Goal: Task Accomplishment & Management: Use online tool/utility

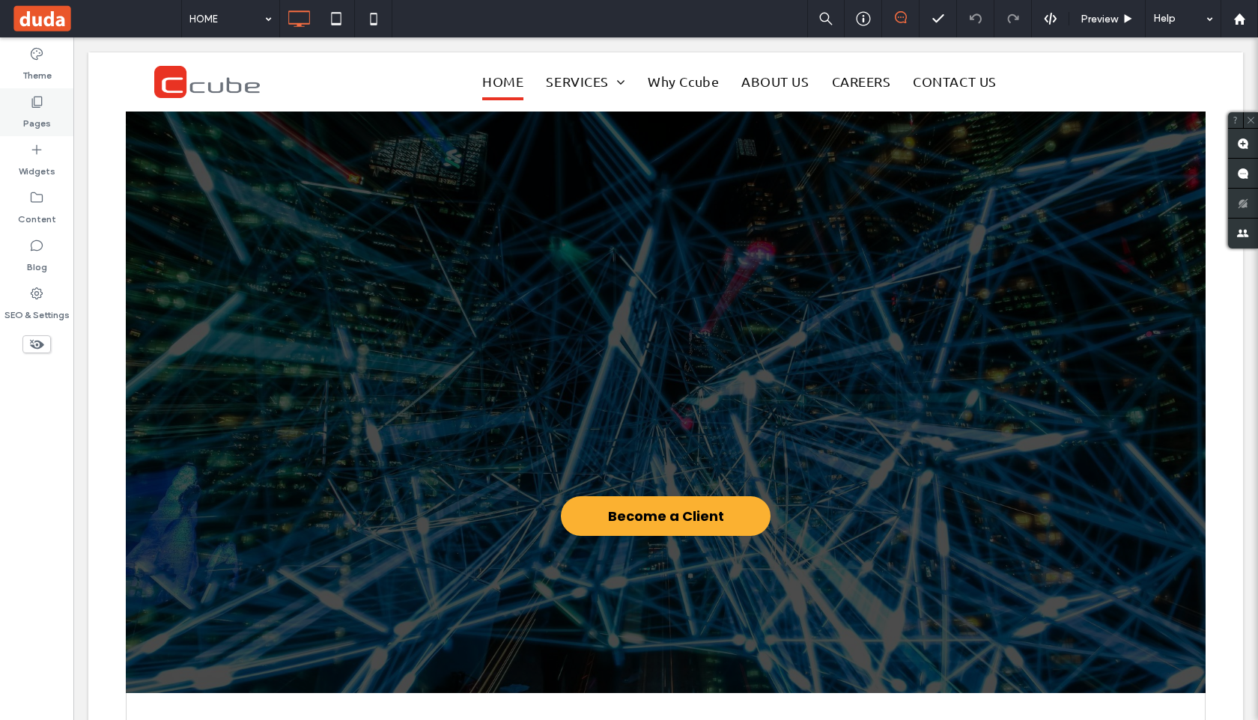
click at [43, 117] on label "Pages" at bounding box center [37, 119] width 28 height 21
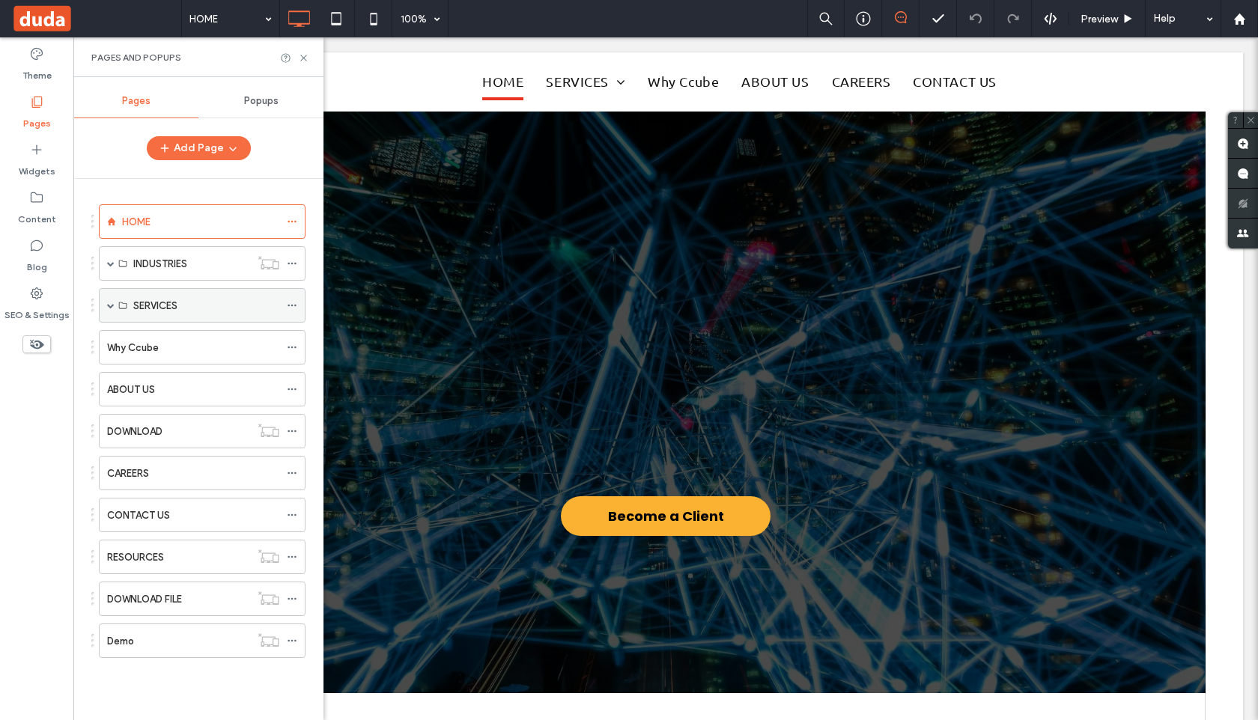
click at [109, 305] on span at bounding box center [110, 305] width 7 height 7
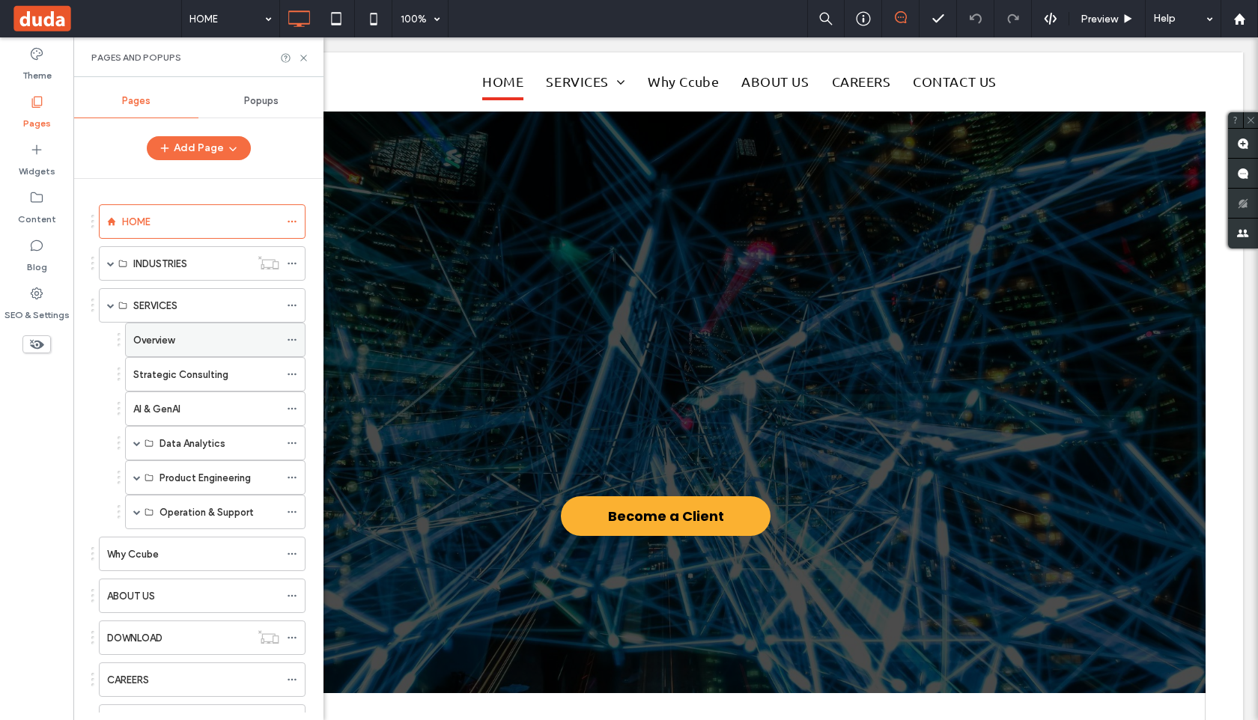
click at [155, 339] on label "Overview" at bounding box center [153, 340] width 41 height 26
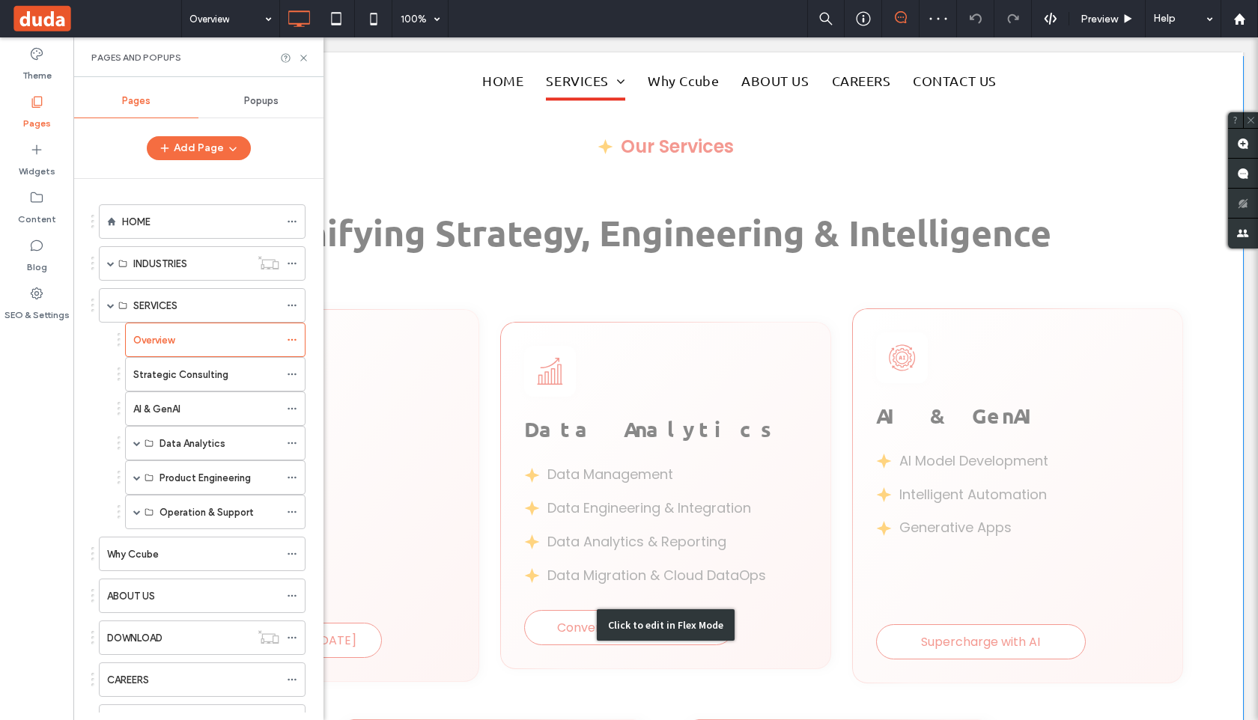
click at [479, 292] on div "Click to edit in Flex Mode" at bounding box center [665, 625] width 1154 height 1137
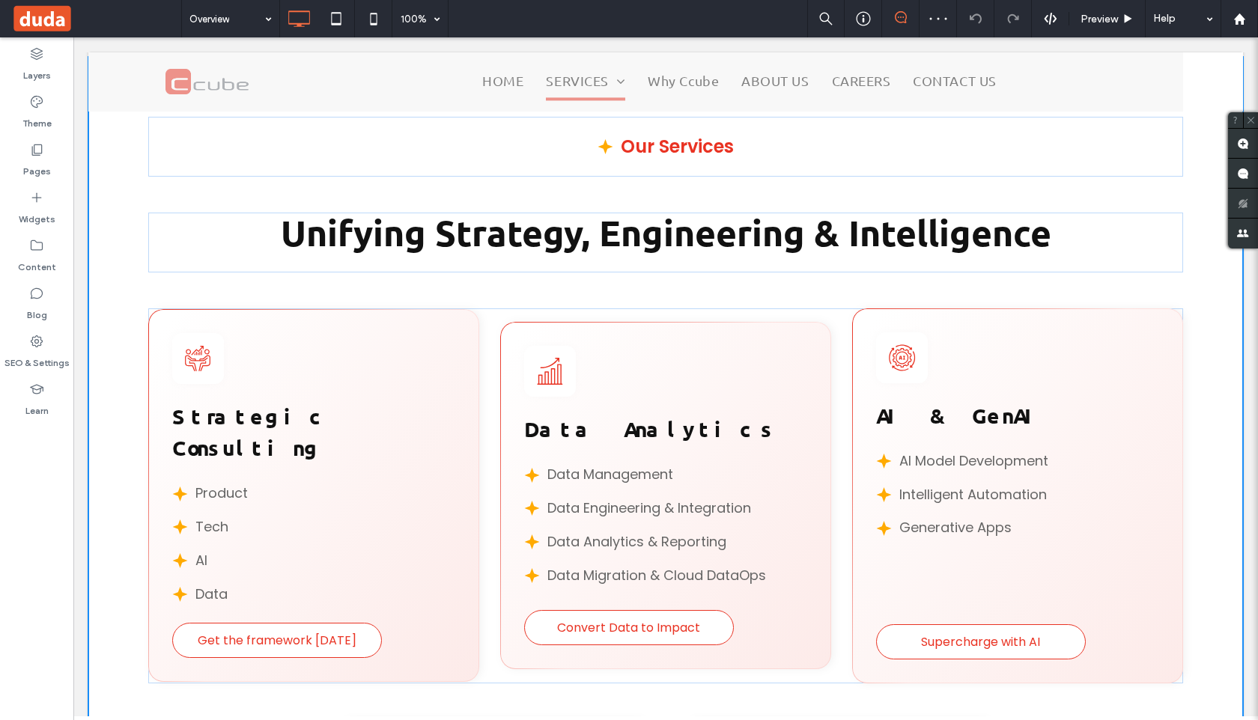
scroll to position [1075, 0]
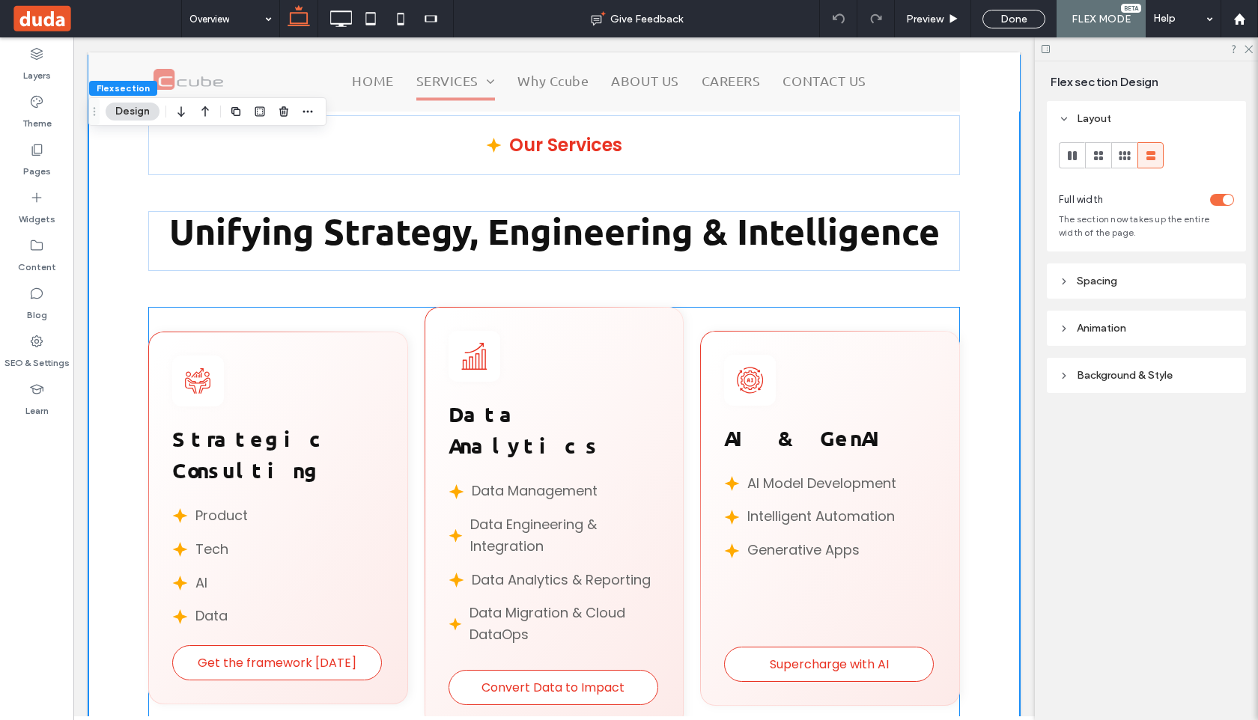
click at [380, 335] on div "Get the framework in 90 days Strategic Consulting Product Tech AI Data Convert …" at bounding box center [553, 518] width 811 height 422
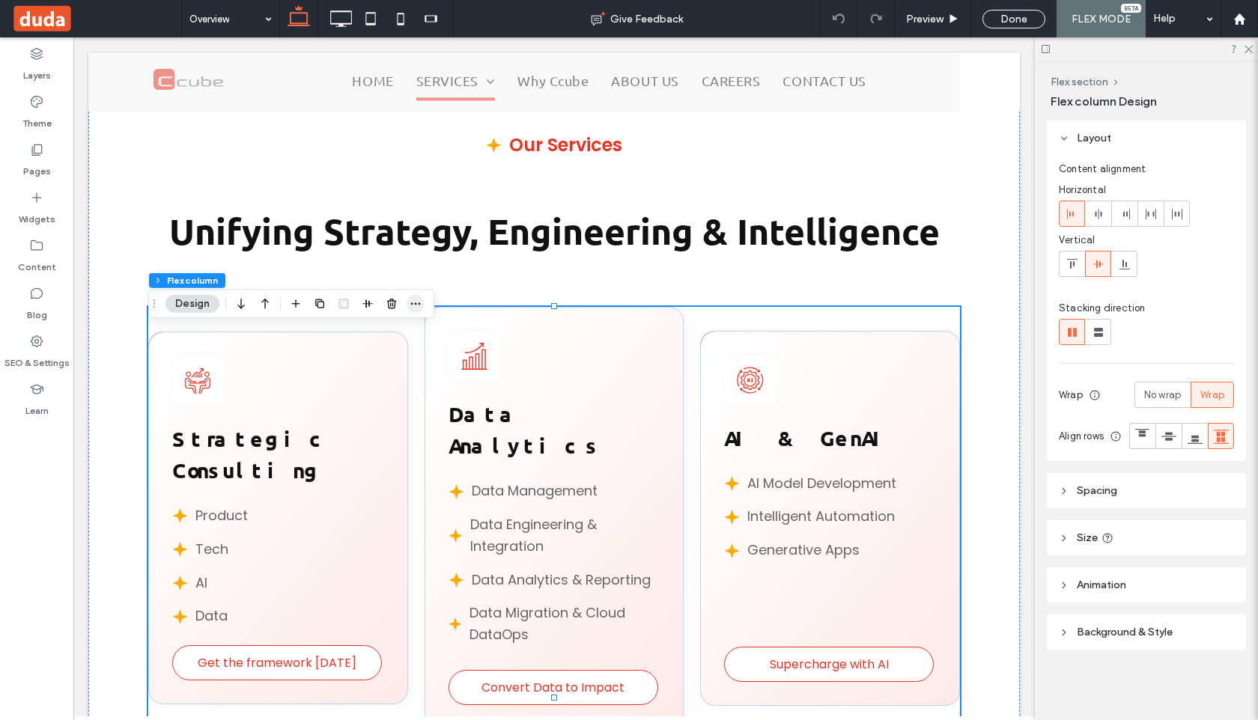
click at [410, 302] on icon "button" at bounding box center [415, 304] width 12 height 12
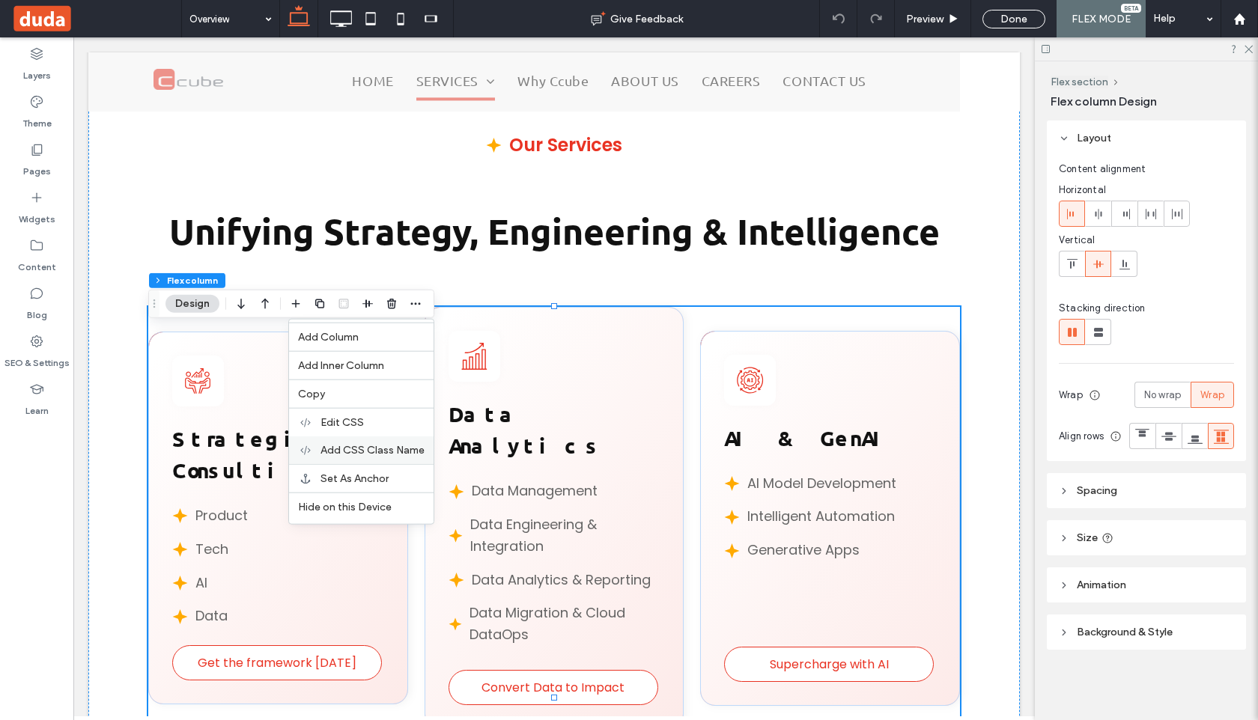
click at [365, 444] on span "Add CSS Class Name" at bounding box center [372, 450] width 104 height 13
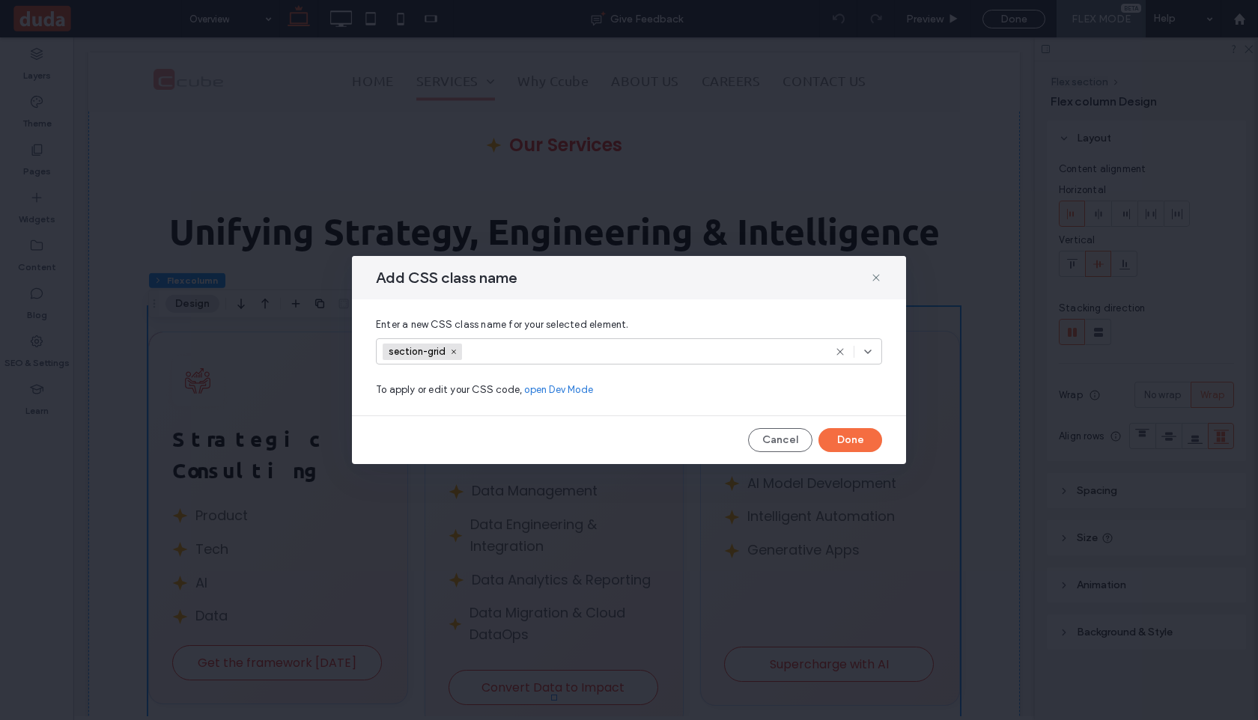
click at [856, 350] on div at bounding box center [854, 352] width 40 height 12
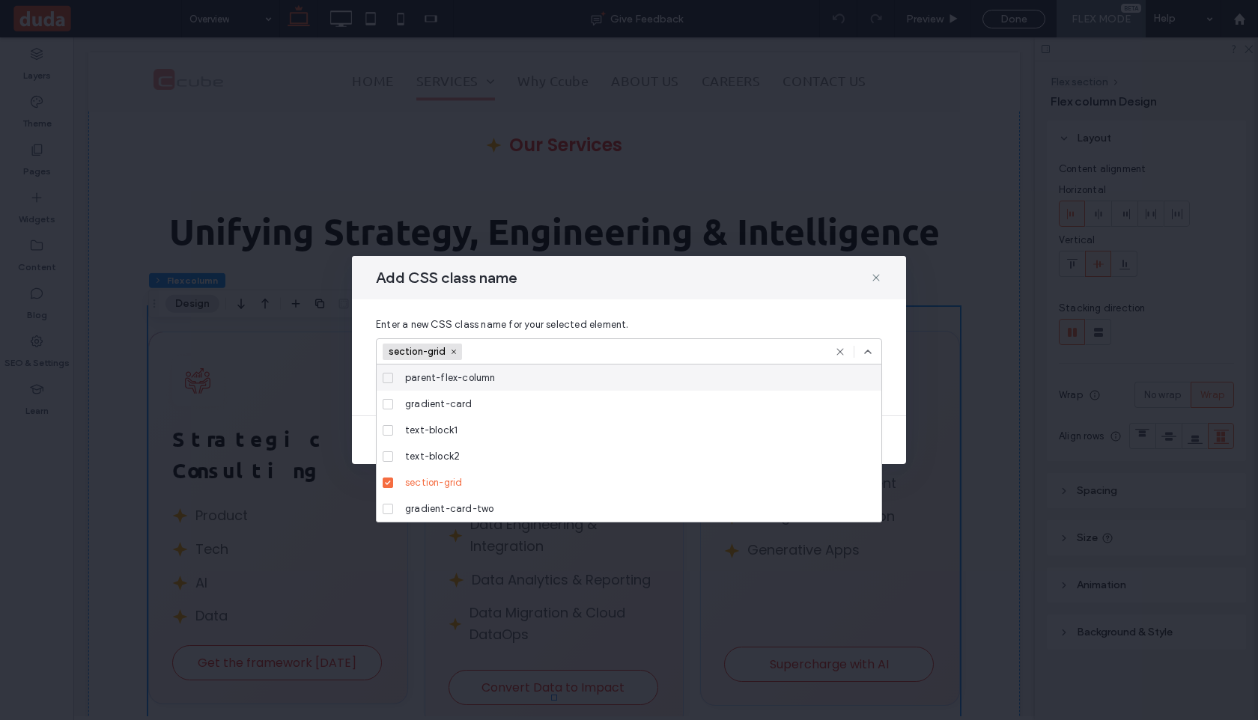
click at [837, 353] on icon at bounding box center [840, 352] width 12 height 12
click at [865, 350] on icon at bounding box center [868, 352] width 12 height 12
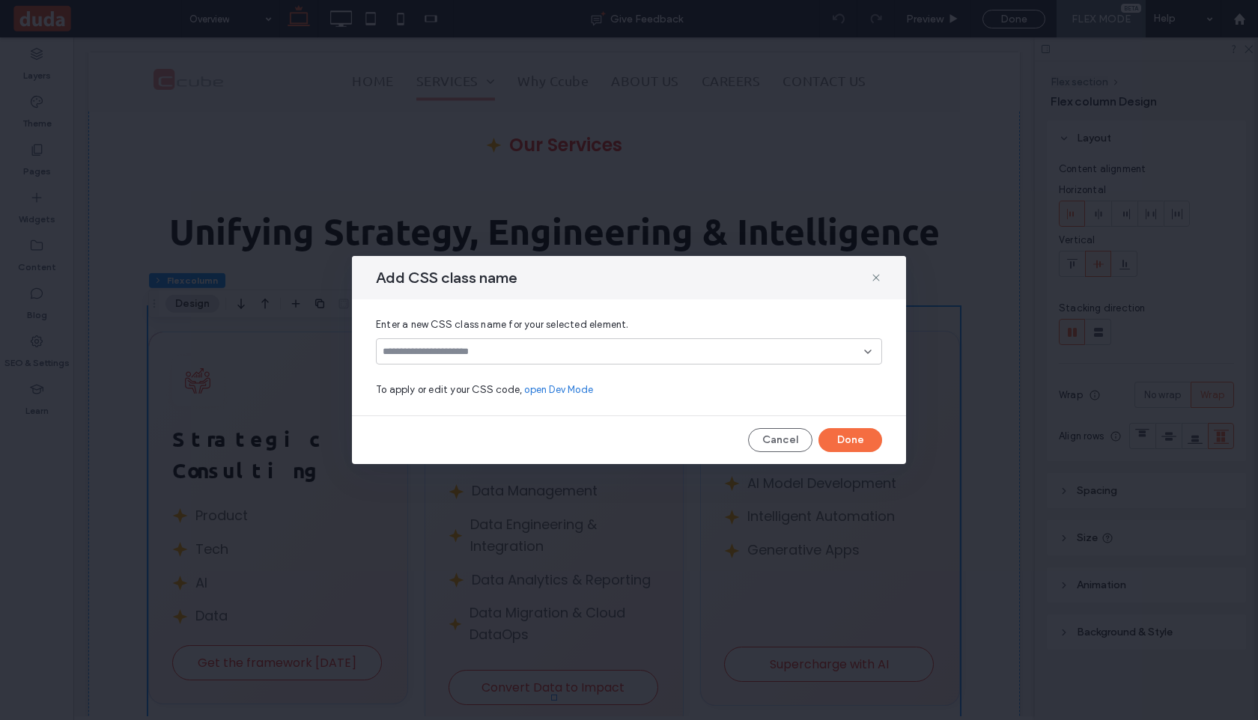
click at [865, 453] on div "Add CSS class name Enter a new CSS class name for your selected element. To app…" at bounding box center [629, 360] width 554 height 208
click at [855, 438] on button "Done" at bounding box center [850, 440] width 64 height 24
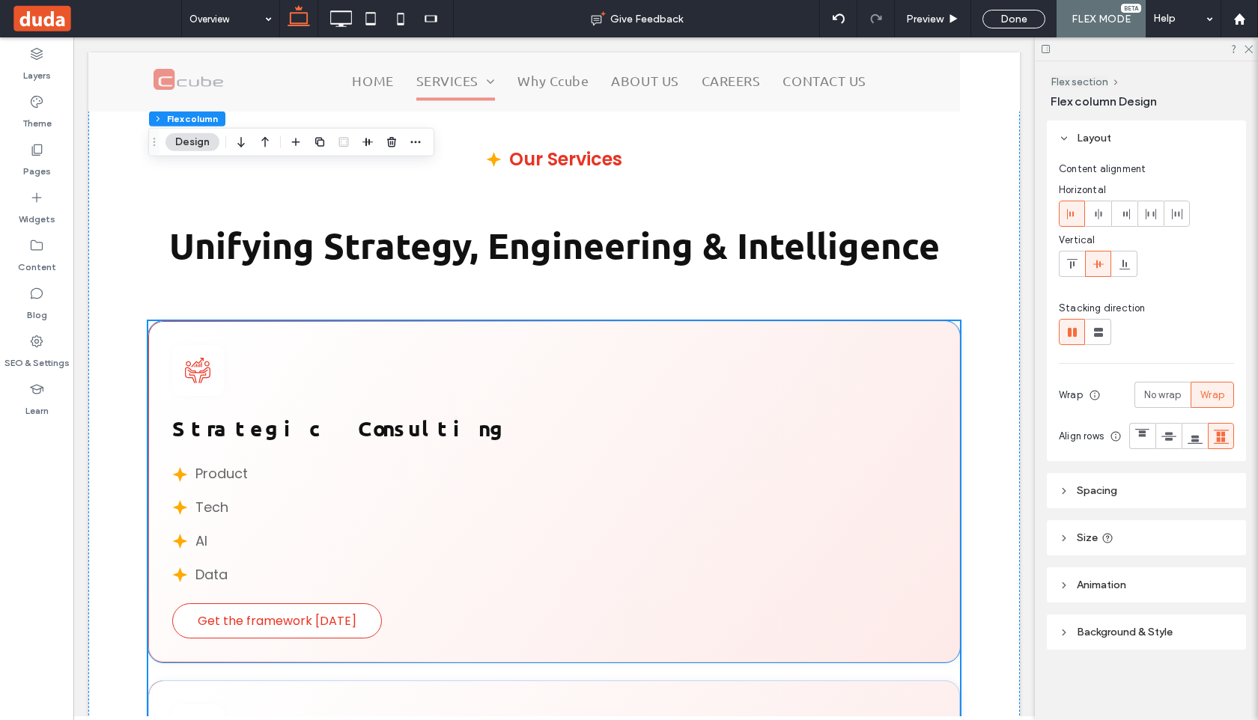
scroll to position [1037, 0]
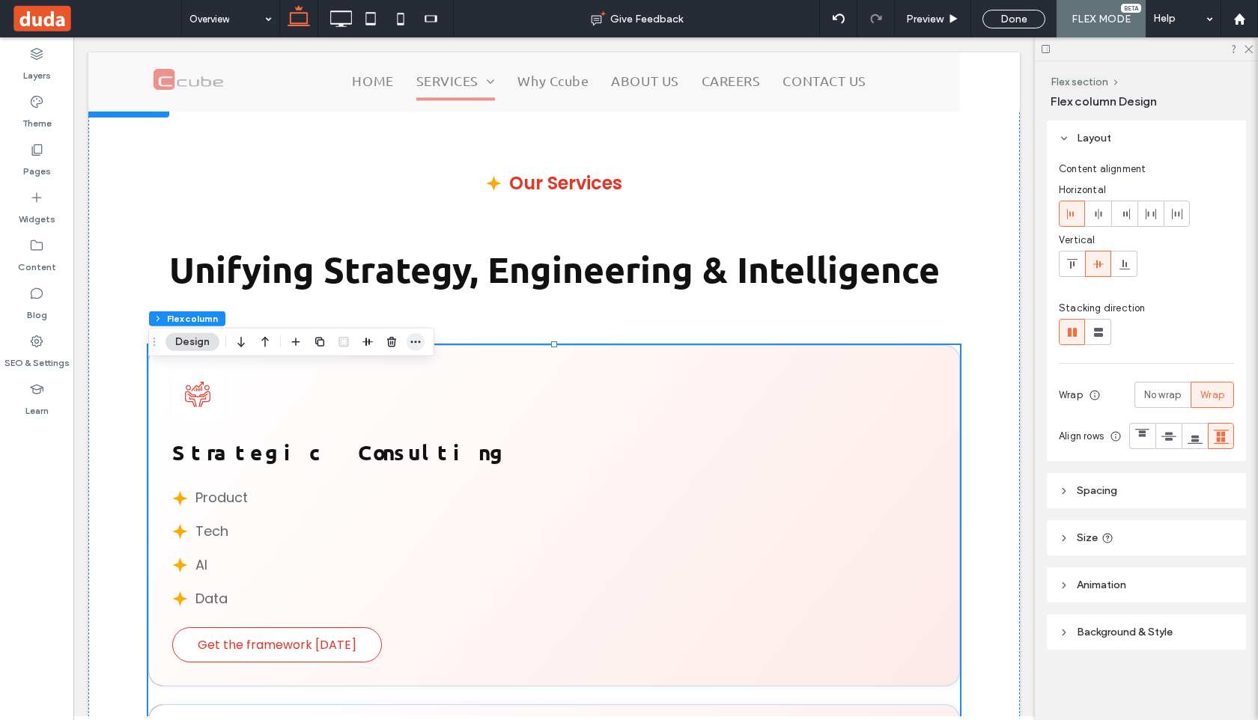
click at [415, 340] on icon "button" at bounding box center [415, 342] width 12 height 12
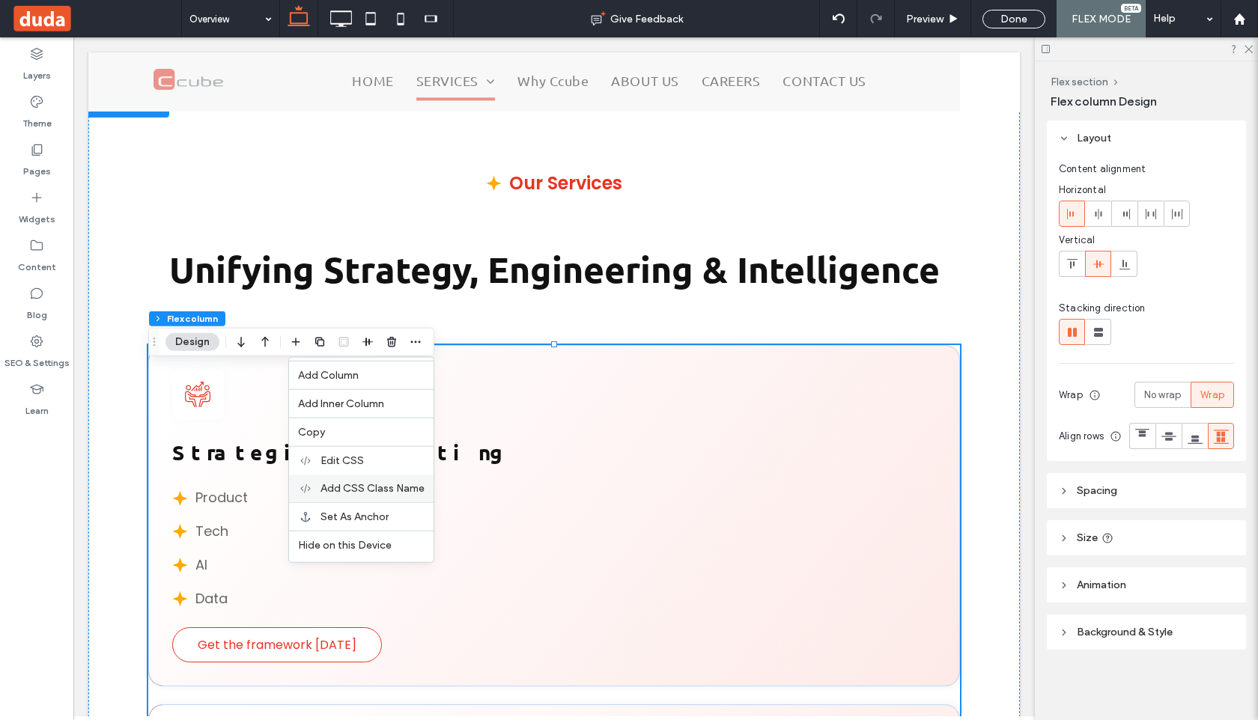
click at [378, 484] on span "Add CSS Class Name" at bounding box center [372, 488] width 104 height 13
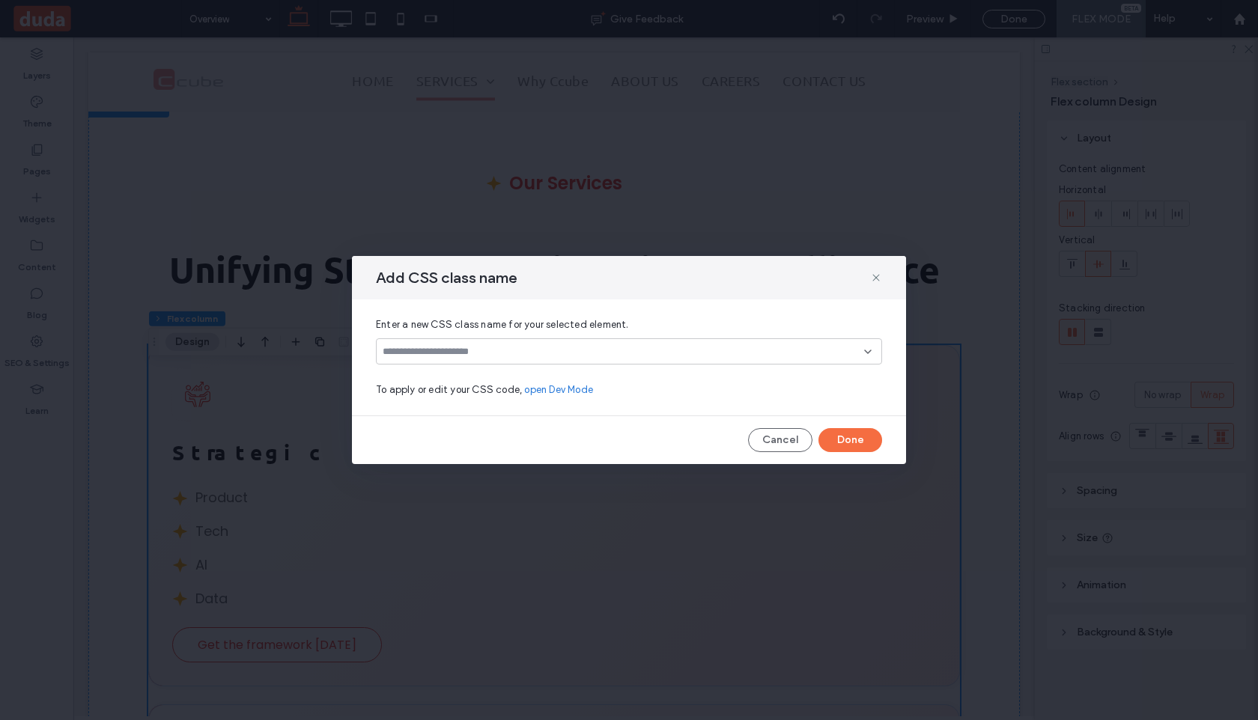
click at [427, 364] on div at bounding box center [629, 351] width 506 height 26
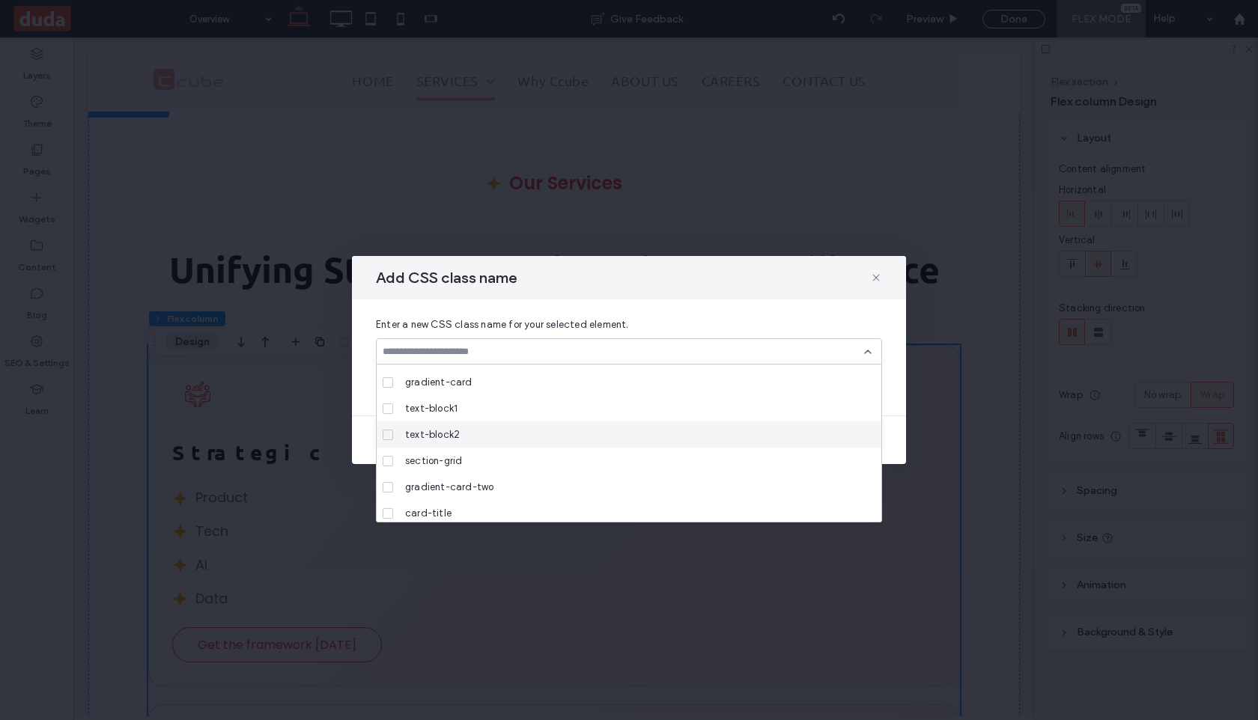
scroll to position [22, 0]
click at [429, 467] on div "section-grid" at bounding box center [634, 460] width 470 height 26
click at [857, 354] on div at bounding box center [854, 352] width 40 height 12
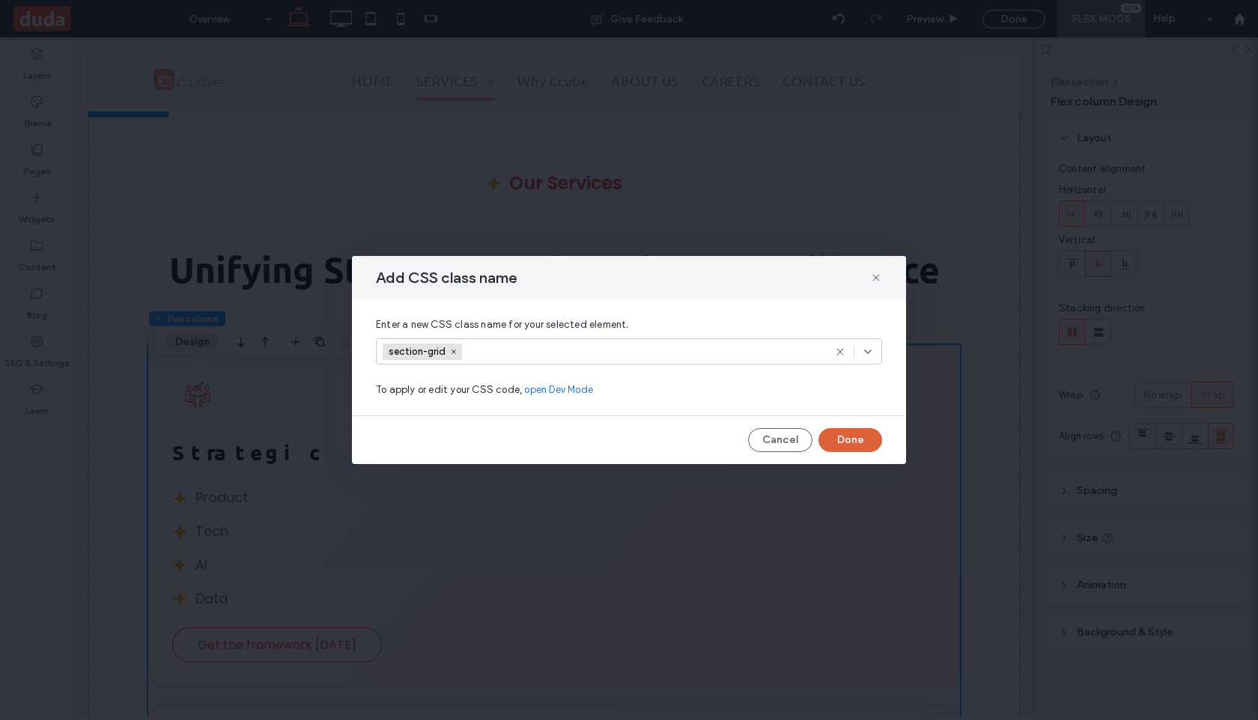
click at [844, 430] on button "Done" at bounding box center [850, 440] width 64 height 24
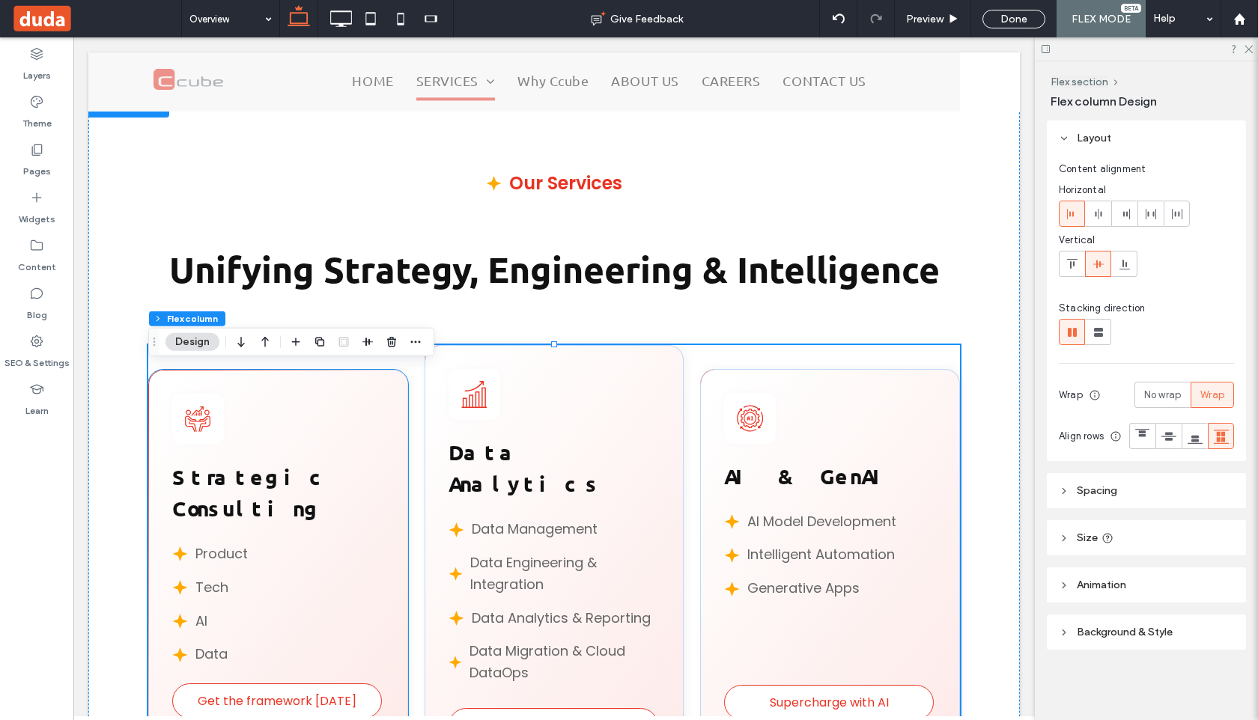
click at [375, 410] on div "Get the framework in 90 days Strategic Consulting Product Tech AI Data" at bounding box center [278, 556] width 260 height 373
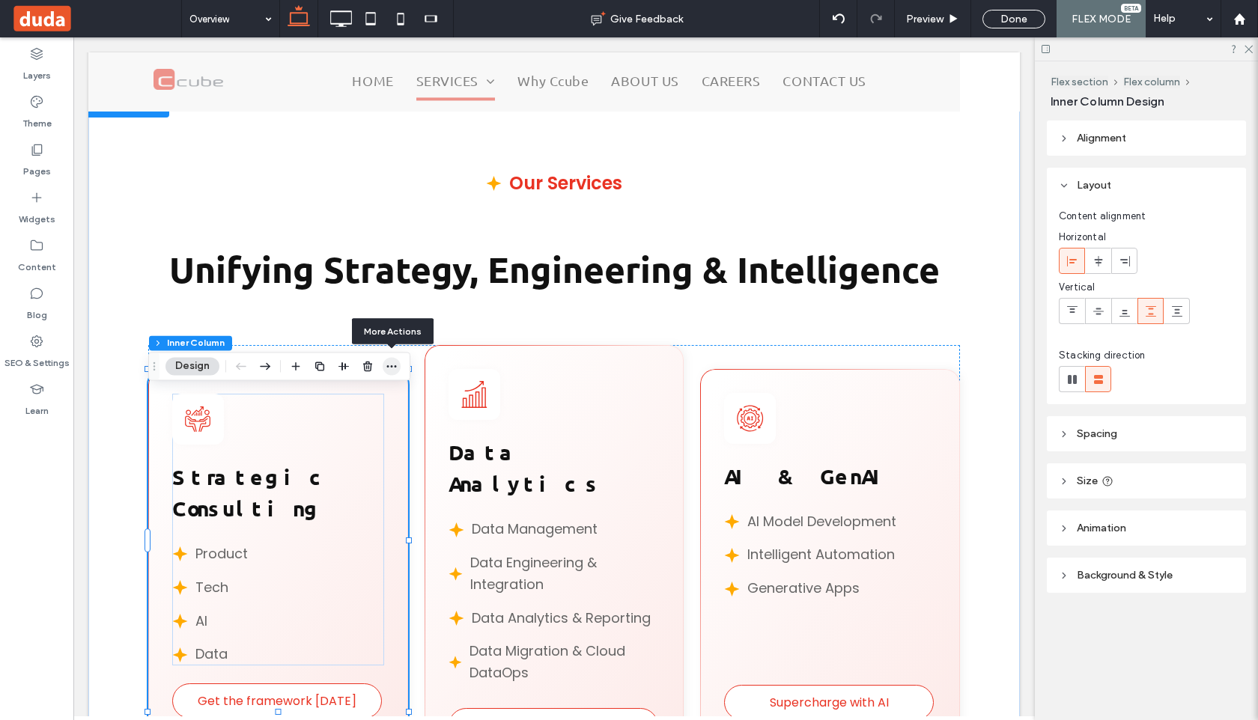
click at [386, 368] on icon "button" at bounding box center [392, 366] width 12 height 12
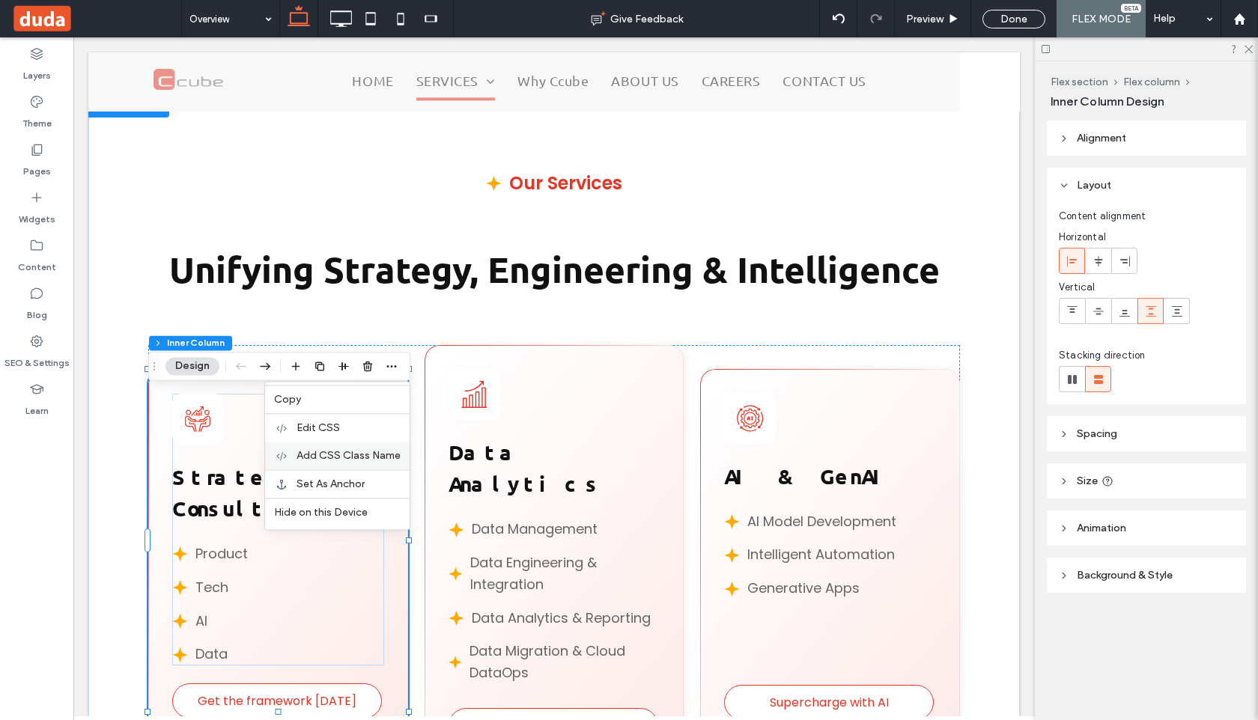
click at [350, 456] on span "Add CSS Class Name" at bounding box center [348, 455] width 104 height 13
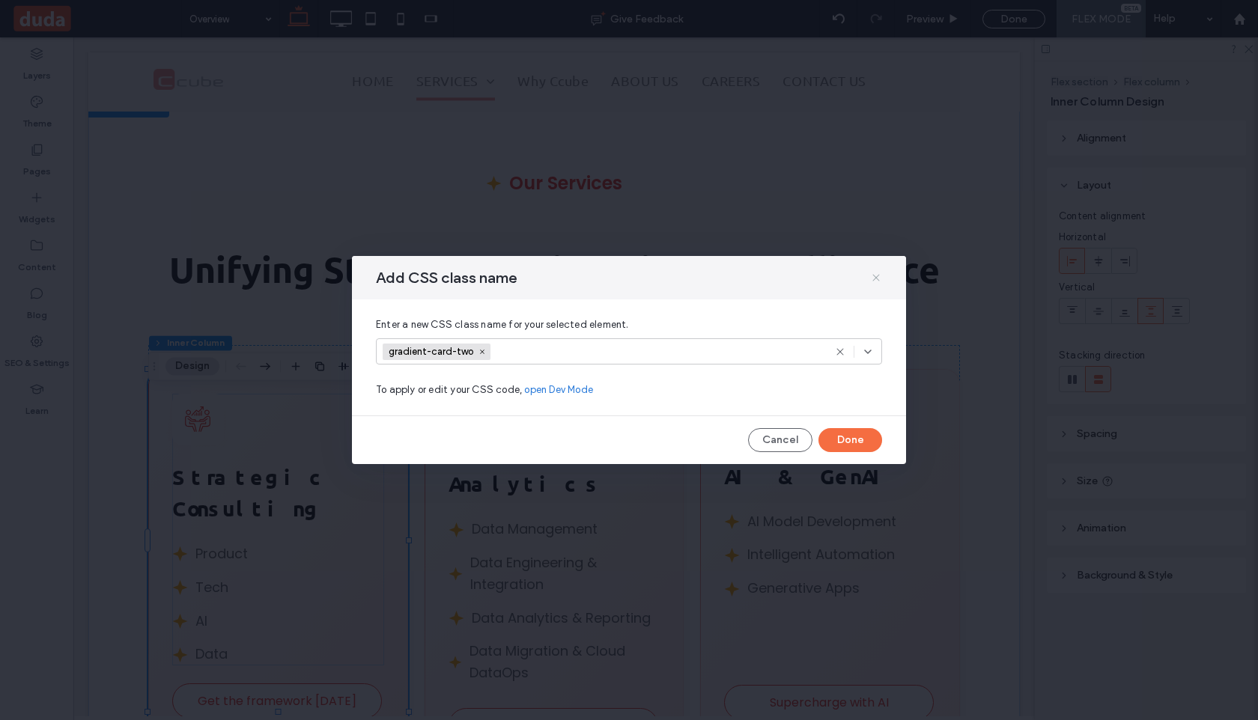
click at [879, 278] on icon at bounding box center [876, 278] width 12 height 12
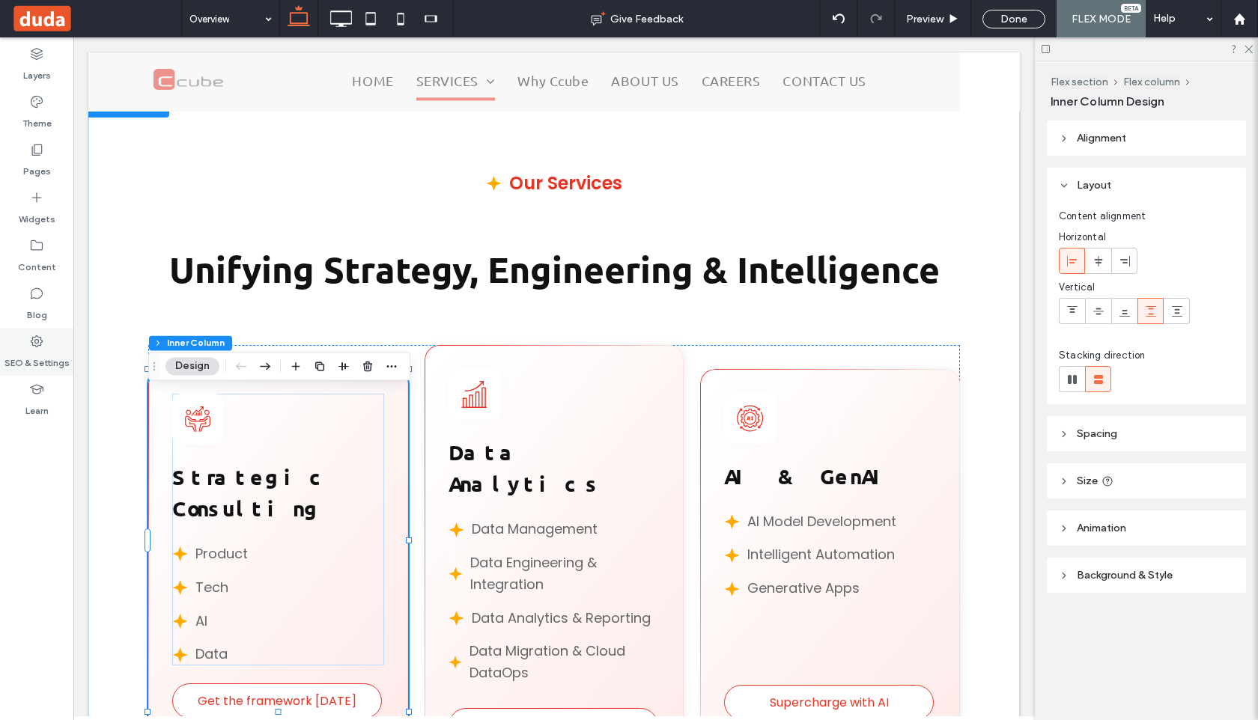
click at [32, 337] on use at bounding box center [37, 341] width 12 height 12
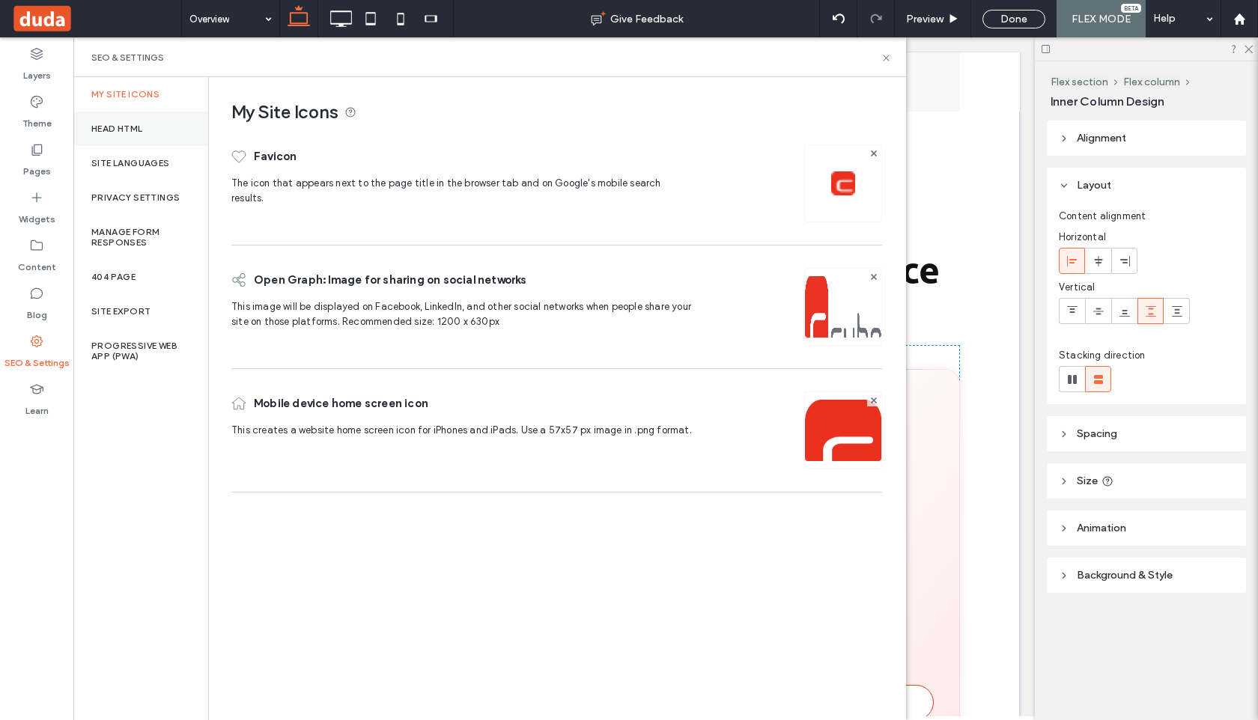
click at [135, 127] on label "Head HTML" at bounding box center [117, 129] width 52 height 10
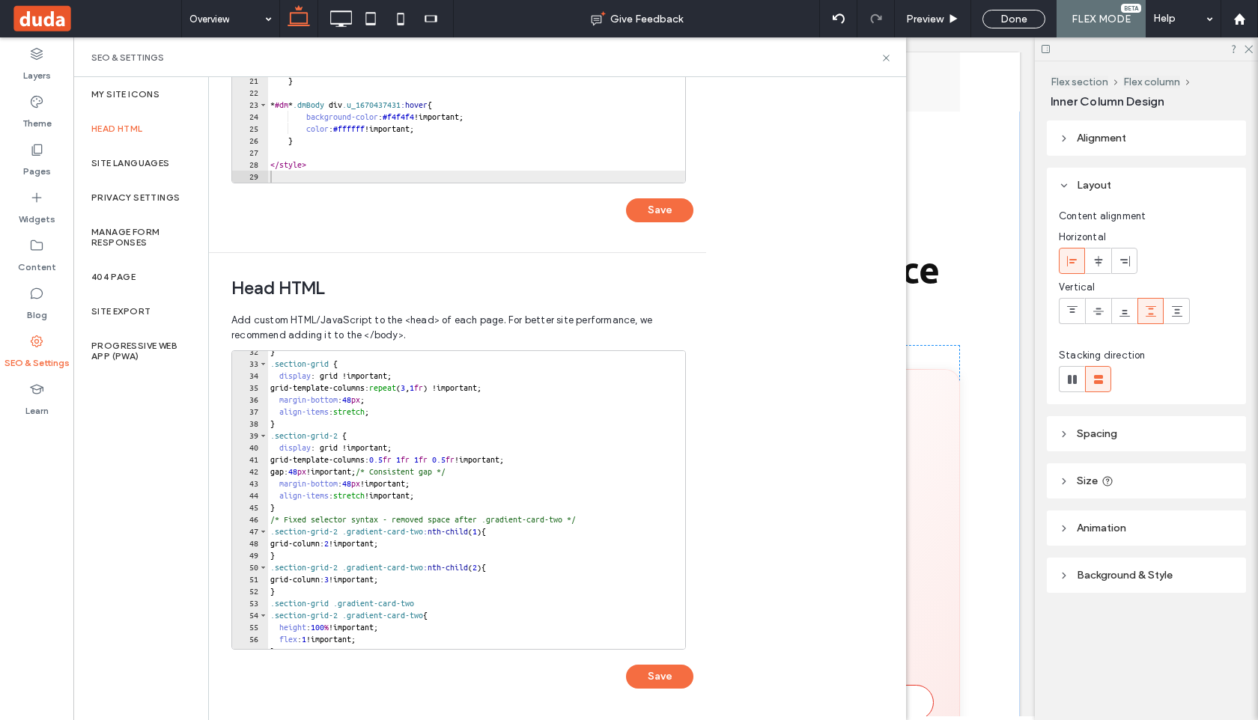
scroll to position [377, 0]
type textarea "**********"
drag, startPoint x: 638, startPoint y: 517, endPoint x: 272, endPoint y: 520, distance: 366.1
click at [272, 520] on div "} .section-grid { display : grid !important; grid-template-columns: repeat ( 3 …" at bounding box center [607, 507] width 680 height 322
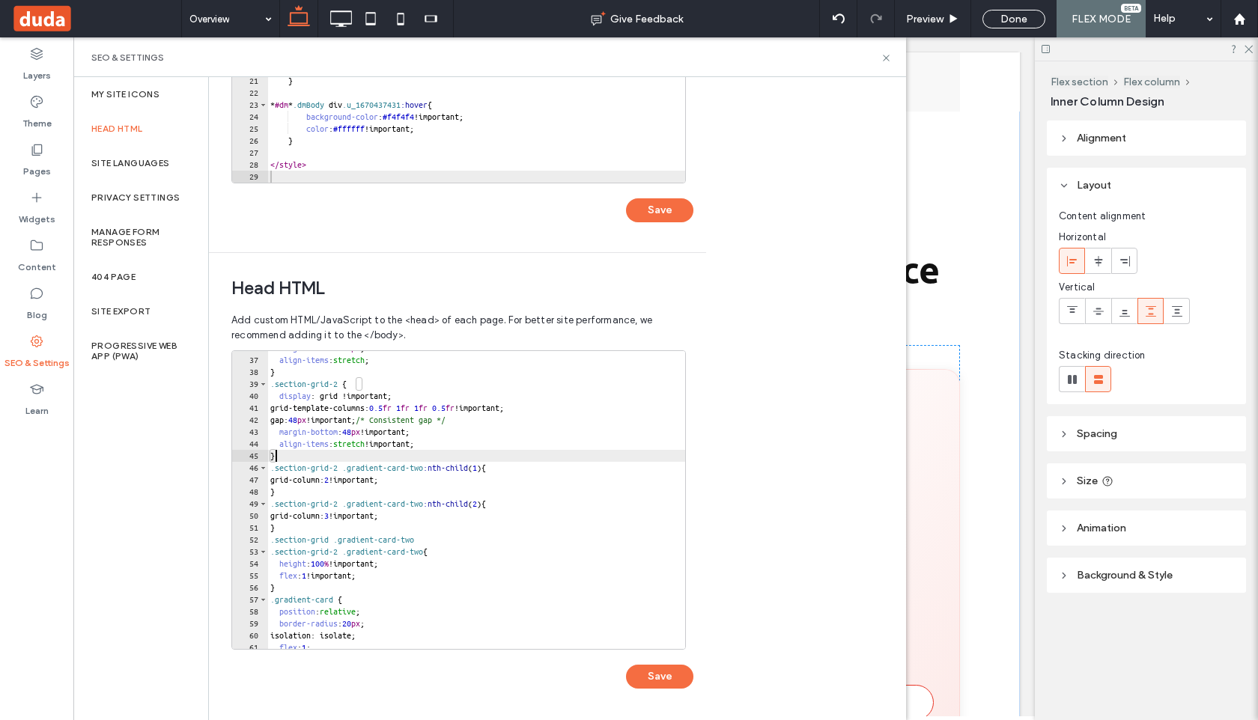
scroll to position [442, 0]
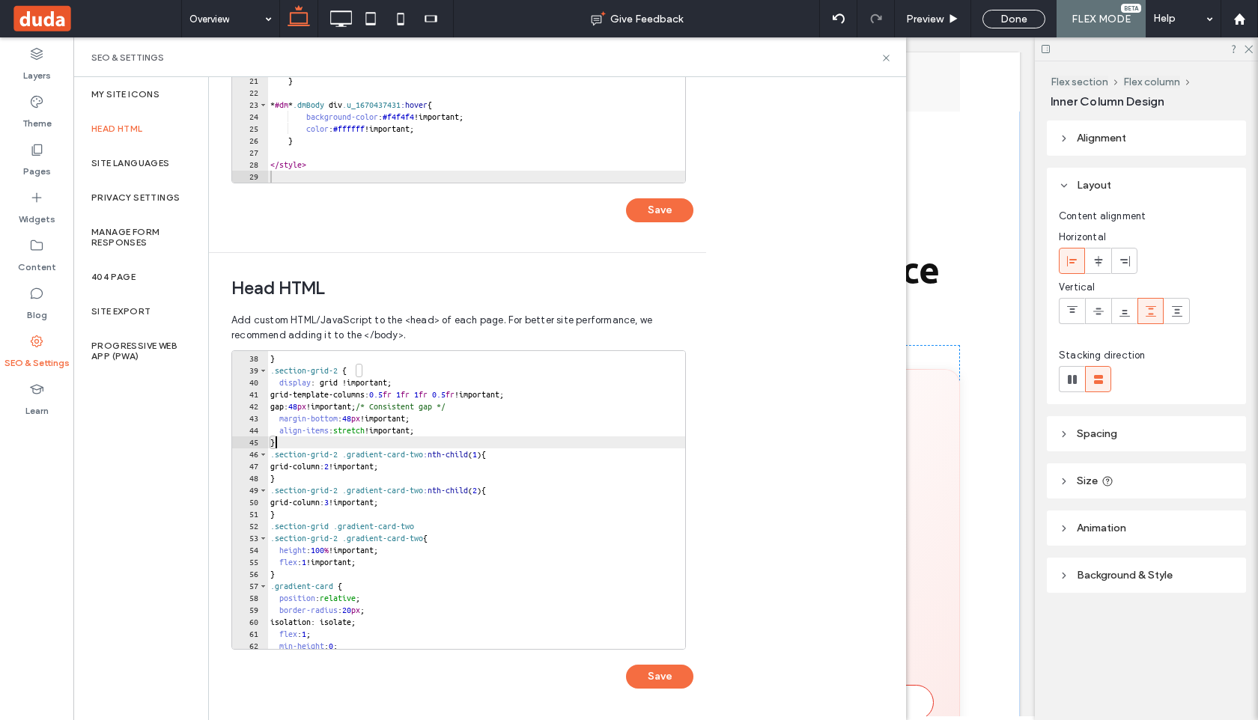
click at [452, 526] on div "align-items : stretch ; } .section-grid-2 { display : grid !important; grid-tem…" at bounding box center [607, 502] width 680 height 322
type textarea "**********"
click at [669, 675] on button "Save" at bounding box center [659, 677] width 67 height 24
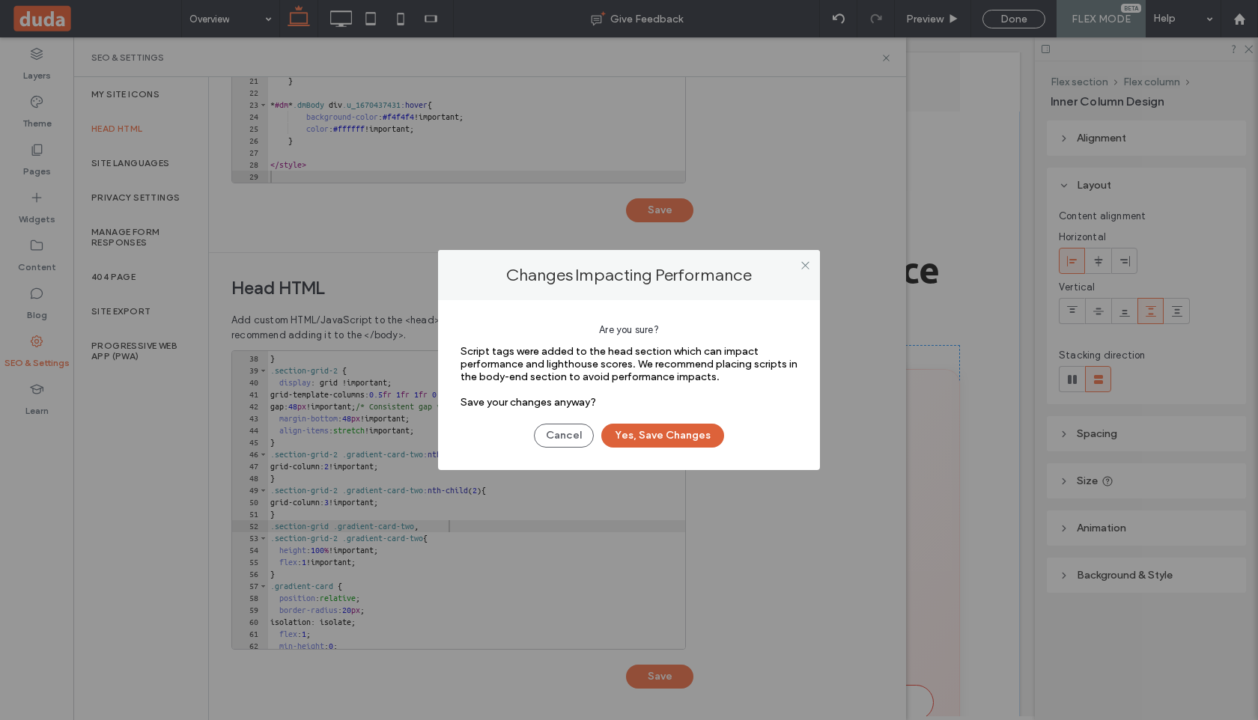
click at [692, 428] on button "Yes, Save Changes" at bounding box center [662, 436] width 123 height 24
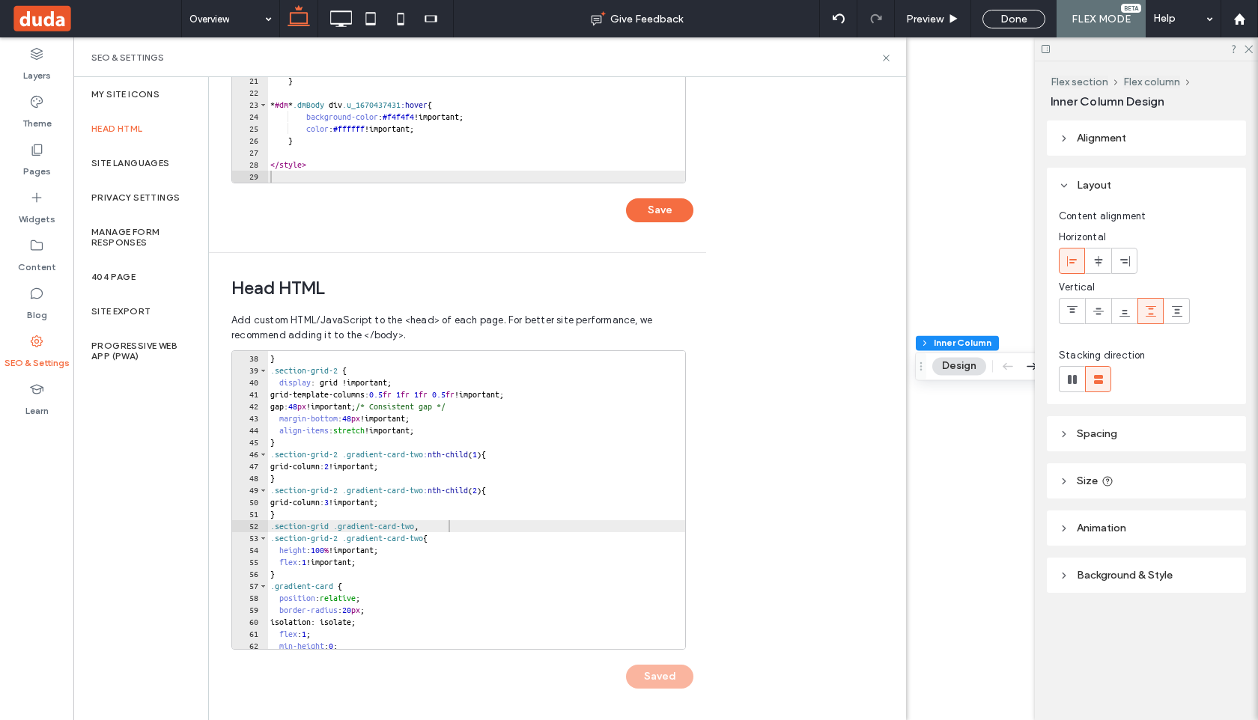
click at [897, 57] on div "SEO & Settings" at bounding box center [489, 57] width 832 height 40
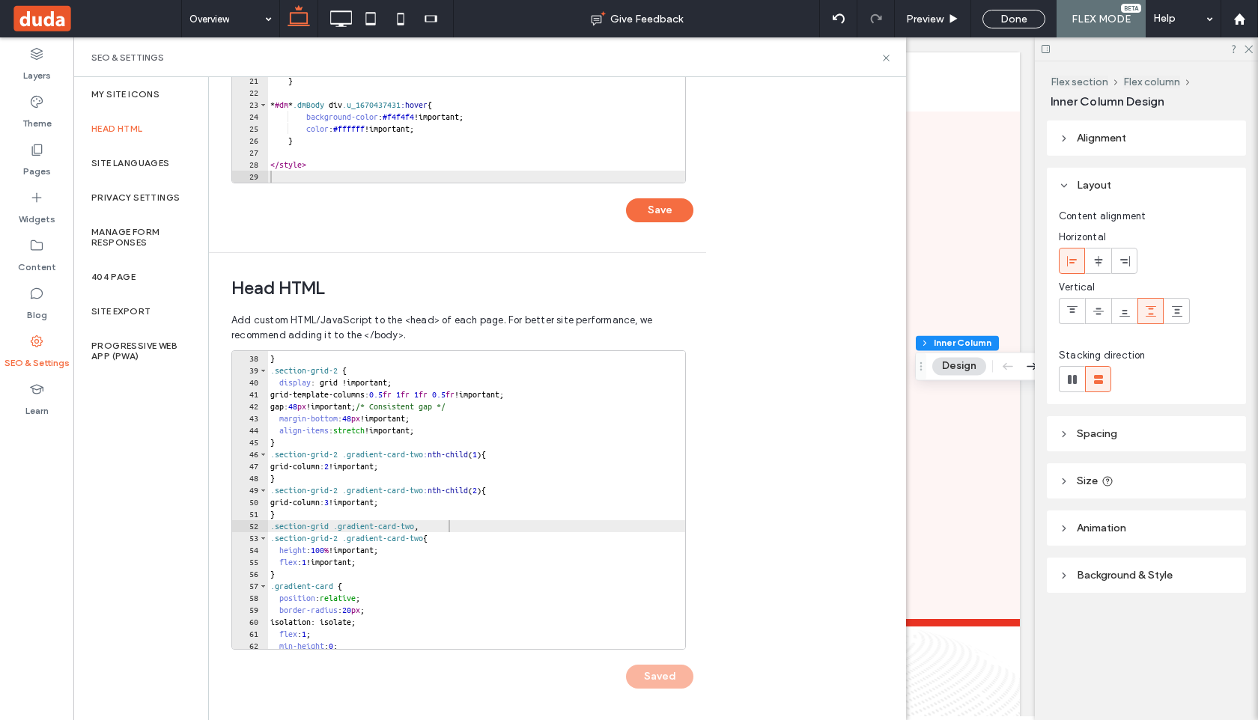
scroll to position [0, 0]
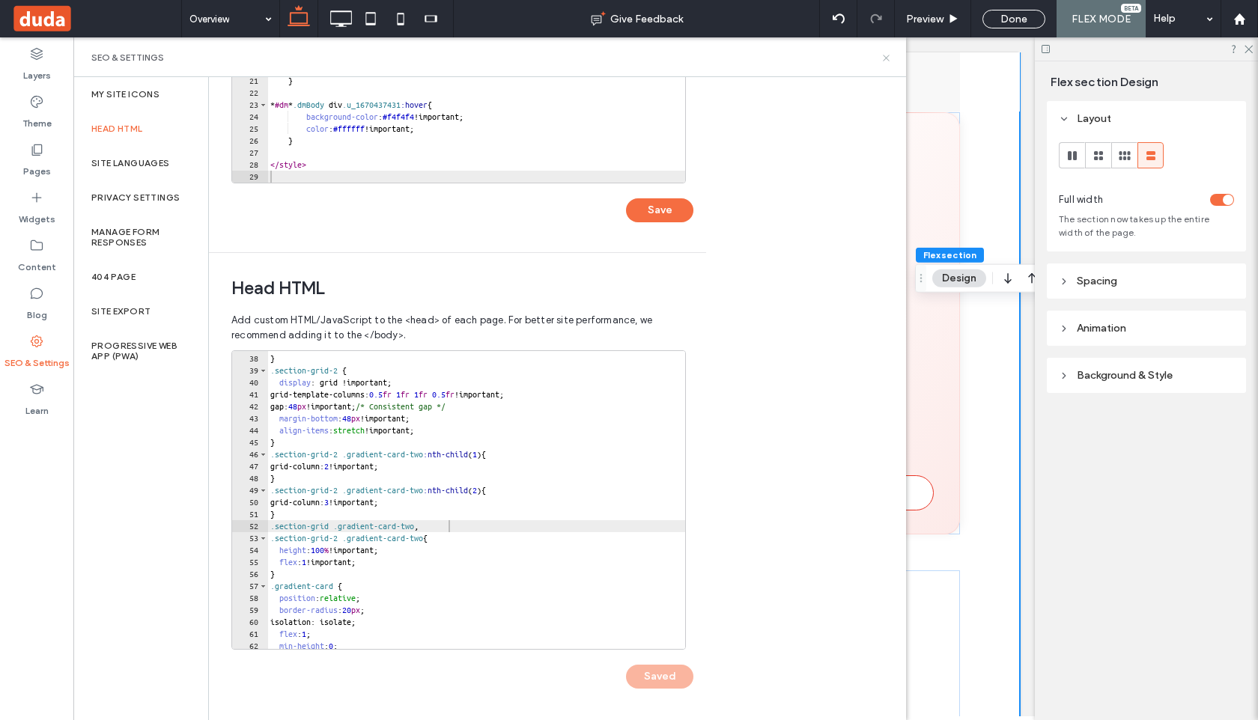
click at [886, 55] on icon at bounding box center [885, 57] width 11 height 11
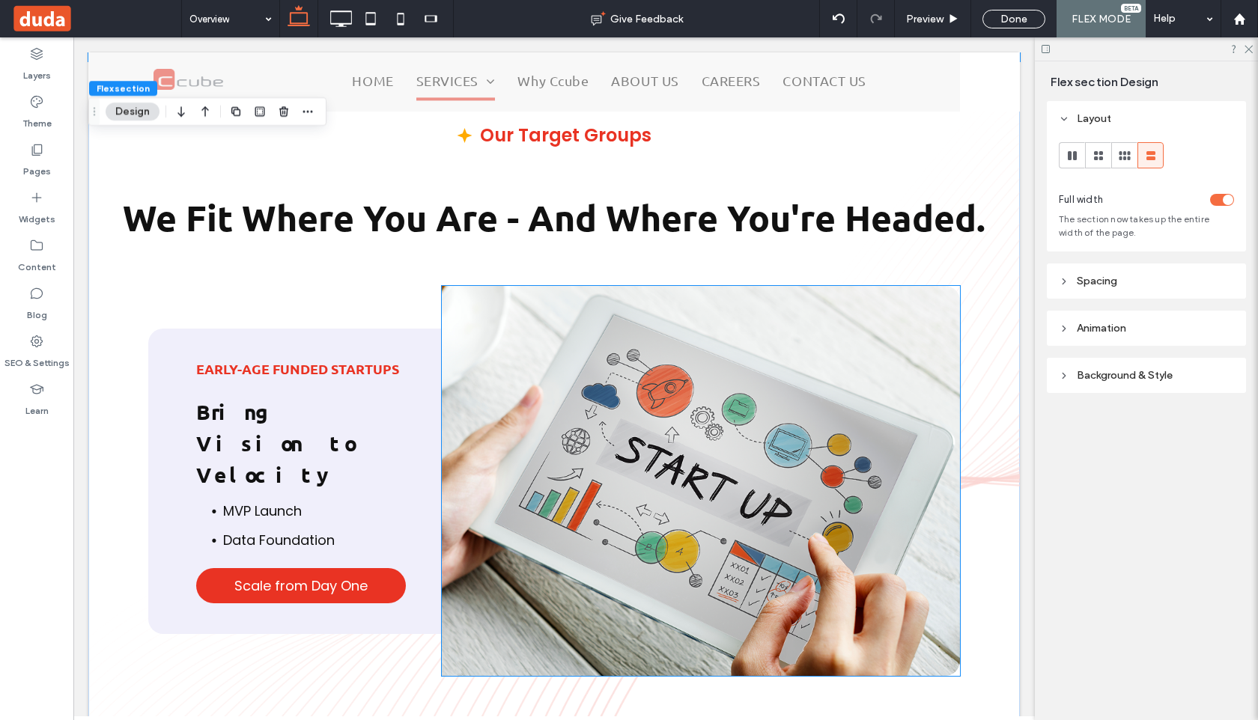
scroll to position [2270, 0]
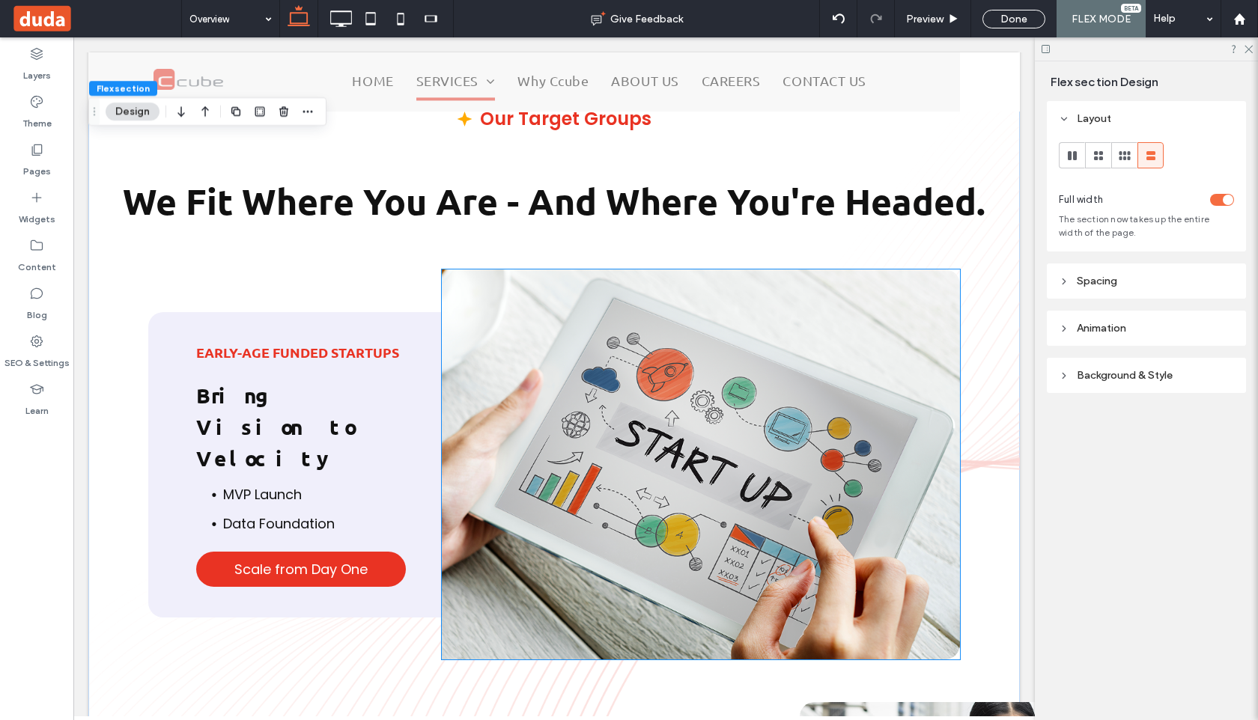
click at [502, 447] on img at bounding box center [701, 464] width 518 height 391
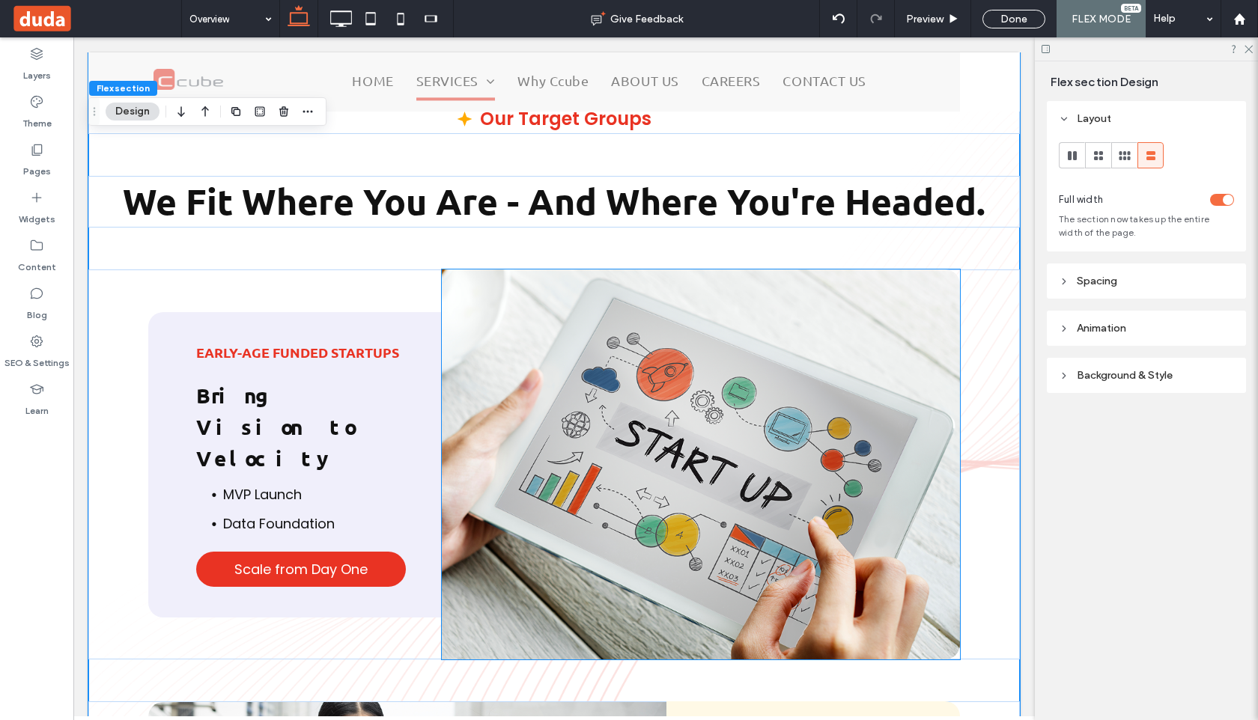
click at [740, 387] on img at bounding box center [701, 464] width 518 height 391
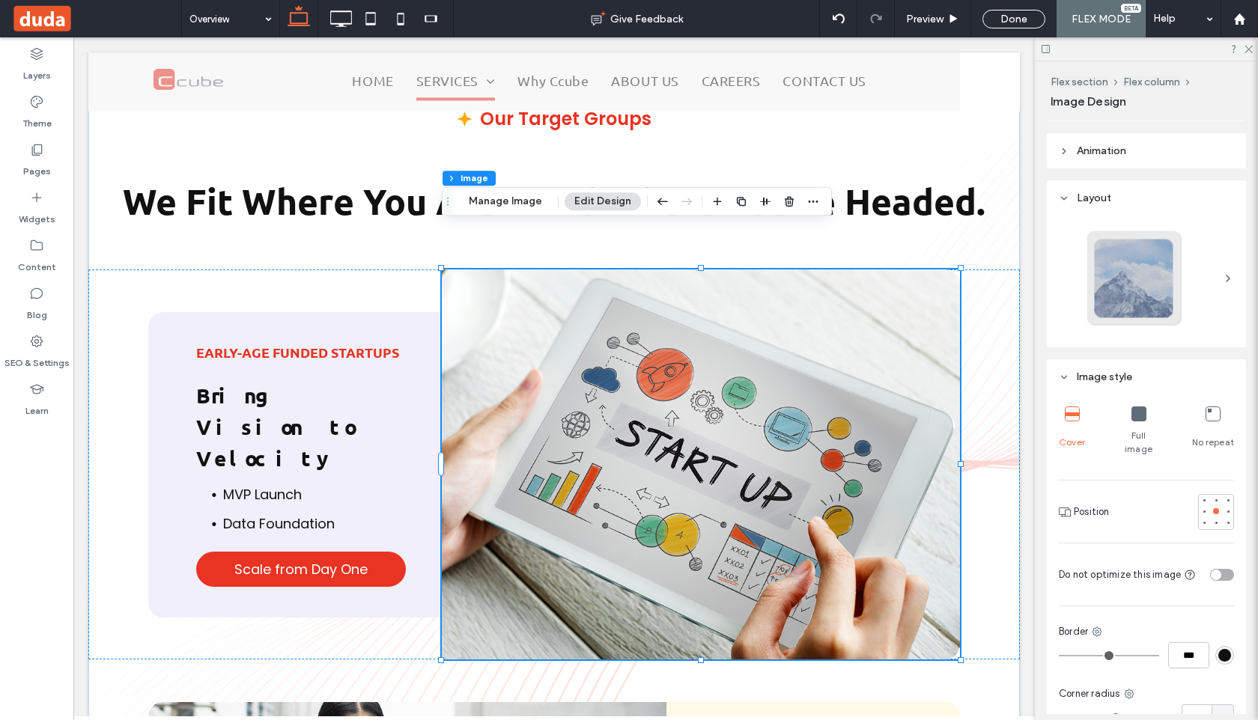
scroll to position [0, 0]
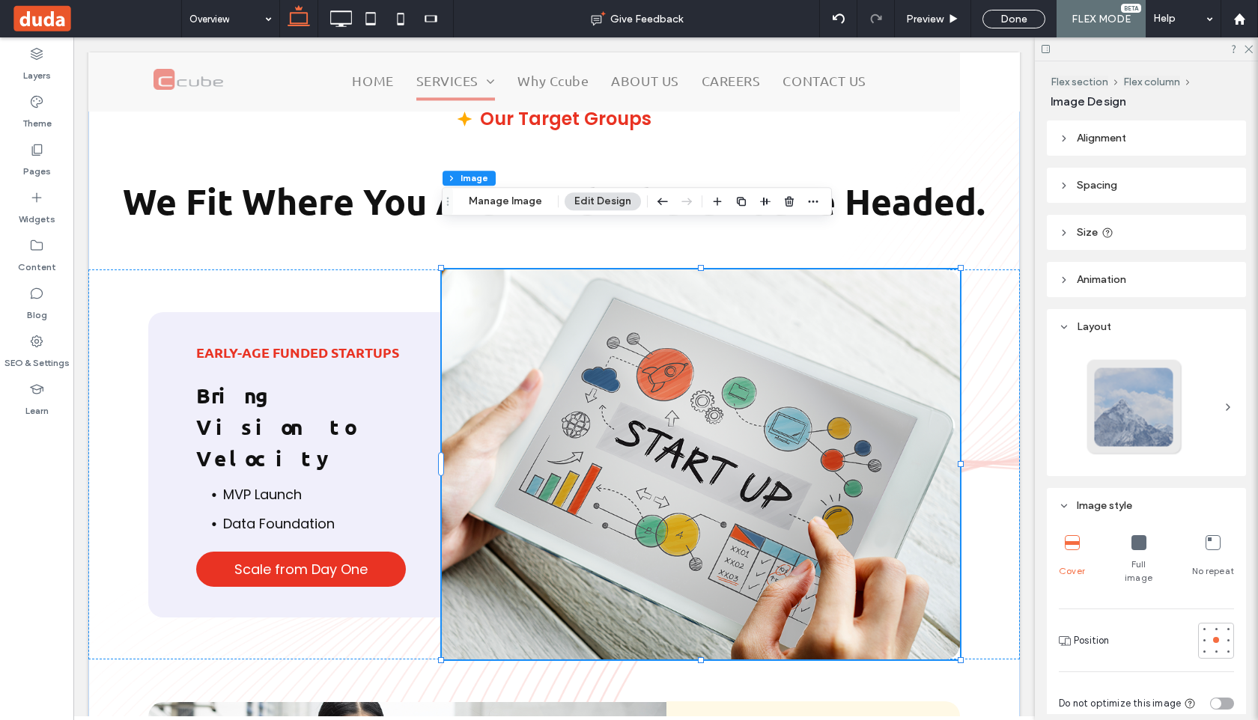
click at [1066, 222] on header "Size" at bounding box center [1146, 232] width 199 height 35
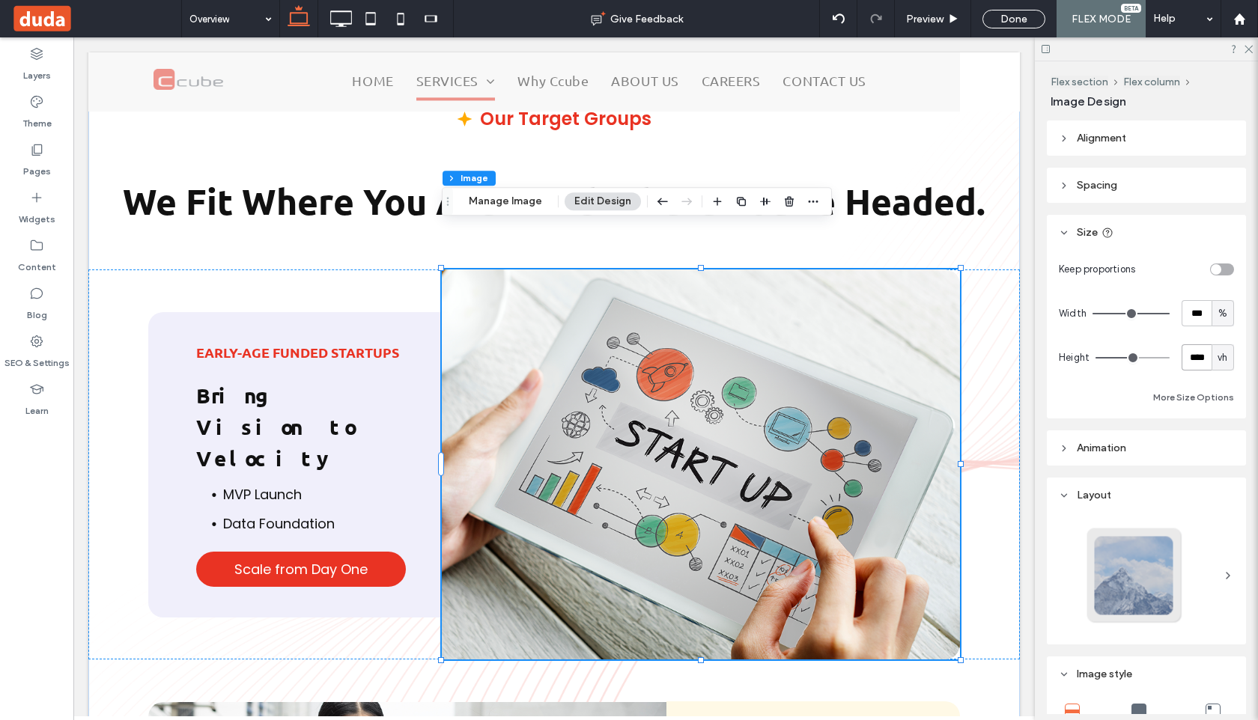
click at [1198, 358] on input "****" at bounding box center [1196, 357] width 30 height 26
type input "**"
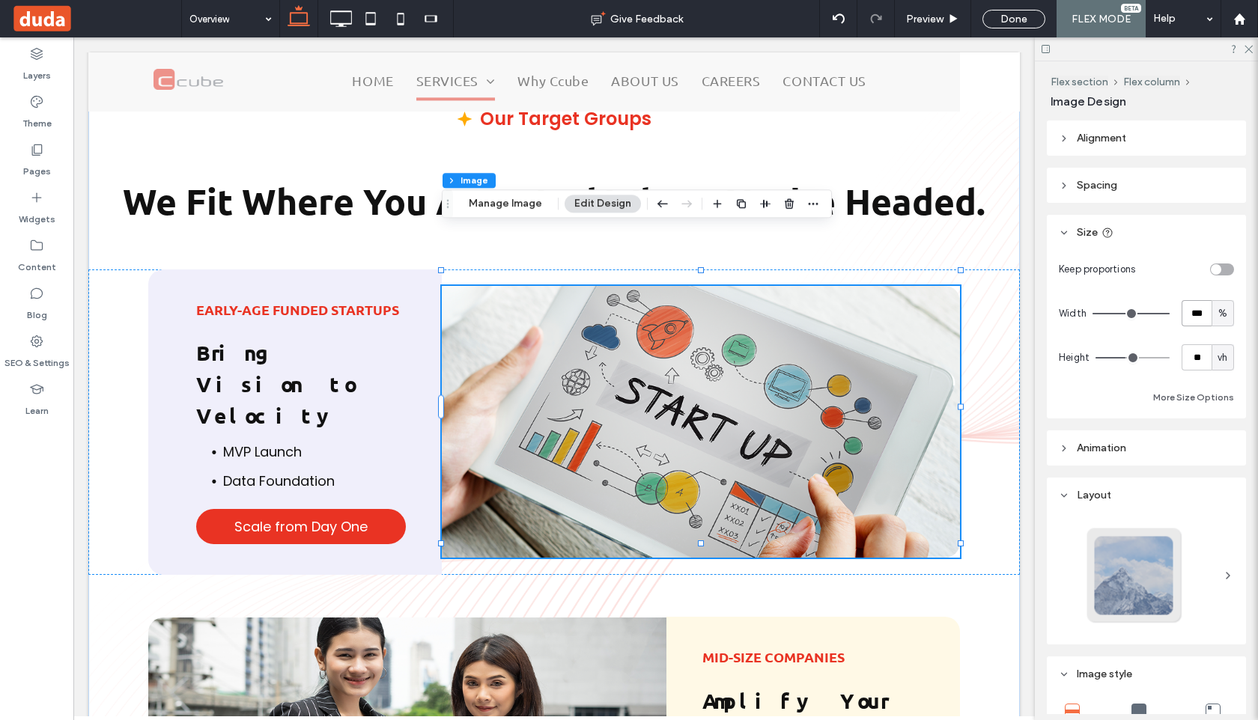
click at [1203, 317] on input "***" at bounding box center [1196, 313] width 30 height 26
type input "**"
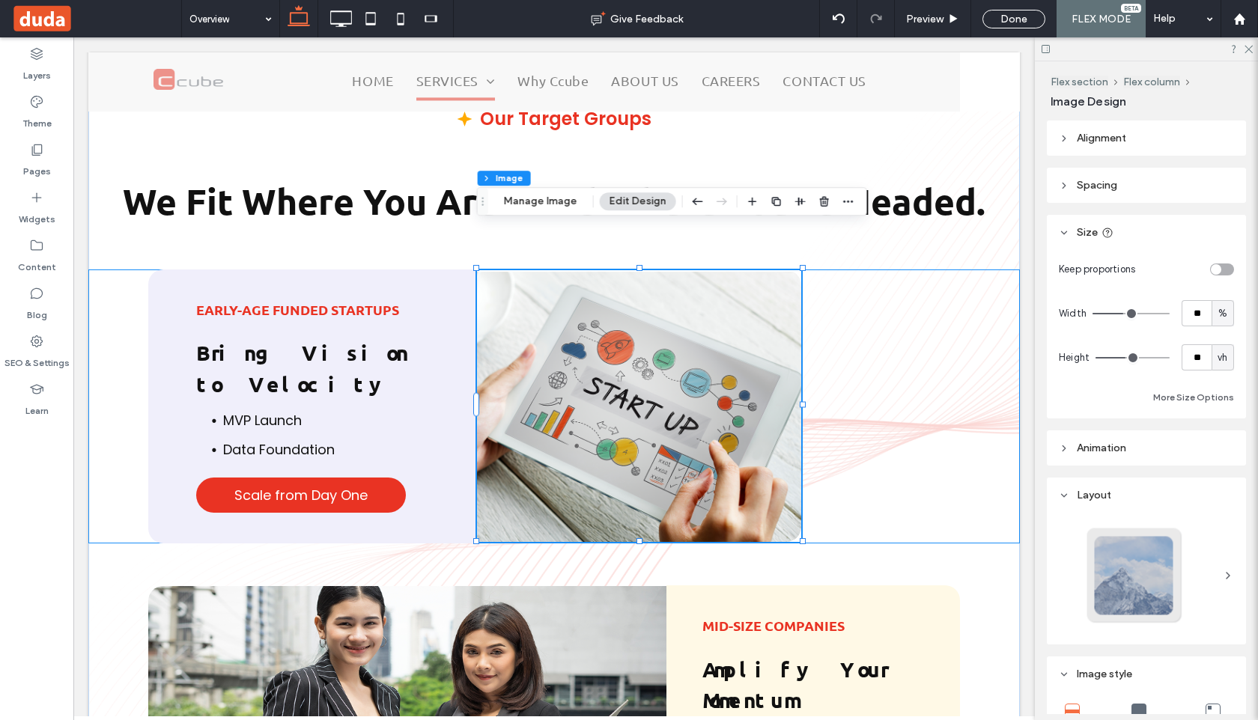
click at [964, 324] on div "Early-Age Funded Startups Bring Vision to Velocity MVP Launch Data Foundation S…" at bounding box center [553, 406] width 931 height 274
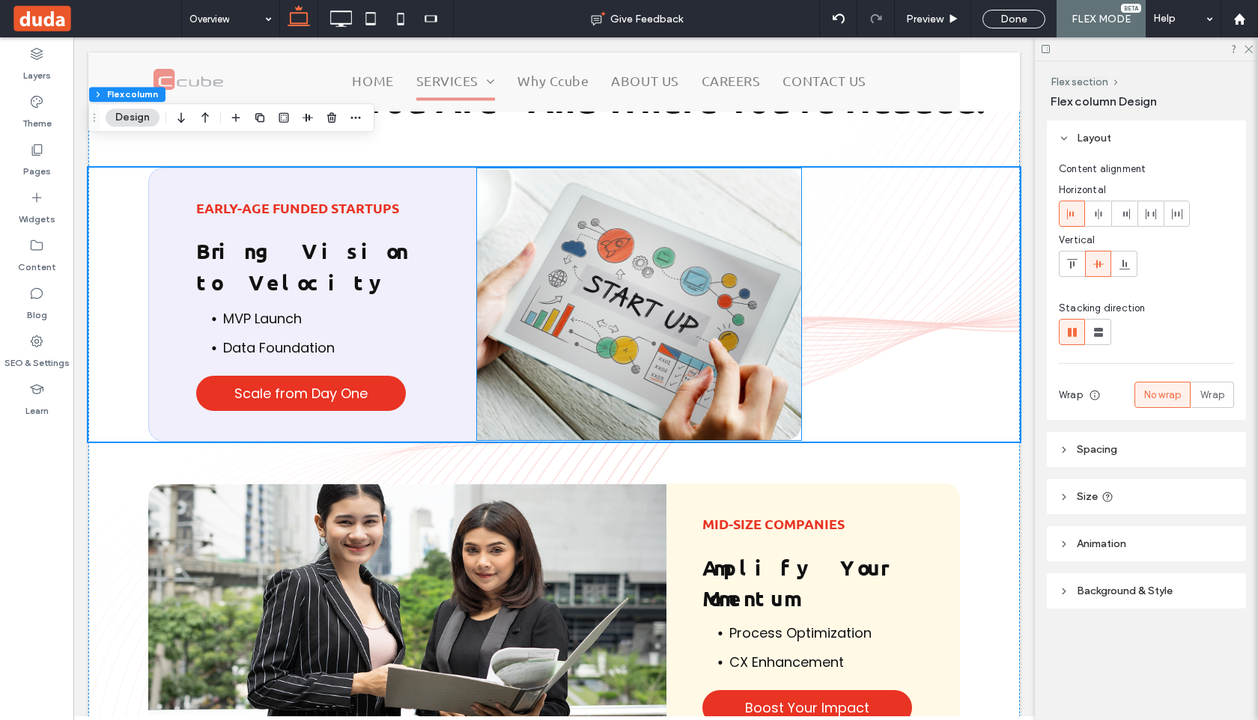
scroll to position [2373, 0]
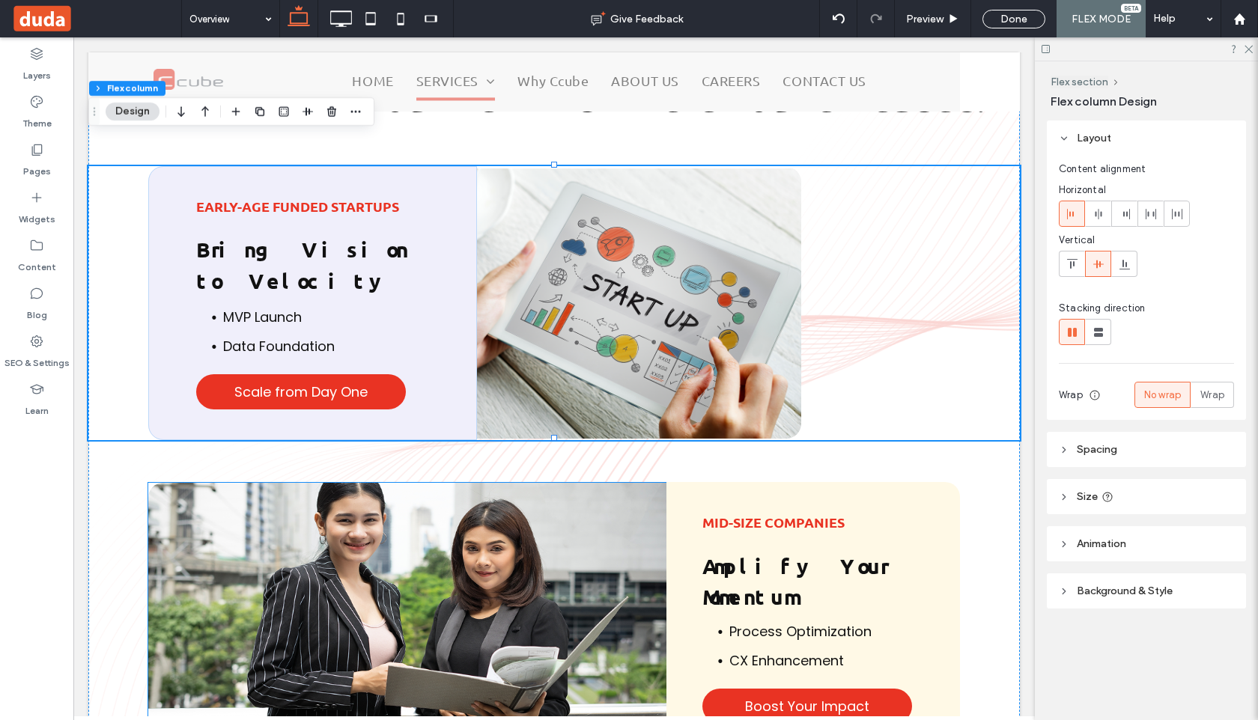
click at [579, 483] on img at bounding box center [407, 619] width 518 height 272
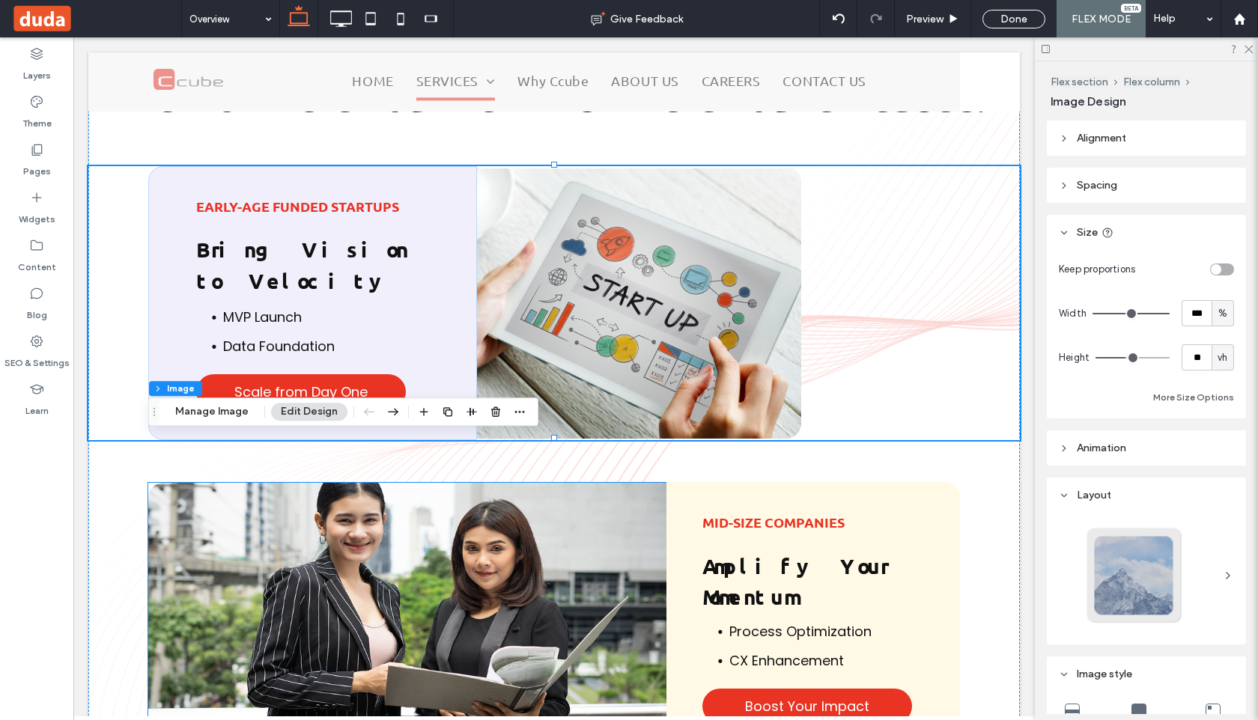
type input "**"
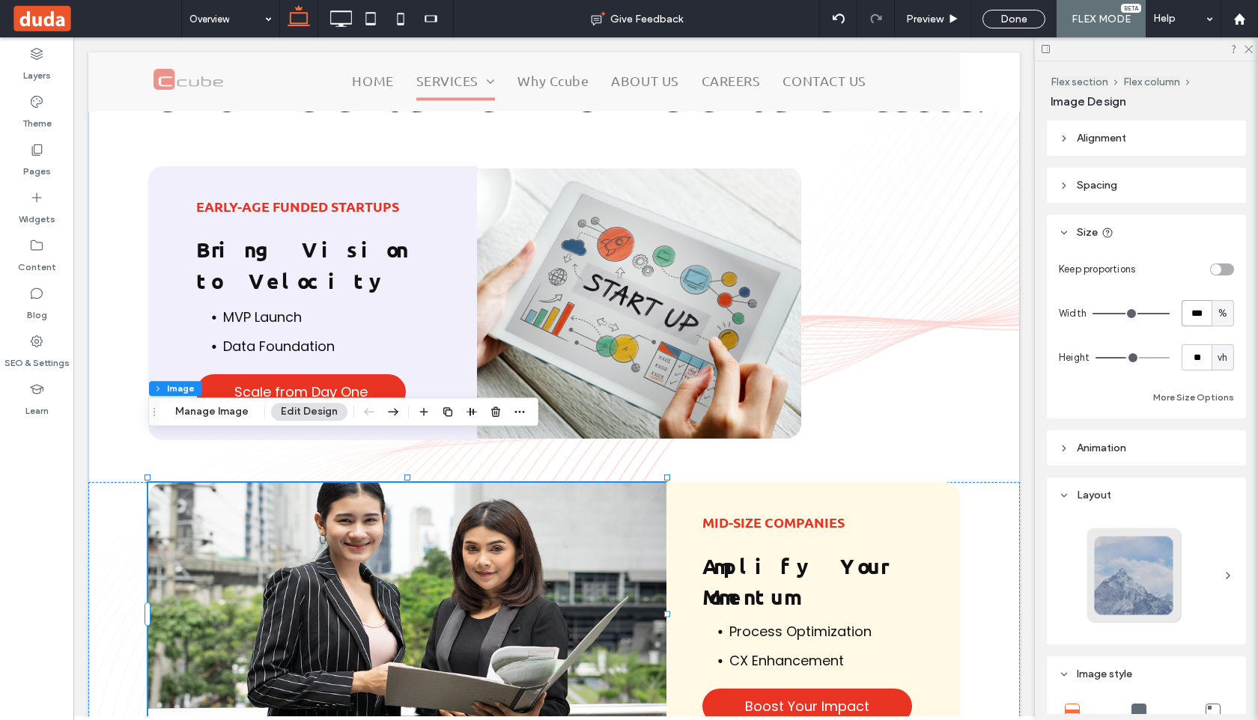
click at [1198, 309] on input "***" at bounding box center [1196, 313] width 30 height 26
type input "**"
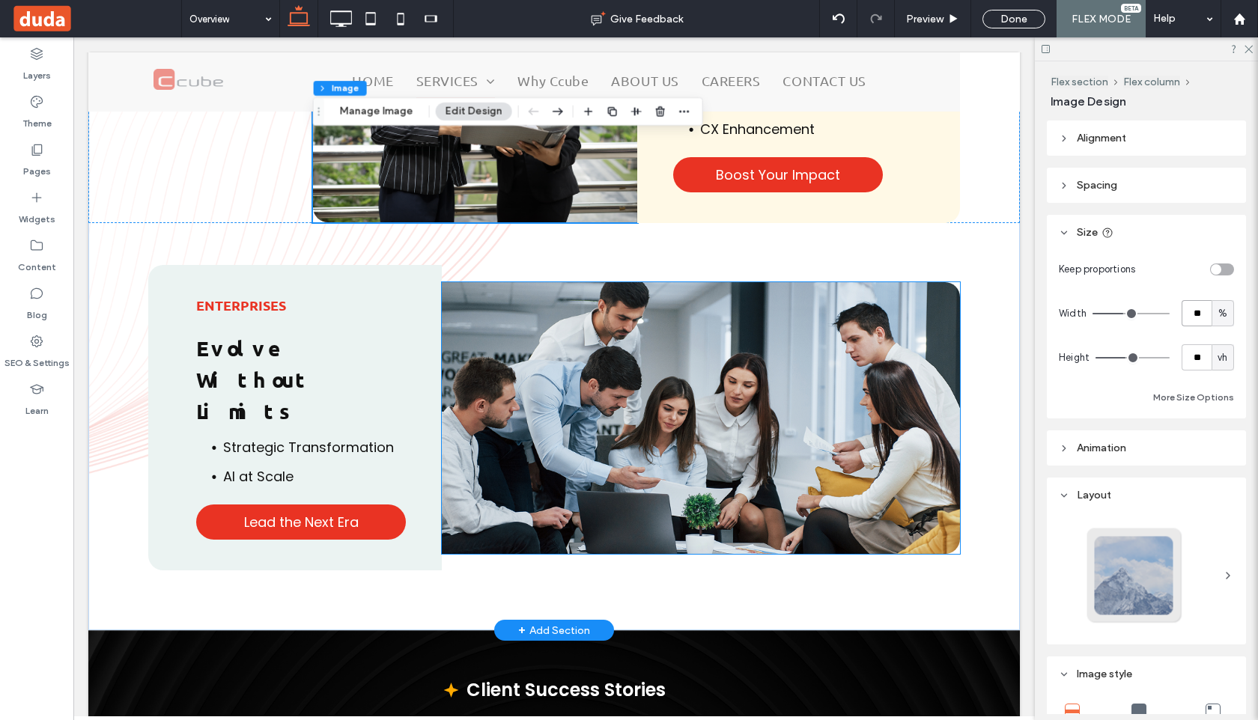
scroll to position [2883, 0]
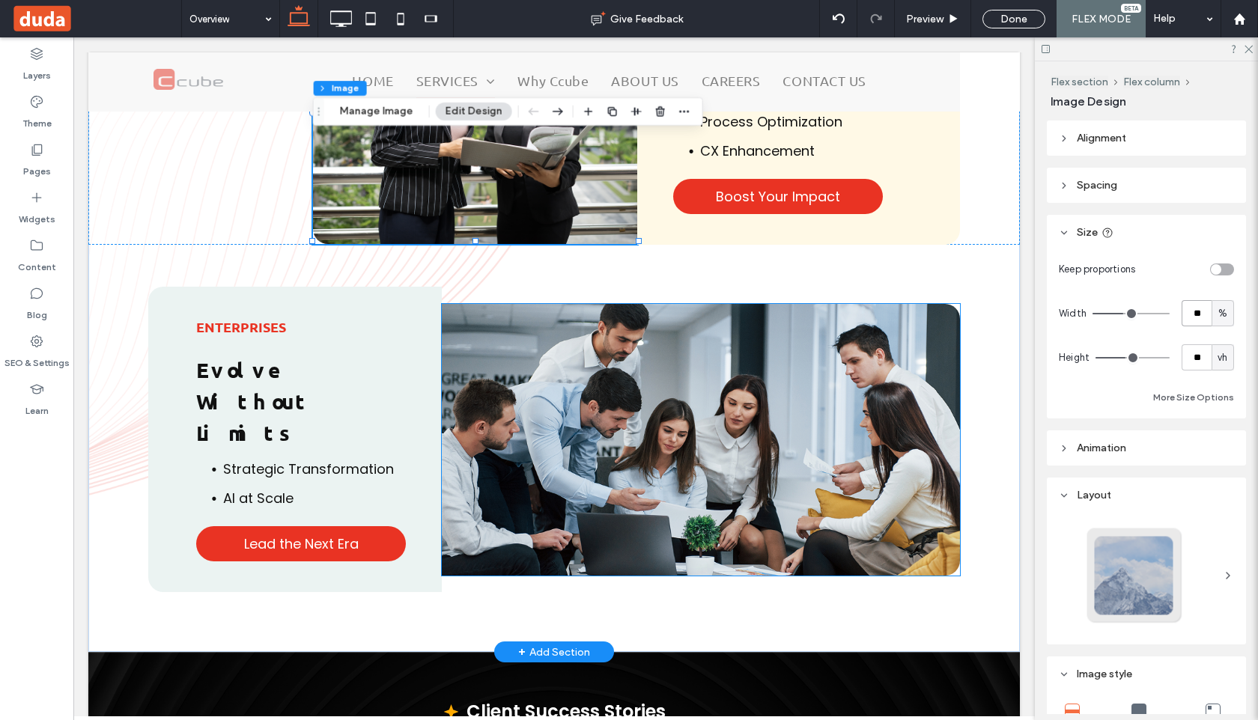
click at [703, 335] on img at bounding box center [701, 440] width 518 height 272
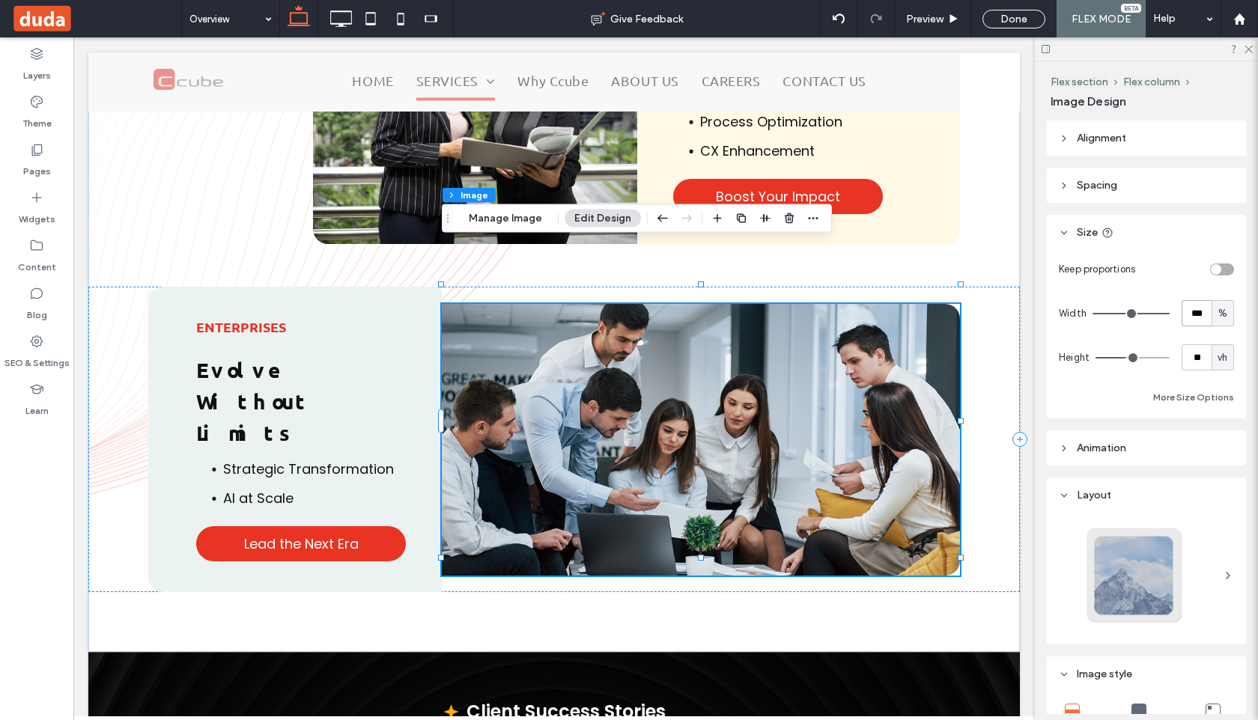
click at [1192, 319] on input "***" at bounding box center [1196, 313] width 30 height 26
type input "**"
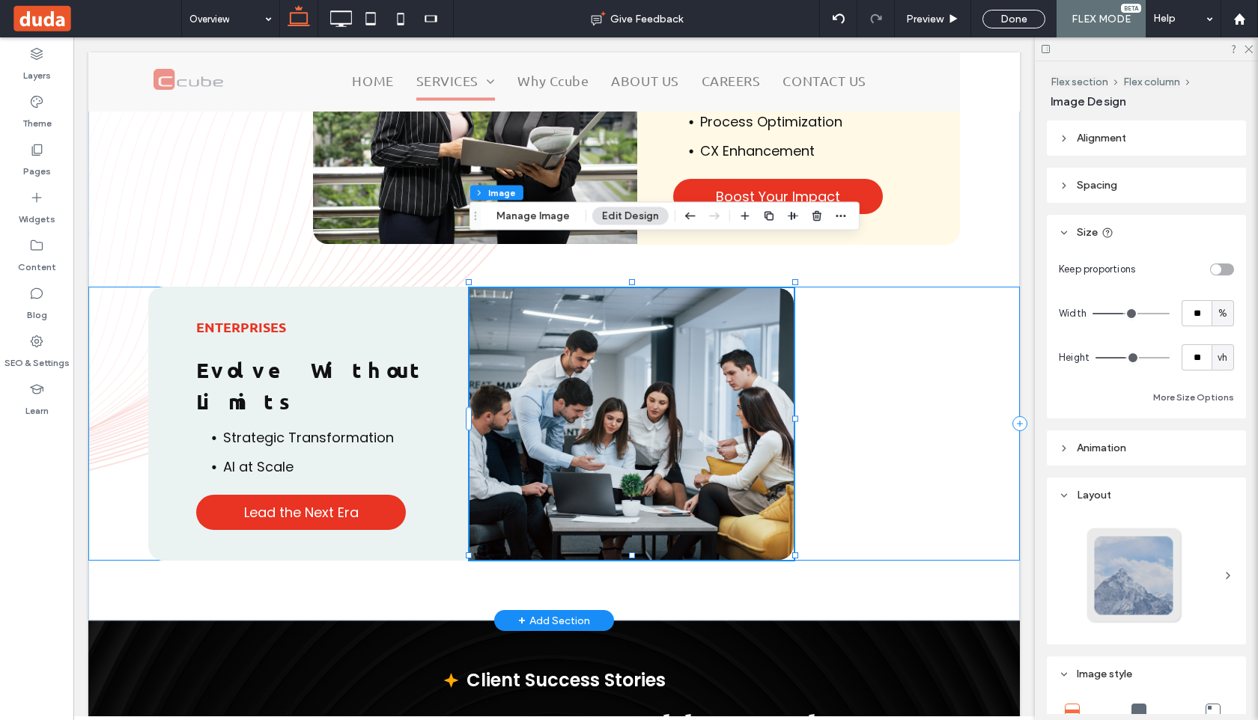
click at [933, 287] on div "Enterprises Evolve Without Limits Strategic Transformation AI at Scale Lead the…" at bounding box center [553, 424] width 931 height 274
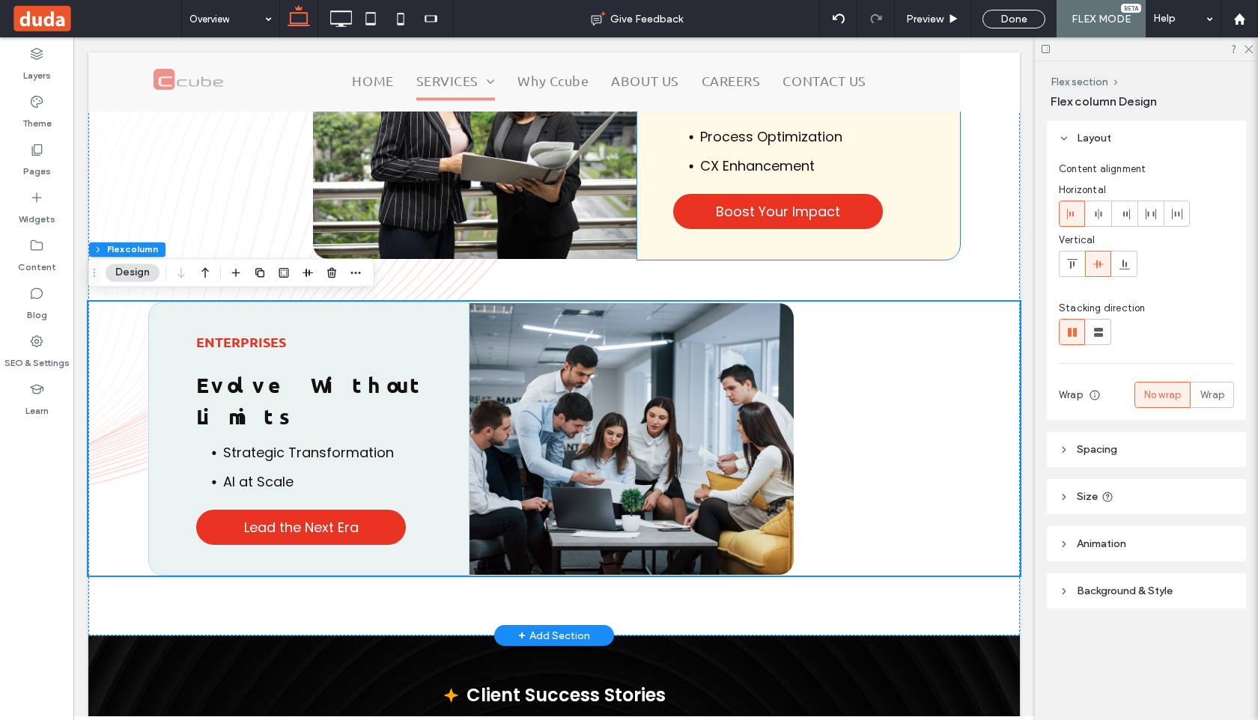
scroll to position [3260, 0]
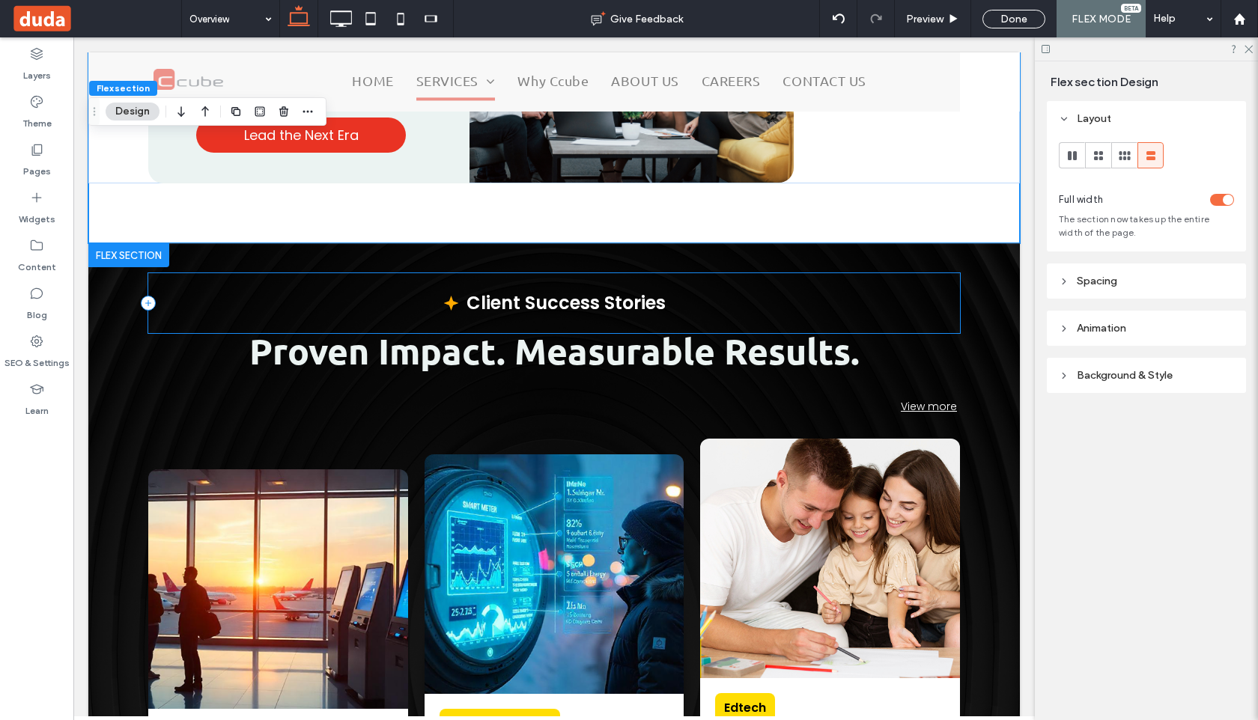
click at [806, 273] on div "Client Success Stories" at bounding box center [553, 303] width 811 height 60
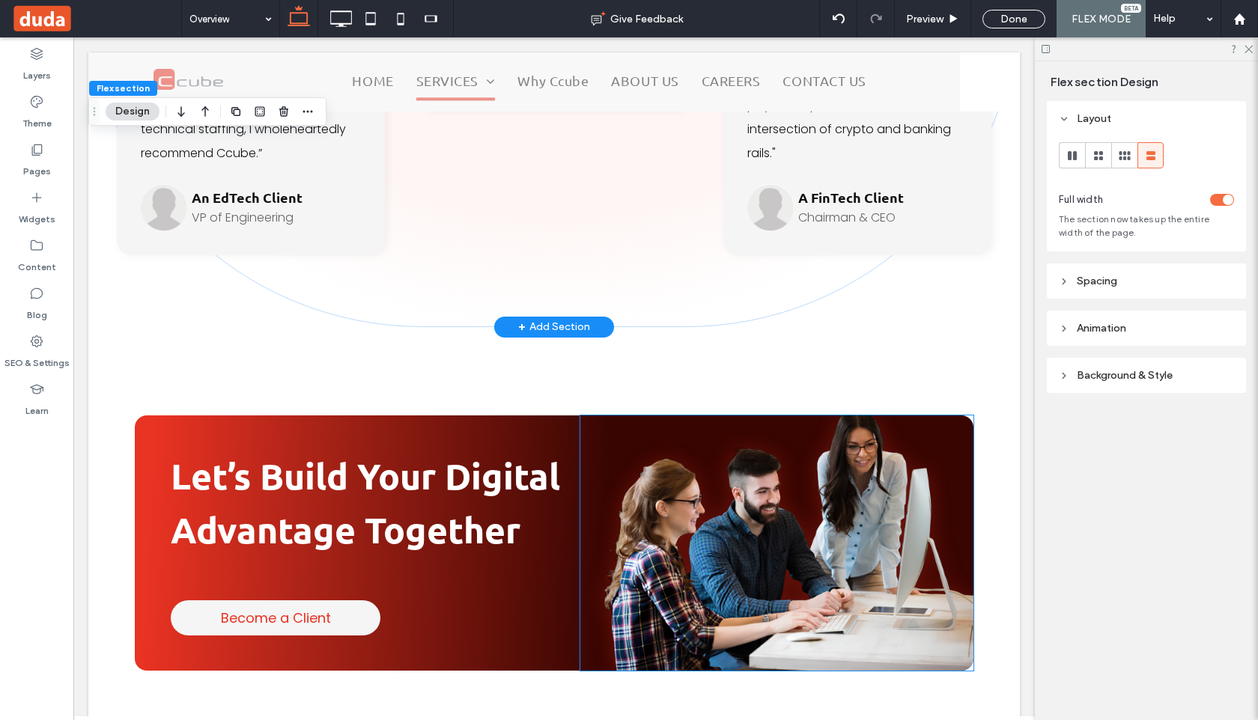
scroll to position [5538, 0]
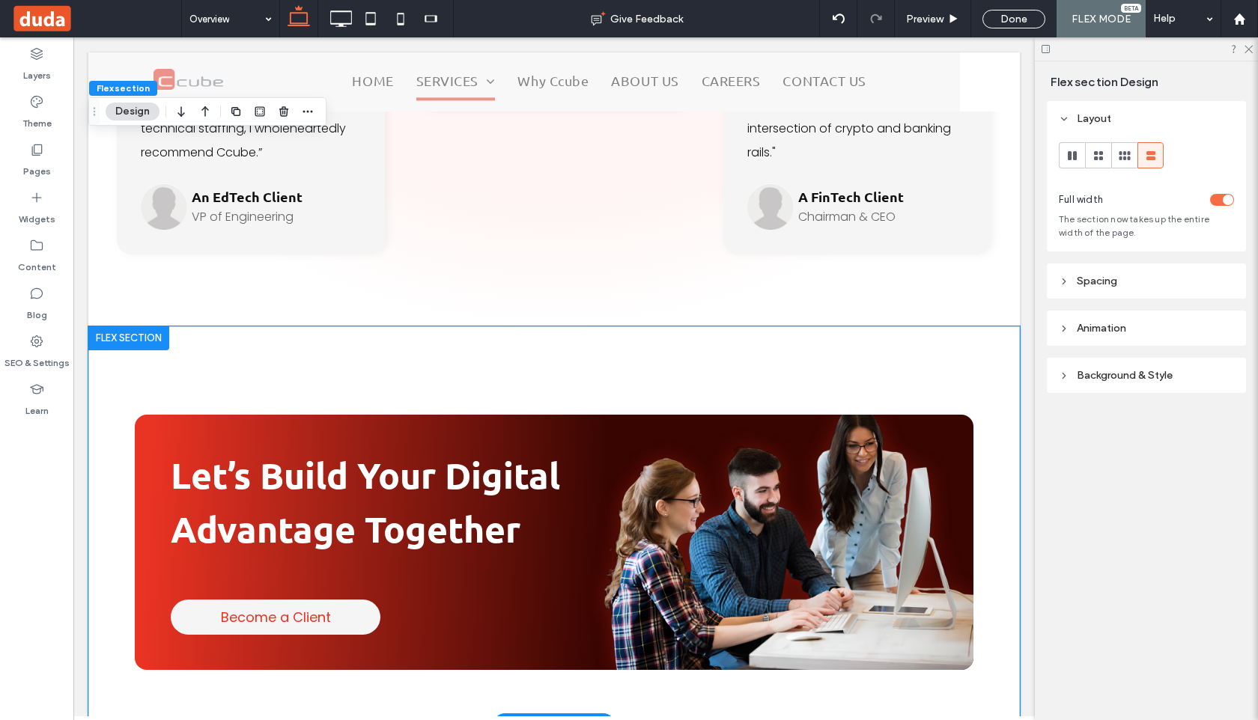
click at [764, 326] on div "Let’s Build Your Digital Advantage Together Become a Client" at bounding box center [554, 525] width 898 height 398
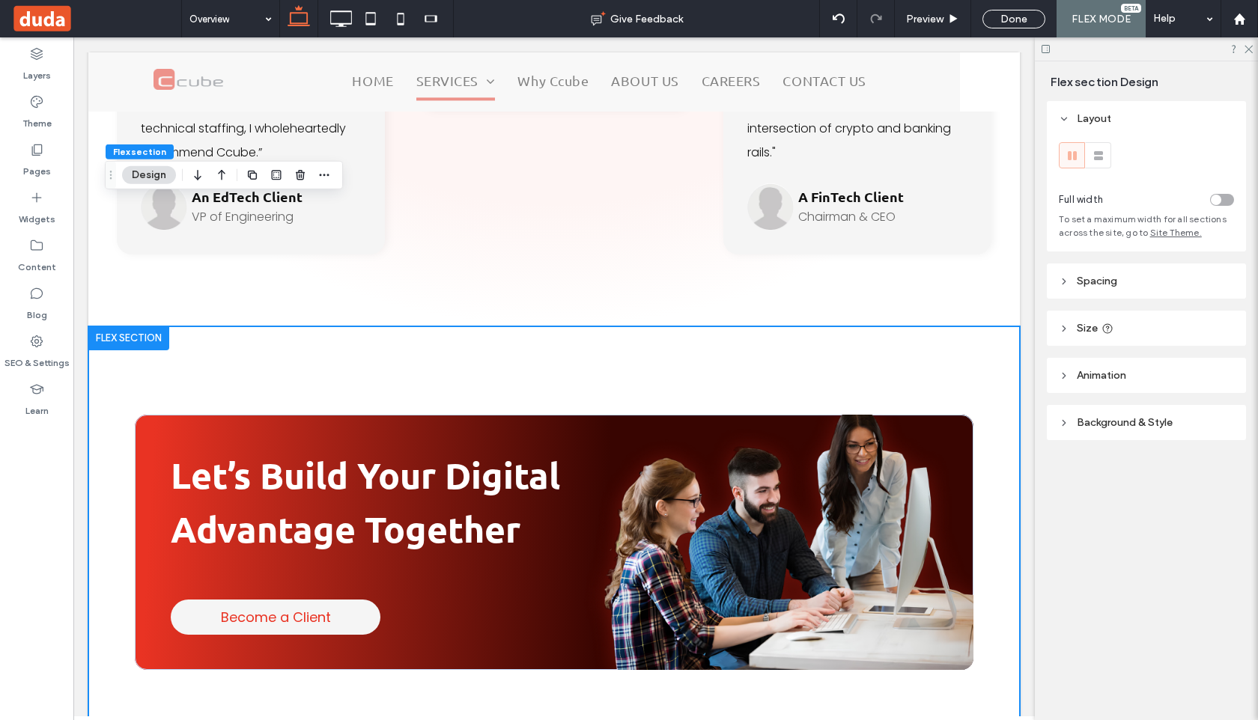
click at [1060, 326] on icon at bounding box center [1064, 328] width 10 height 10
click at [1068, 281] on icon at bounding box center [1064, 281] width 10 height 10
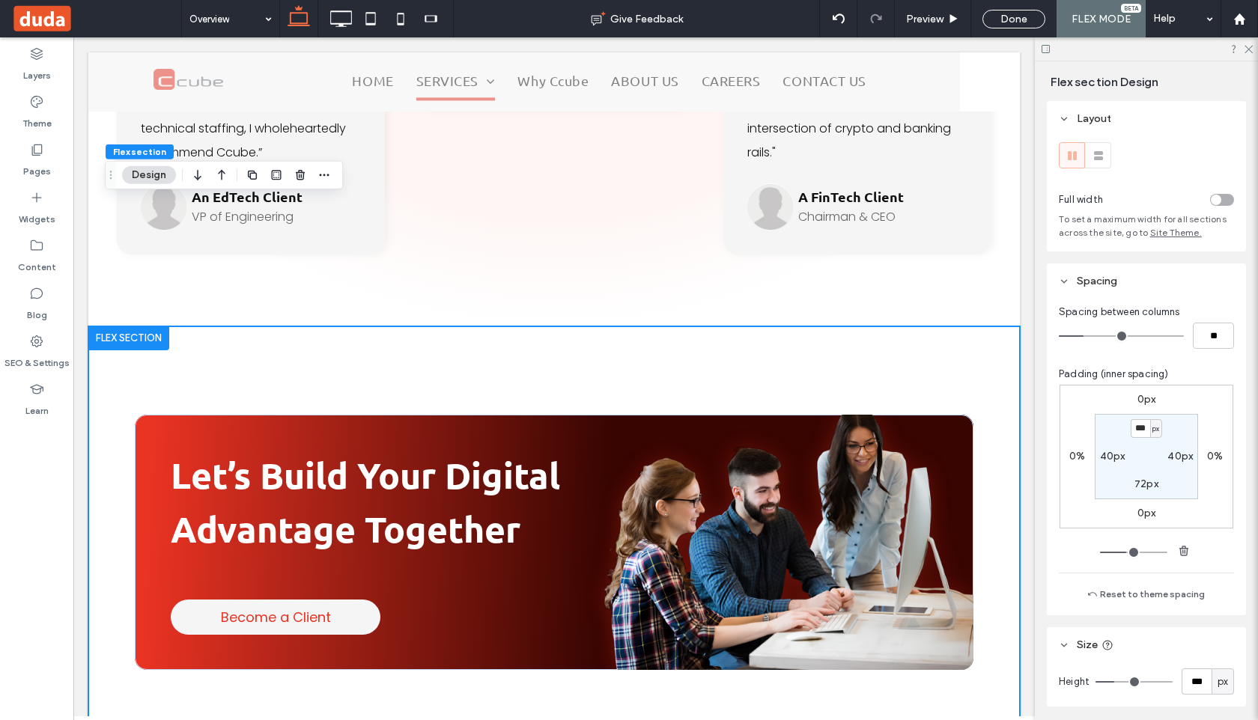
click at [1106, 451] on label "40px" at bounding box center [1112, 456] width 25 height 13
type input "**"
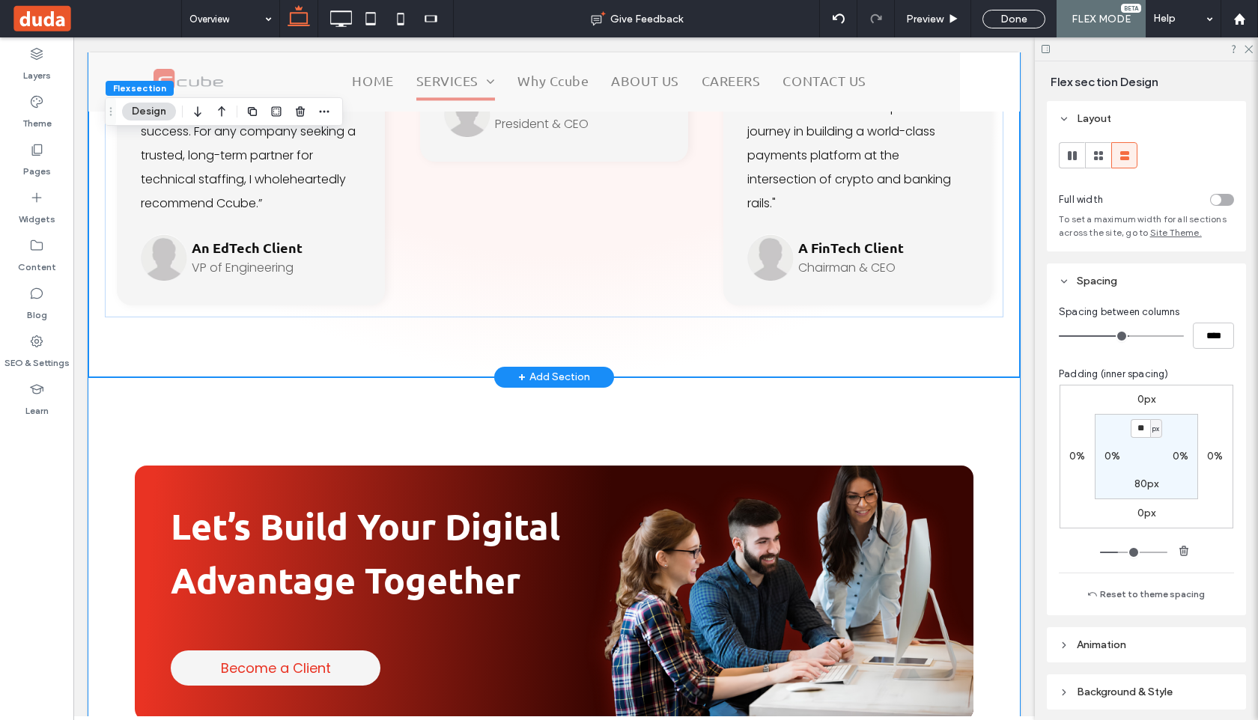
scroll to position [5467, 0]
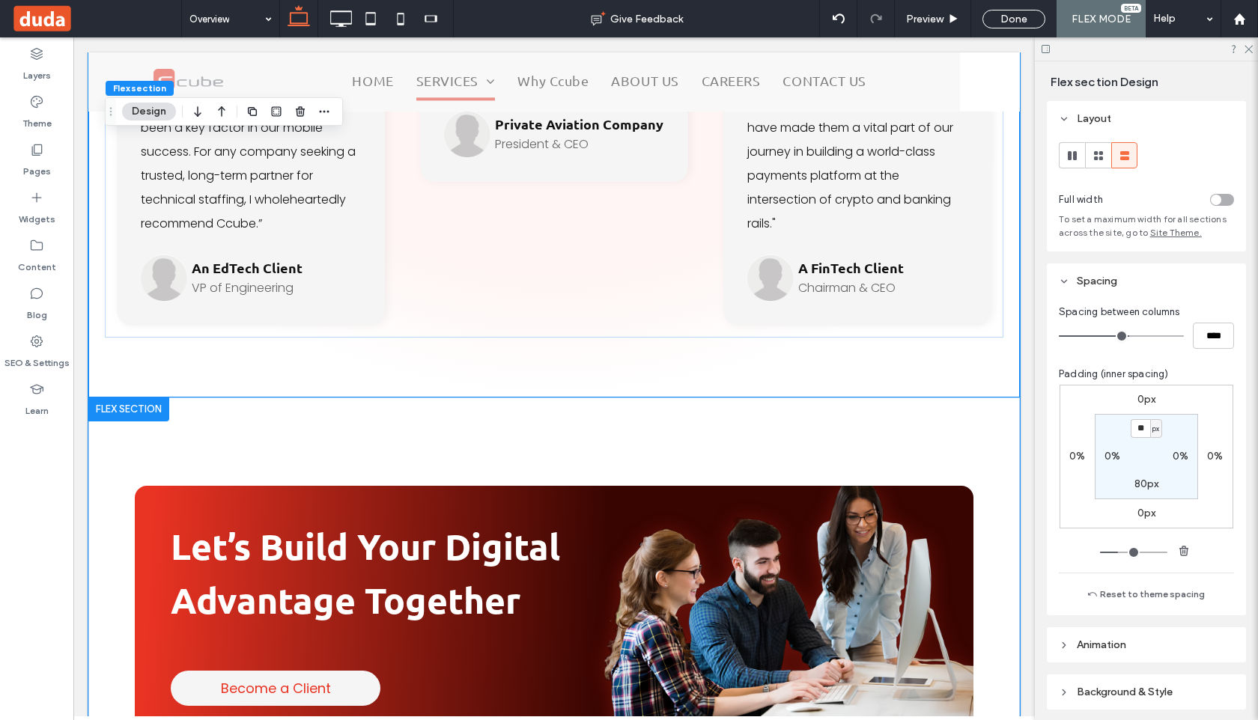
click at [995, 420] on div "Let’s Build Your Digital Advantage Together Become a Client" at bounding box center [554, 597] width 898 height 398
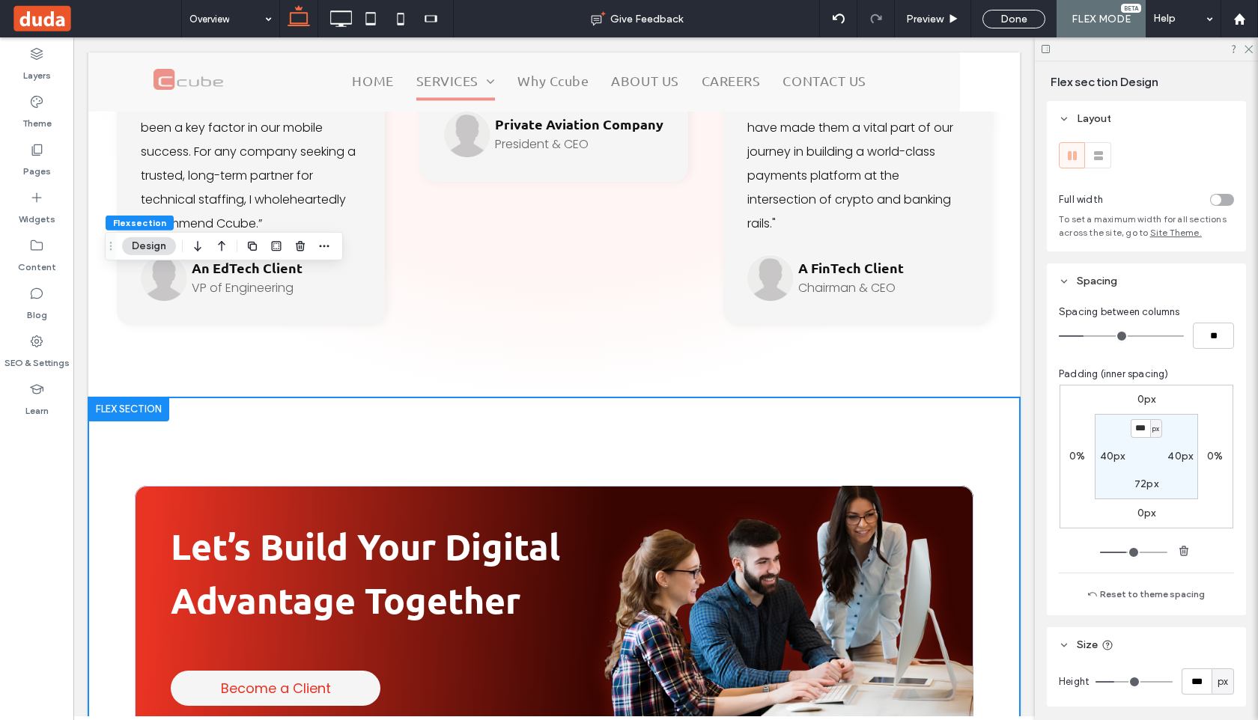
click at [1109, 455] on label "40px" at bounding box center [1112, 456] width 25 height 13
type input "**"
type input "*"
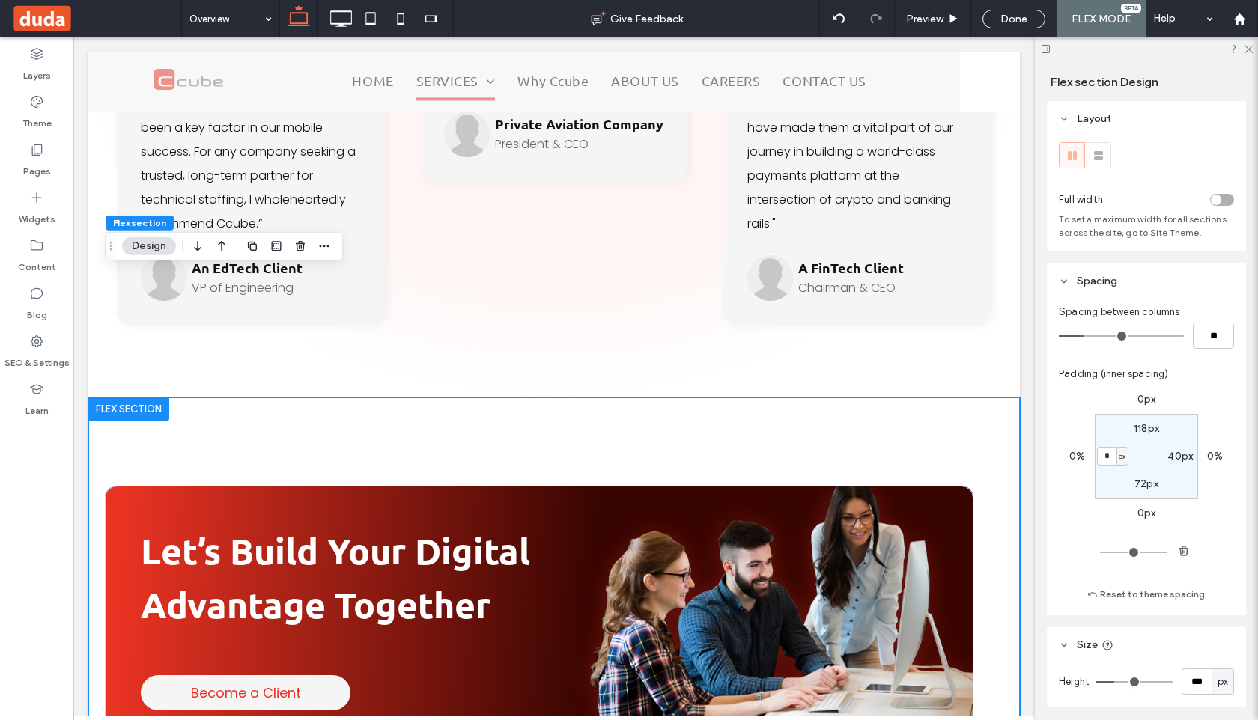
click at [1174, 455] on label "40px" at bounding box center [1179, 456] width 25 height 13
type input "**"
type input "*"
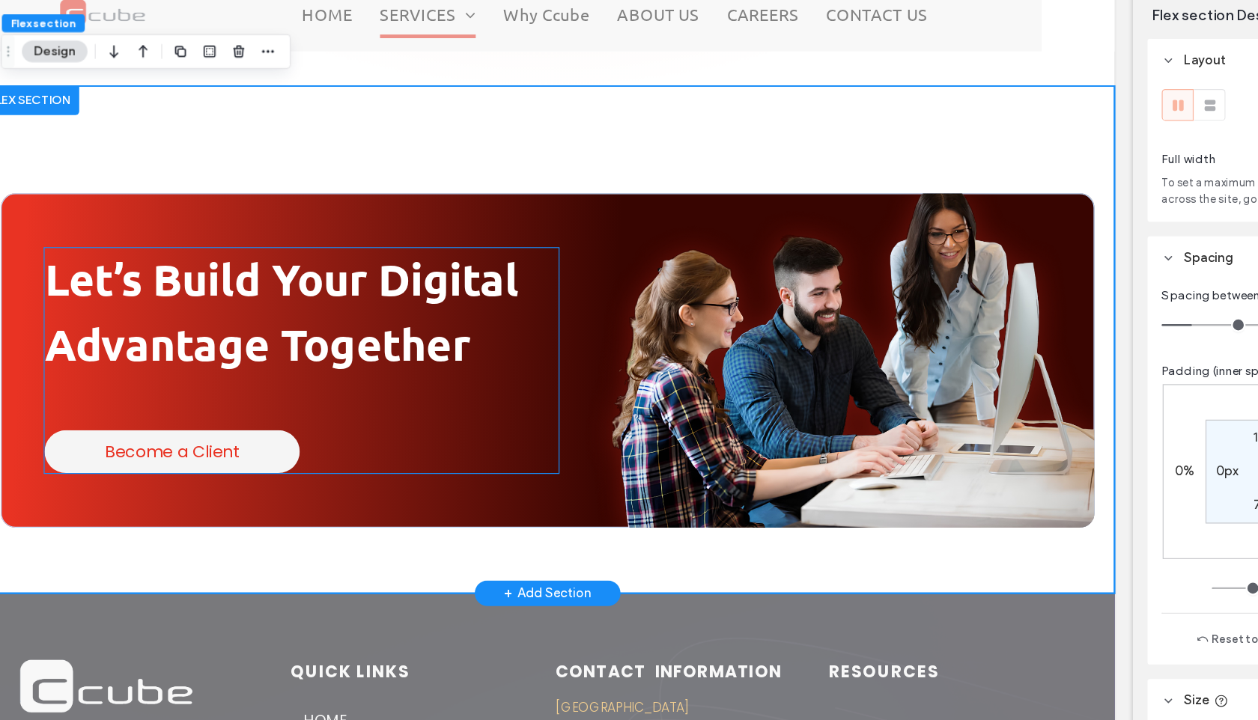
scroll to position [5731, 0]
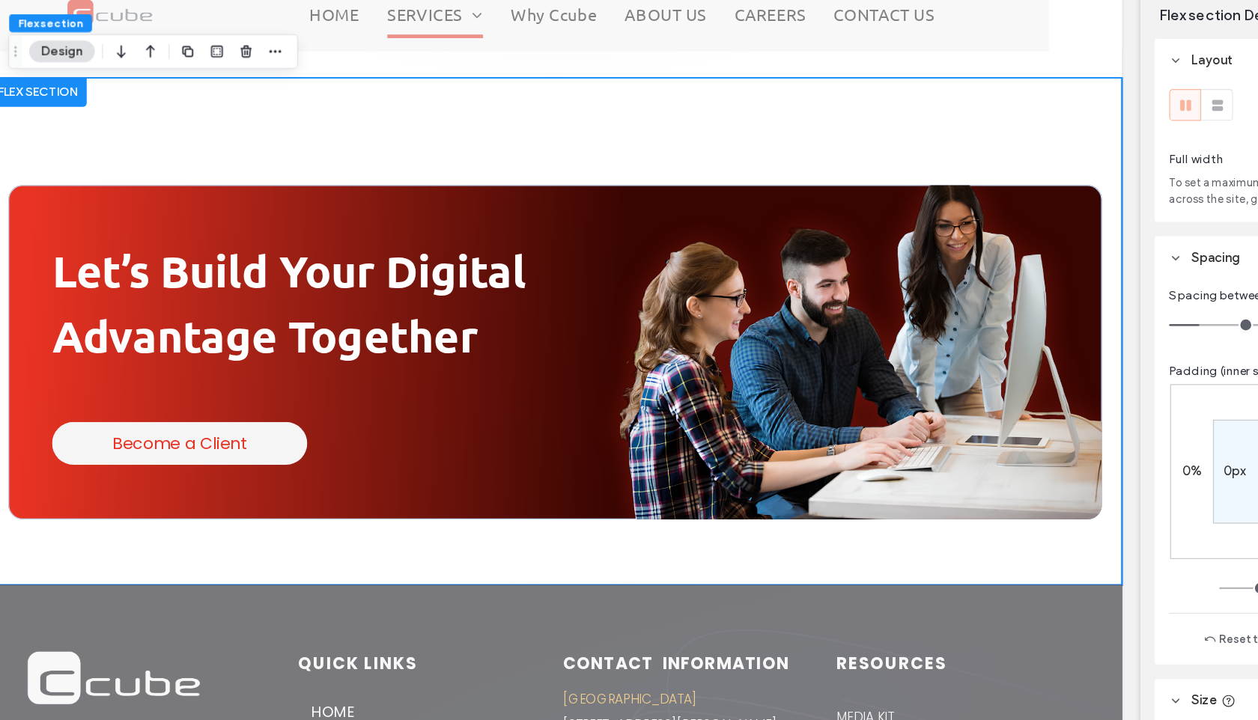
click at [1106, 460] on label "0px" at bounding box center [1112, 456] width 19 height 13
type input "**"
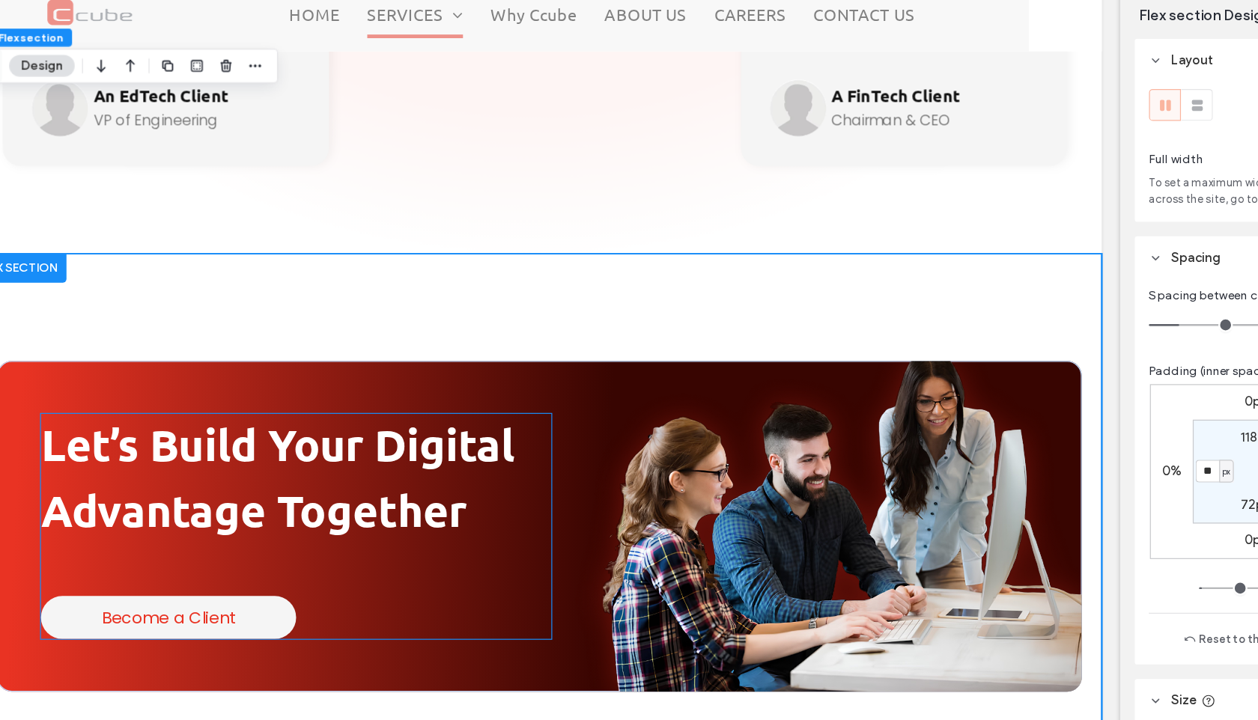
scroll to position [5585, 0]
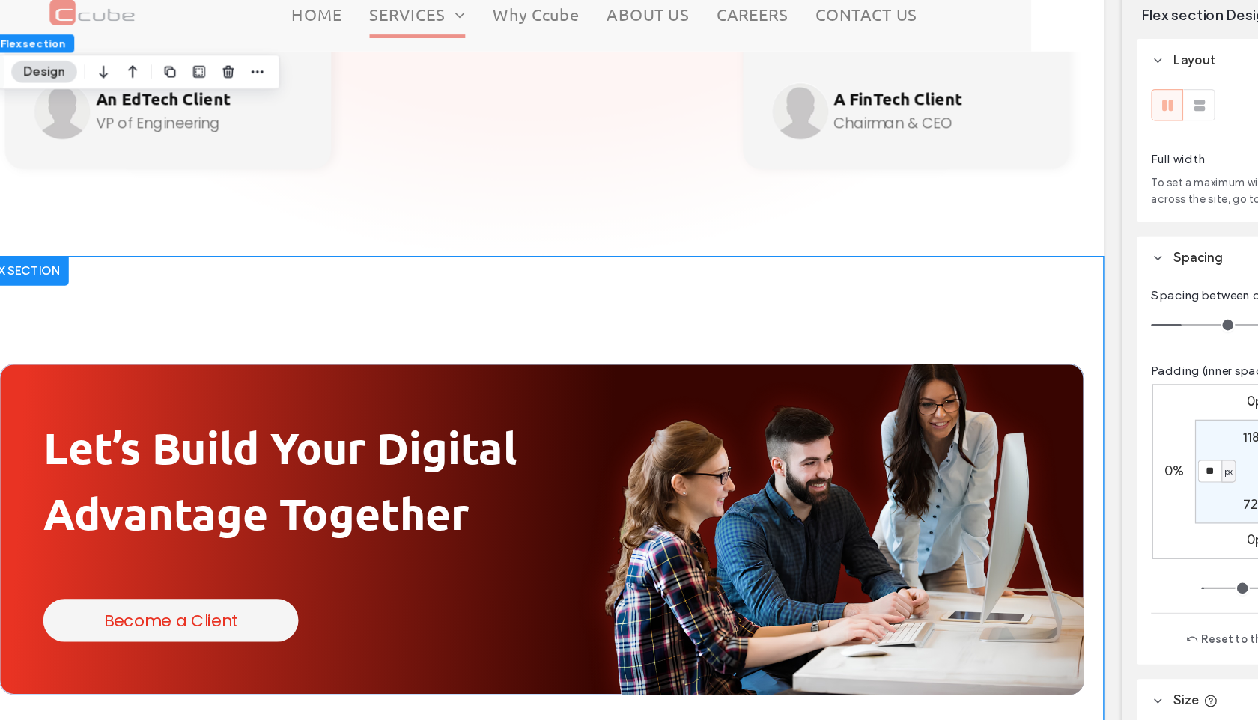
type input "*"
type input "**"
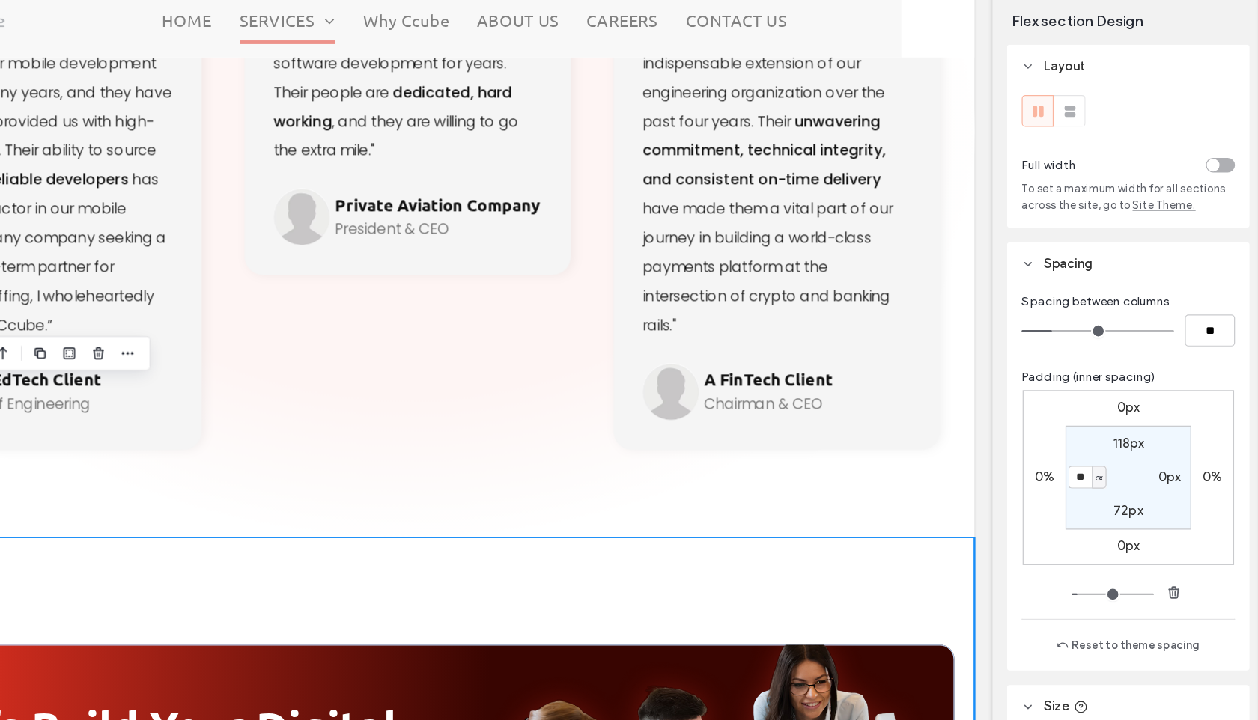
scroll to position [0, 0]
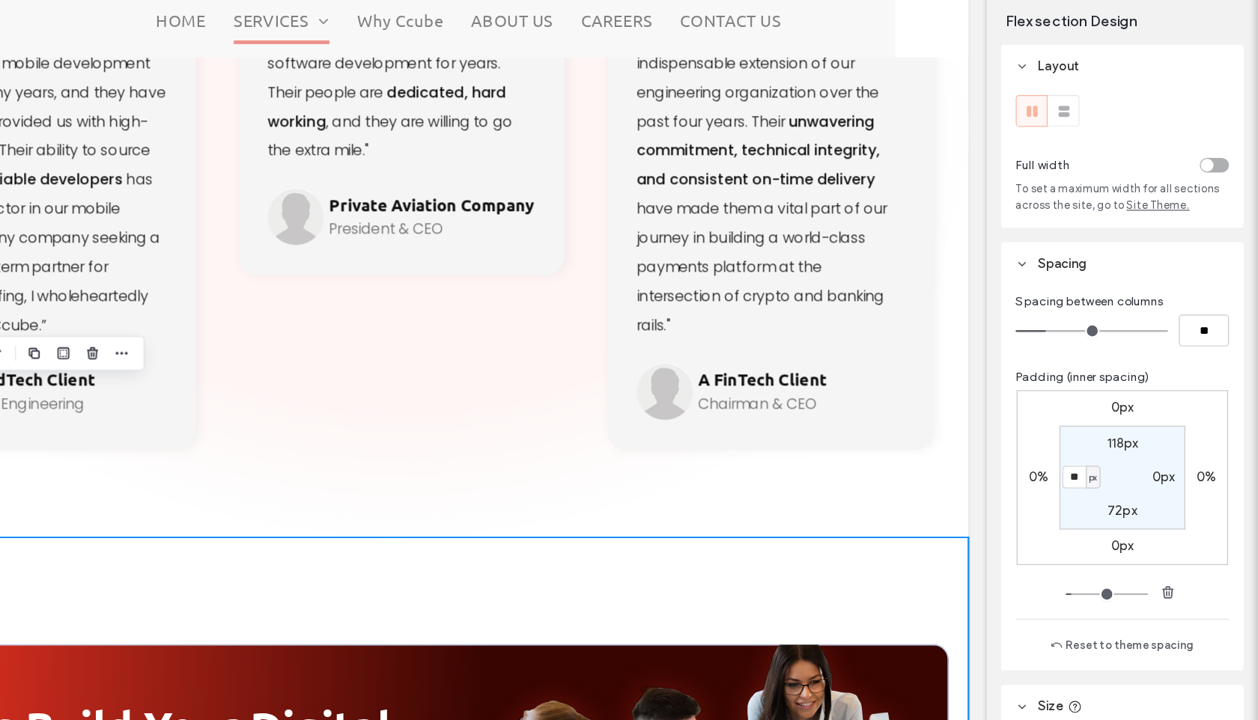
click at [1175, 455] on label "0px" at bounding box center [1180, 456] width 19 height 13
type input "*"
type input "**"
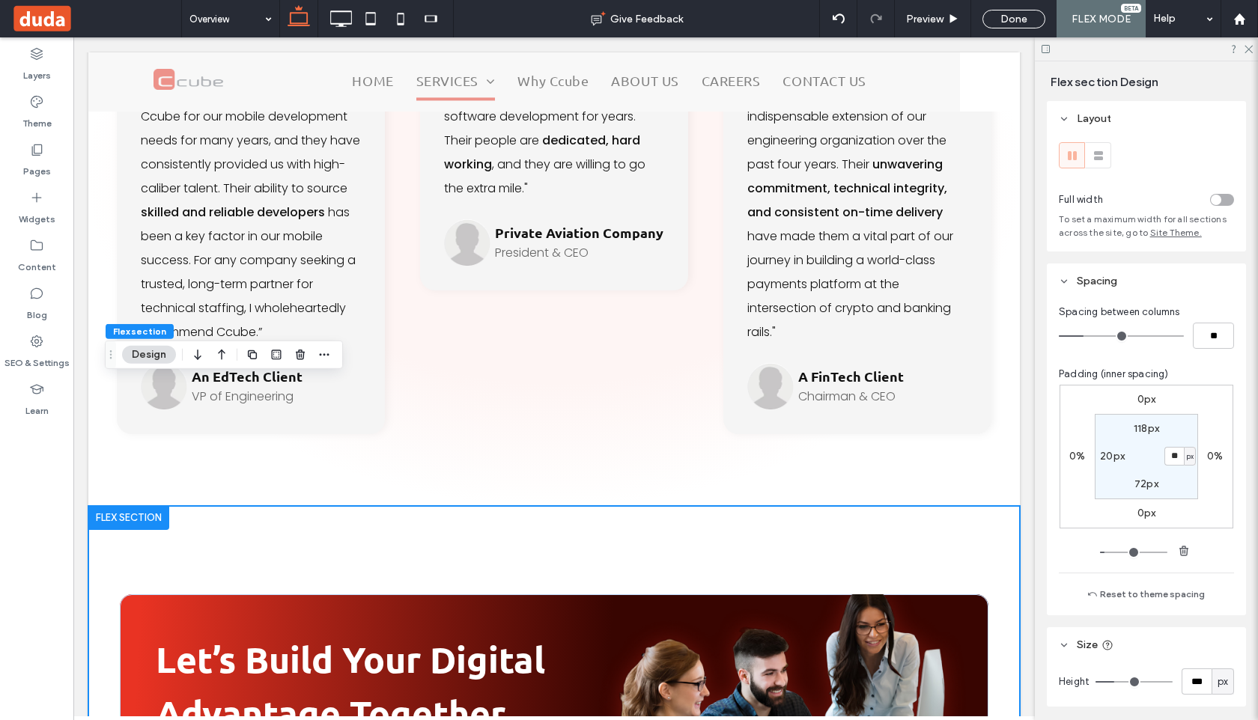
click at [1250, 40] on div at bounding box center [1146, 48] width 223 height 23
click at [1249, 49] on use at bounding box center [1248, 50] width 8 height 8
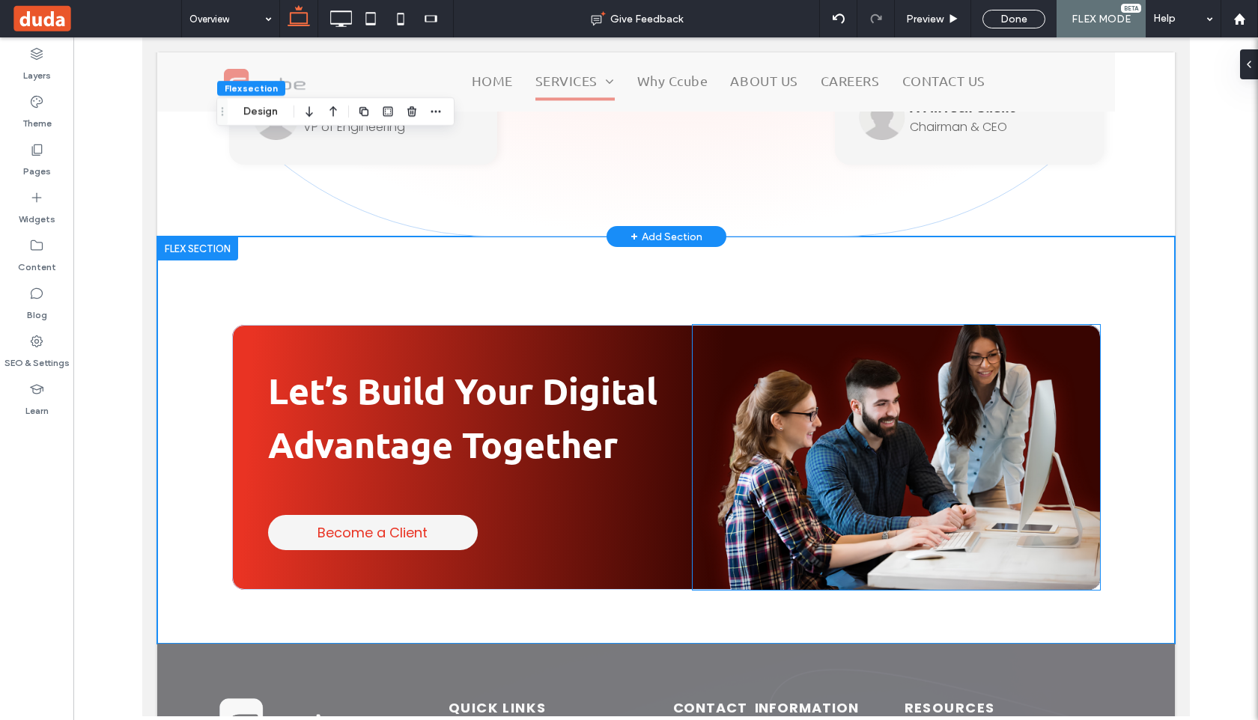
scroll to position [5588, 0]
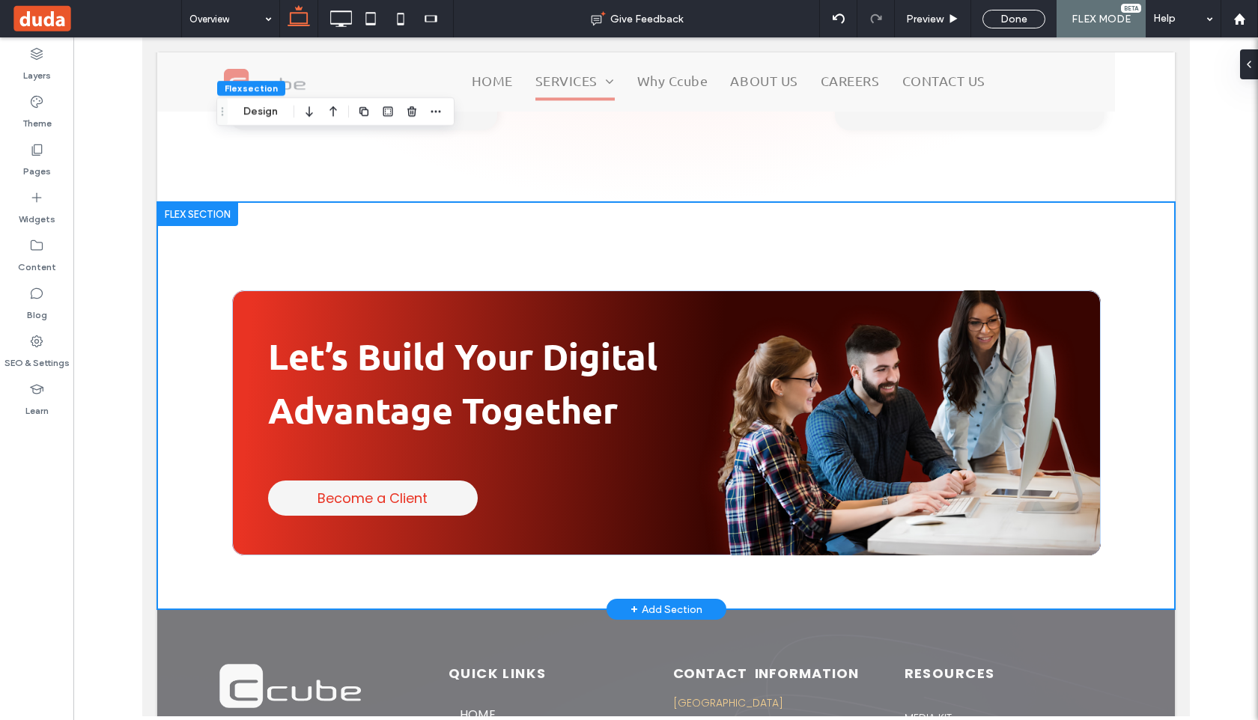
click at [216, 258] on div "Let’s Build Your Digital Advantage Together Become a Client" at bounding box center [665, 405] width 898 height 407
click at [258, 112] on button "Design" at bounding box center [261, 112] width 54 height 18
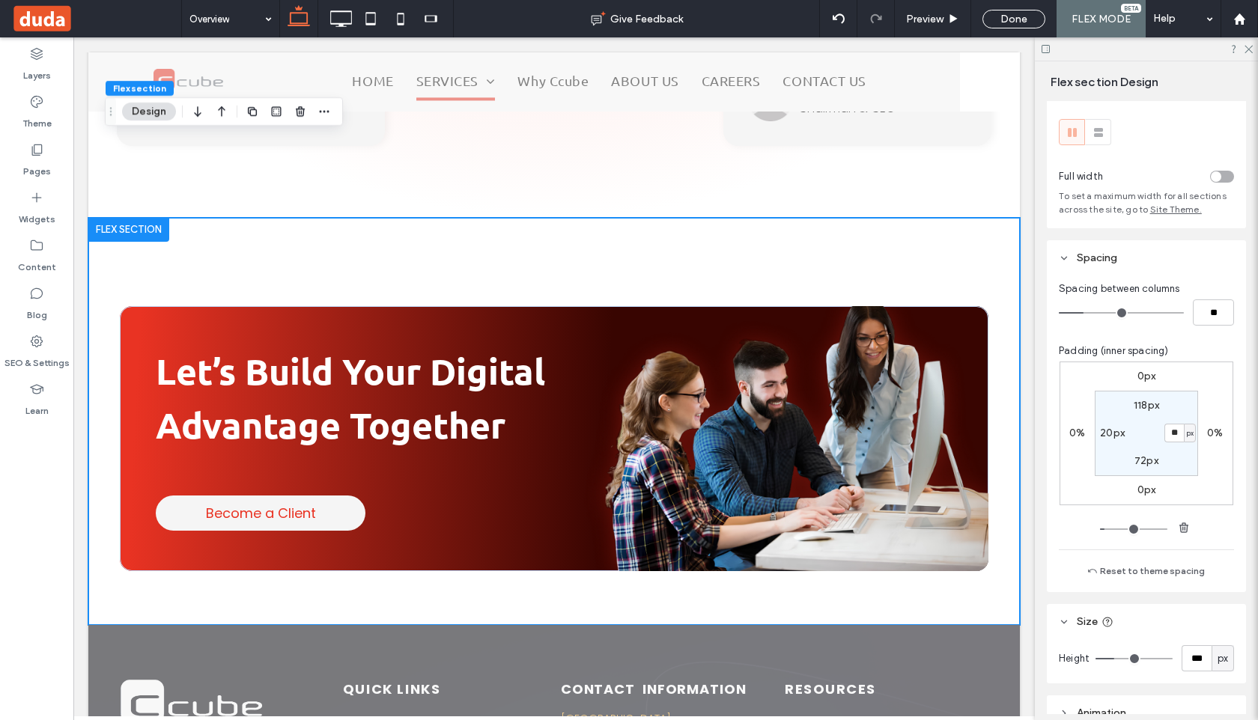
scroll to position [24, 0]
click at [1106, 436] on label "20px" at bounding box center [1112, 432] width 25 height 13
click at [1122, 430] on span "px" at bounding box center [1121, 432] width 7 height 15
click at [1117, 486] on span "%" at bounding box center [1116, 482] width 9 height 15
type input "*"
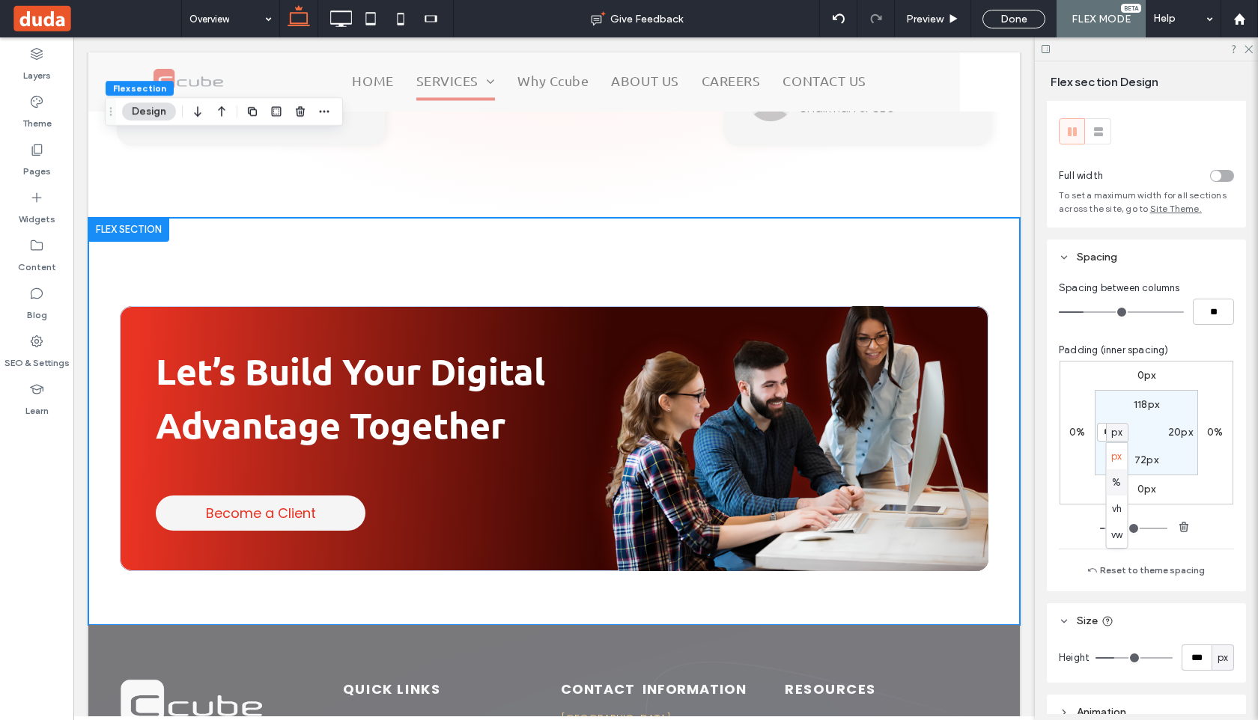
type input "***"
click at [1181, 436] on label "20px" at bounding box center [1180, 432] width 25 height 13
click at [1189, 436] on span "px" at bounding box center [1190, 432] width 7 height 15
click at [1184, 478] on span "%" at bounding box center [1184, 482] width 9 height 15
type input "*"
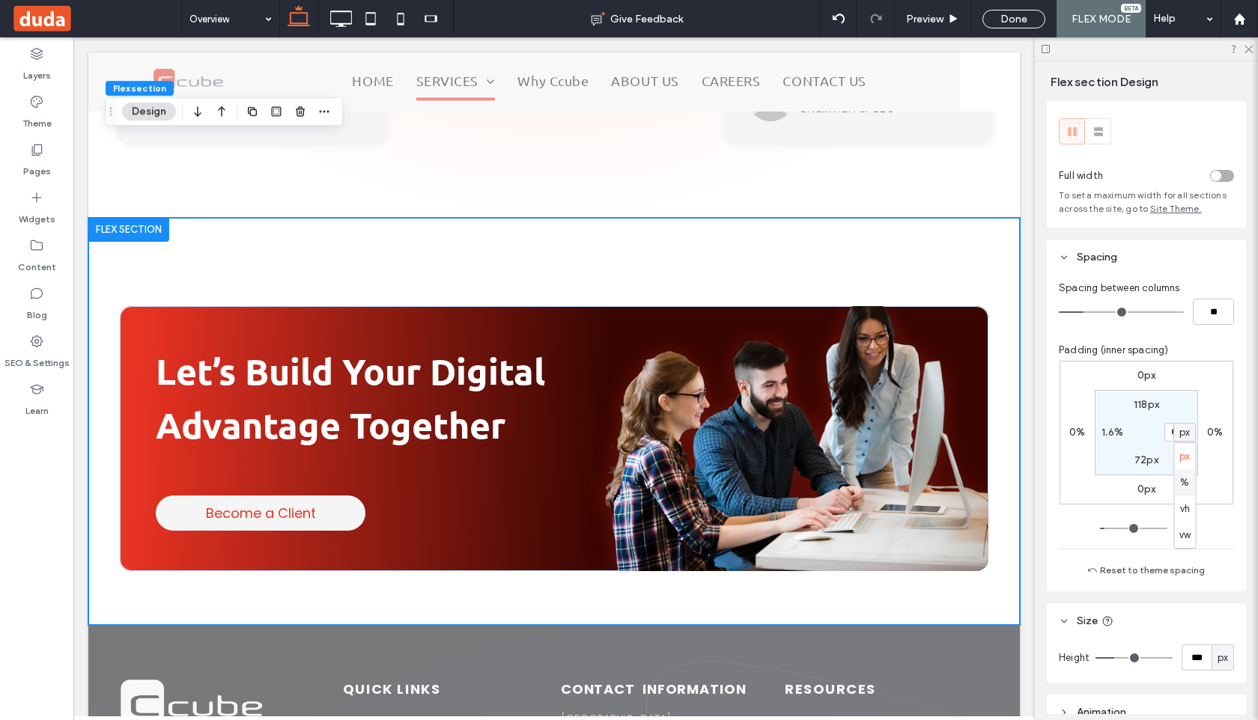
type input "***"
type input "*"
click at [1245, 46] on icon at bounding box center [1248, 48] width 10 height 10
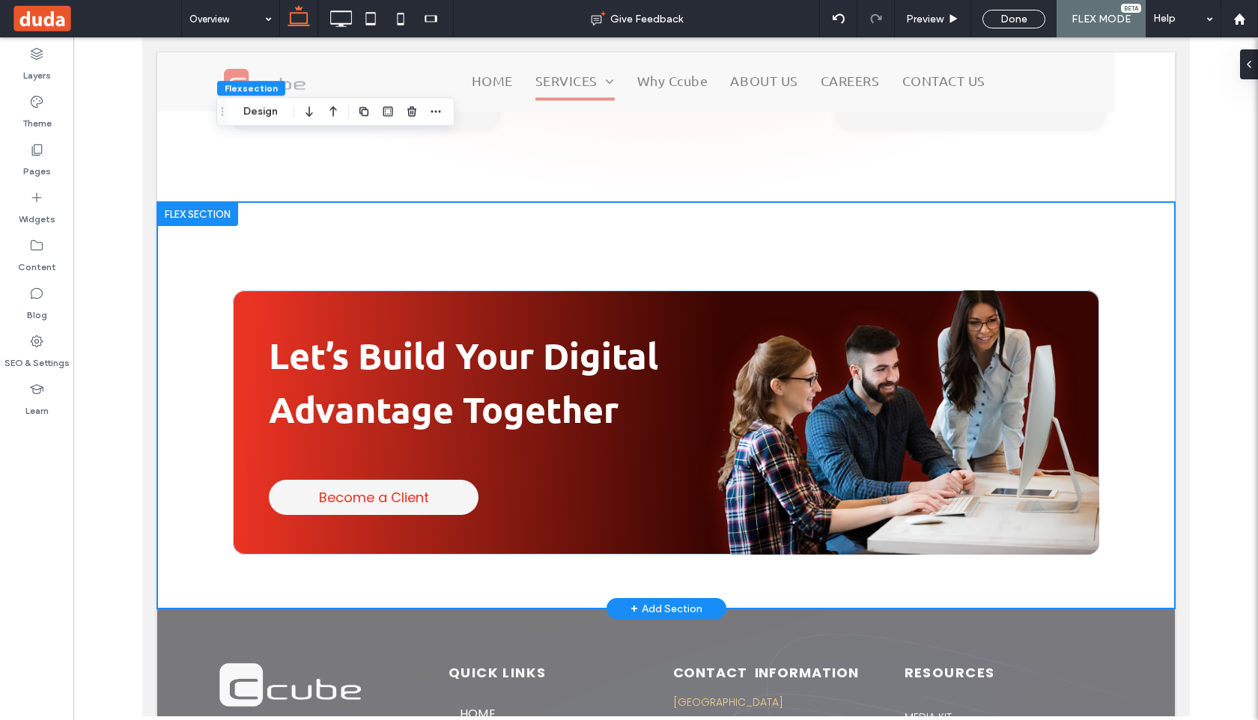
click at [219, 264] on div "Let’s Build Your Digital Advantage Together Become a Client" at bounding box center [665, 405] width 898 height 406
click at [52, 62] on div "Layers" at bounding box center [36, 64] width 73 height 48
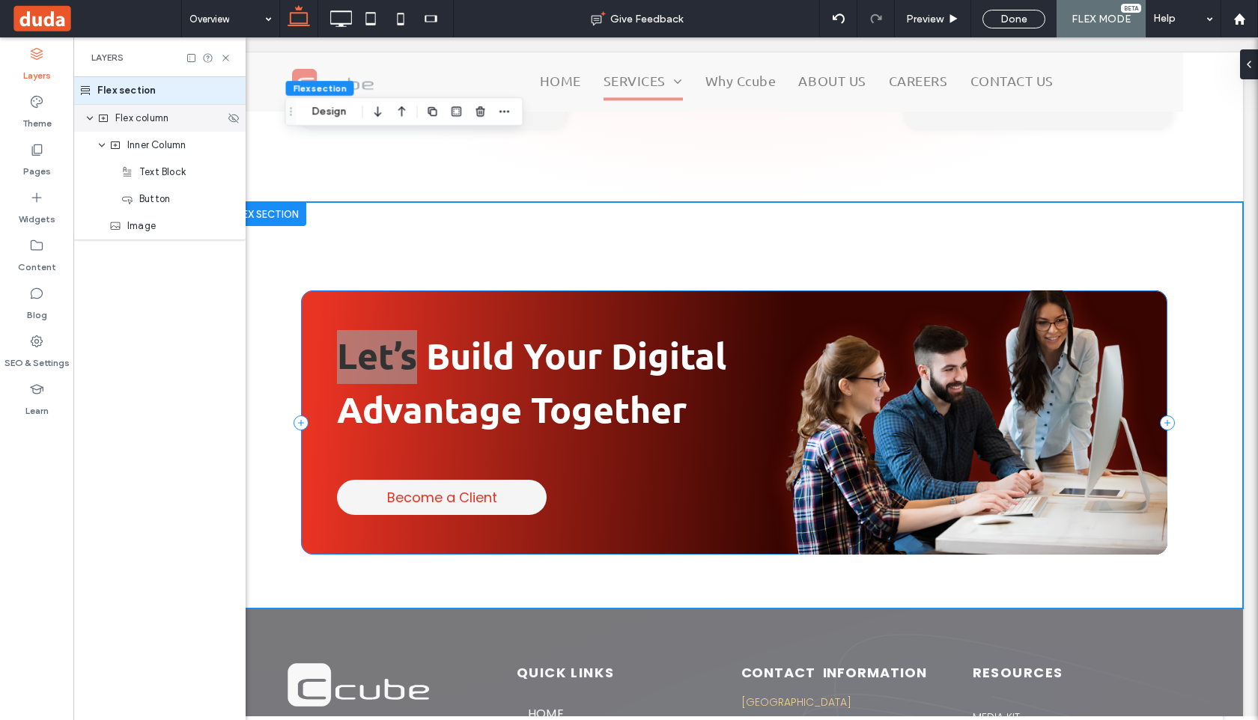
click at [124, 123] on span "Flex column" at bounding box center [141, 118] width 53 height 15
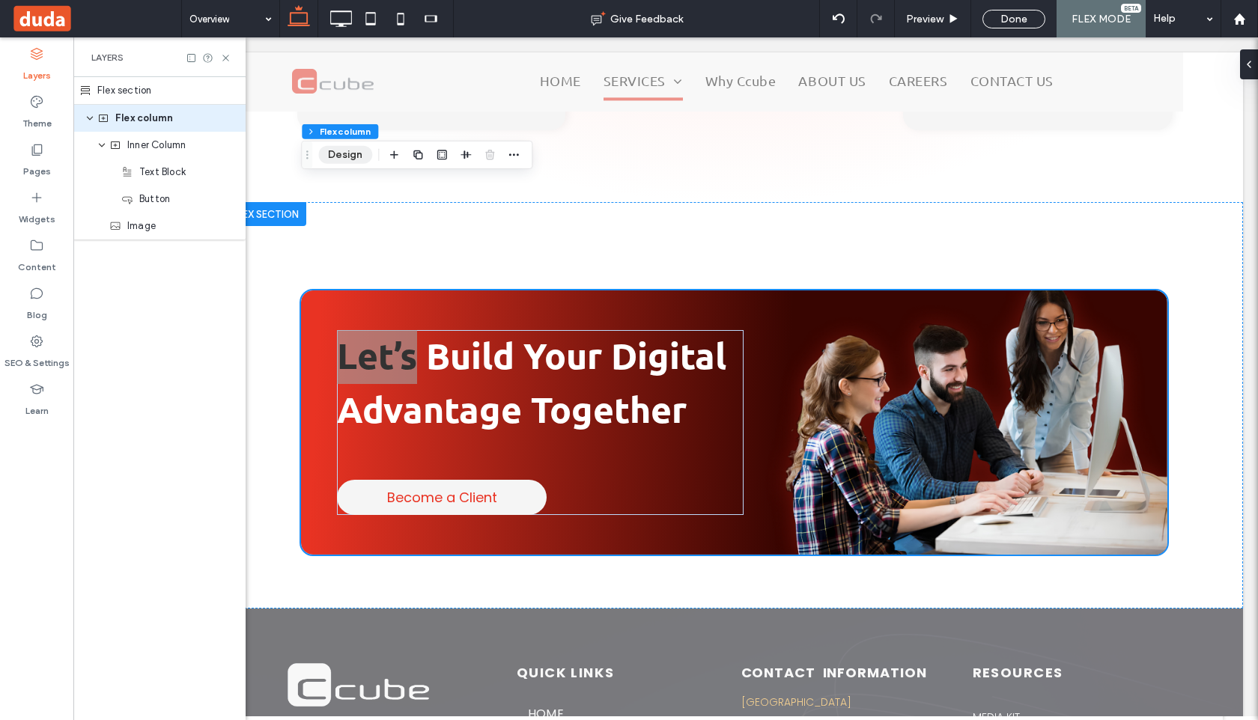
click at [338, 152] on button "Design" at bounding box center [345, 155] width 54 height 18
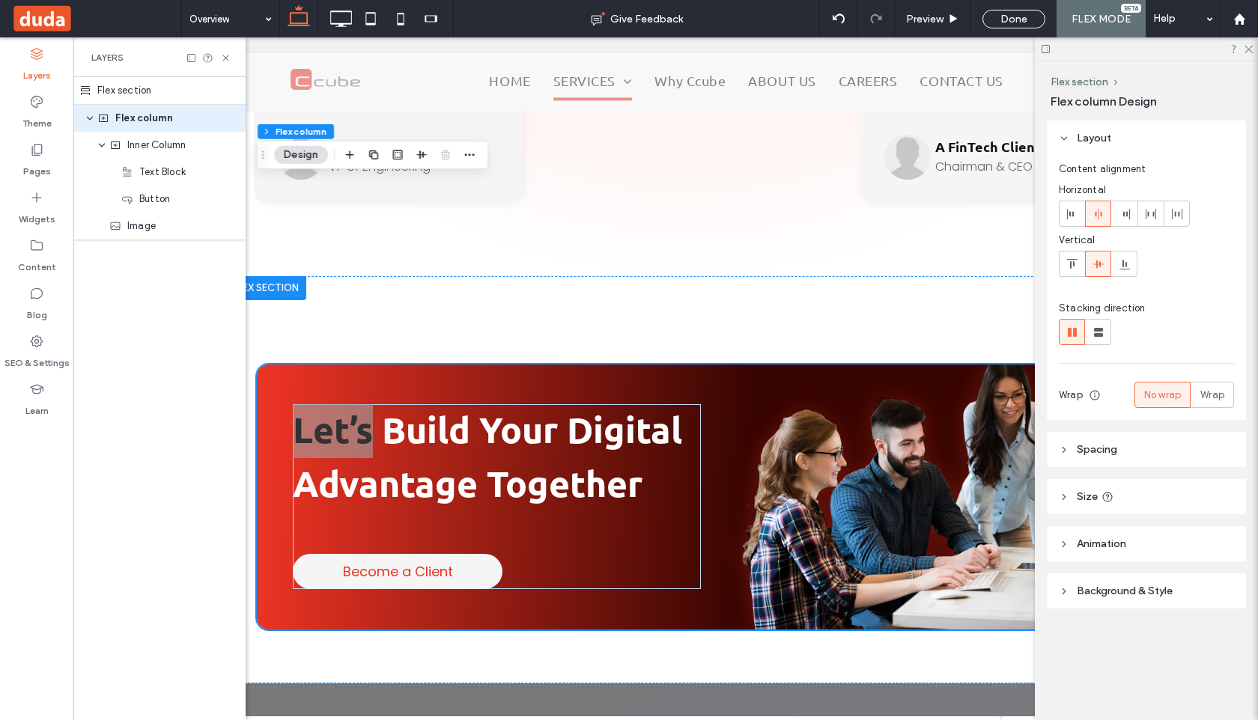
scroll to position [5647, 0]
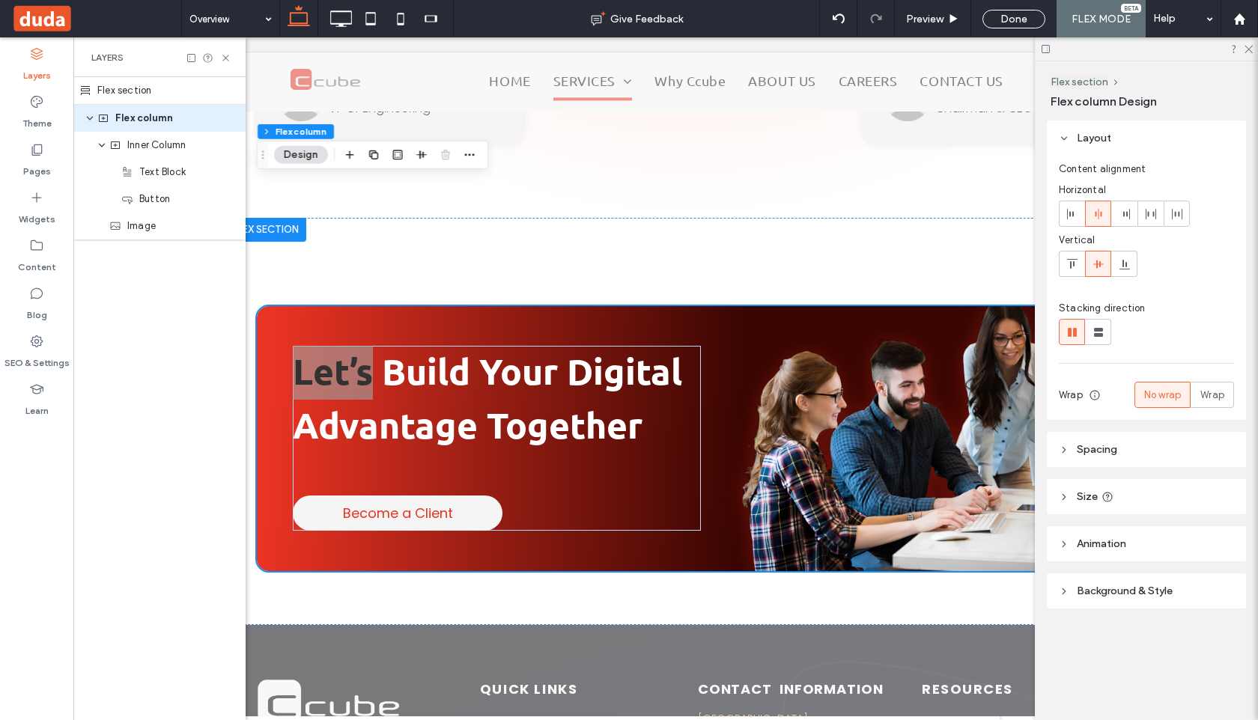
click at [1074, 447] on header "Spacing" at bounding box center [1146, 449] width 199 height 35
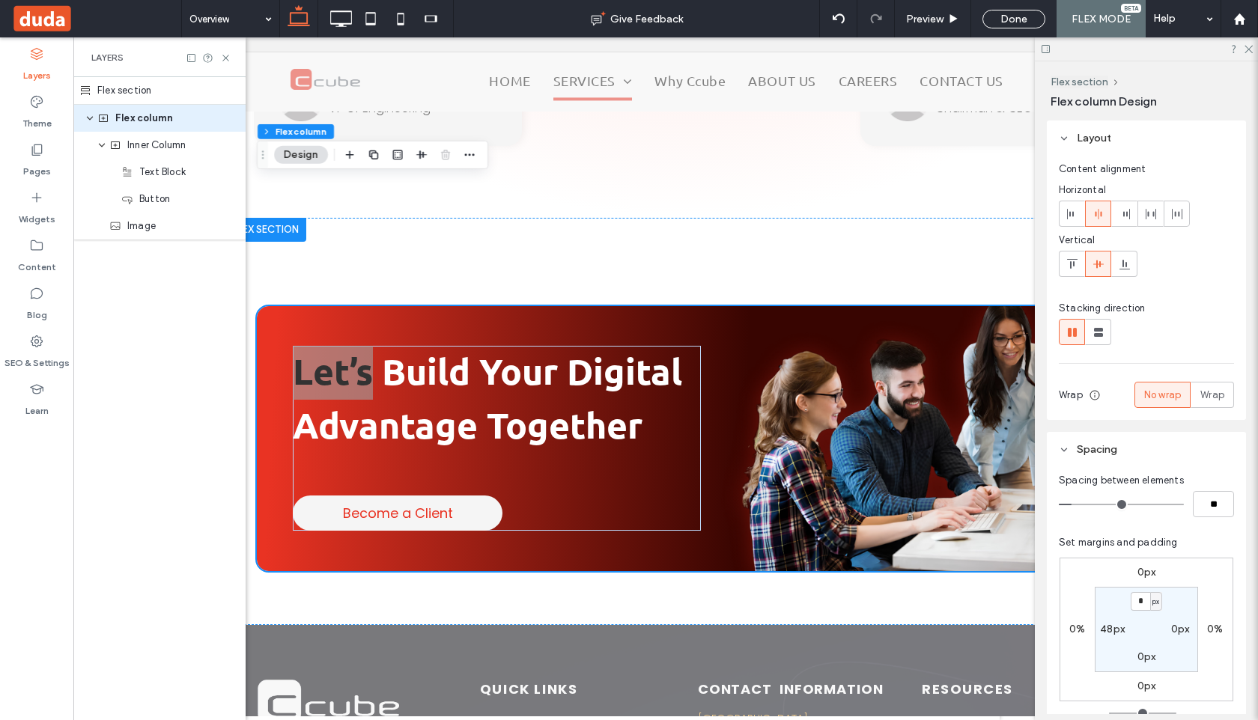
click at [1104, 627] on label "48px" at bounding box center [1112, 629] width 25 height 13
type input "**"
type input "*"
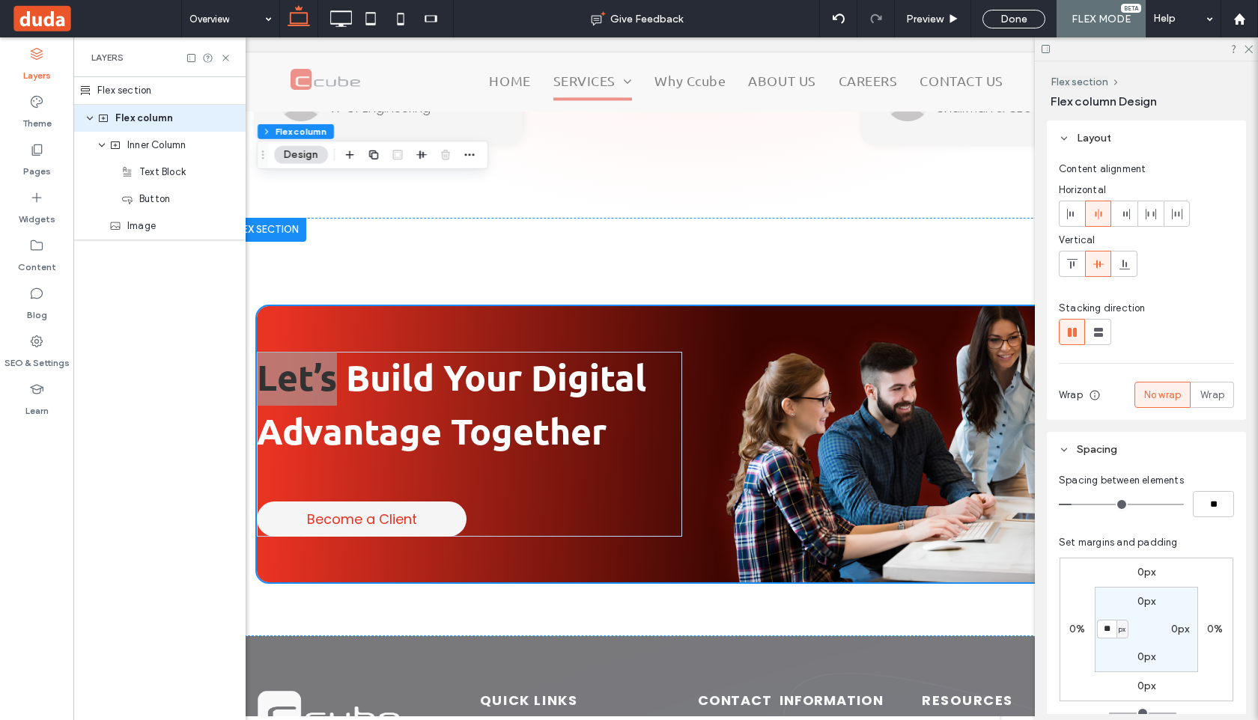
type input "**"
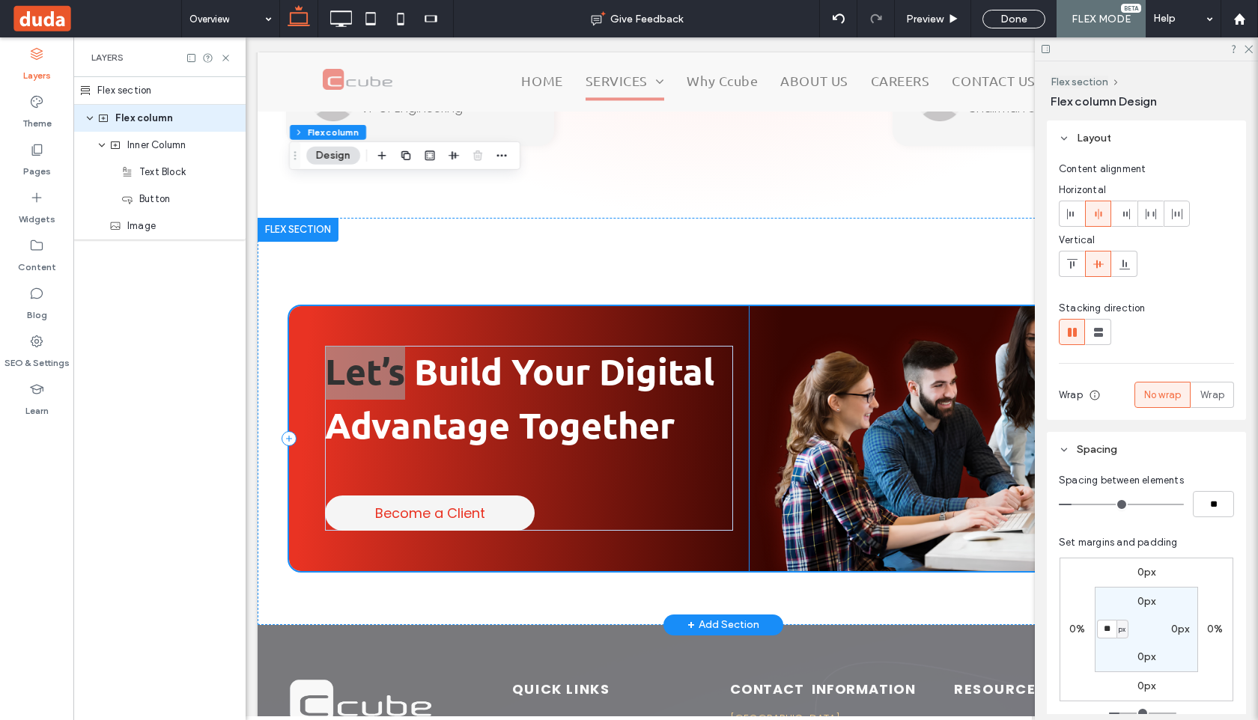
scroll to position [5646, 0]
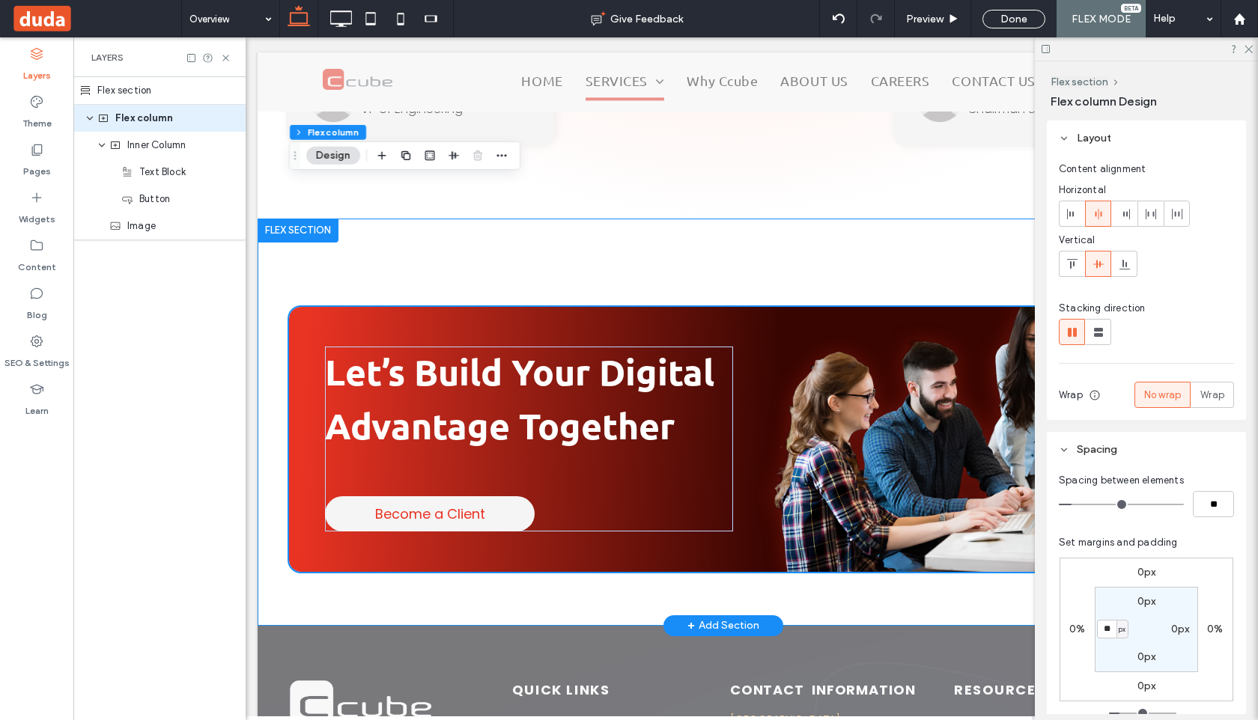
click at [382, 480] on div "Let’s Build Your Digital Advantage Together Become a Client" at bounding box center [723, 422] width 898 height 407
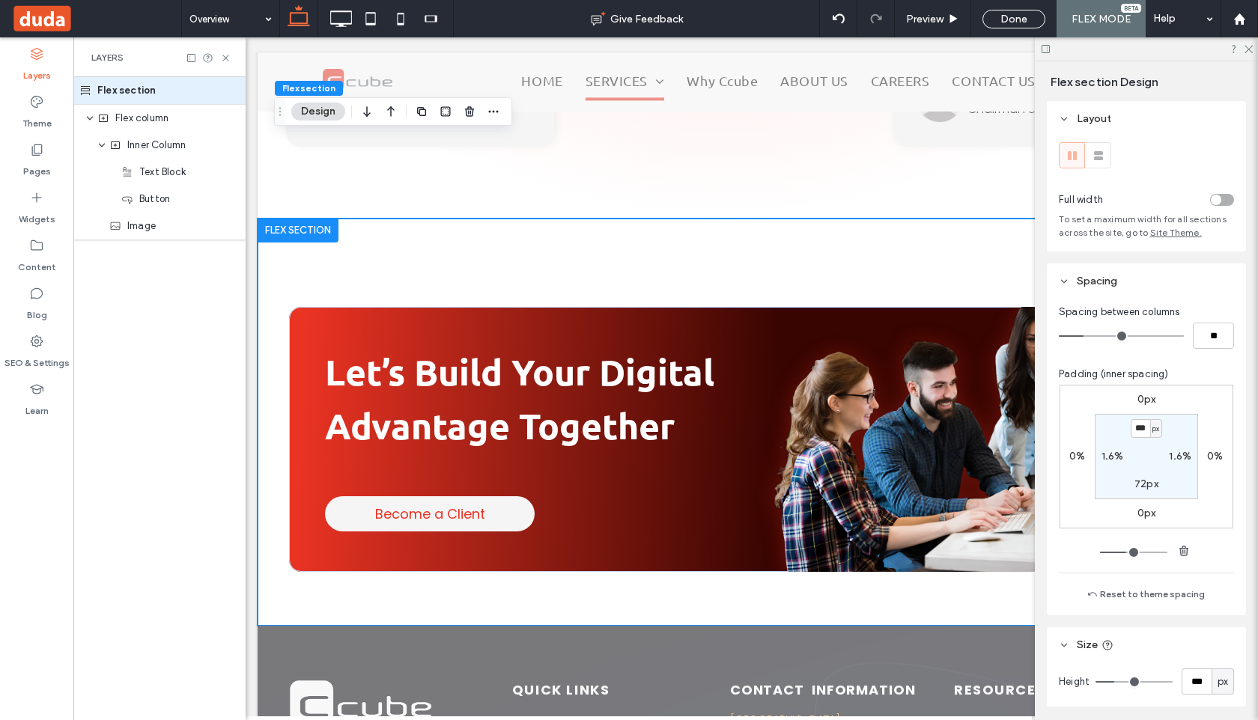
click at [1111, 459] on label "1.6%" at bounding box center [1112, 456] width 22 height 13
type input "*"
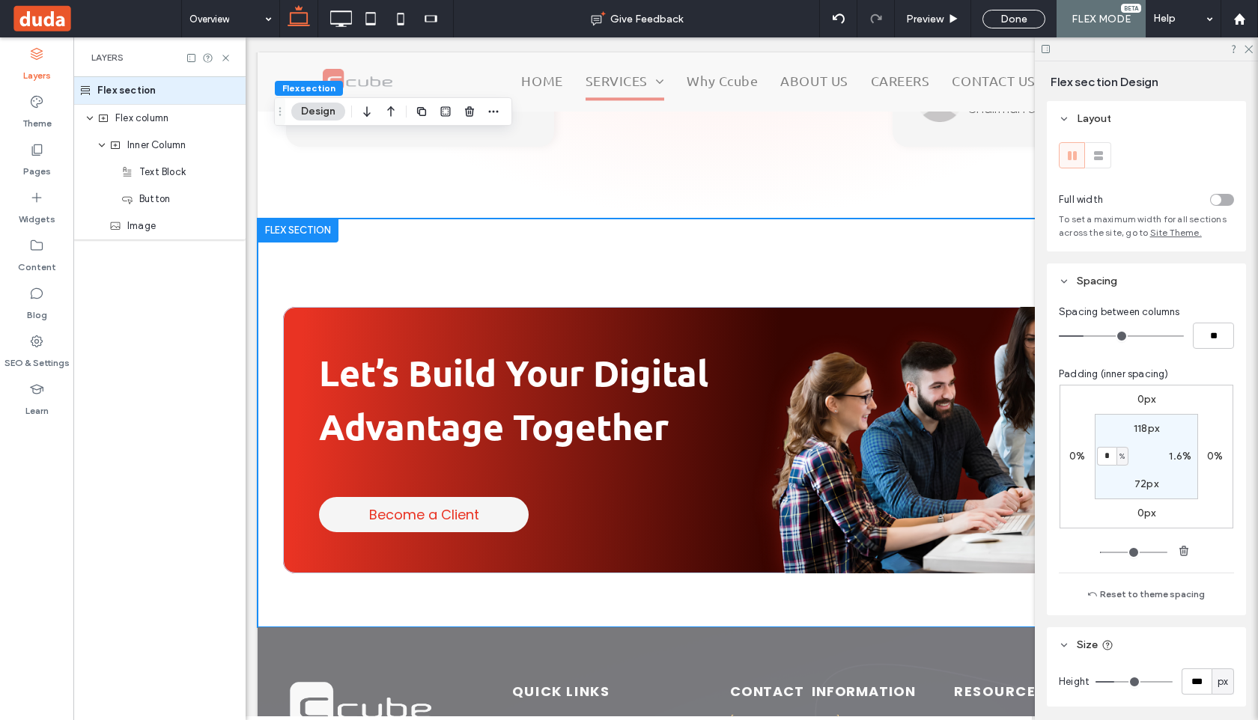
click at [1178, 454] on label "1.6%" at bounding box center [1180, 456] width 22 height 13
type input "*"
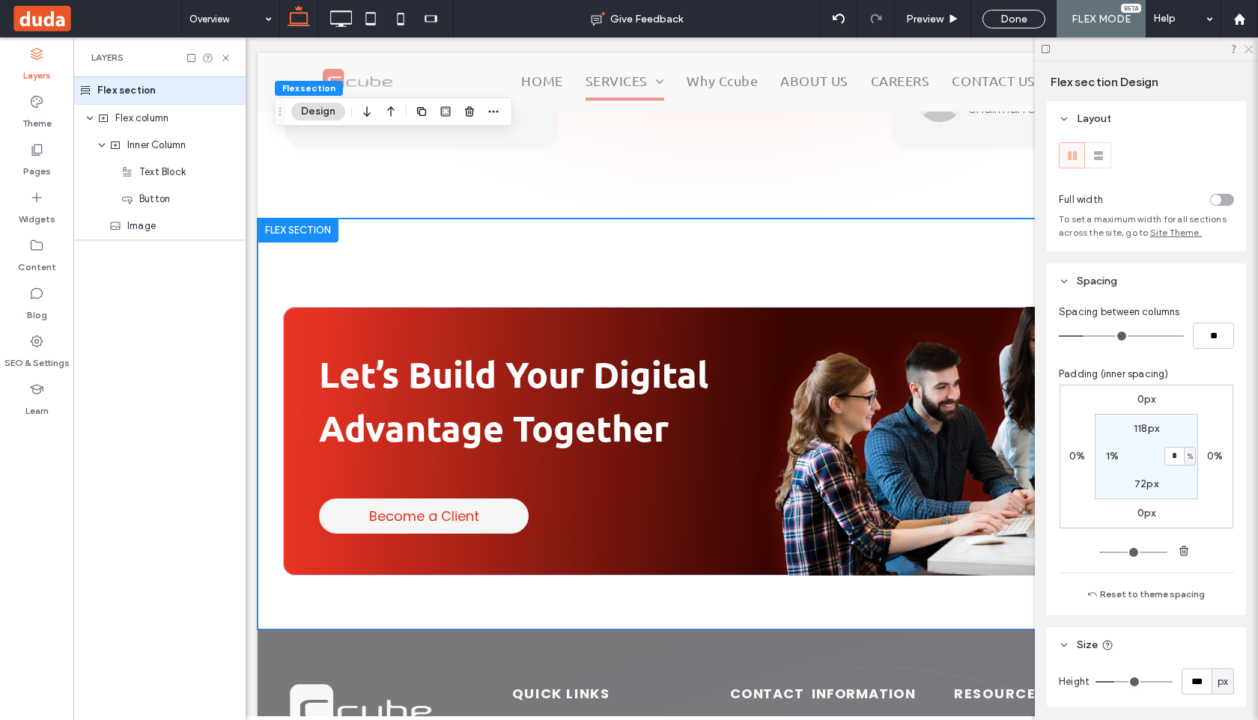
click at [1248, 48] on icon at bounding box center [1248, 48] width 10 height 10
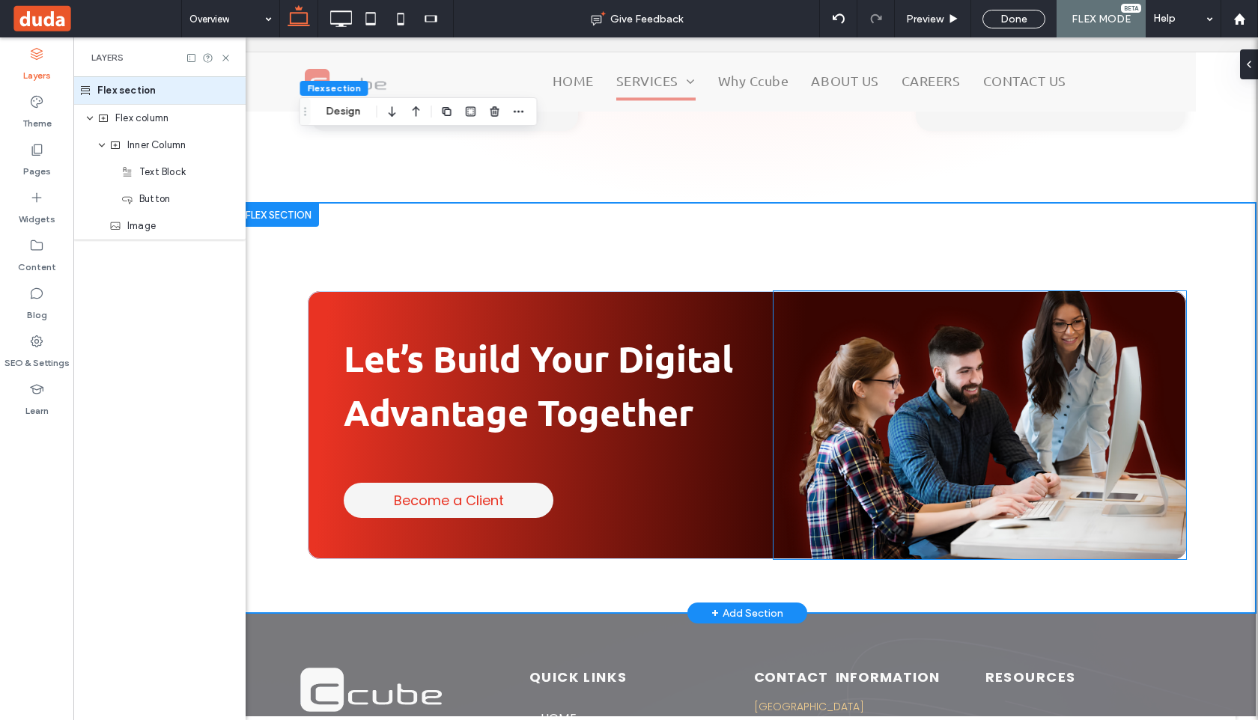
scroll to position [0, 21]
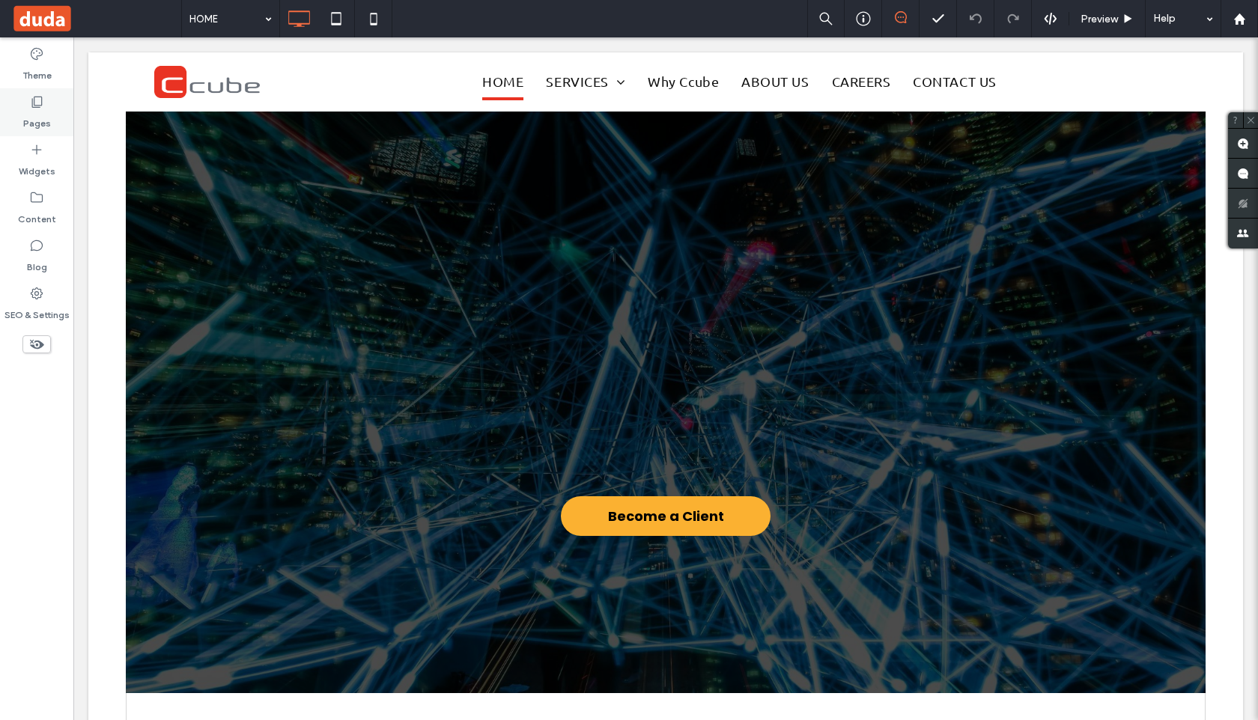
click at [30, 110] on label "Pages" at bounding box center [37, 119] width 28 height 21
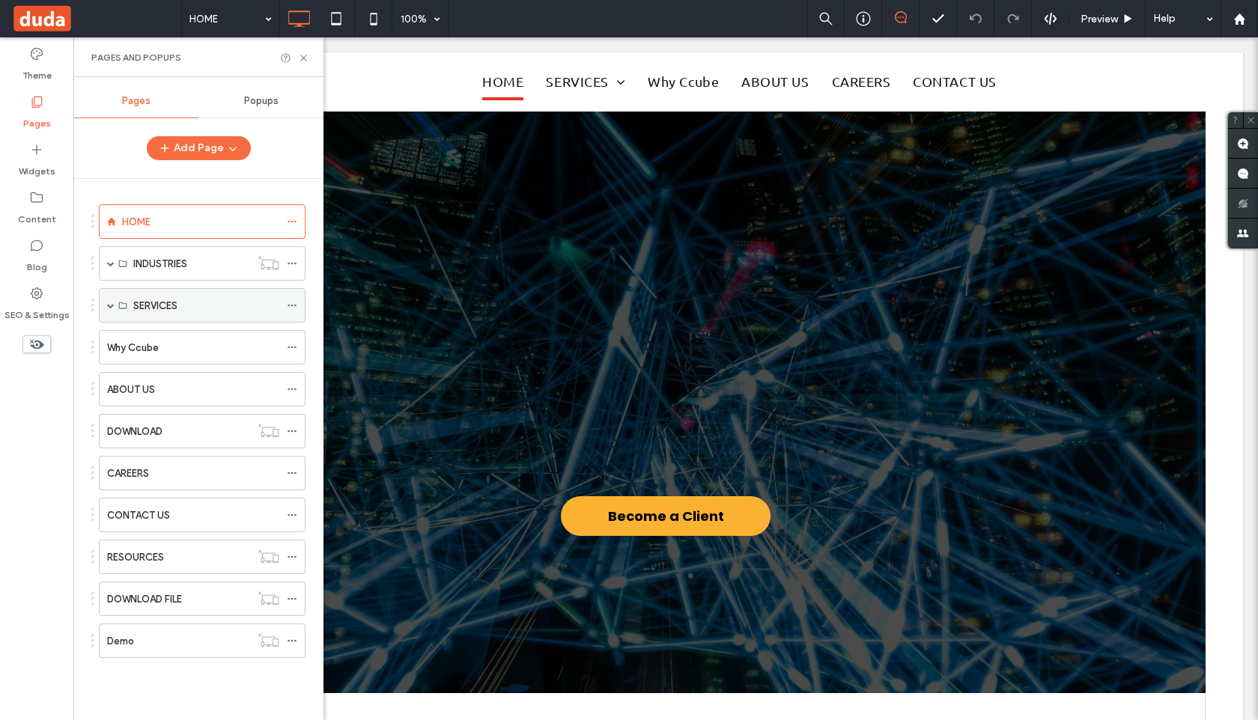
click at [114, 304] on span at bounding box center [110, 305] width 7 height 7
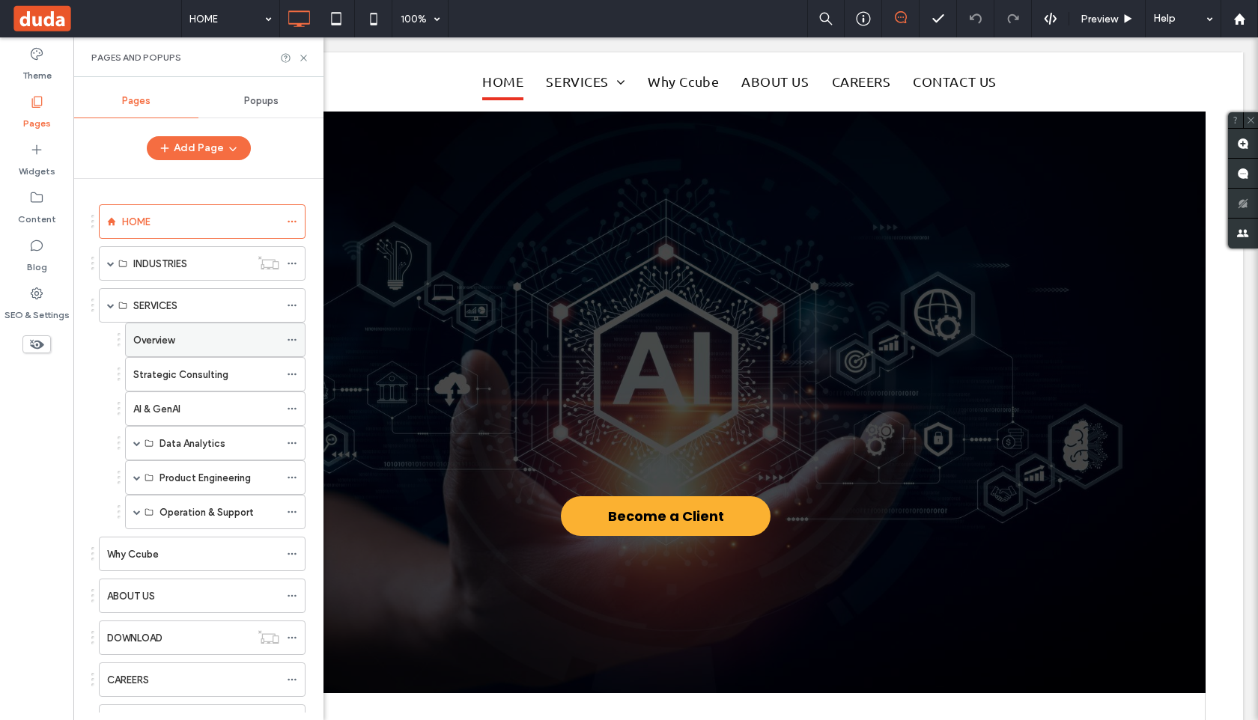
click at [144, 335] on label "Overview" at bounding box center [153, 340] width 41 height 26
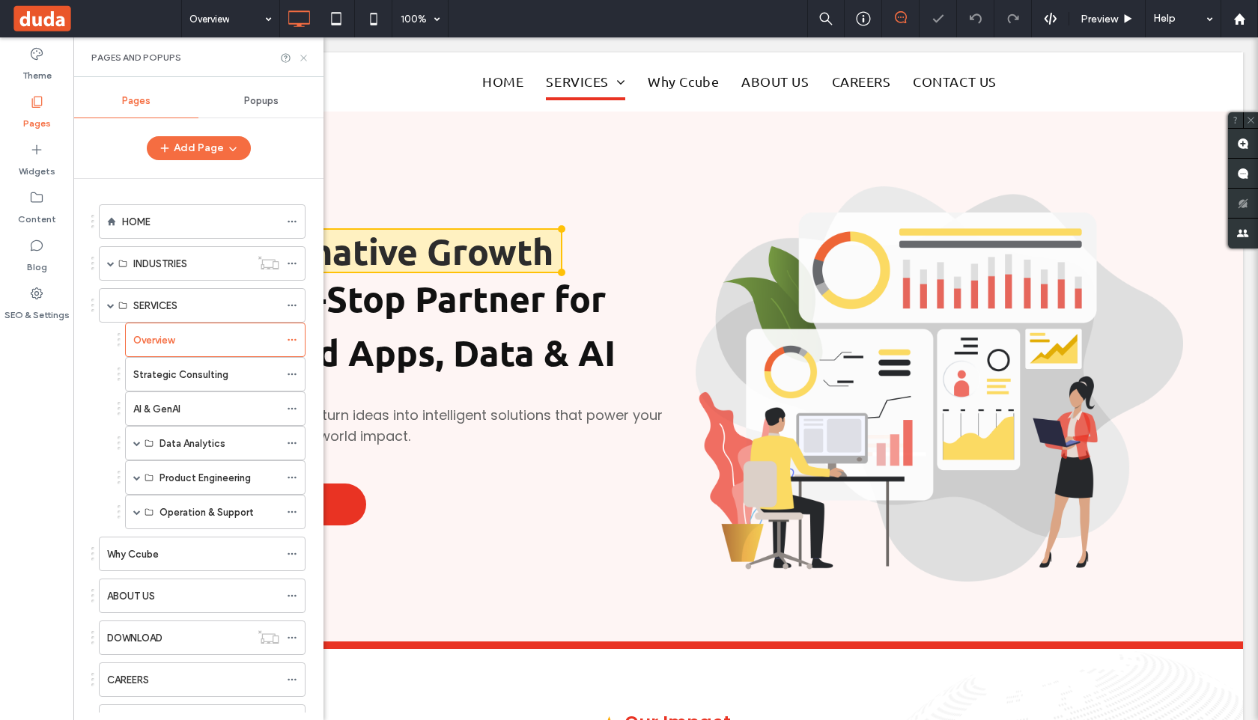
click at [305, 56] on use at bounding box center [303, 58] width 6 height 6
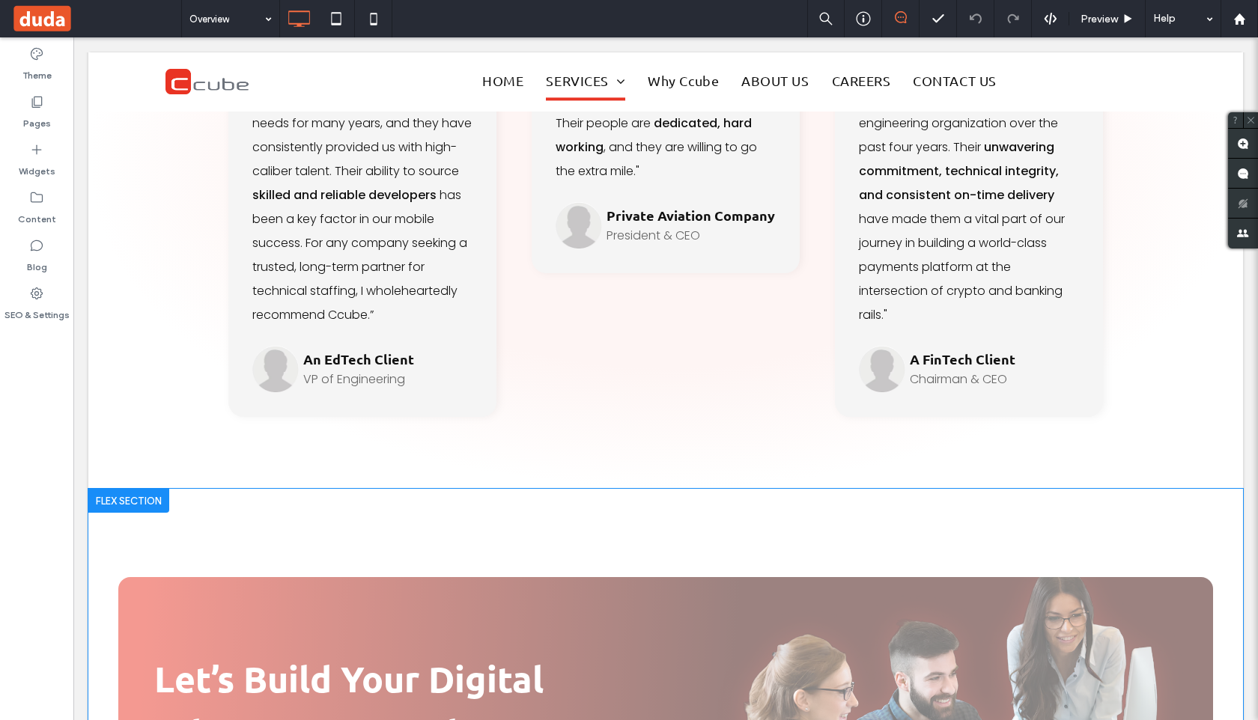
scroll to position [5295, 0]
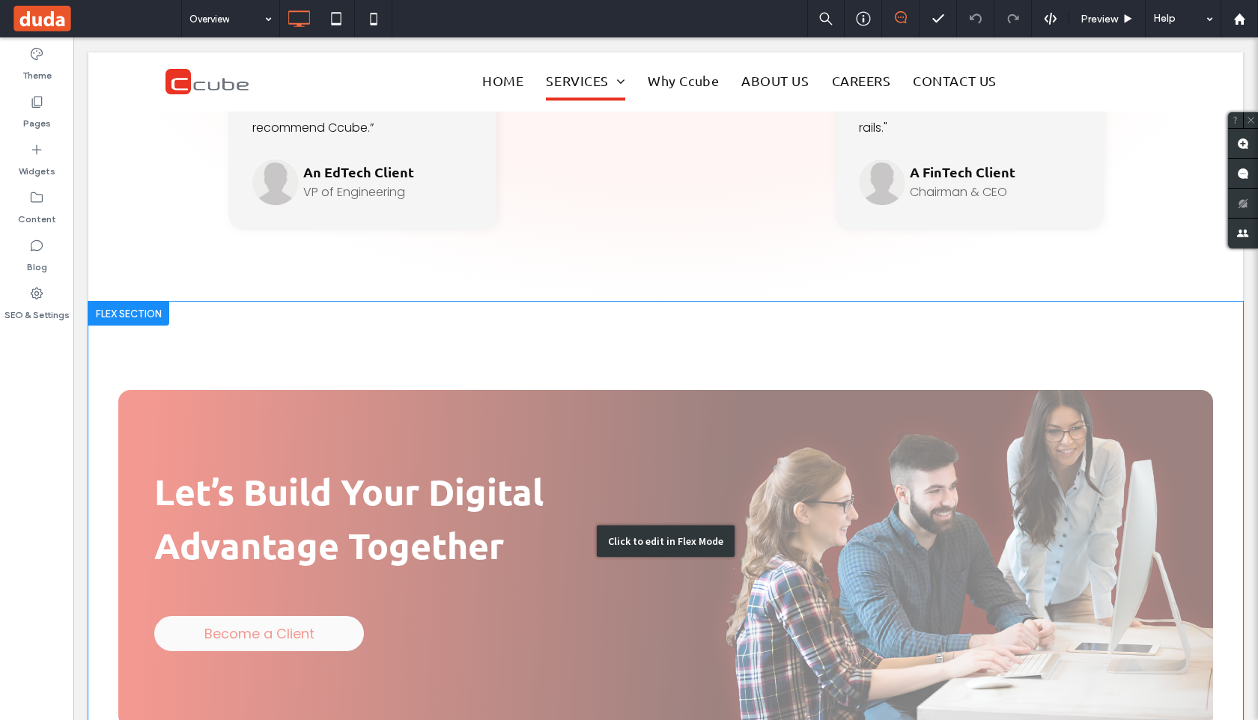
click at [468, 335] on div "Click to edit in Flex Mode" at bounding box center [665, 541] width 1154 height 479
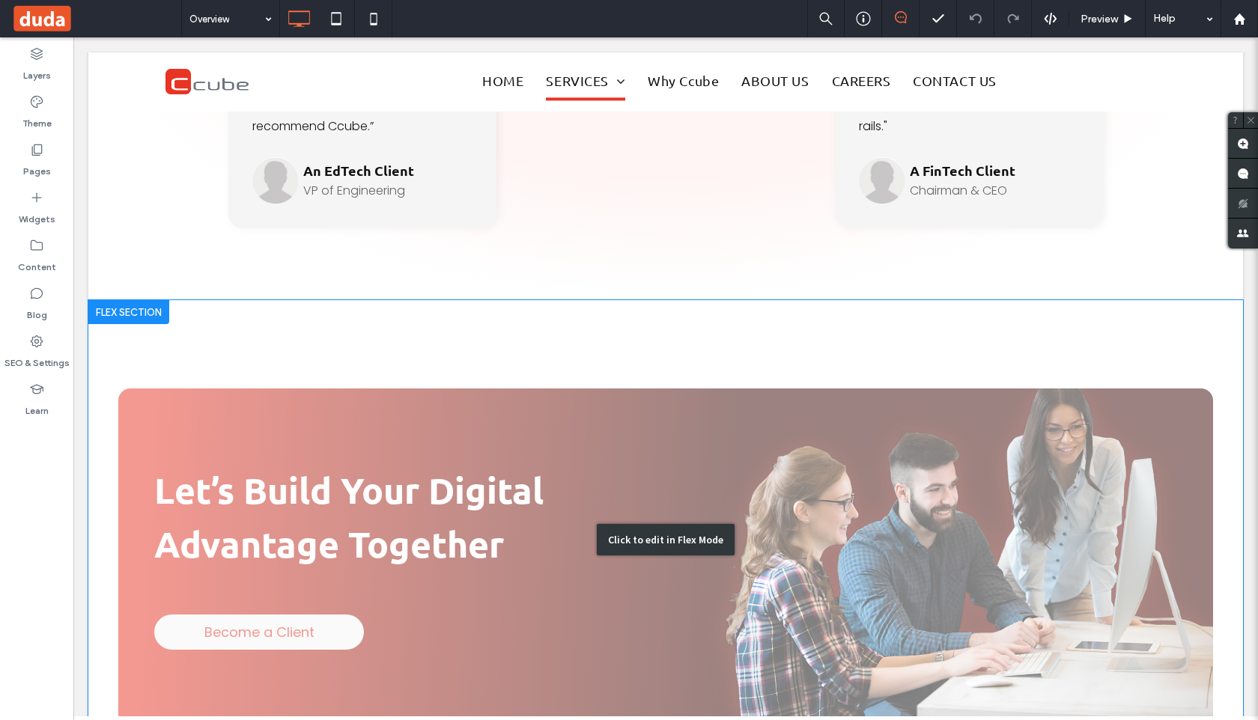
scroll to position [5496, 0]
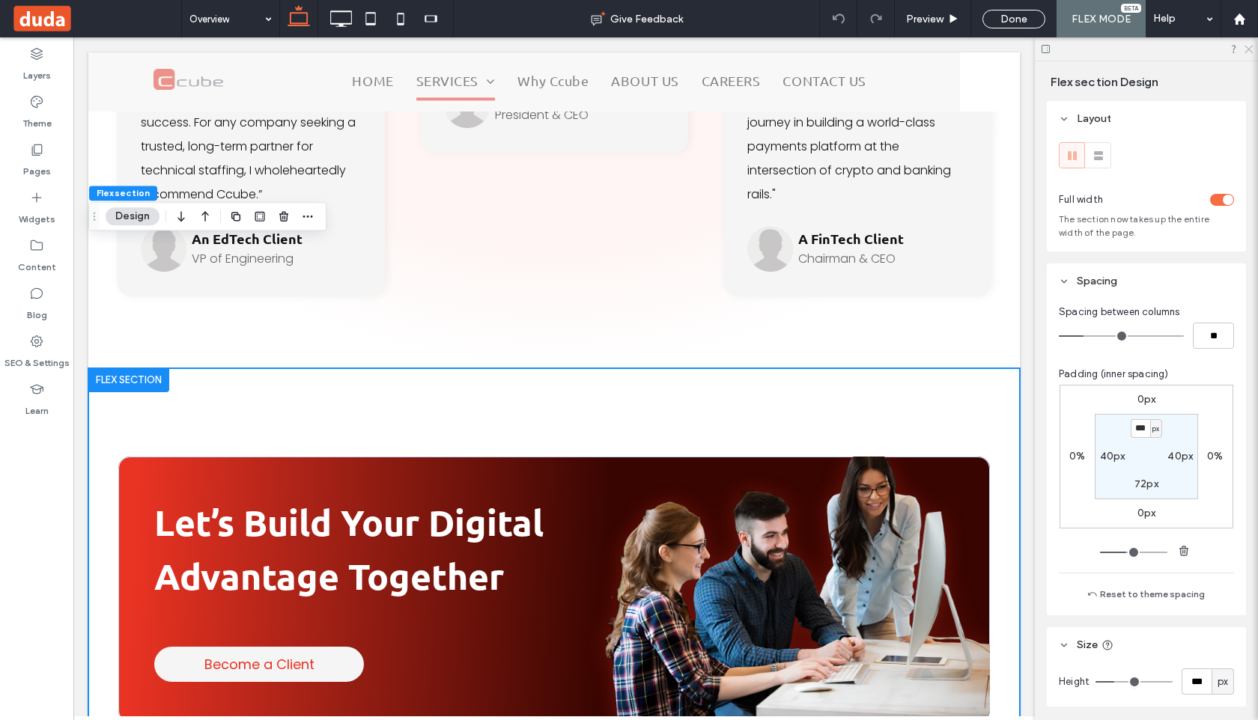
click at [1248, 52] on icon at bounding box center [1248, 48] width 10 height 10
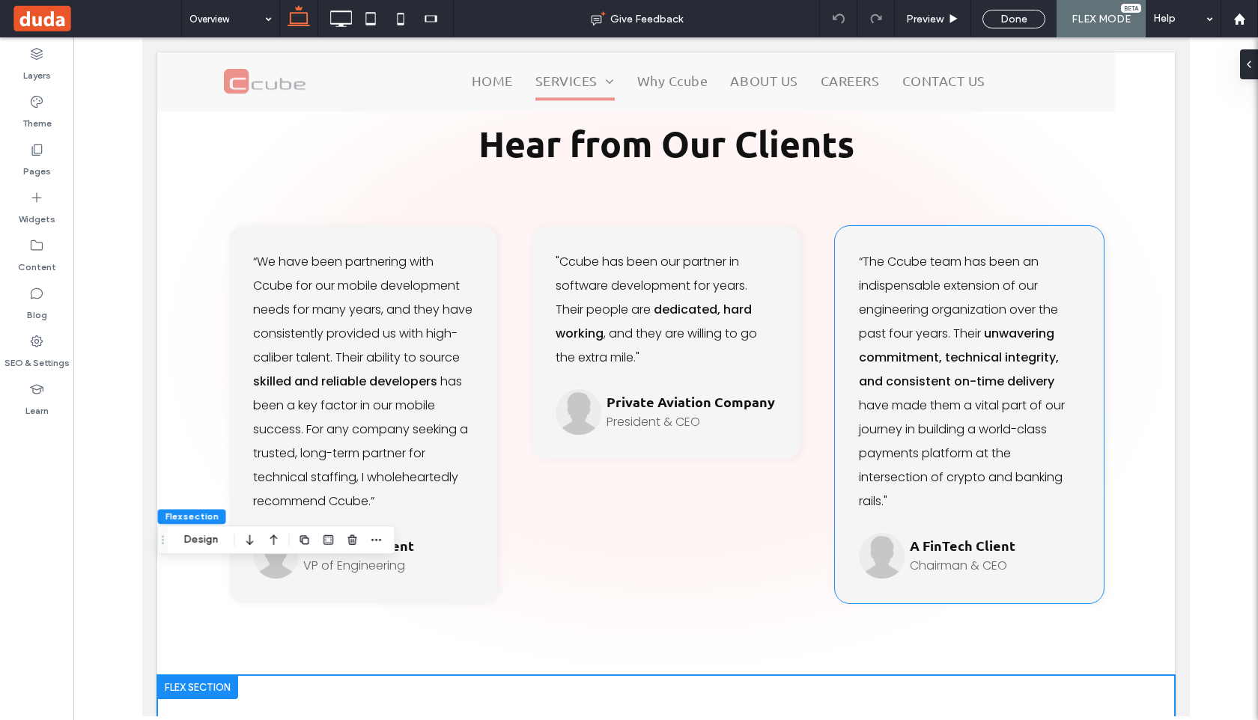
scroll to position [5115, 0]
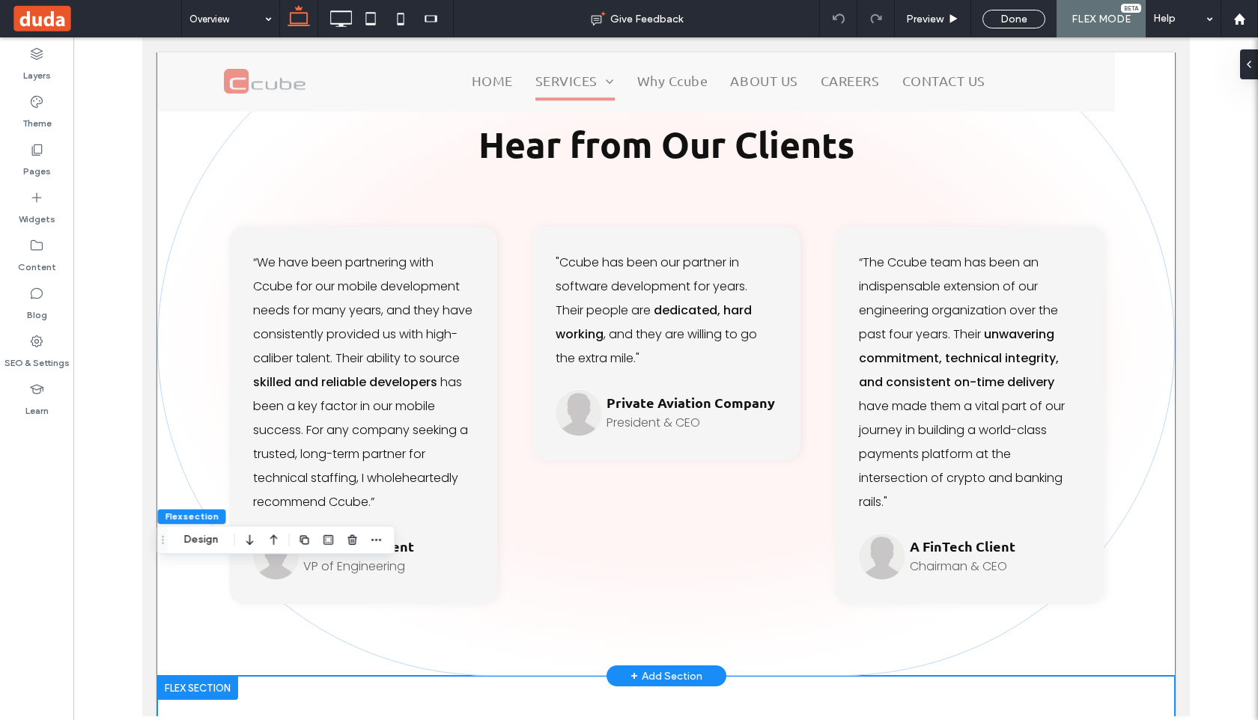
click at [179, 329] on div "Our Testimonials Hear from Our Clients “We have been partnering with Ccube for …" at bounding box center [664, 343] width 1017 height 666
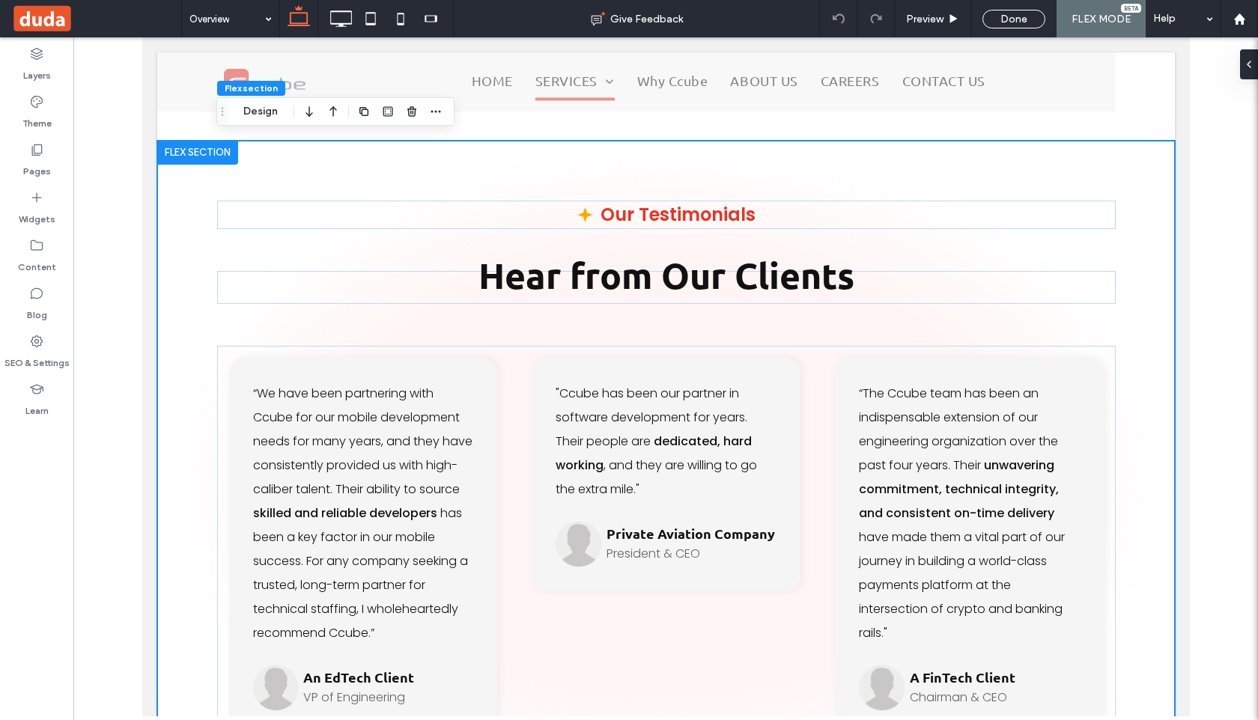
scroll to position [4975, 0]
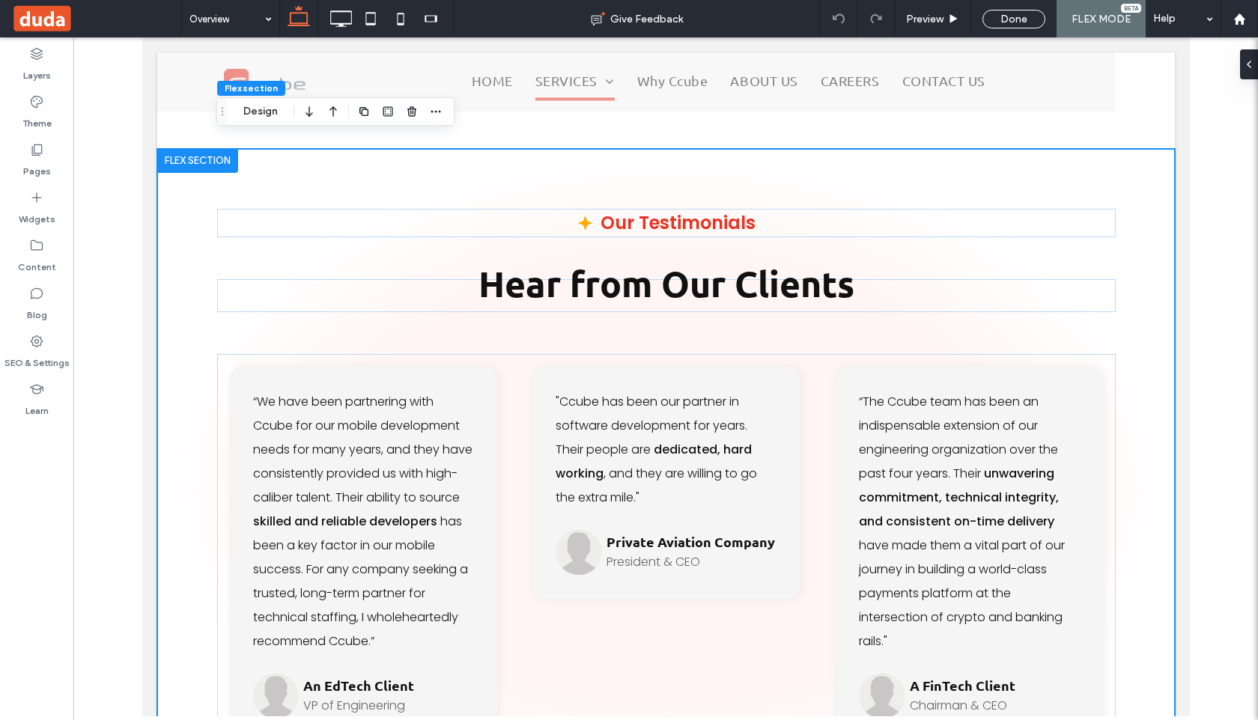
click at [201, 335] on div "Our Testimonials Hear from Our Clients “We have been partnering with Ccube for …" at bounding box center [664, 482] width 1017 height 666
click at [267, 109] on button "Design" at bounding box center [261, 112] width 54 height 18
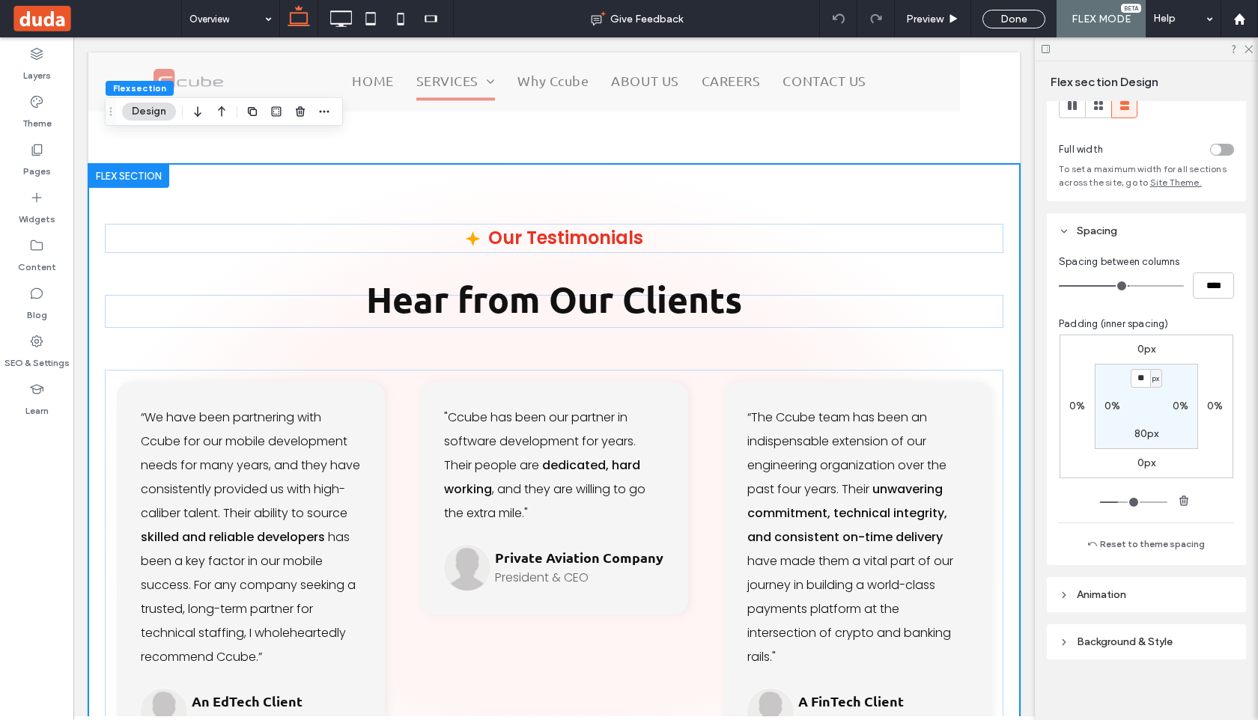
scroll to position [55, 0]
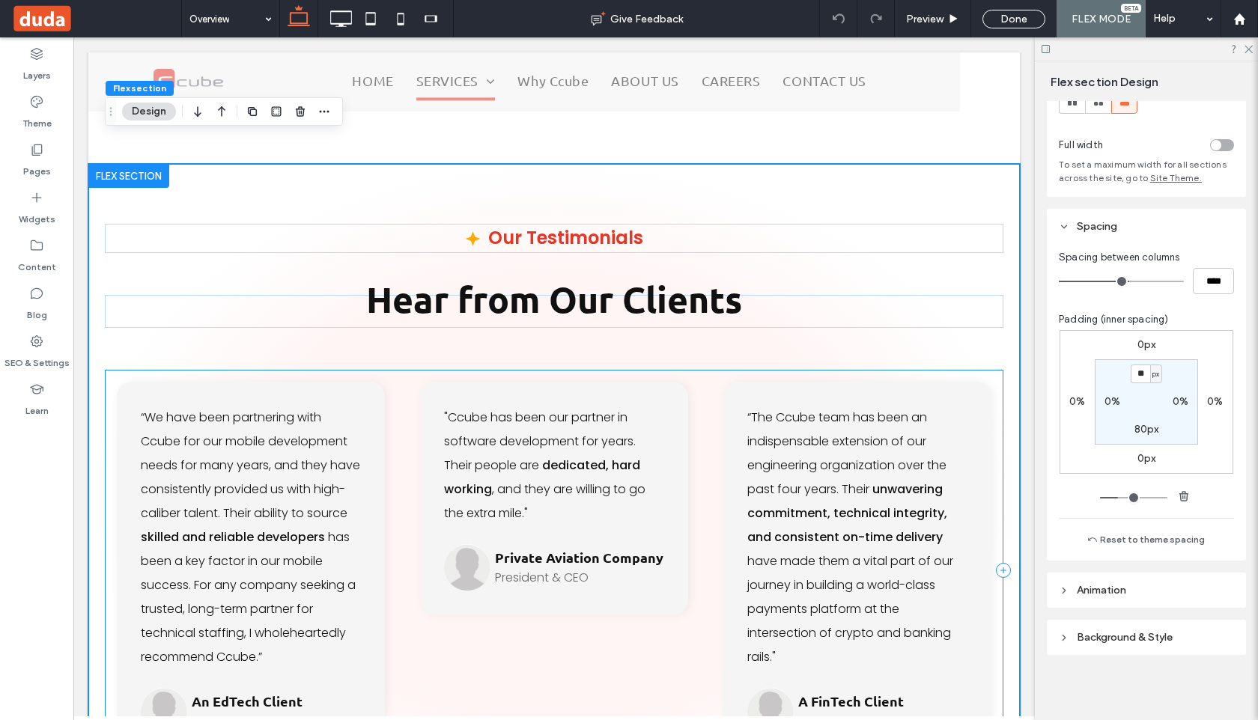
click at [999, 370] on div "“We have been partnering with Ccube for our mobile development needs for many y…" at bounding box center [554, 570] width 898 height 401
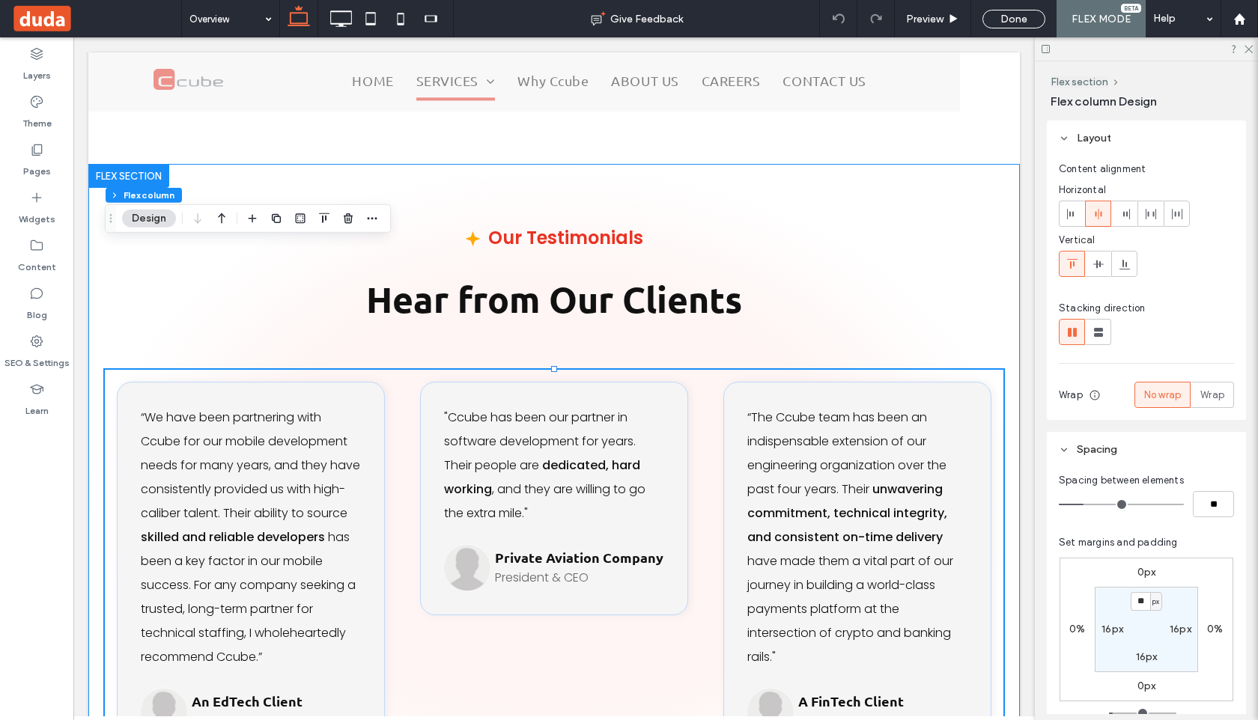
click at [981, 676] on div "Our Testimonials Hear from Our Clients “We have been partnering with Ccube for …" at bounding box center [554, 497] width 898 height 666
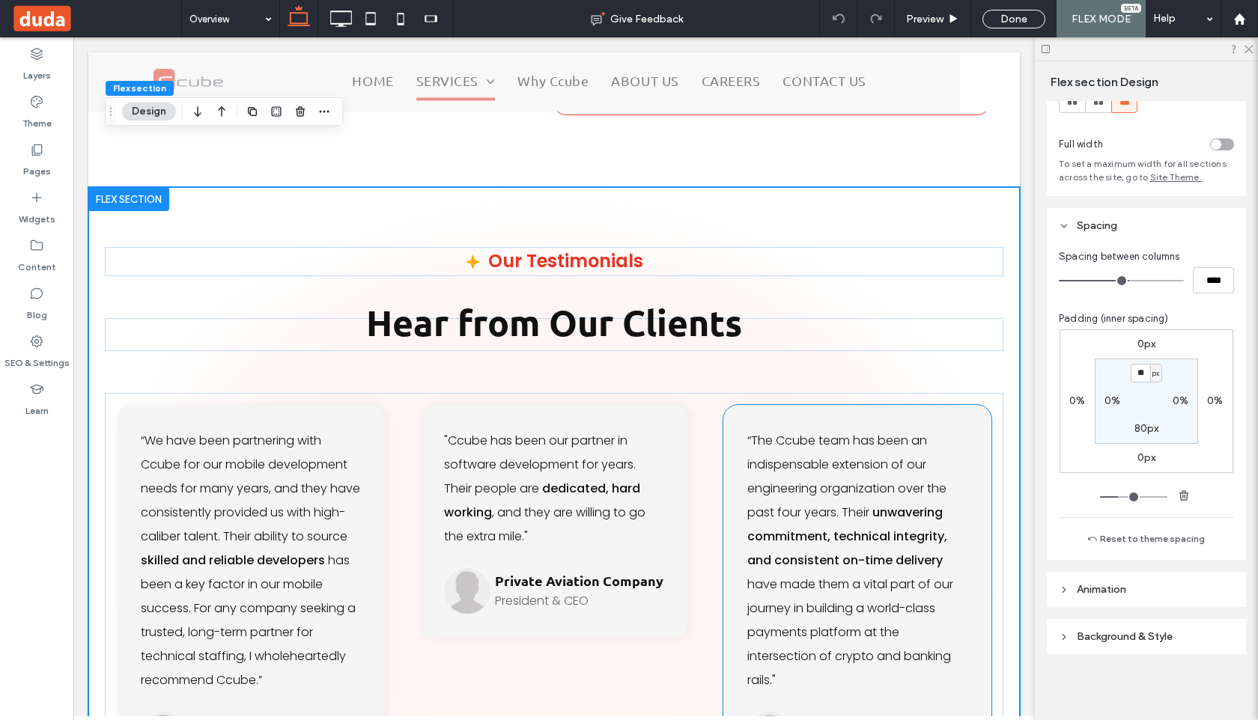
scroll to position [4933, 0]
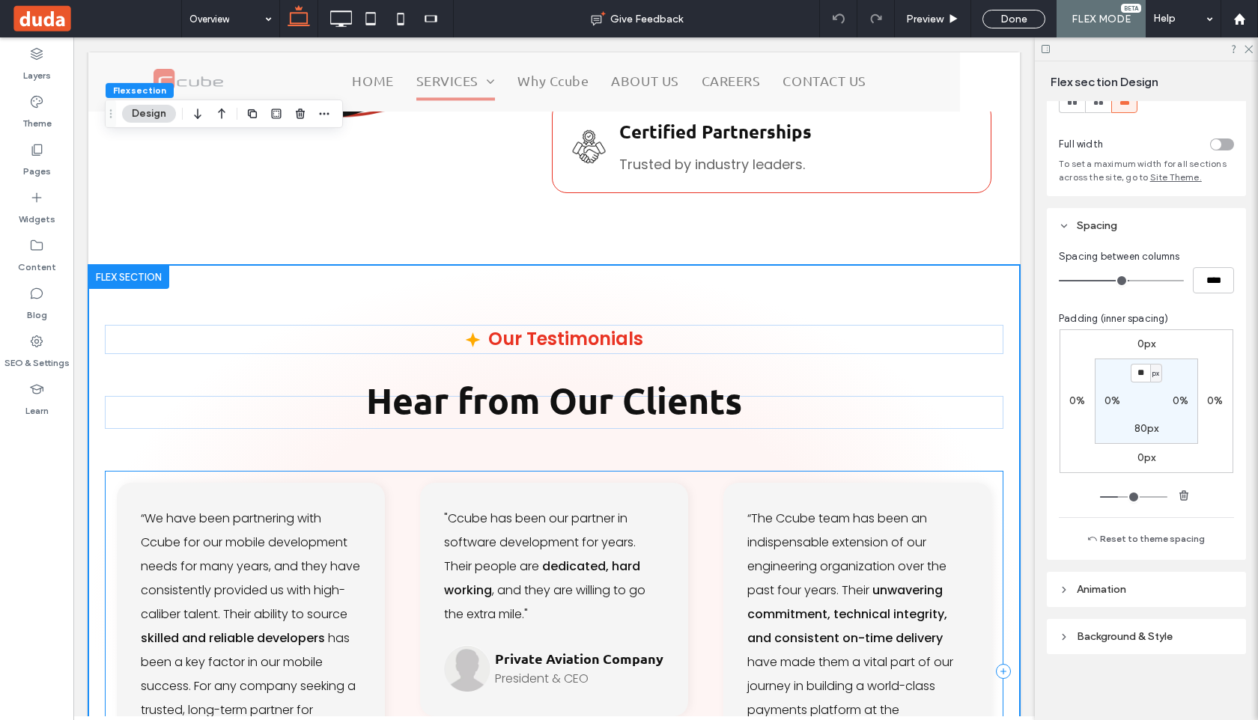
click at [712, 471] on div "“We have been partnering with Ccube for our mobile development needs for many y…" at bounding box center [554, 671] width 898 height 401
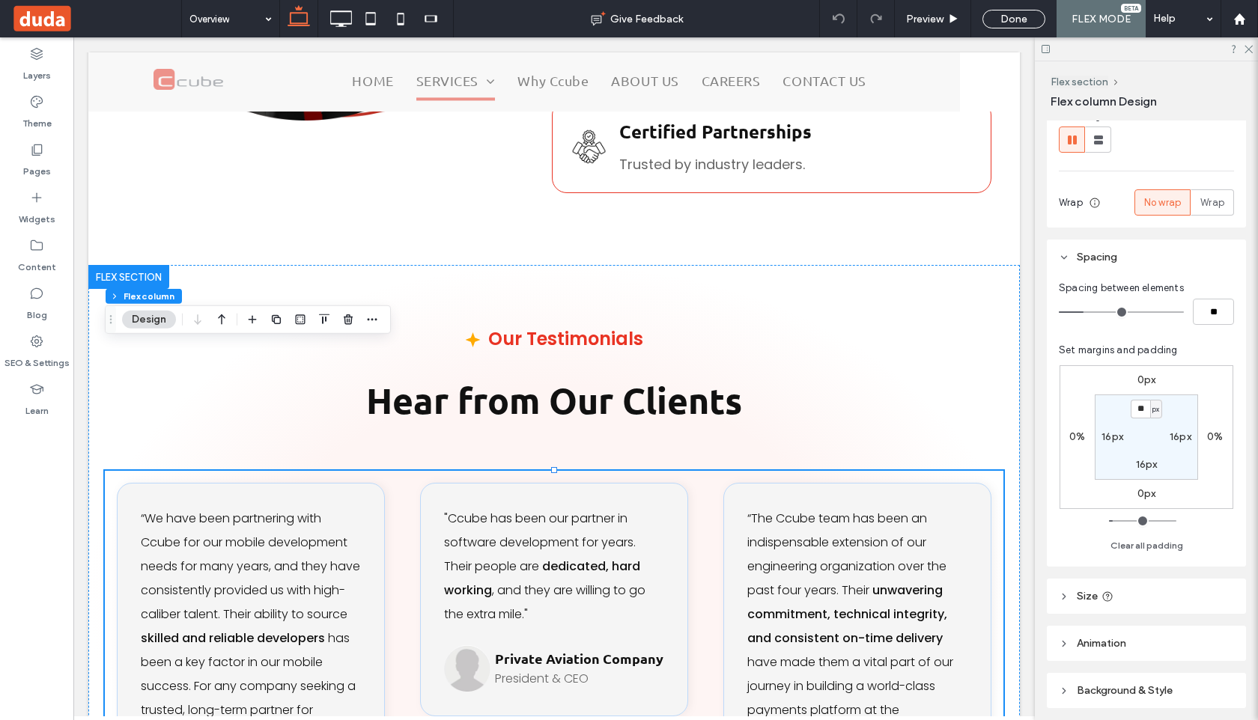
scroll to position [246, 0]
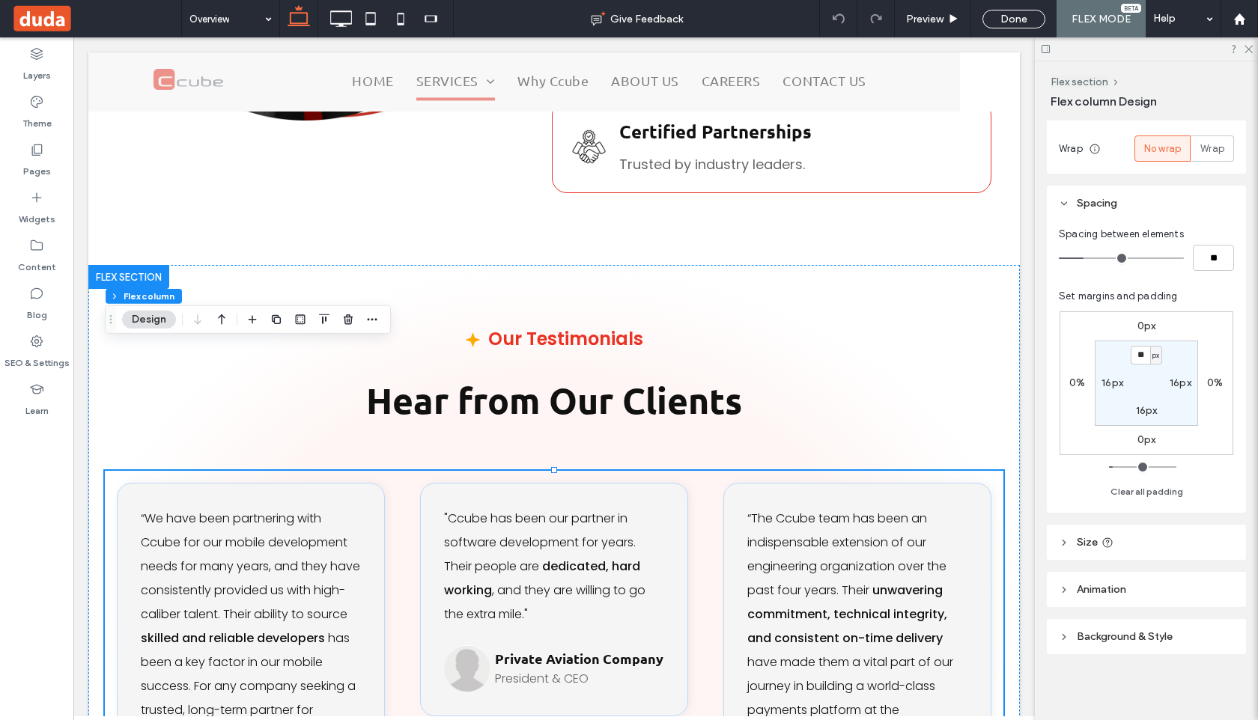
click at [1075, 543] on header "Size" at bounding box center [1146, 542] width 199 height 35
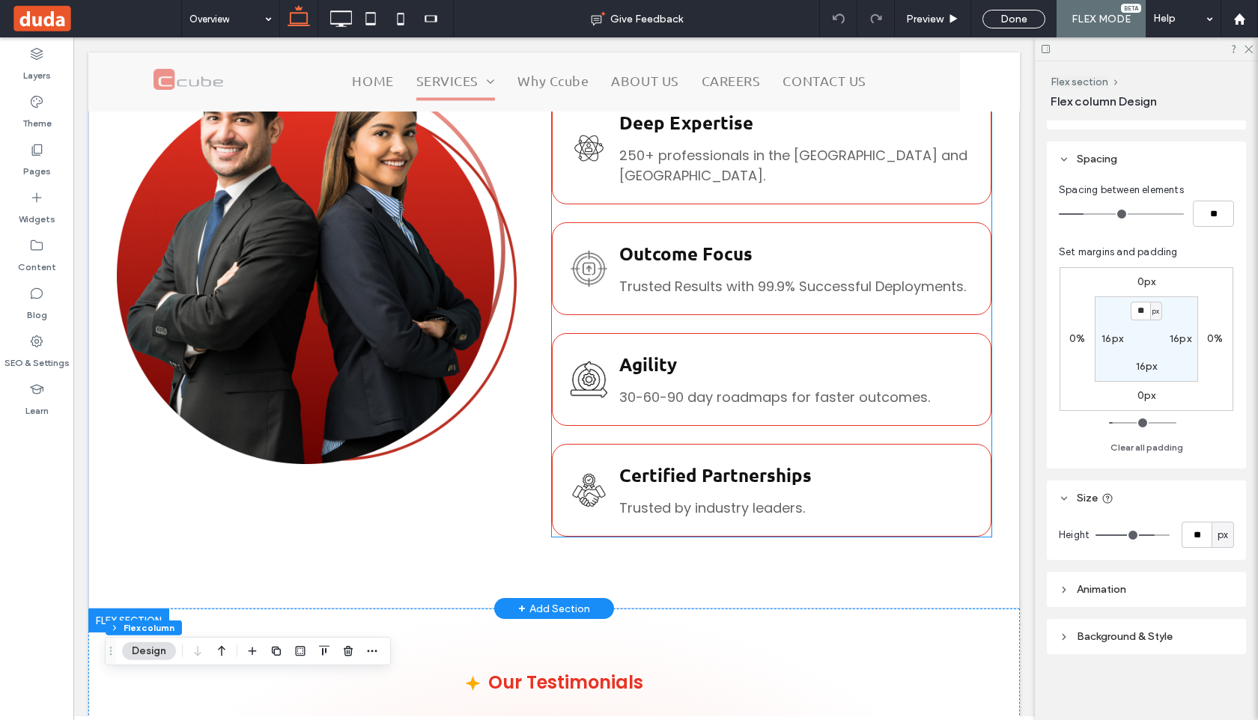
scroll to position [4510, 0]
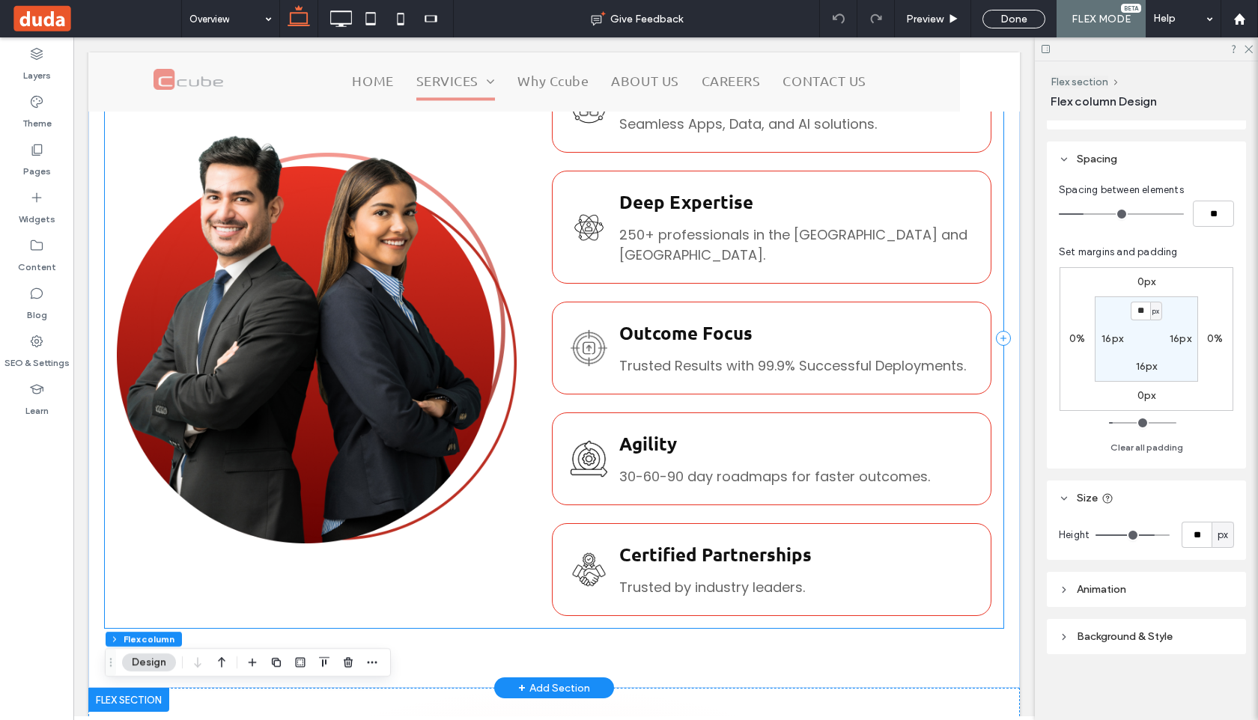
click at [993, 287] on div "Holistic Integration Seamless Apps, Data, and AI solutions. Deep Expertise 250+…" at bounding box center [554, 338] width 898 height 580
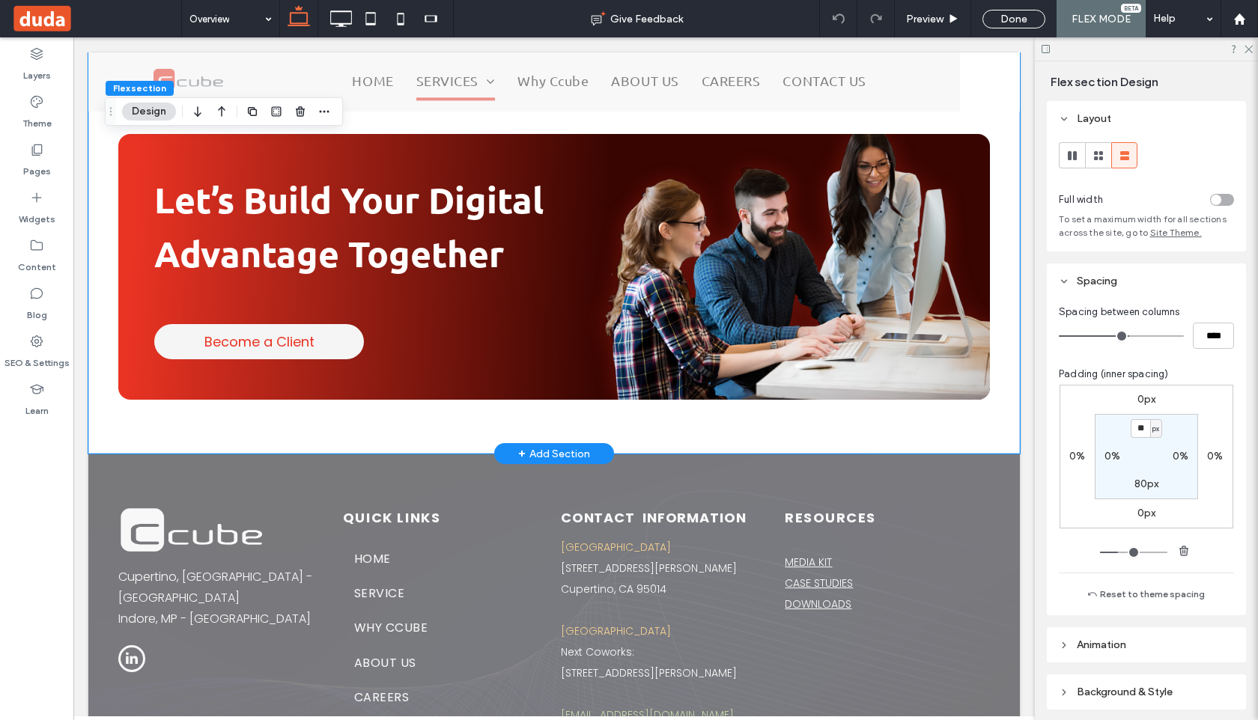
scroll to position [5788, 0]
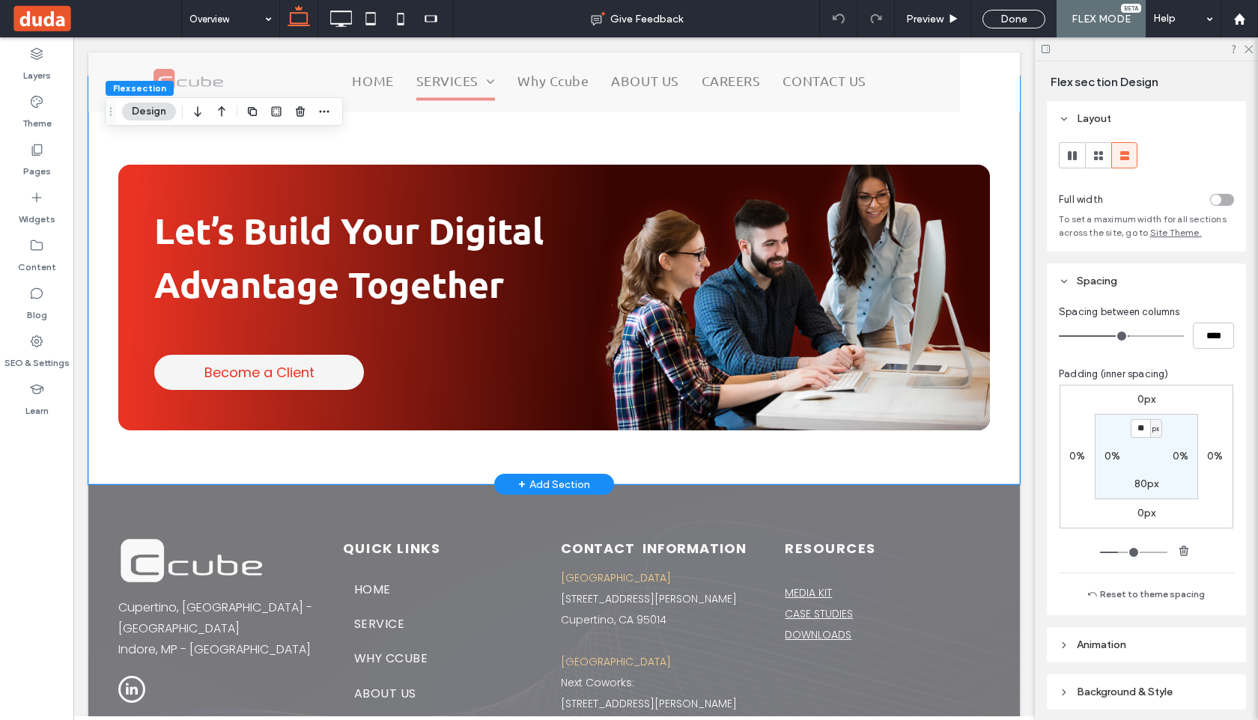
click at [928, 322] on div "Let’s Build Your Digital Advantage Together Become a Client" at bounding box center [553, 280] width 931 height 408
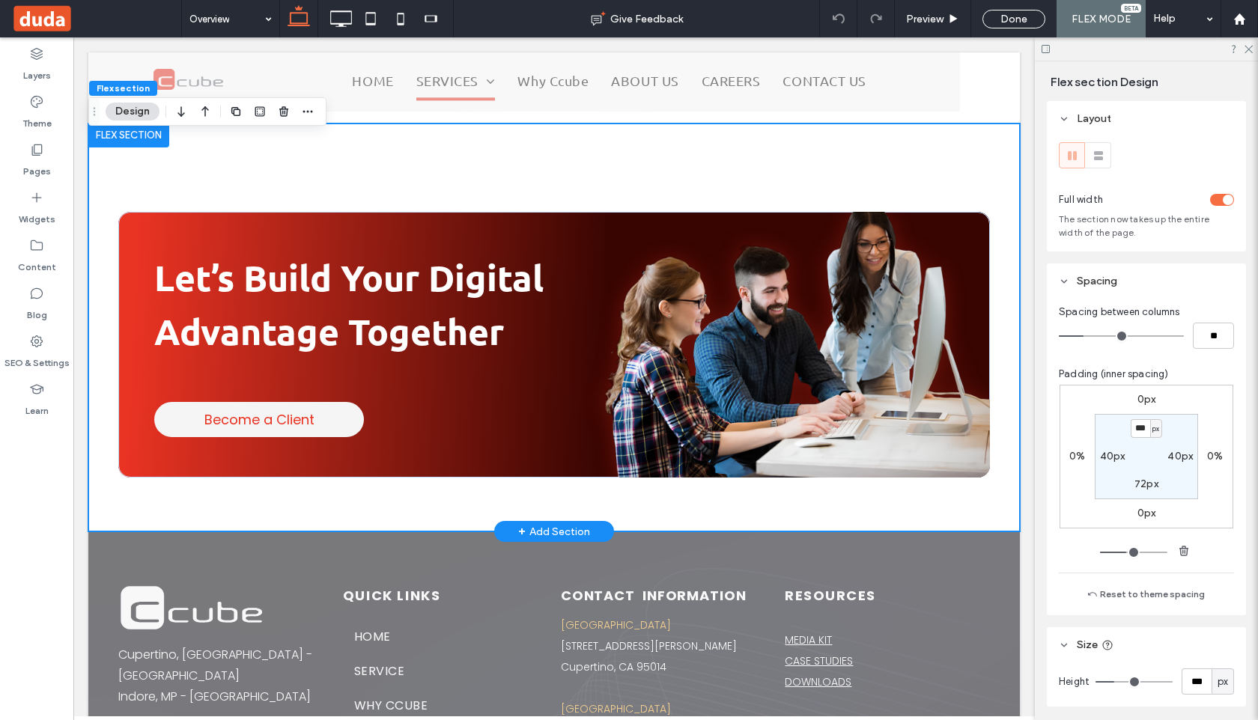
scroll to position [5701, 0]
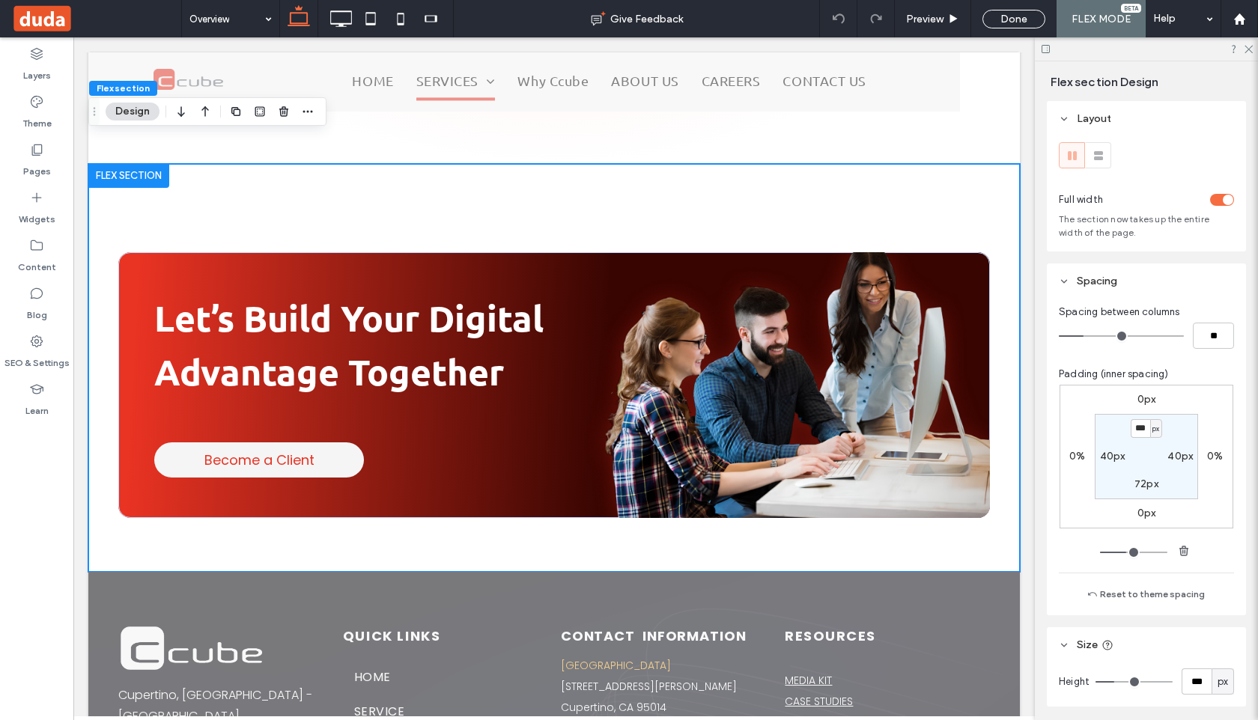
click at [1115, 452] on label "40px" at bounding box center [1112, 456] width 25 height 13
type input "**"
type input "*"
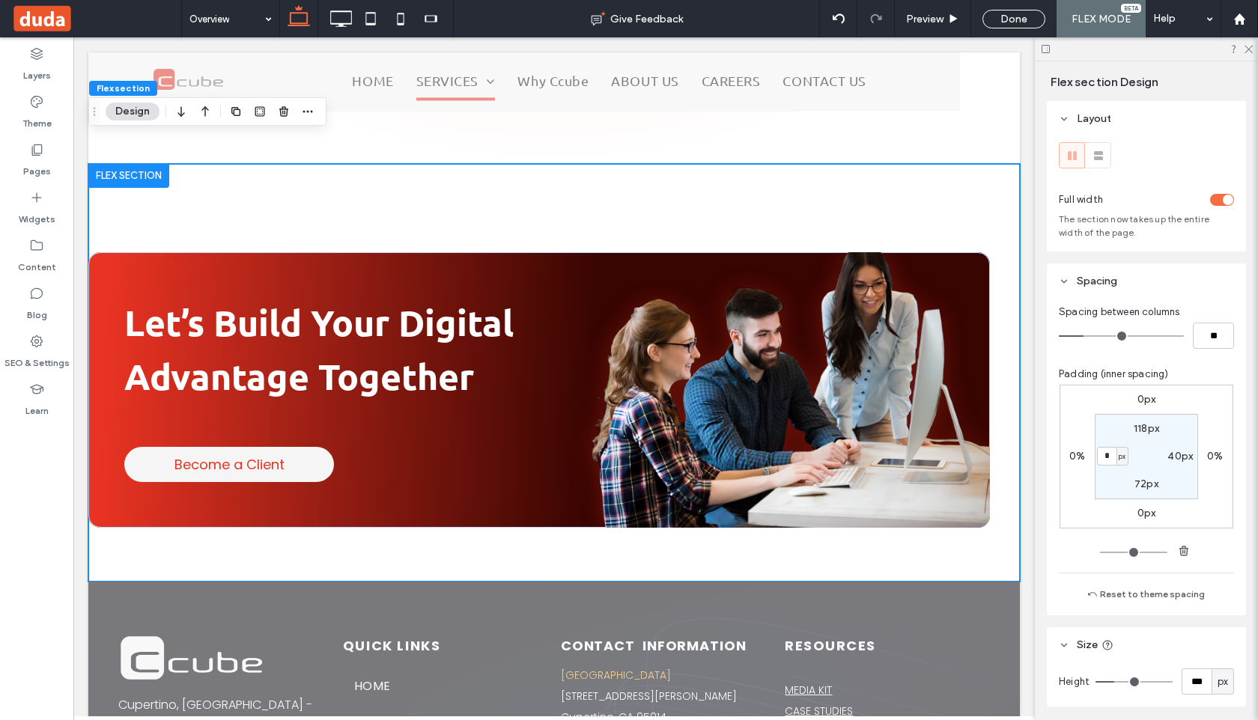
click at [1180, 459] on label "40px" at bounding box center [1179, 456] width 25 height 13
type input "**"
type input "*"
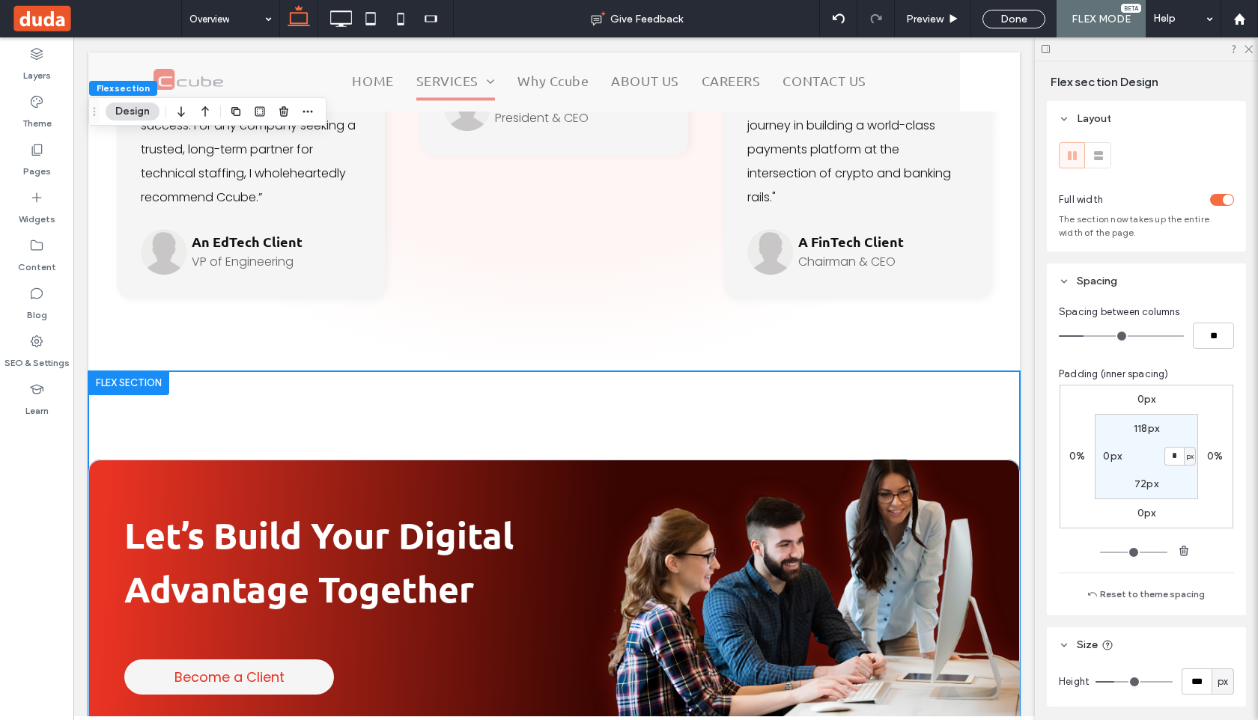
scroll to position [5341, 0]
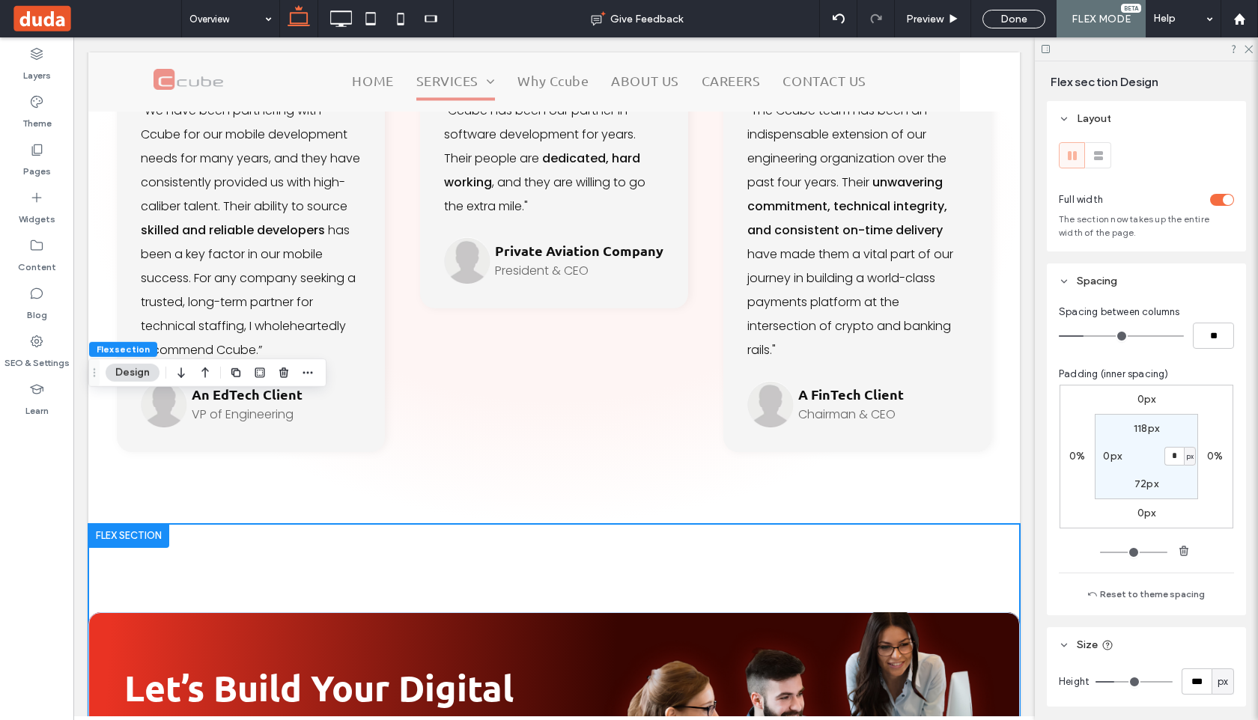
click at [1250, 47] on use at bounding box center [1248, 50] width 8 height 8
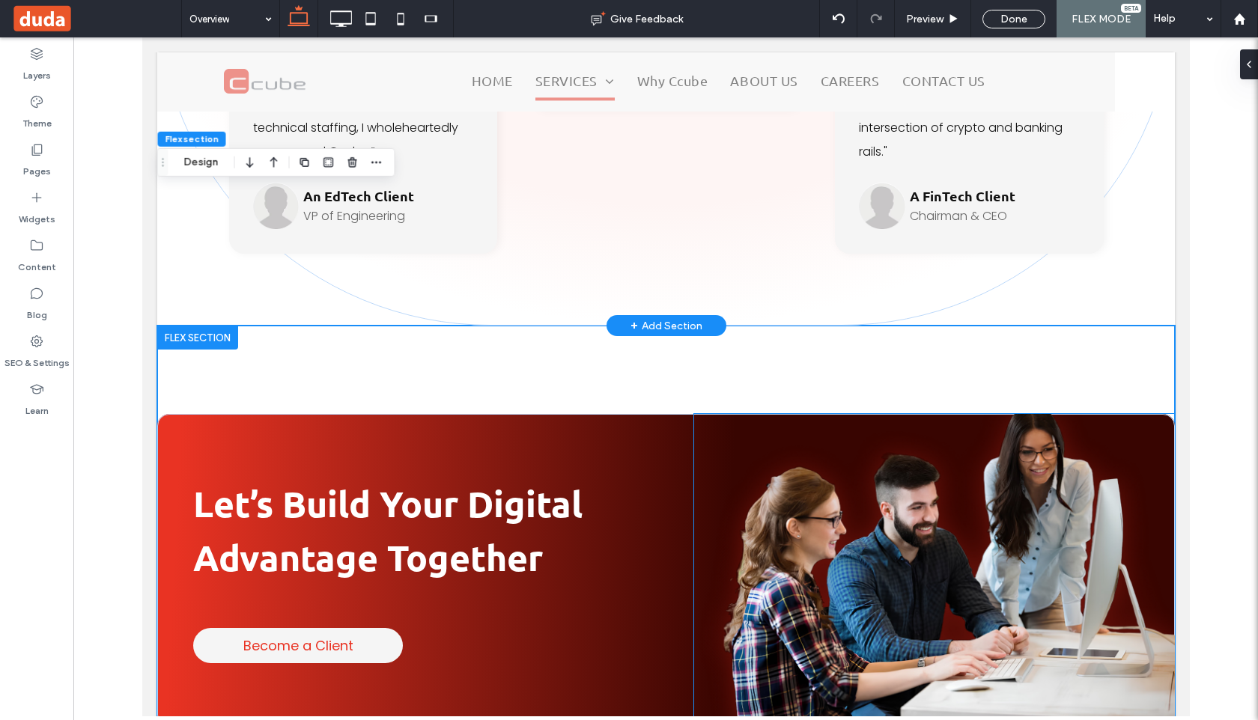
scroll to position [5460, 0]
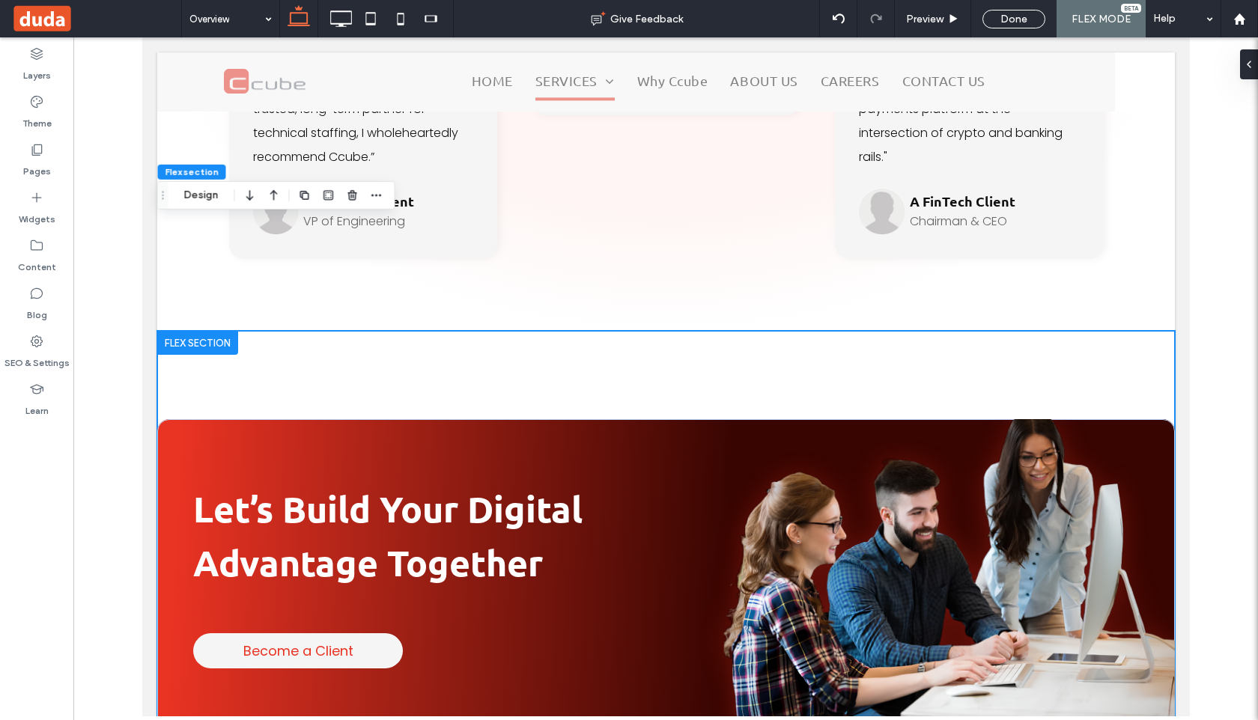
click at [1005, 331] on div "Let’s Build Your Digital Advantage Together Become a Client" at bounding box center [664, 558] width 1017 height 454
click at [209, 194] on button "Design" at bounding box center [201, 195] width 54 height 18
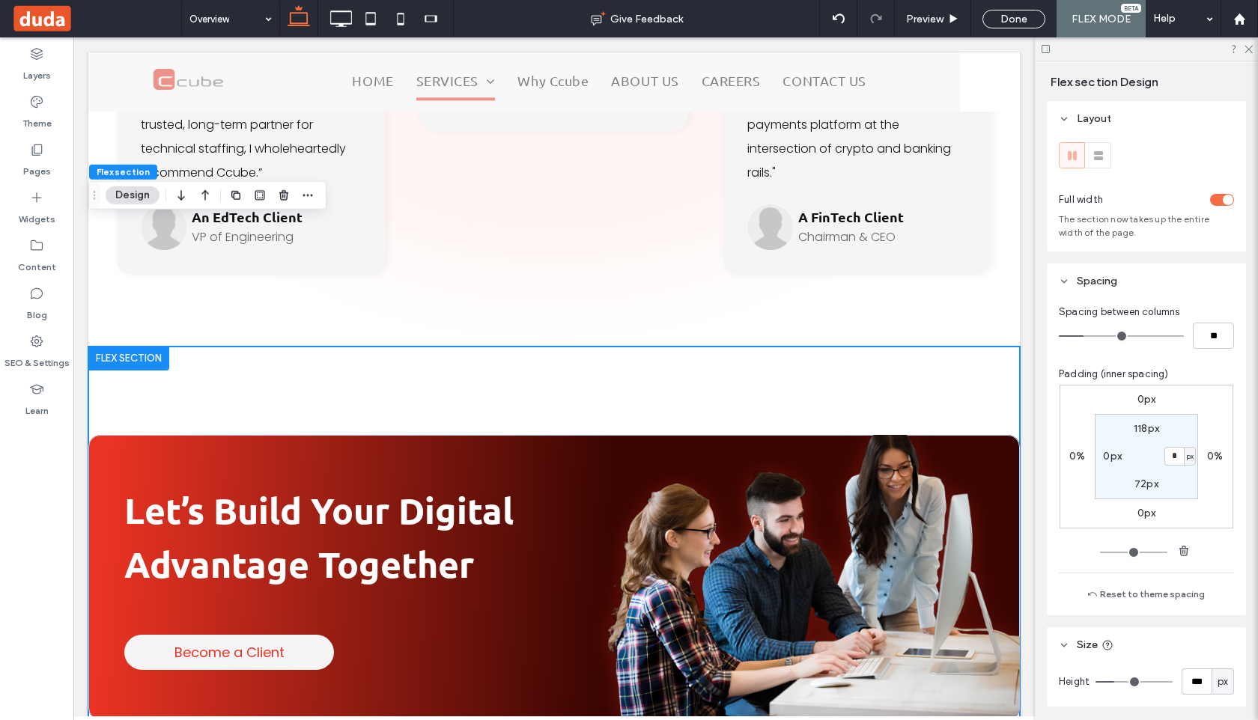
click at [1213, 458] on label "0%" at bounding box center [1215, 456] width 16 height 13
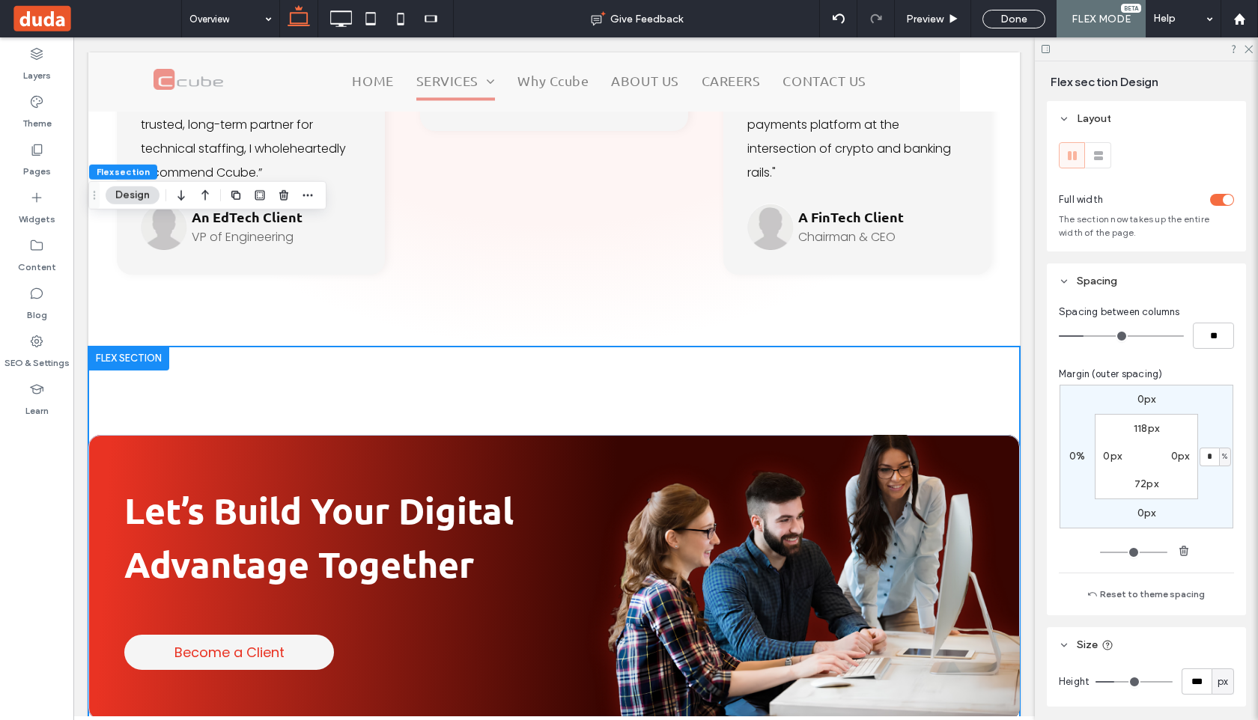
type input "*"
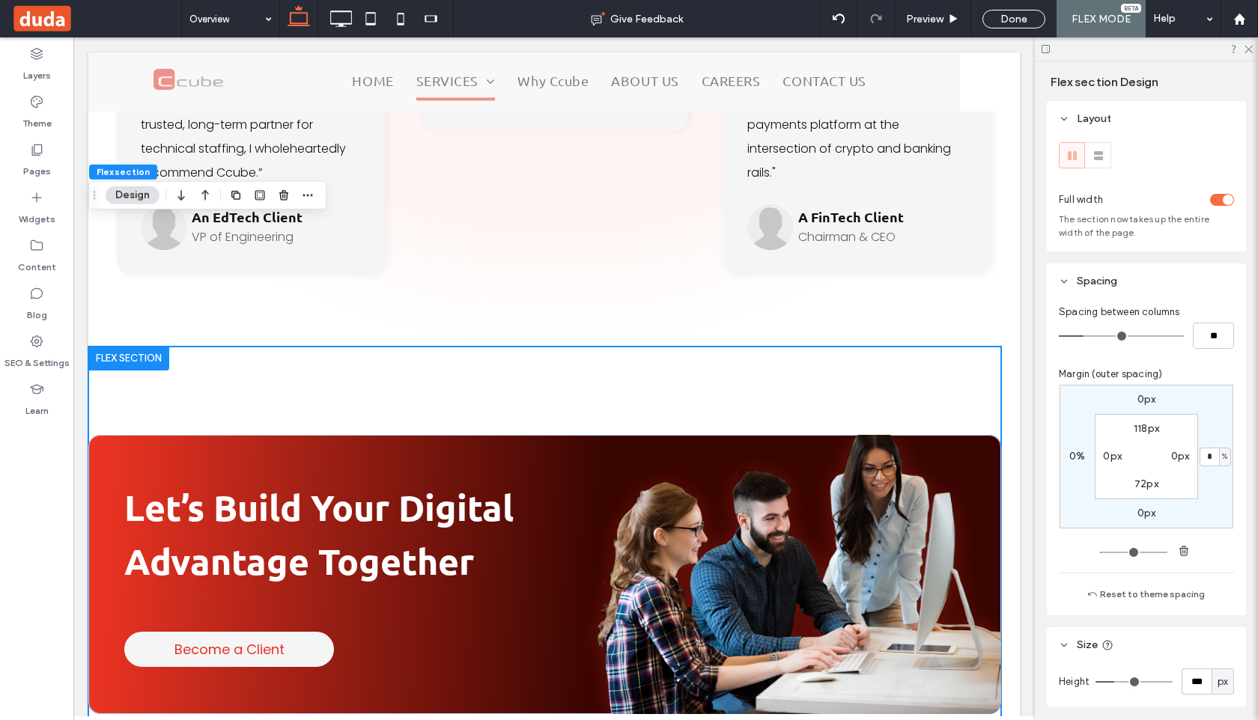
click at [1066, 453] on div "0%" at bounding box center [1077, 456] width 34 height 13
click at [1075, 458] on label "0%" at bounding box center [1077, 456] width 16 height 13
type input "*"
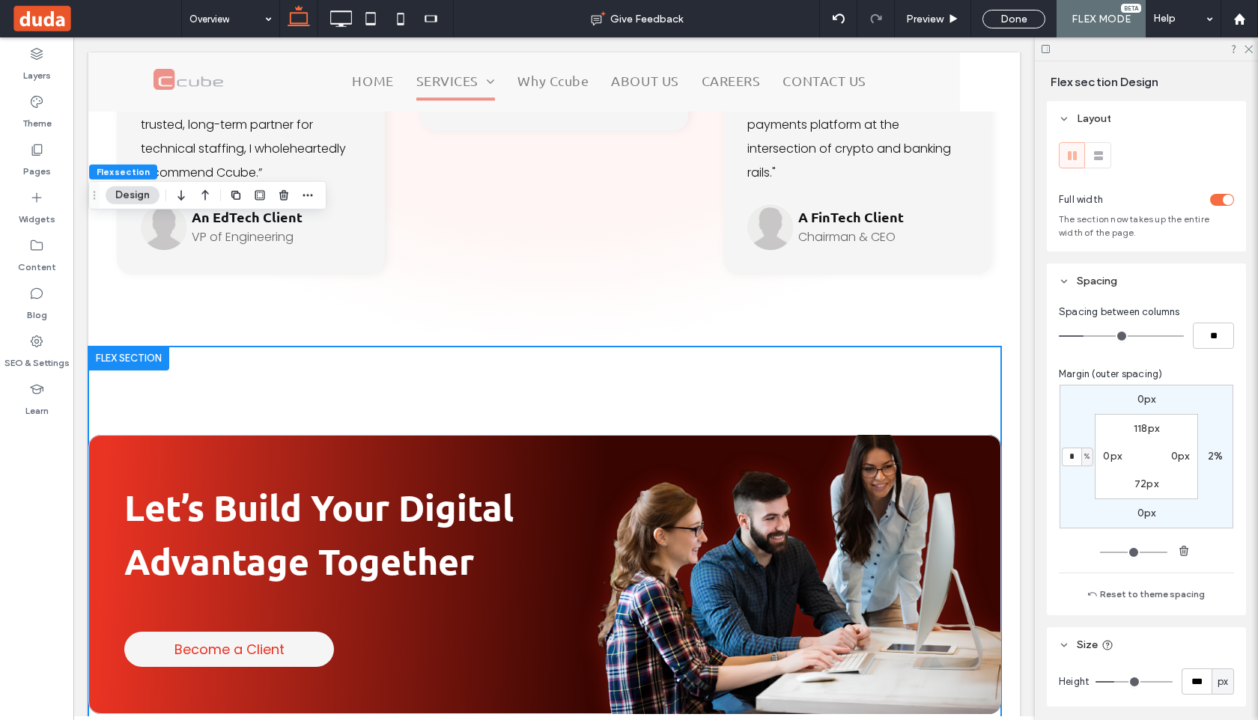
type input "*"
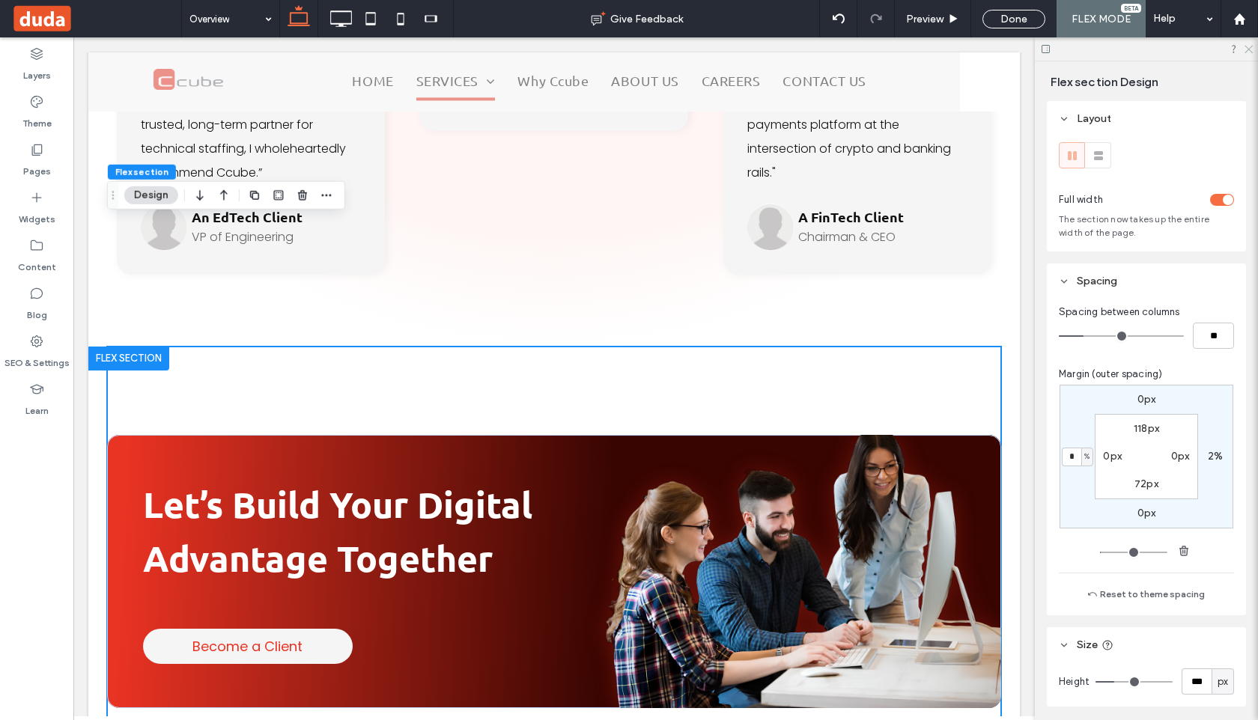
click at [1247, 45] on icon at bounding box center [1248, 48] width 10 height 10
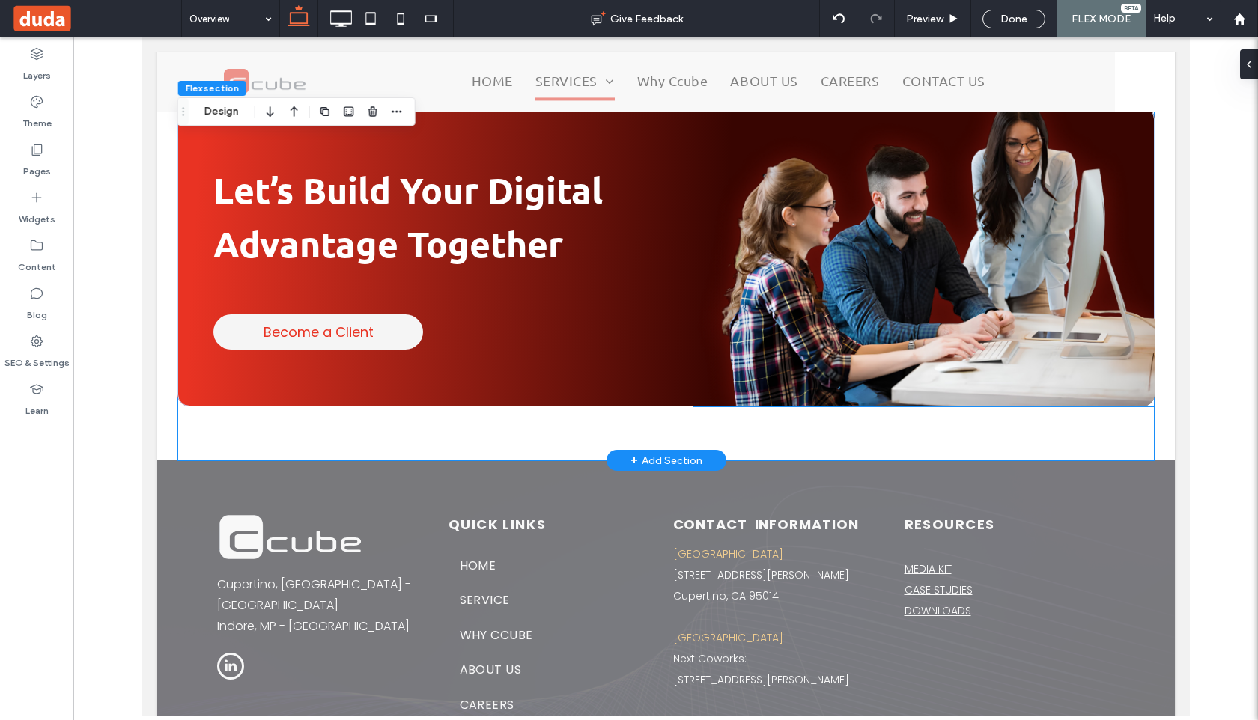
scroll to position [5781, 0]
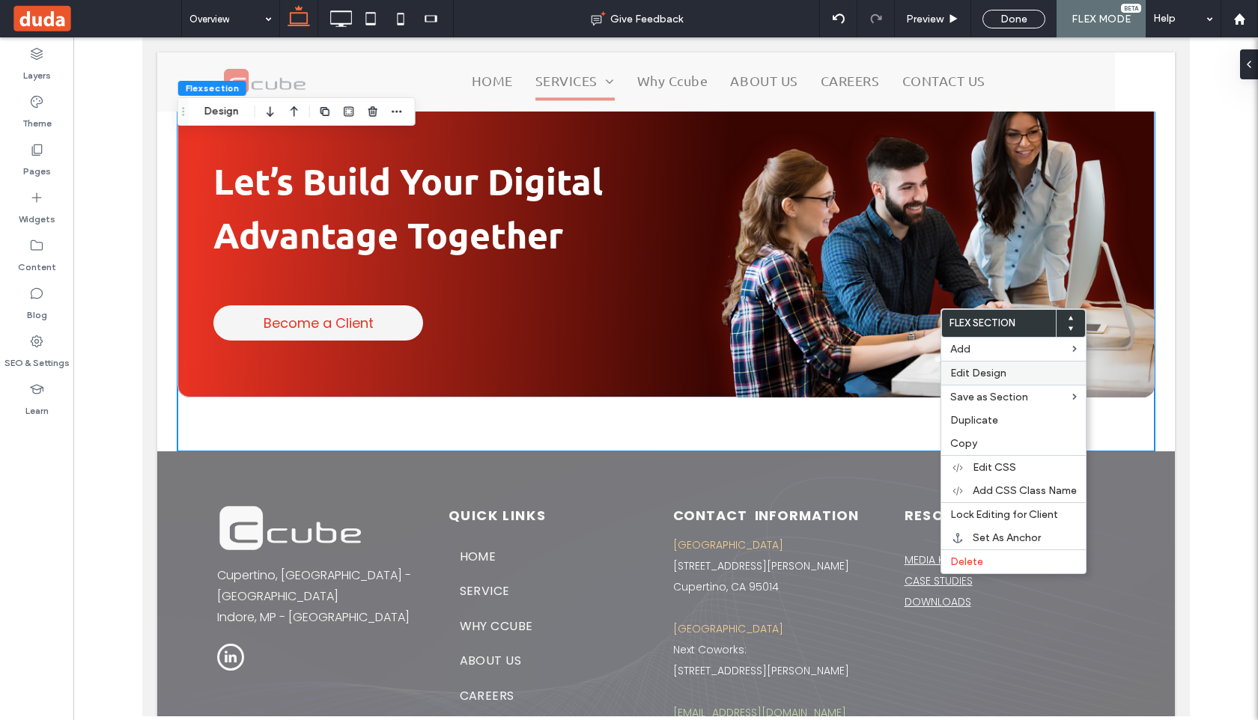
click at [973, 372] on span "Edit Design" at bounding box center [978, 373] width 56 height 13
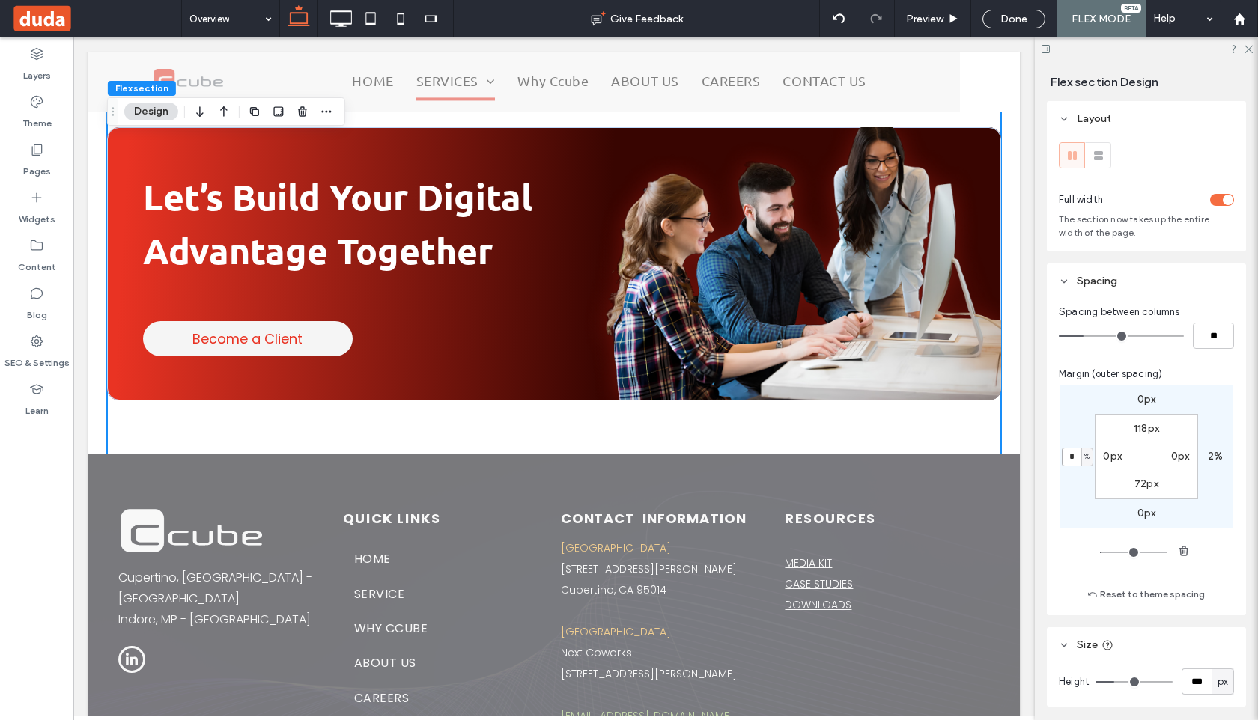
click at [1074, 457] on input "*" at bounding box center [1071, 457] width 19 height 19
type input "*"
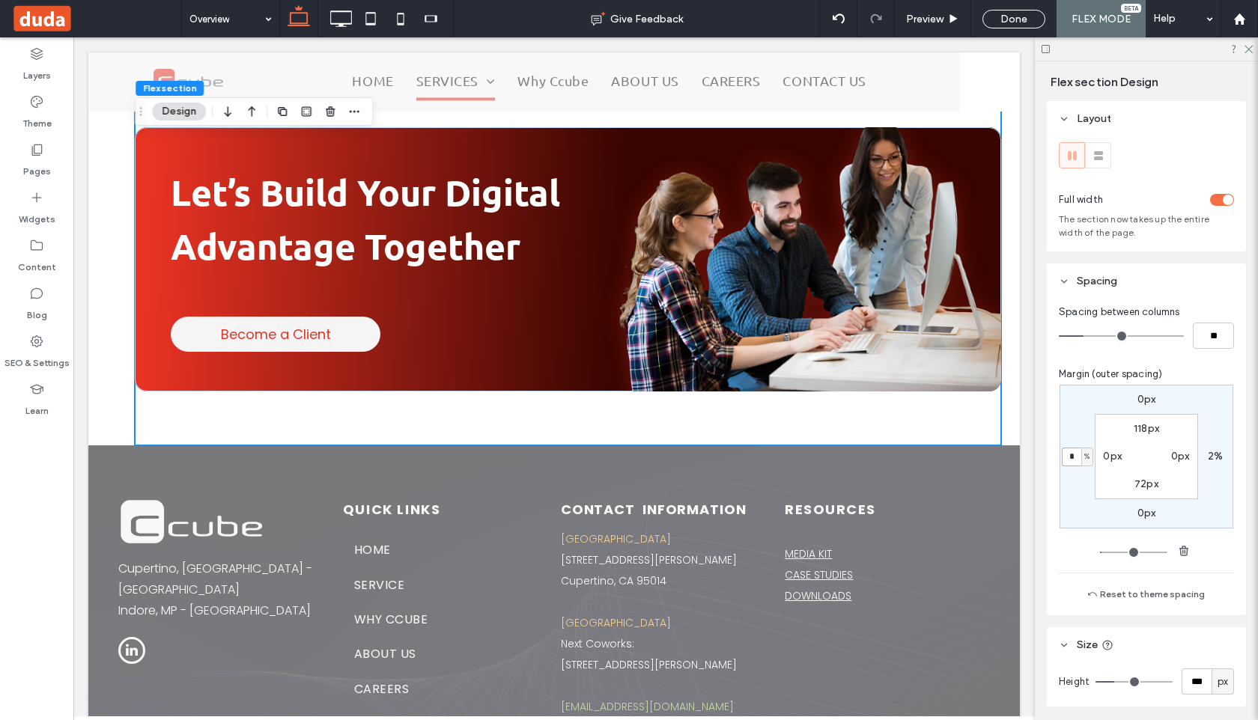
type input "*"
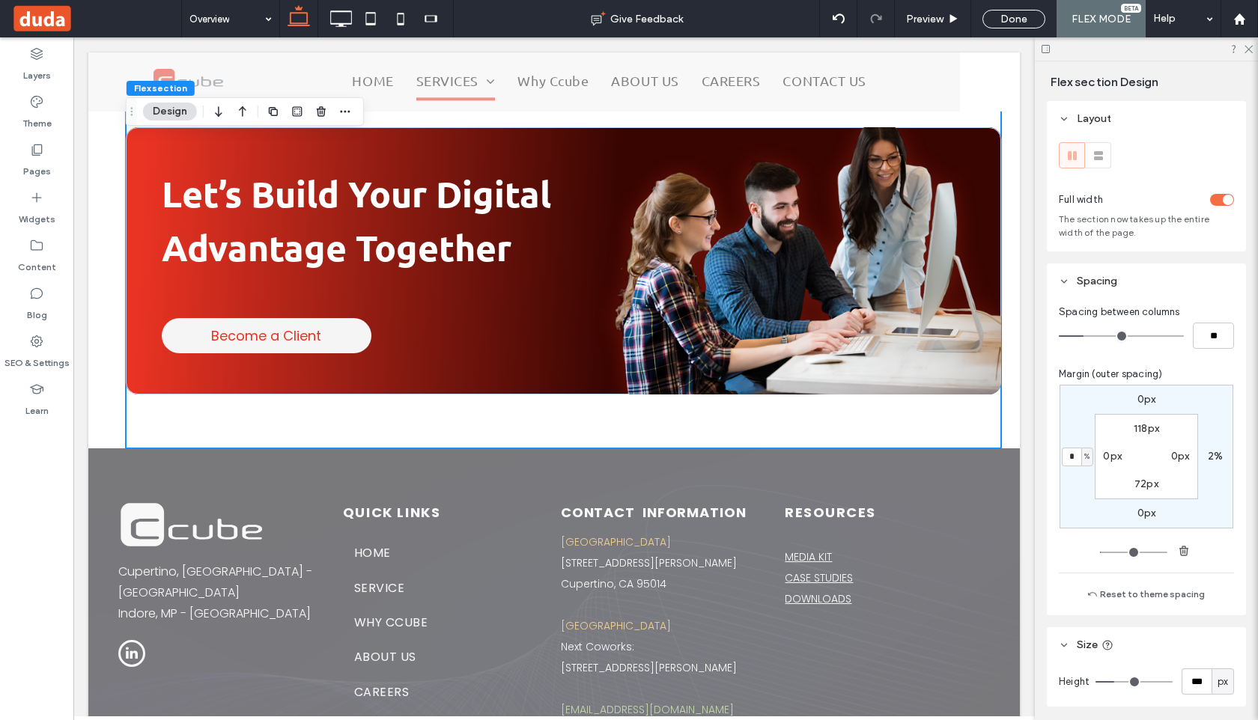
click at [1208, 460] on label "2%" at bounding box center [1215, 456] width 15 height 13
type input "*"
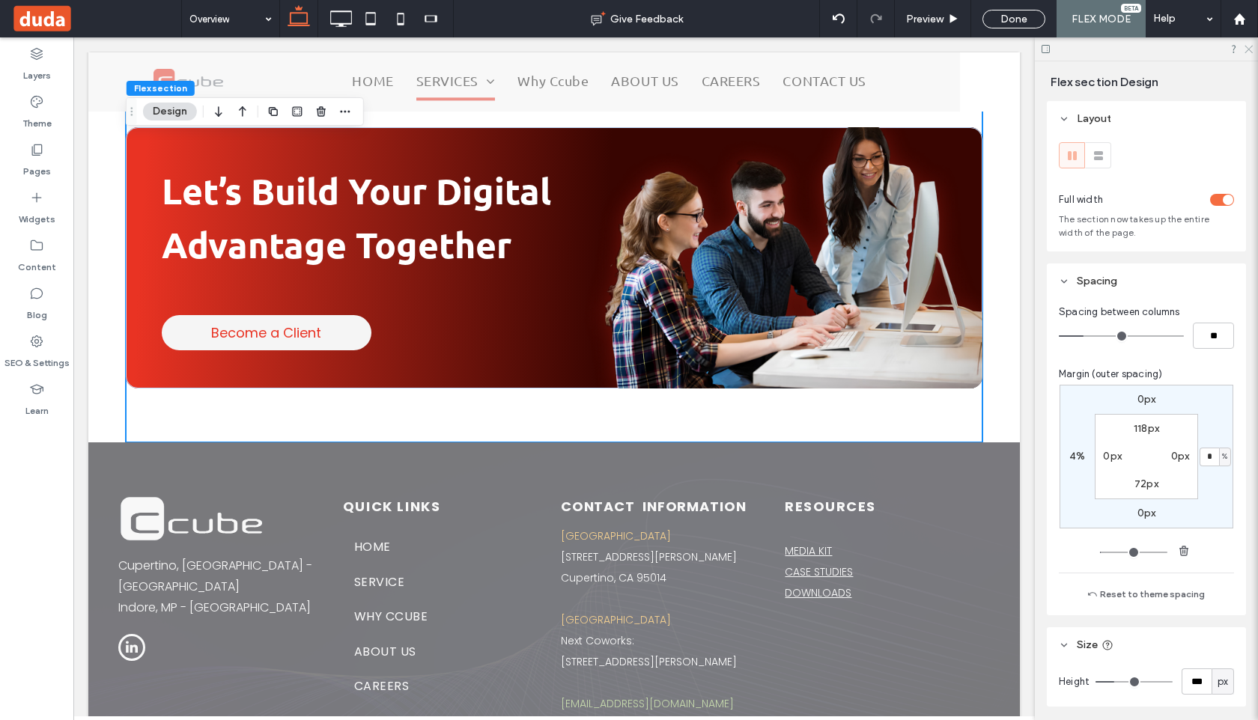
click at [1248, 49] on icon at bounding box center [1248, 48] width 10 height 10
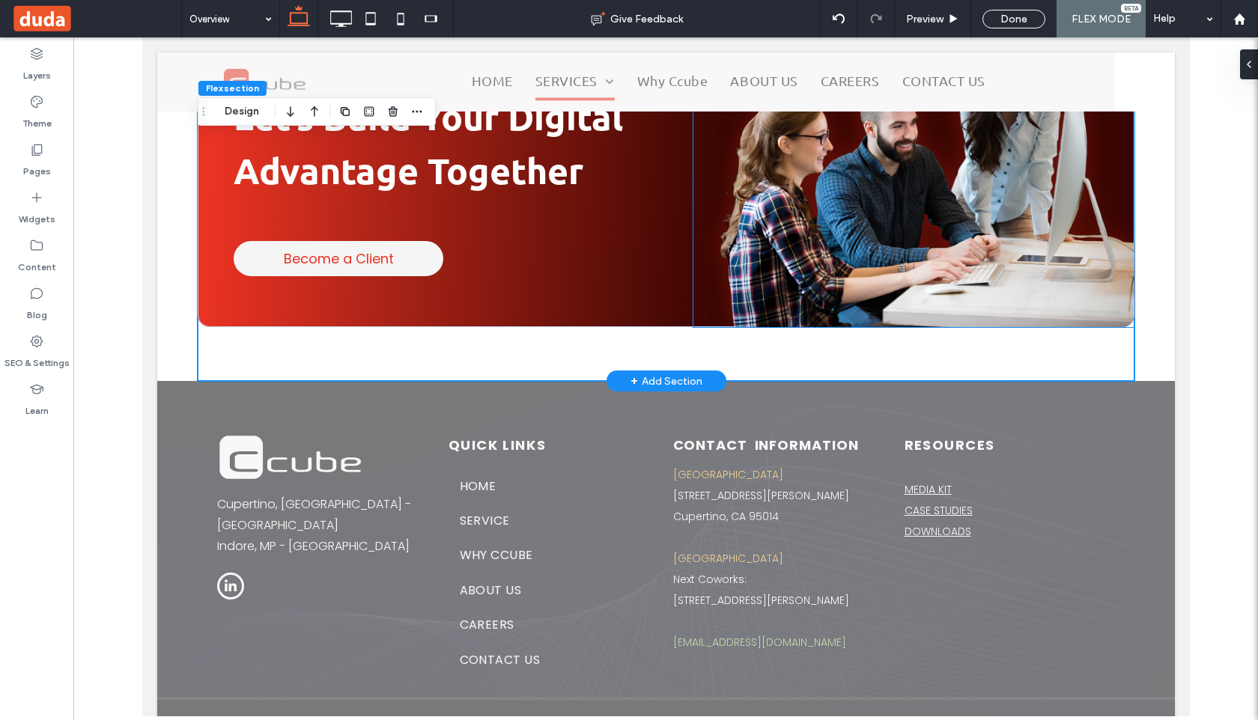
scroll to position [5843, 0]
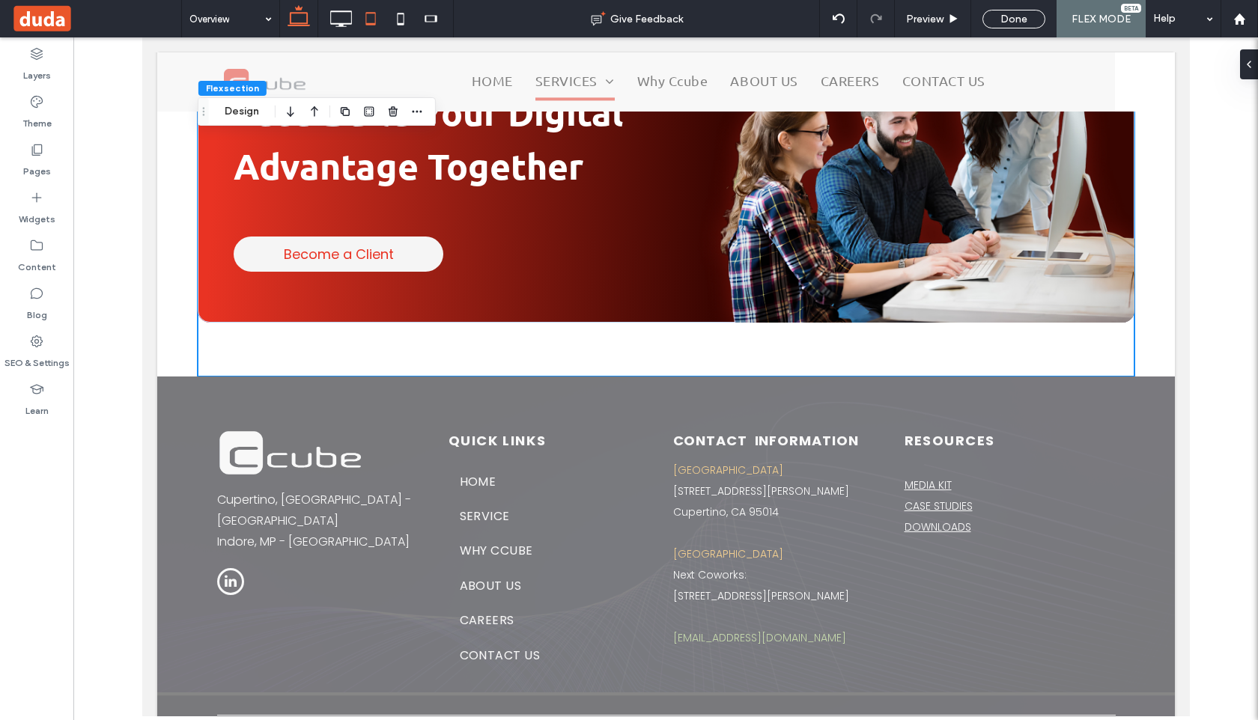
click at [367, 16] on icon at bounding box center [371, 19] width 30 height 30
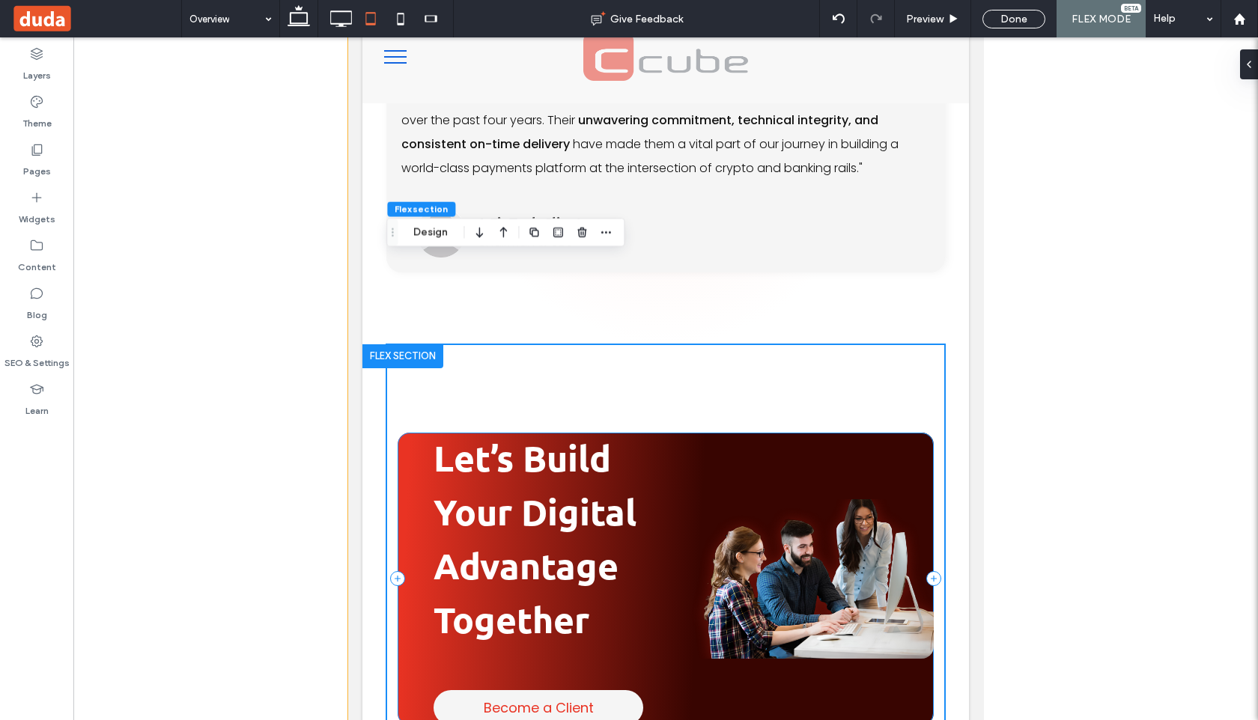
scroll to position [5875, 0]
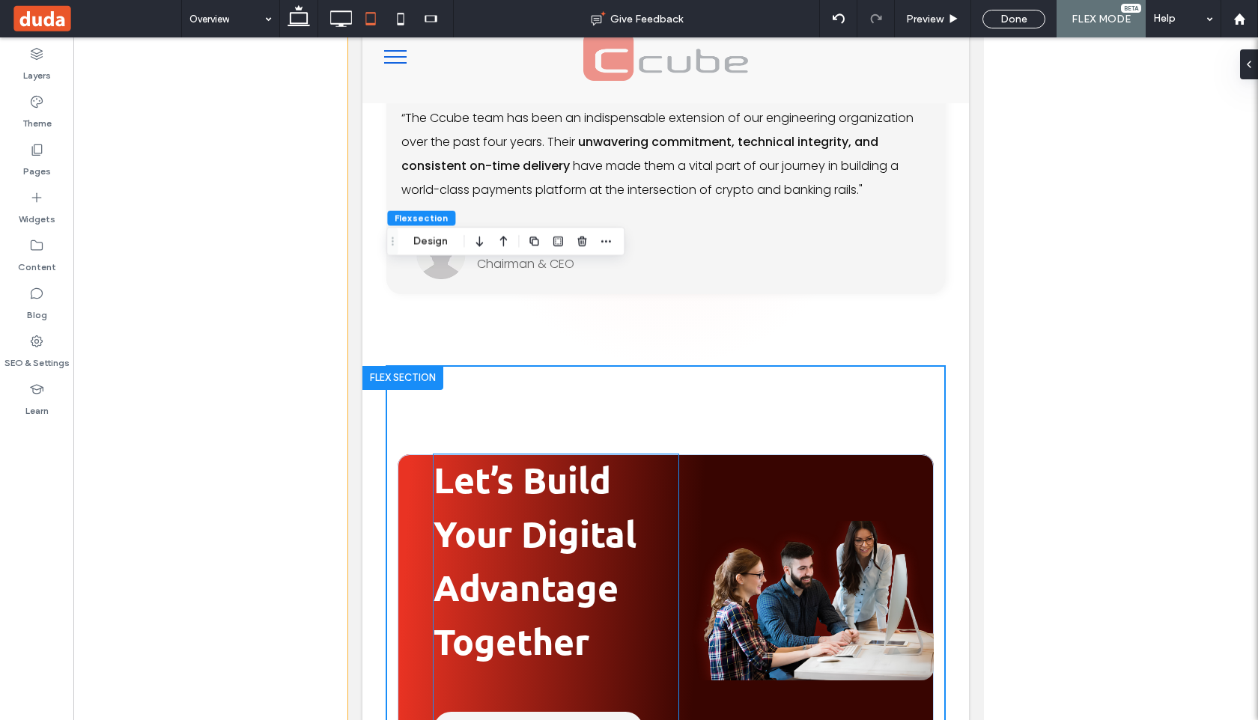
click at [491, 457] on strong "Let’s Build Your Digital Advantage Together" at bounding box center [534, 560] width 203 height 207
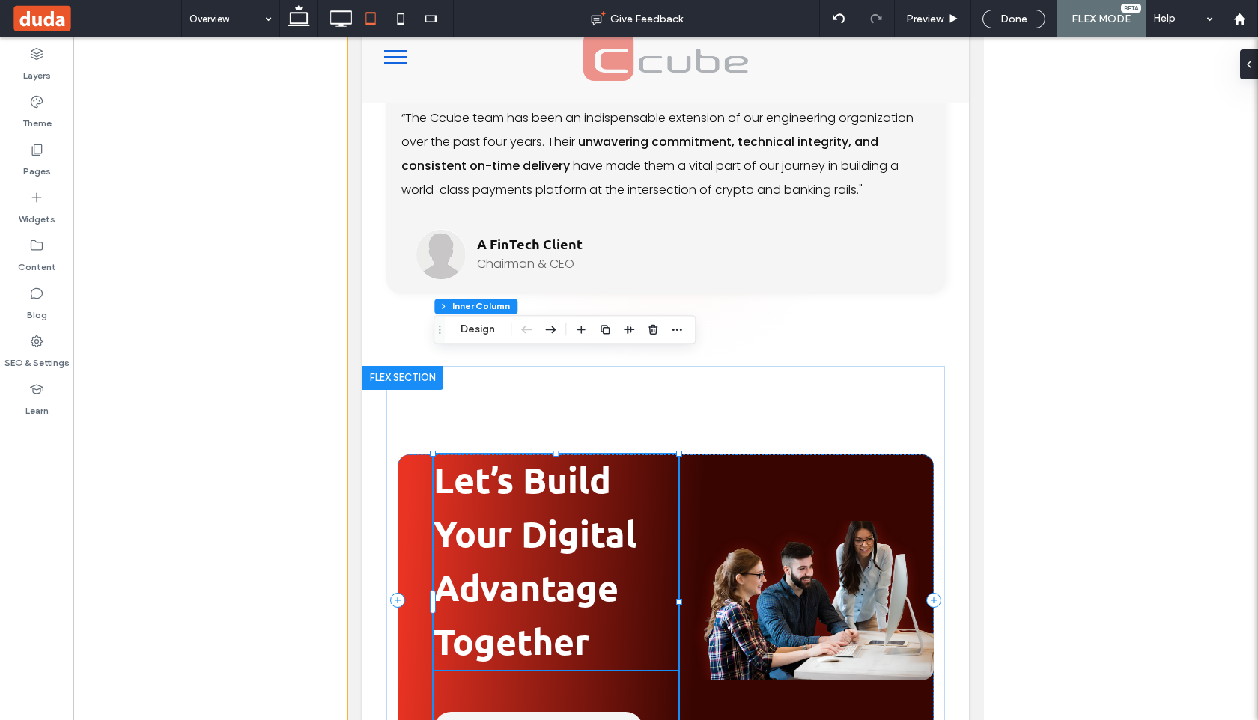
click at [493, 457] on strong "Let’s Build Your Digital Advantage Together" at bounding box center [534, 560] width 203 height 207
click at [508, 329] on button "Manage Text" at bounding box center [493, 329] width 84 height 18
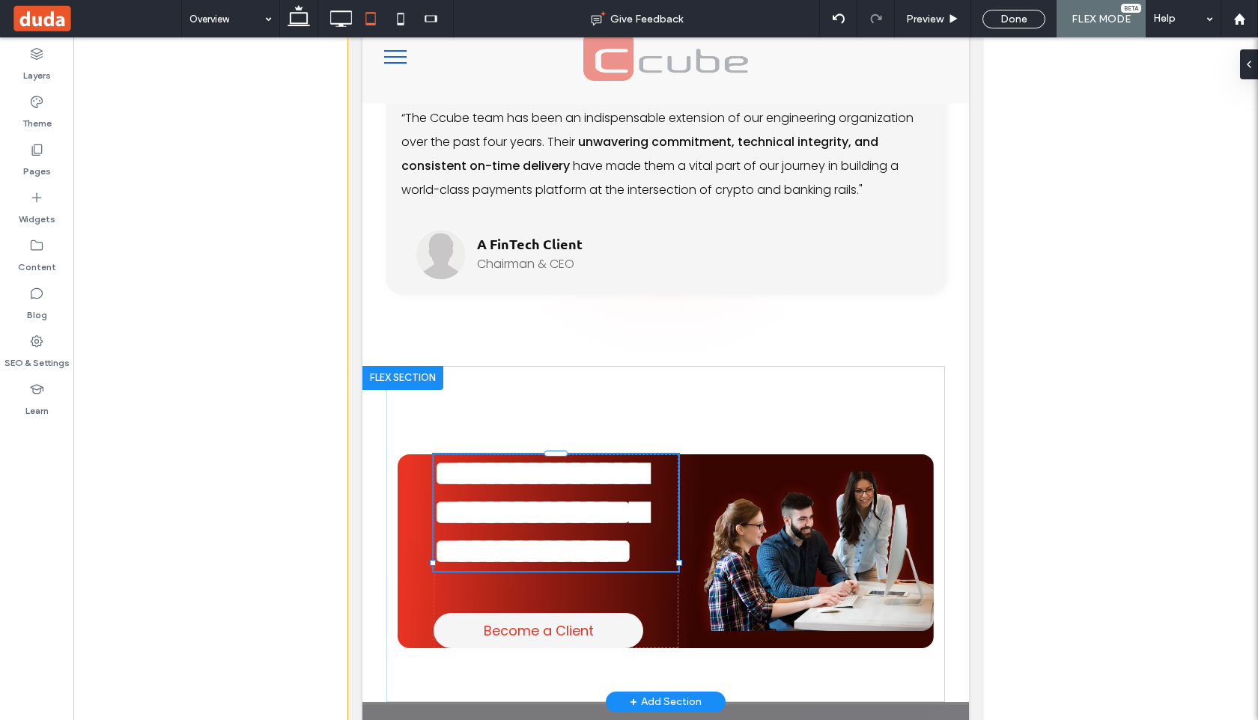
type input "******"
type input "**"
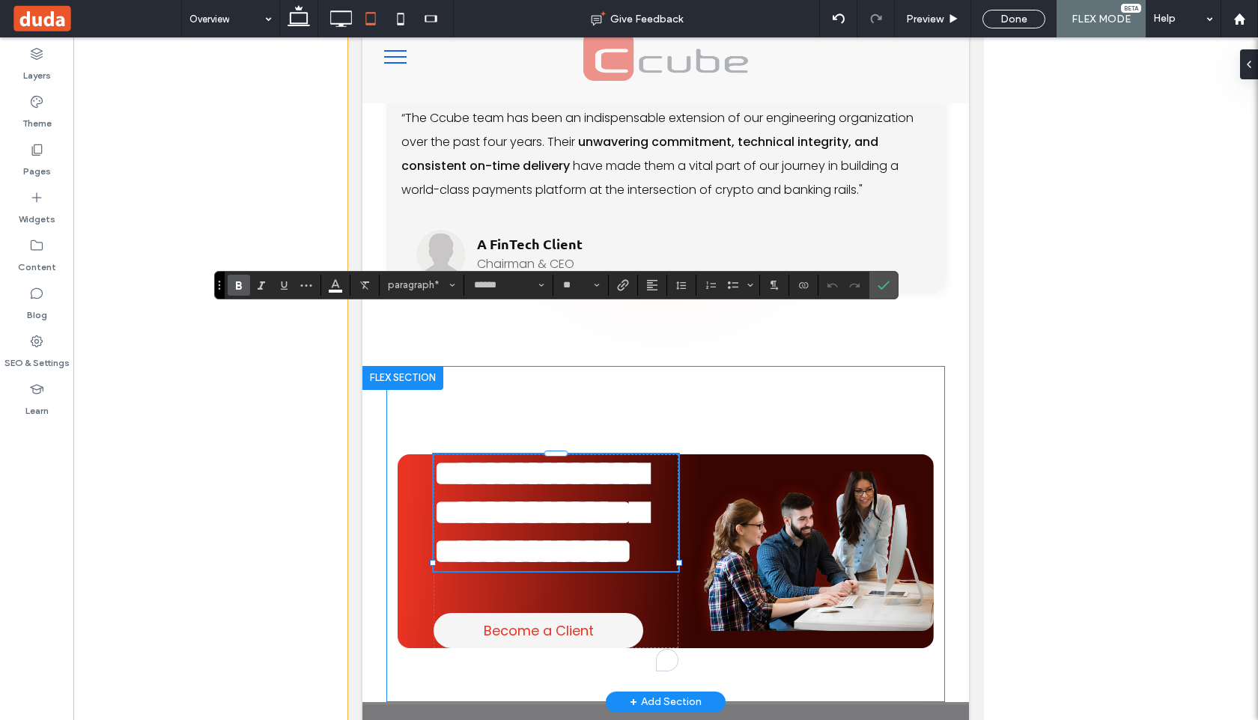
click at [568, 366] on div "**********" at bounding box center [665, 534] width 558 height 336
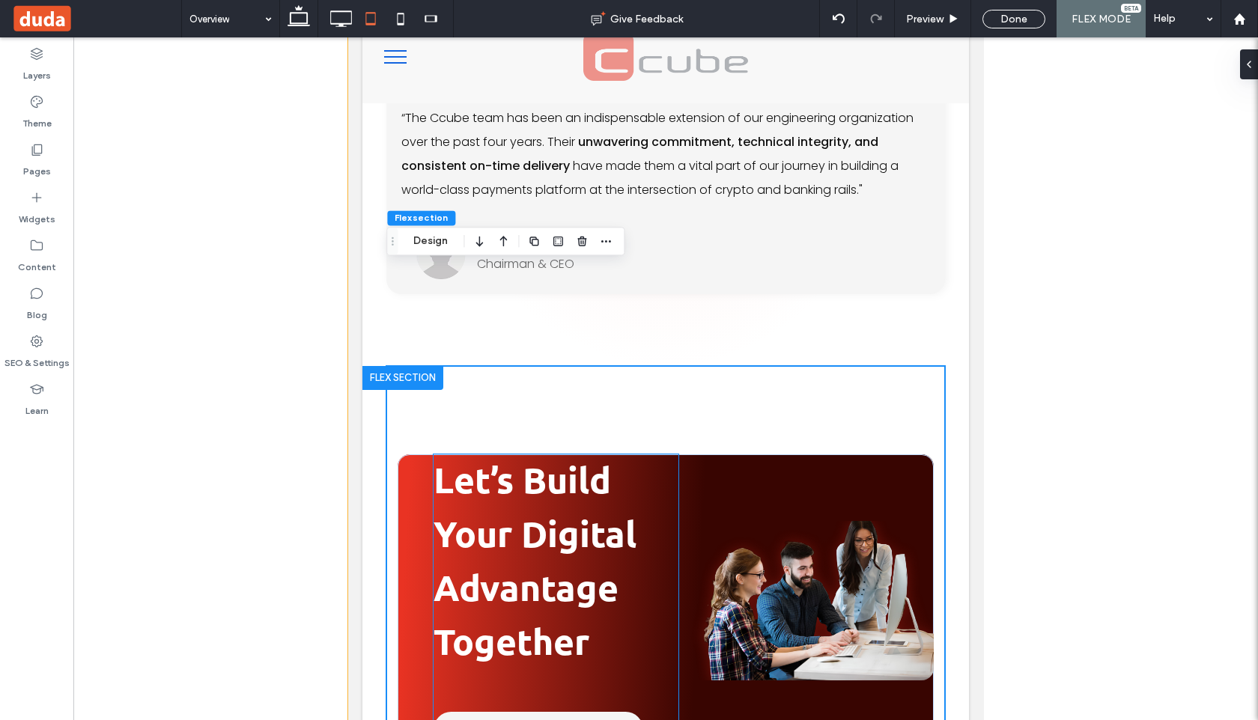
click at [554, 457] on strong "Let’s Build Your Digital Advantage Together" at bounding box center [534, 560] width 203 height 207
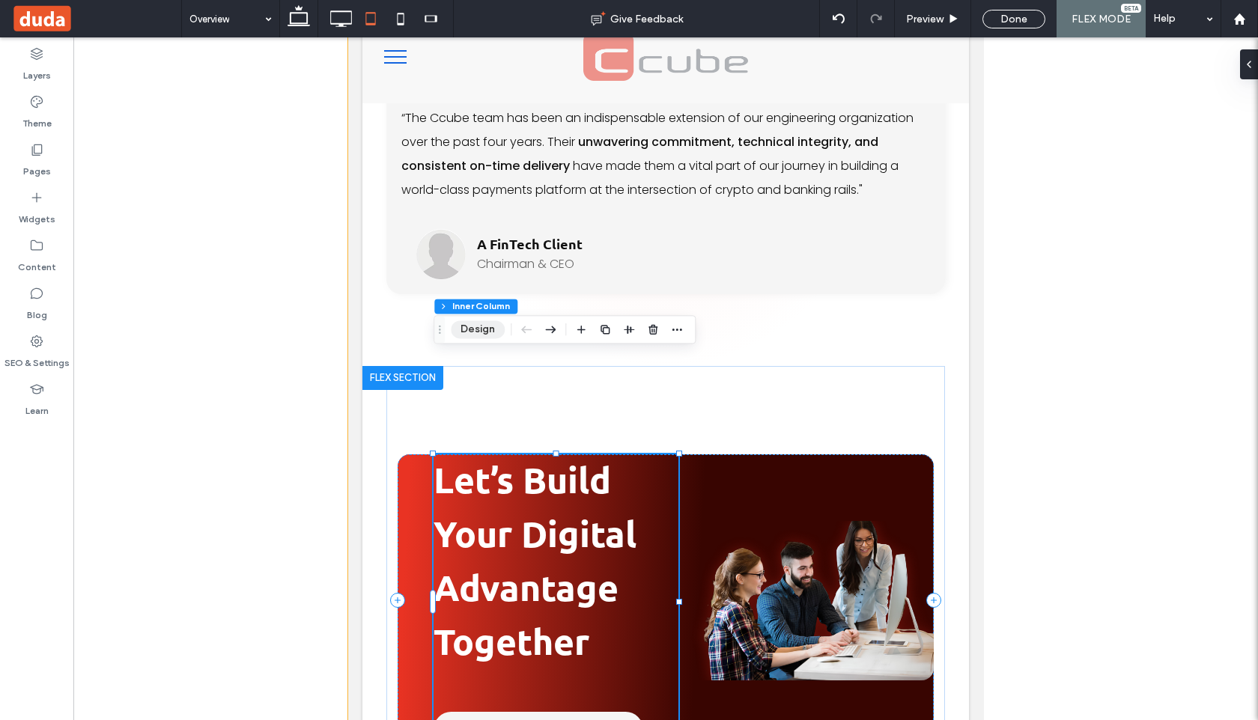
click at [478, 325] on button "Design" at bounding box center [478, 329] width 54 height 18
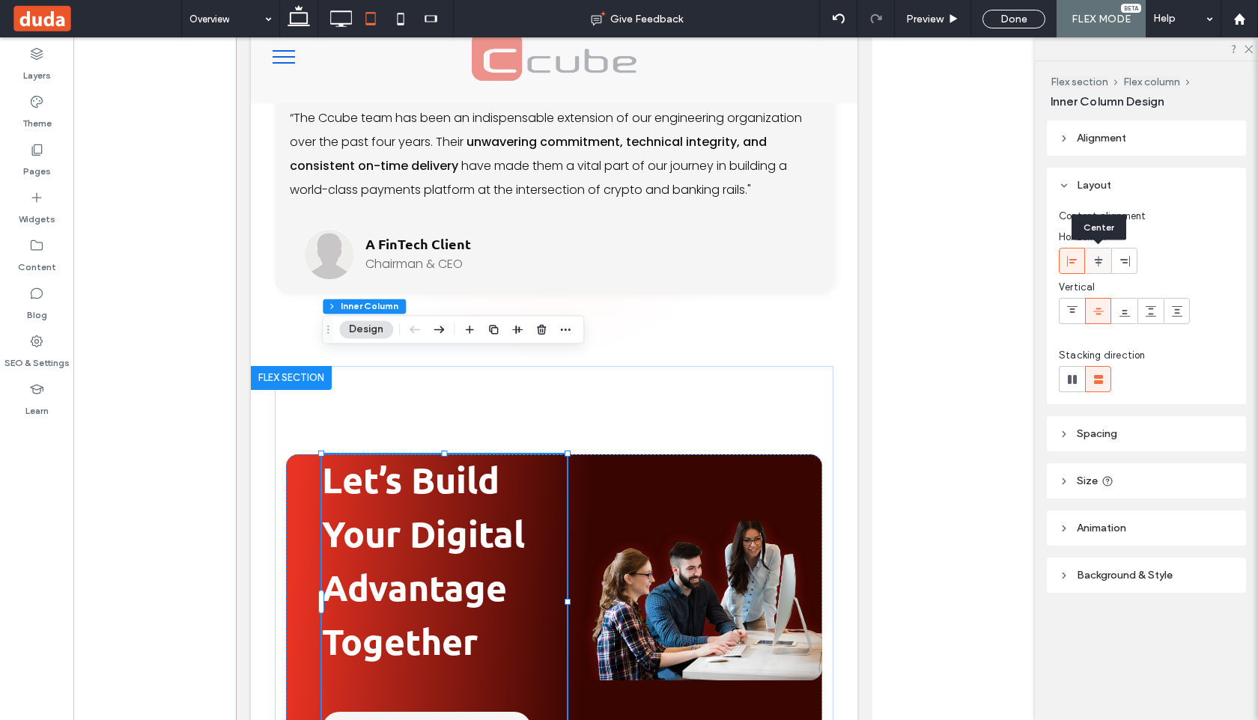
click at [1096, 262] on use at bounding box center [1098, 260] width 8 height 10
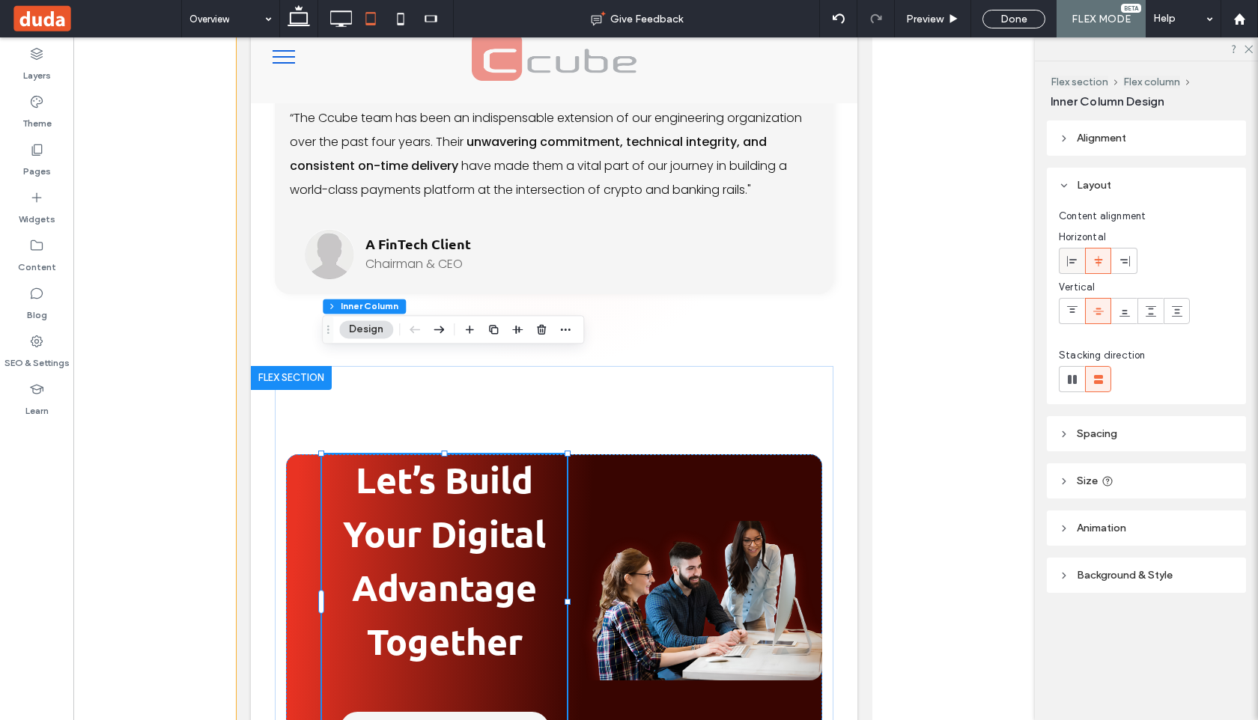
click at [1069, 258] on icon at bounding box center [1072, 261] width 12 height 12
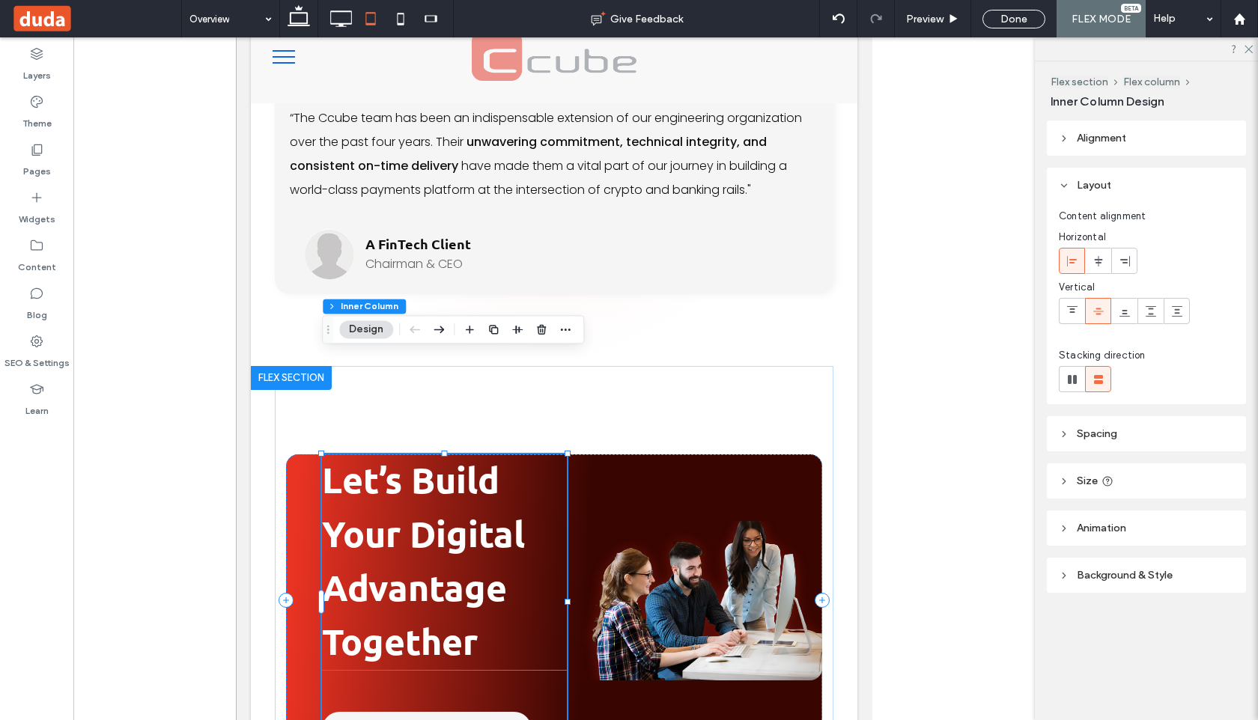
click at [475, 500] on strong "Let’s Build Your Digital Advantage Together" at bounding box center [423, 560] width 203 height 207
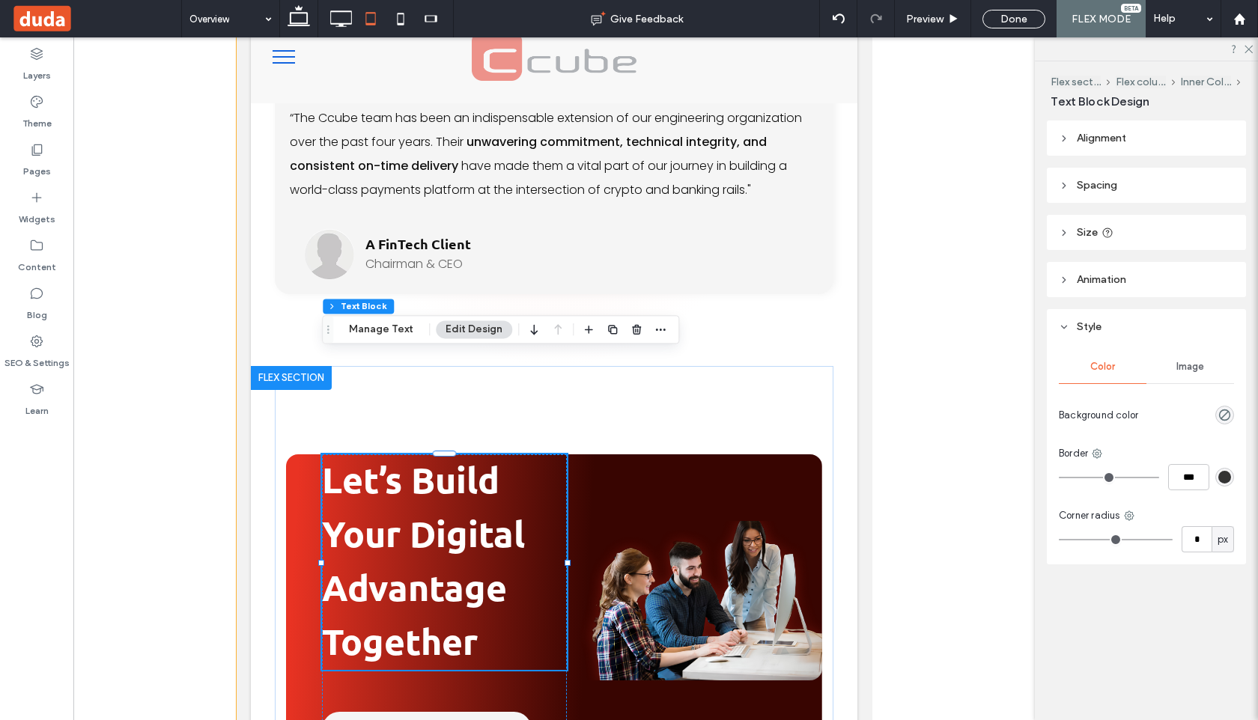
click at [1066, 138] on icon at bounding box center [1064, 138] width 10 height 10
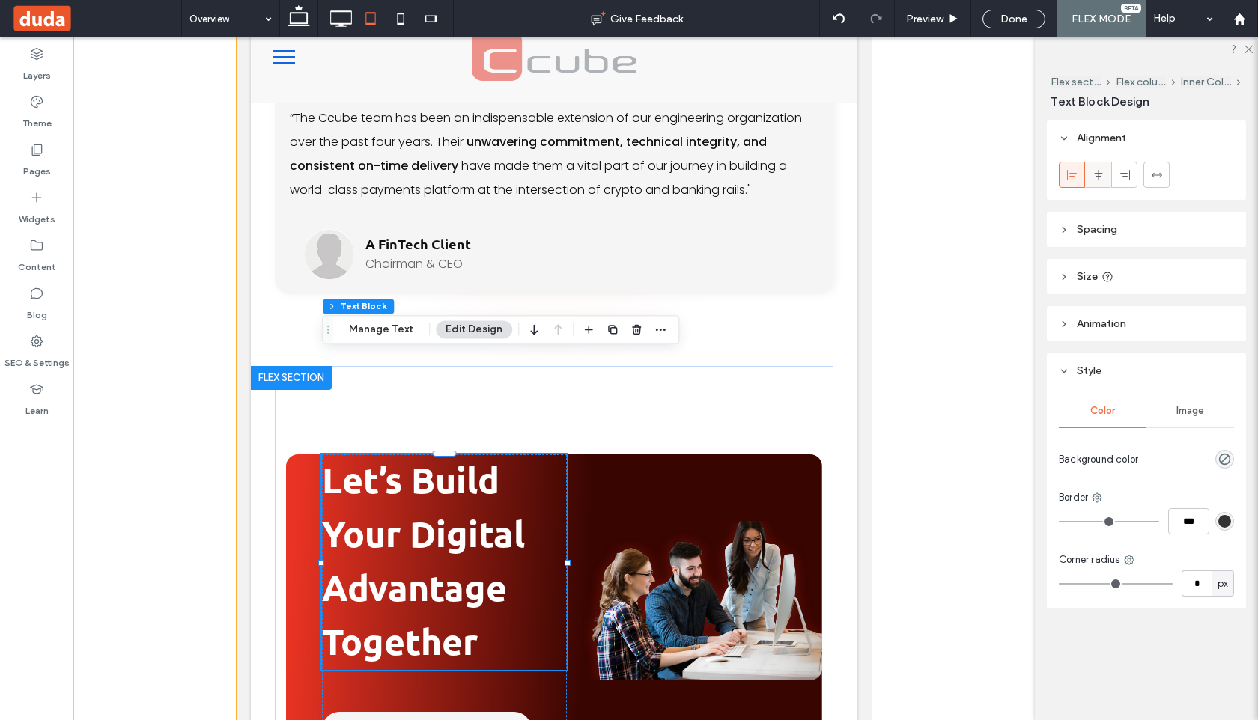
click at [1095, 172] on icon at bounding box center [1098, 175] width 12 height 12
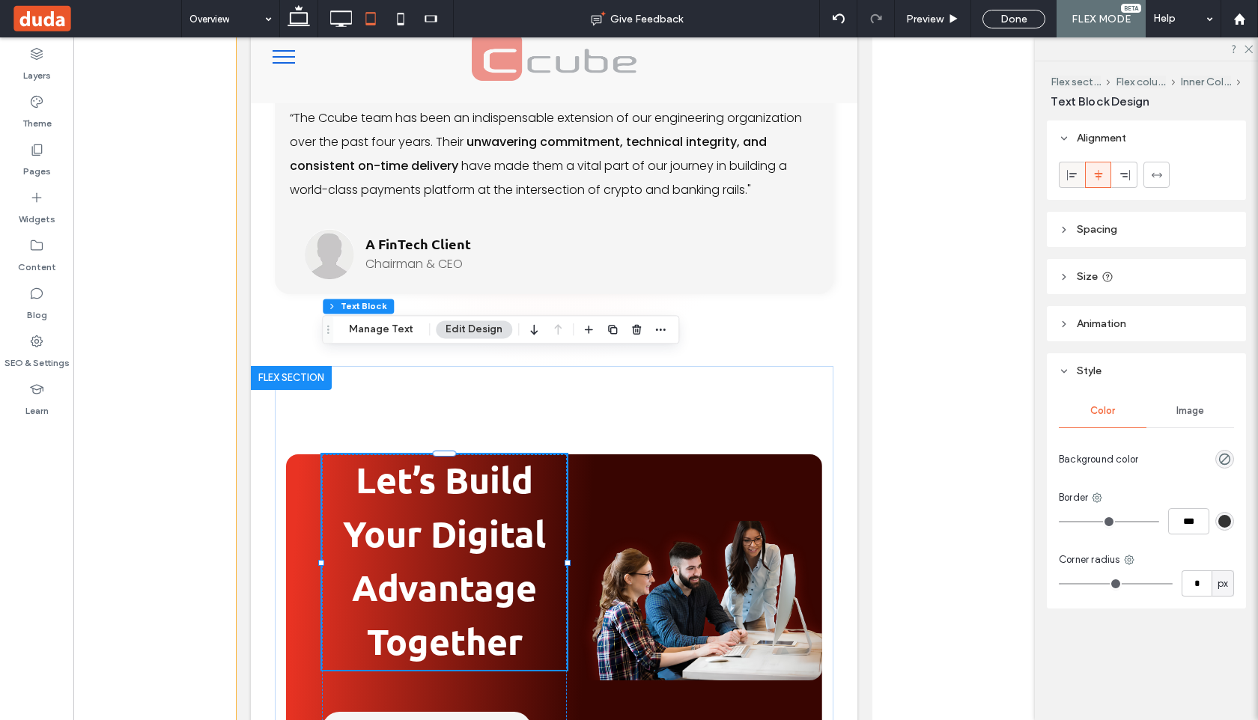
click at [1069, 177] on icon at bounding box center [1072, 175] width 12 height 12
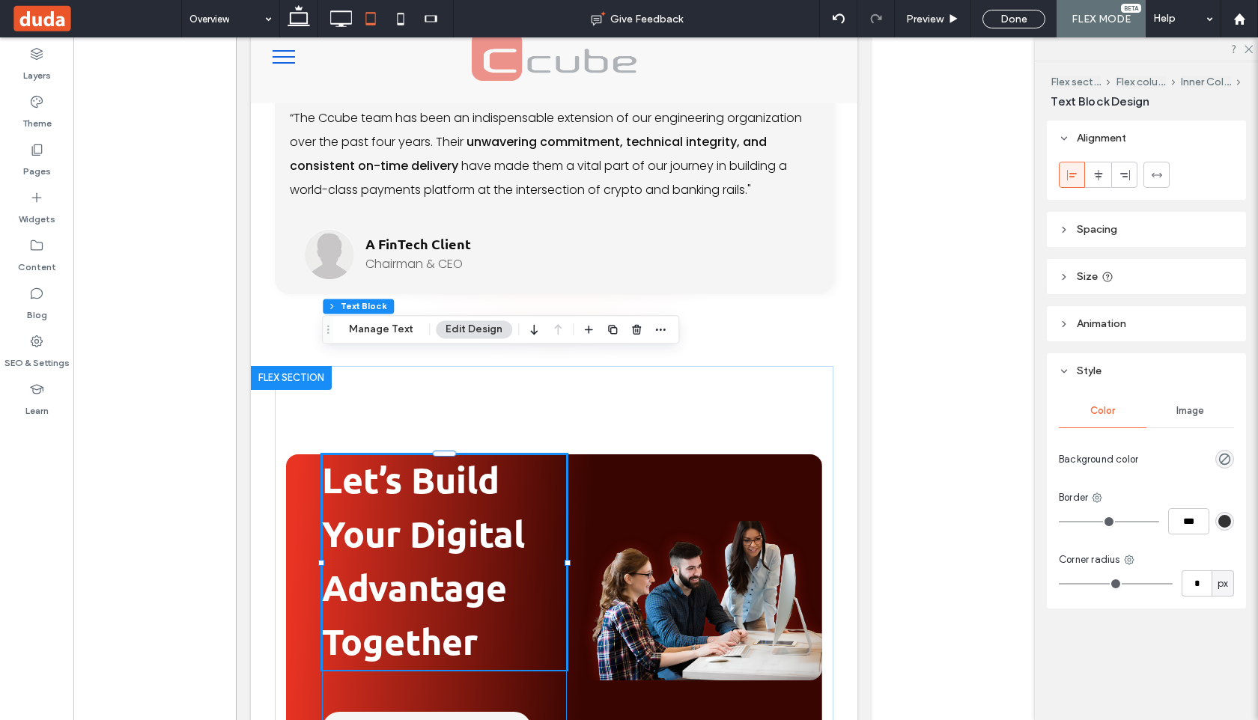
click at [534, 555] on div "Let’s Build Your Digital Advantage Together Become a Client" at bounding box center [444, 600] width 245 height 293
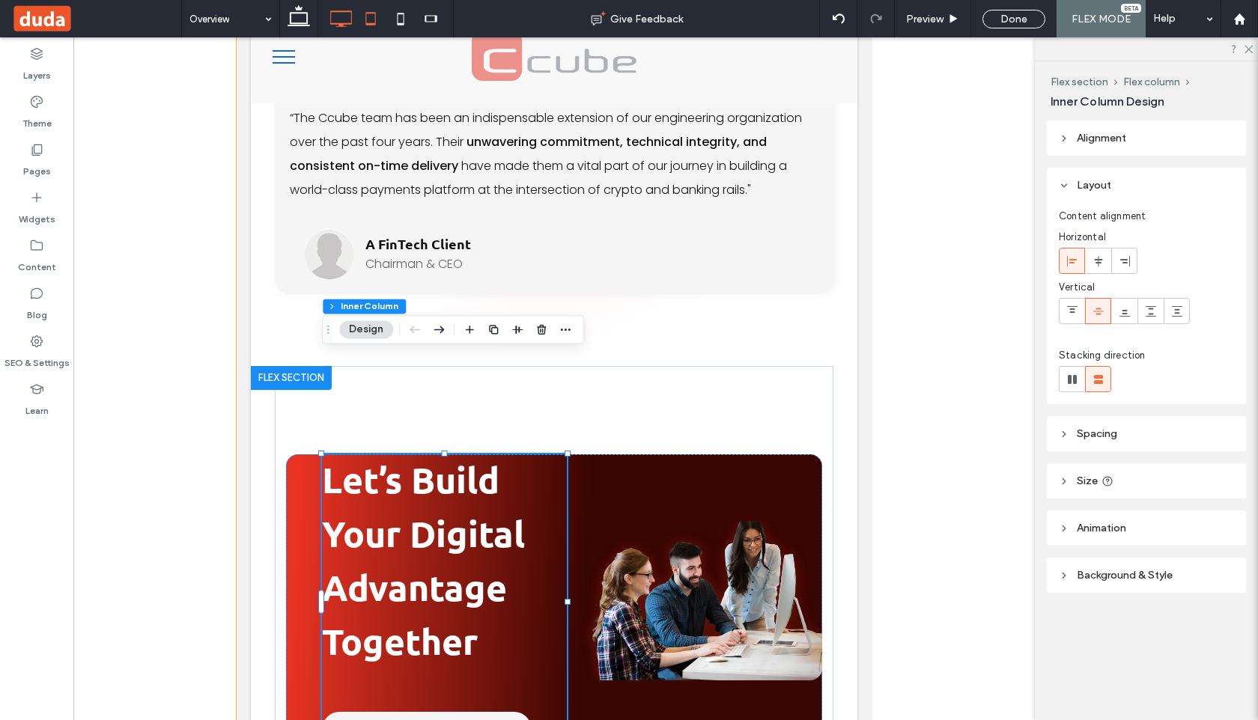
click at [329, 18] on icon at bounding box center [341, 19] width 30 height 30
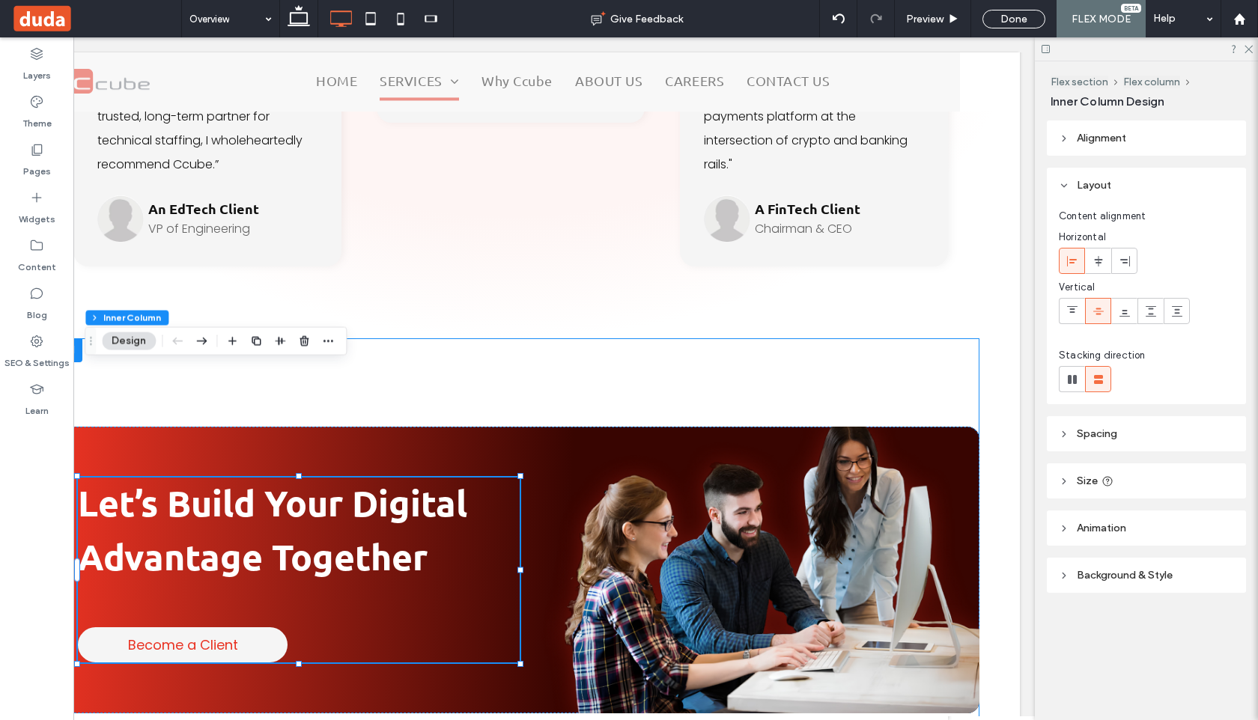
scroll to position [0, 0]
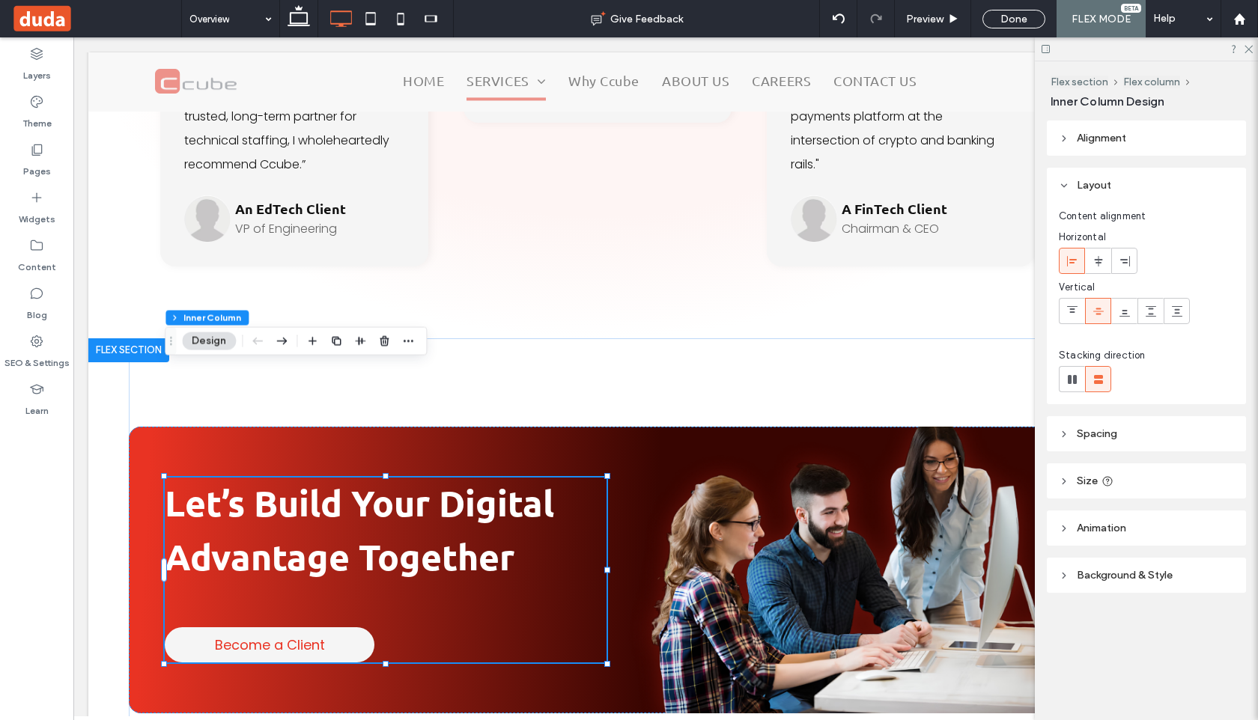
click at [1249, 39] on div at bounding box center [1146, 48] width 223 height 23
click at [1250, 49] on icon at bounding box center [1248, 48] width 10 height 10
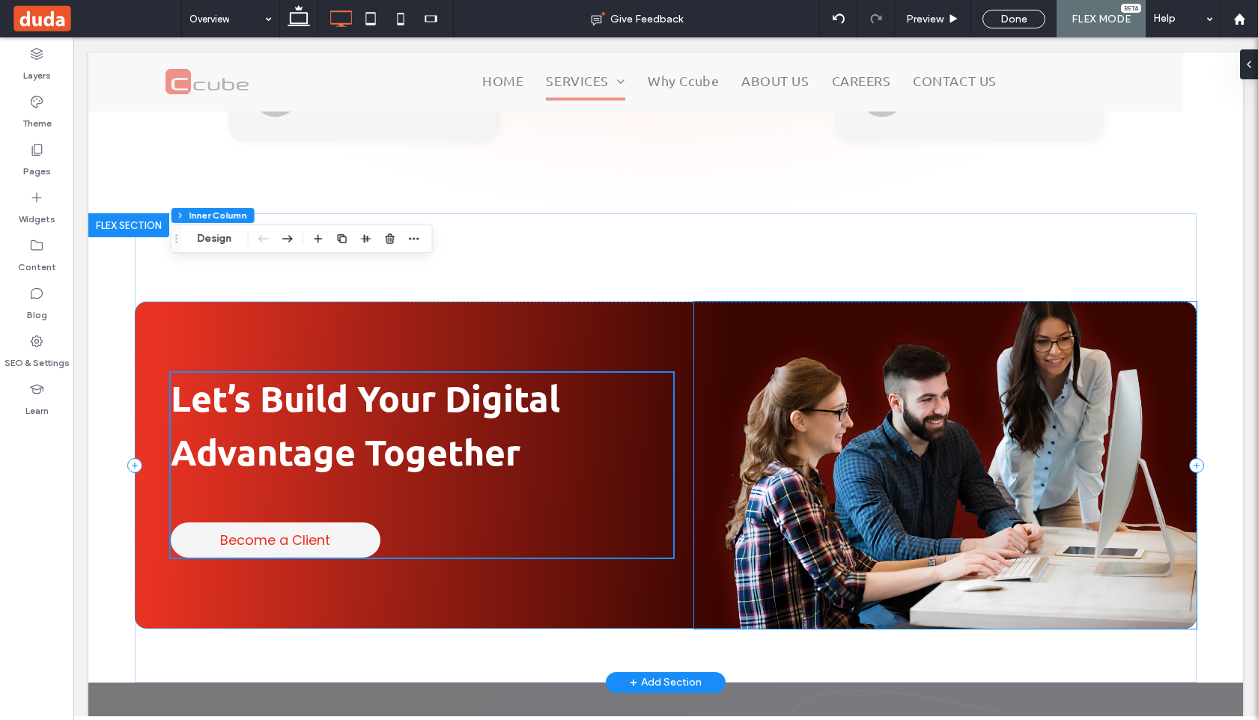
scroll to position [5522, 0]
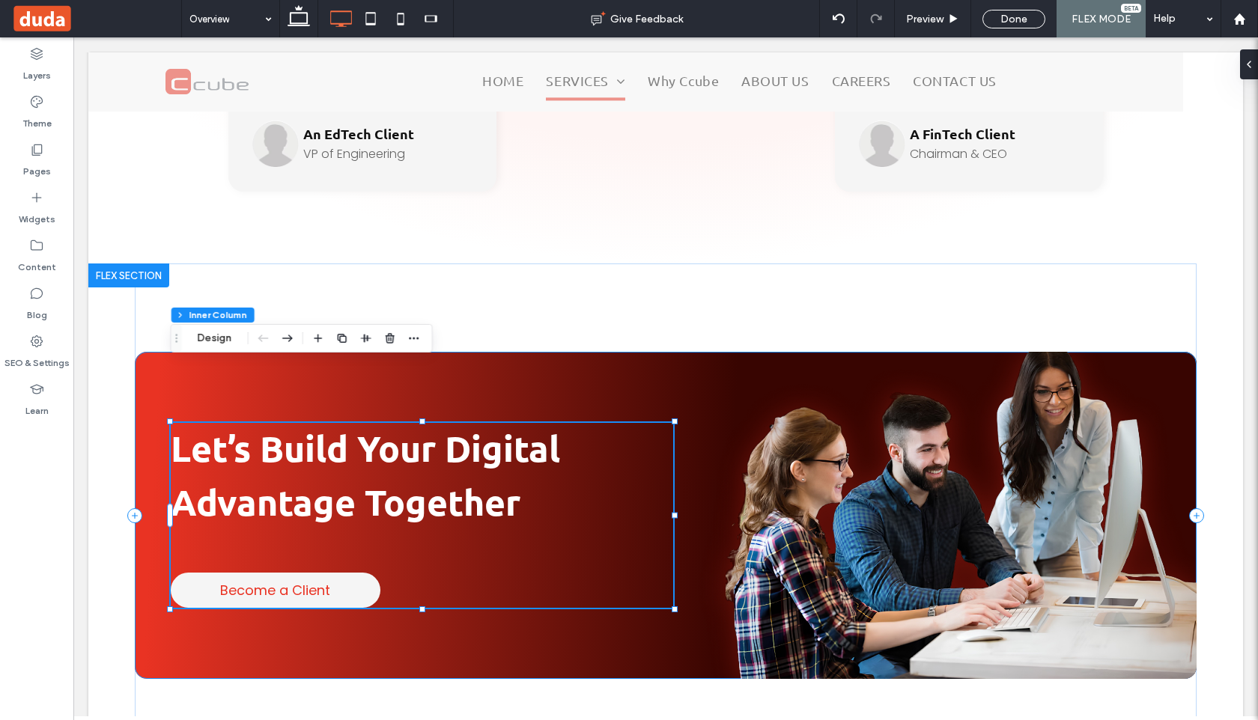
click at [145, 352] on div "Let’s Build Your Digital Advantage Together Become a Client" at bounding box center [666, 515] width 1062 height 326
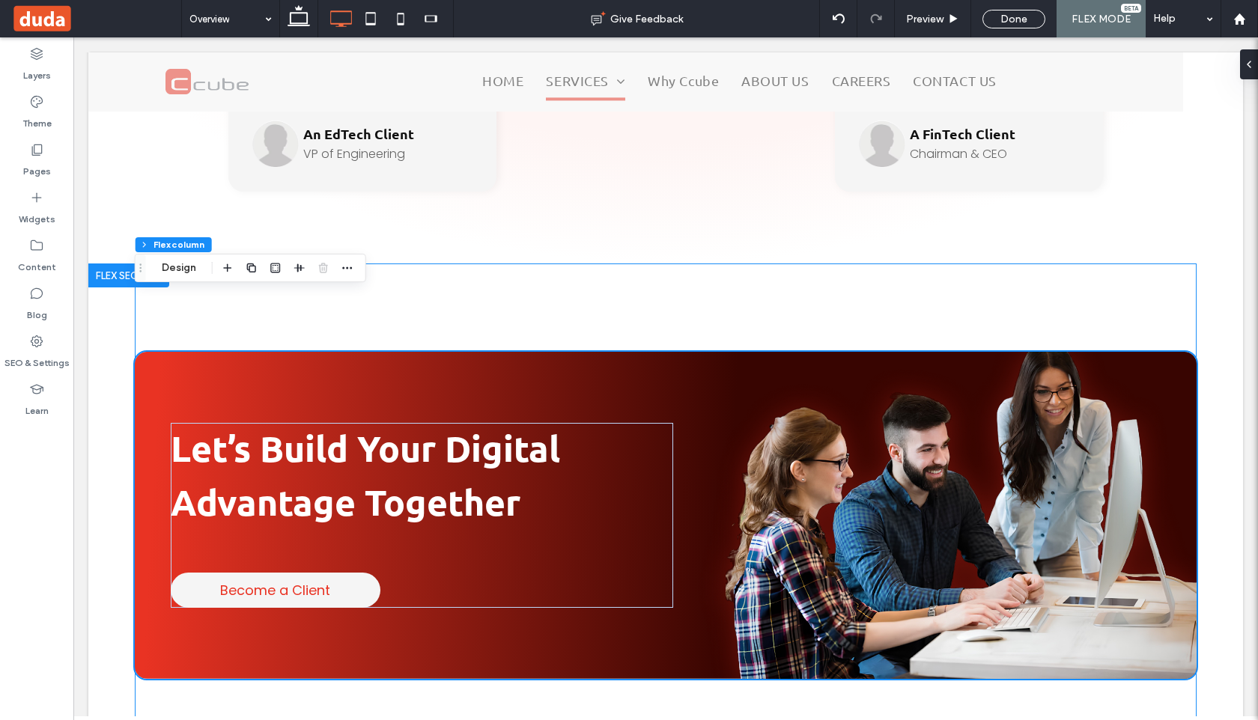
click at [135, 287] on div "Let’s Build Your Digital Advantage Together Become a Client" at bounding box center [666, 498] width 1062 height 469
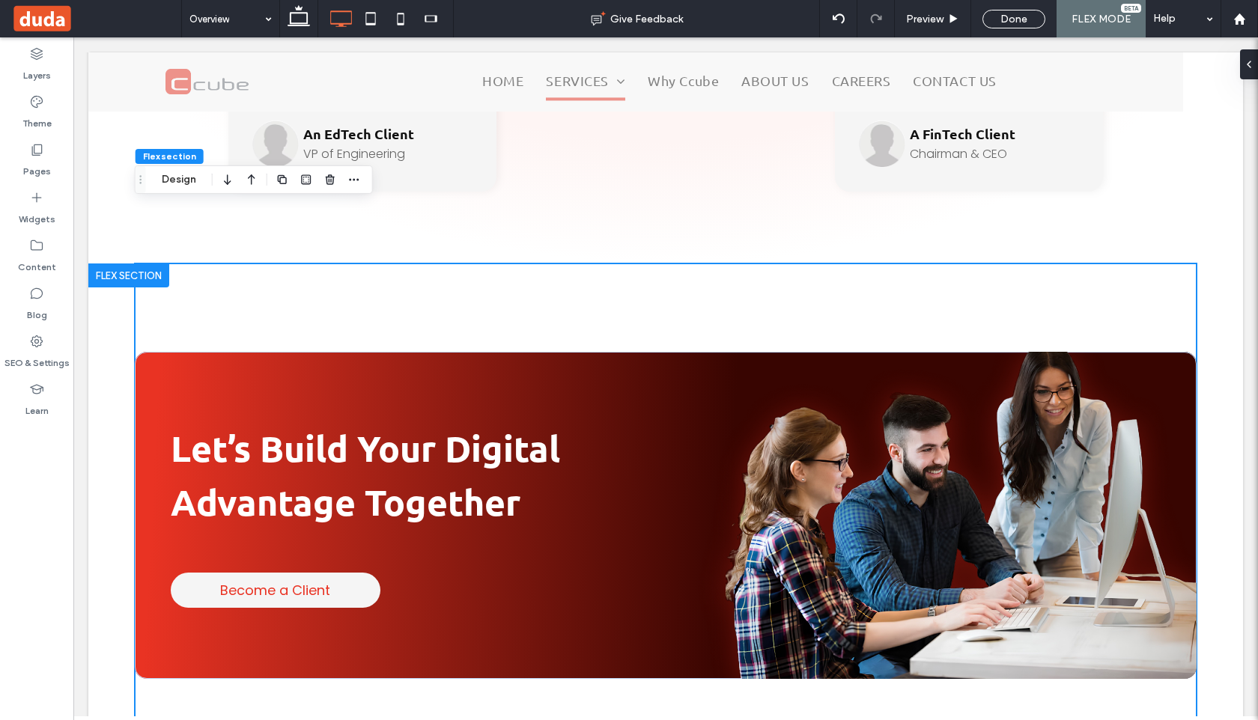
click at [127, 264] on div "Let’s Build Your Digital Advantage Together Become a Client Section Click to ed…" at bounding box center [665, 498] width 1154 height 469
click at [180, 181] on button "Design" at bounding box center [179, 180] width 54 height 18
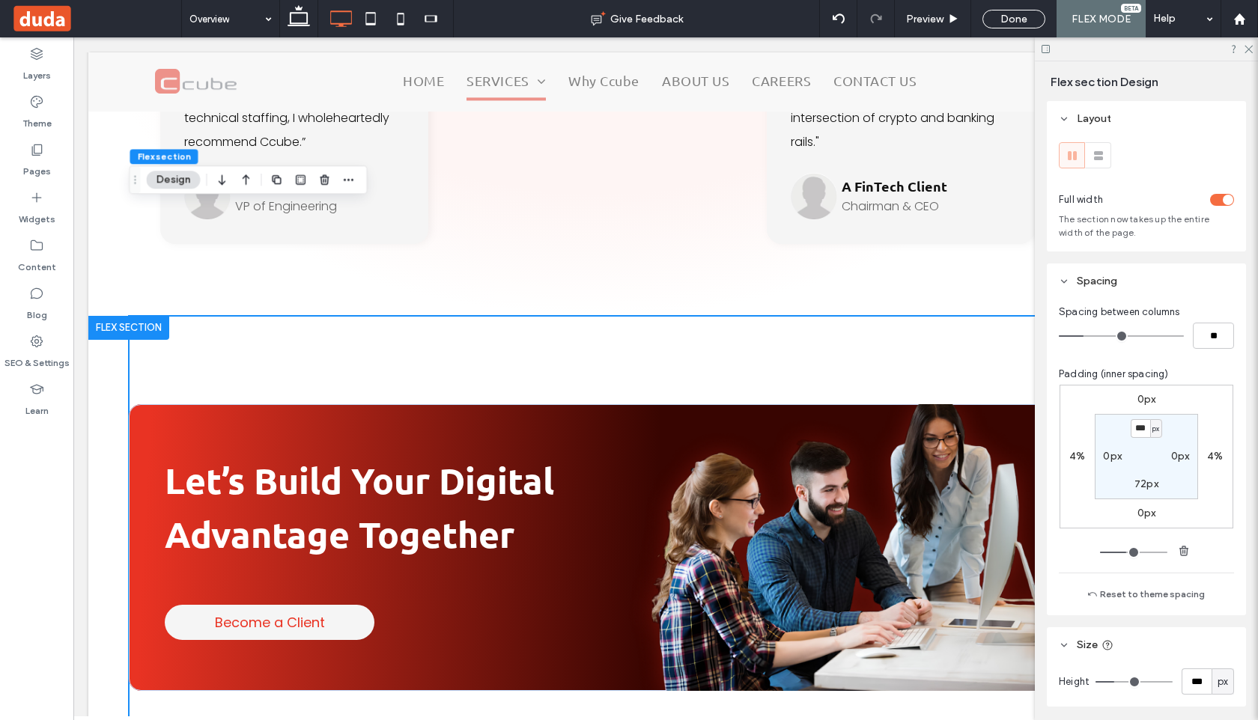
click at [1071, 456] on label "4%" at bounding box center [1077, 456] width 16 height 13
type input "*"
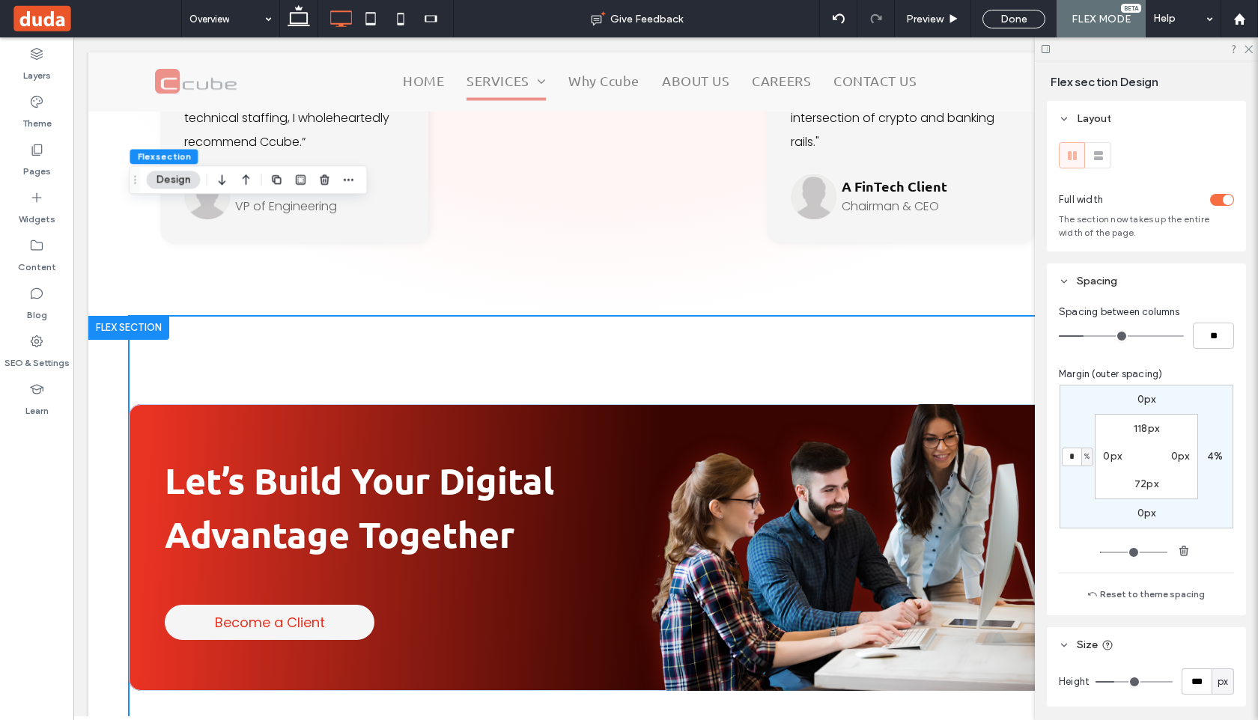
type input "*"
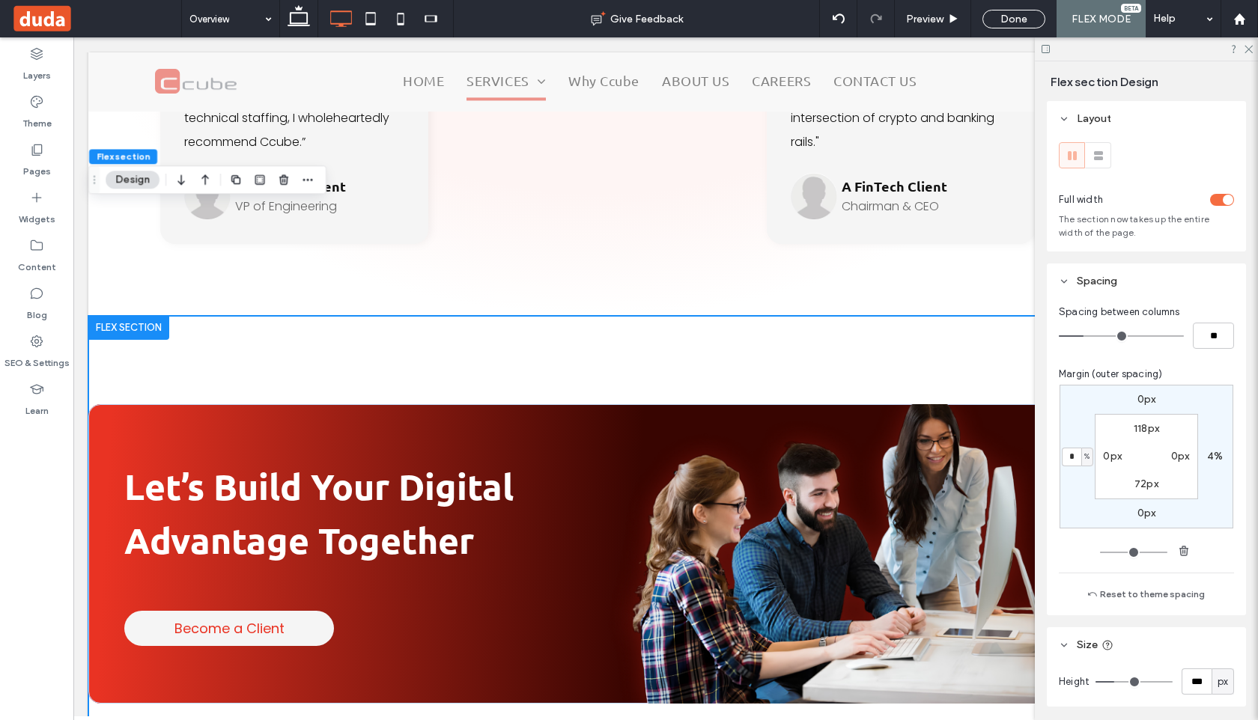
click at [1208, 457] on label "4%" at bounding box center [1215, 456] width 16 height 13
type input "*"
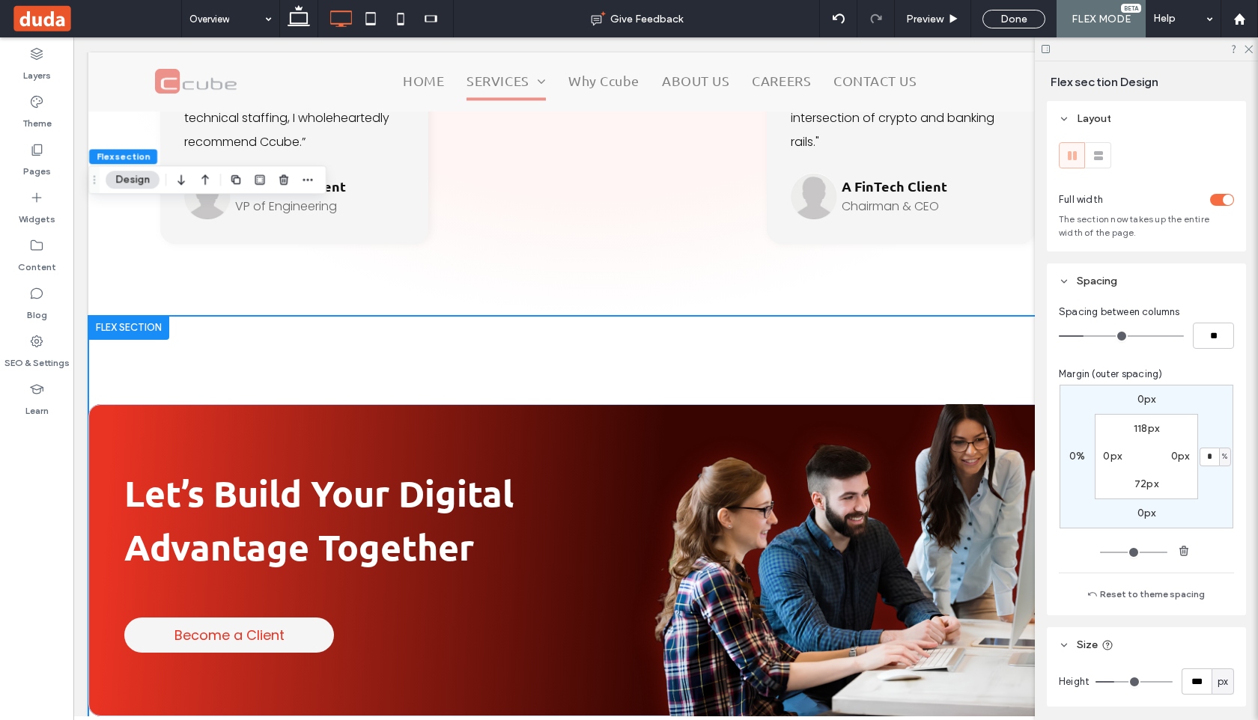
click at [1116, 460] on label "0px" at bounding box center [1112, 456] width 19 height 13
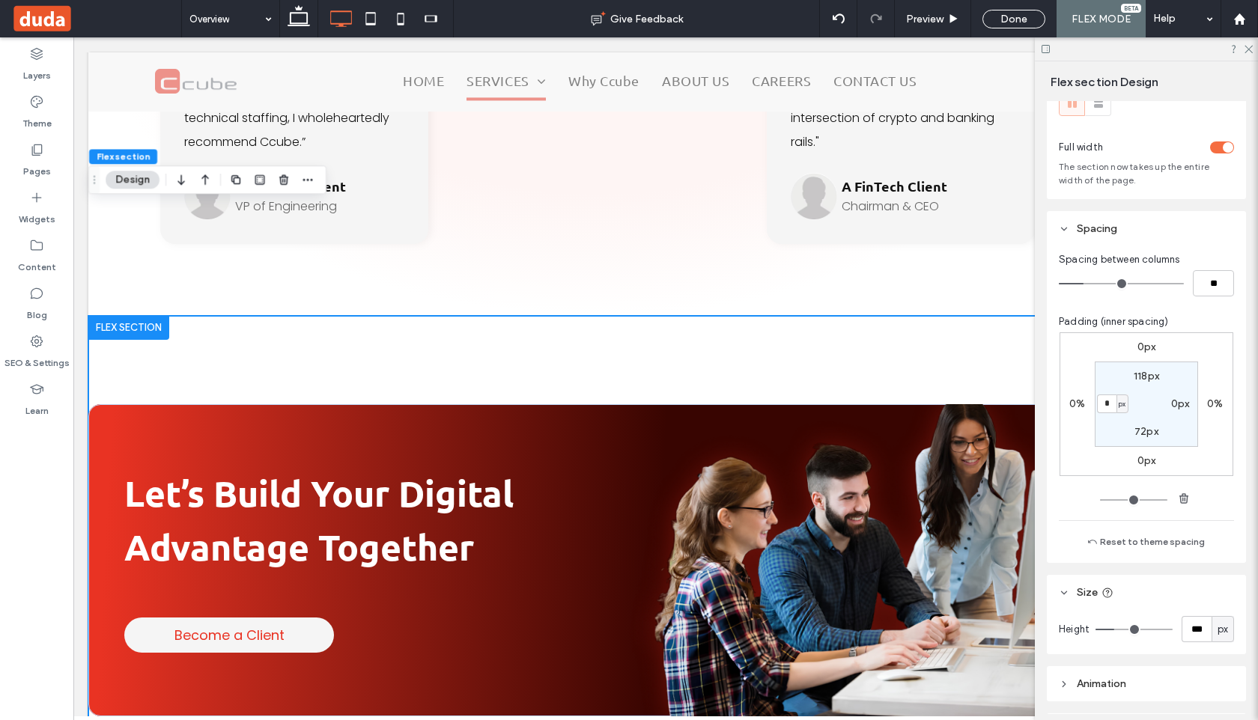
scroll to position [147, 0]
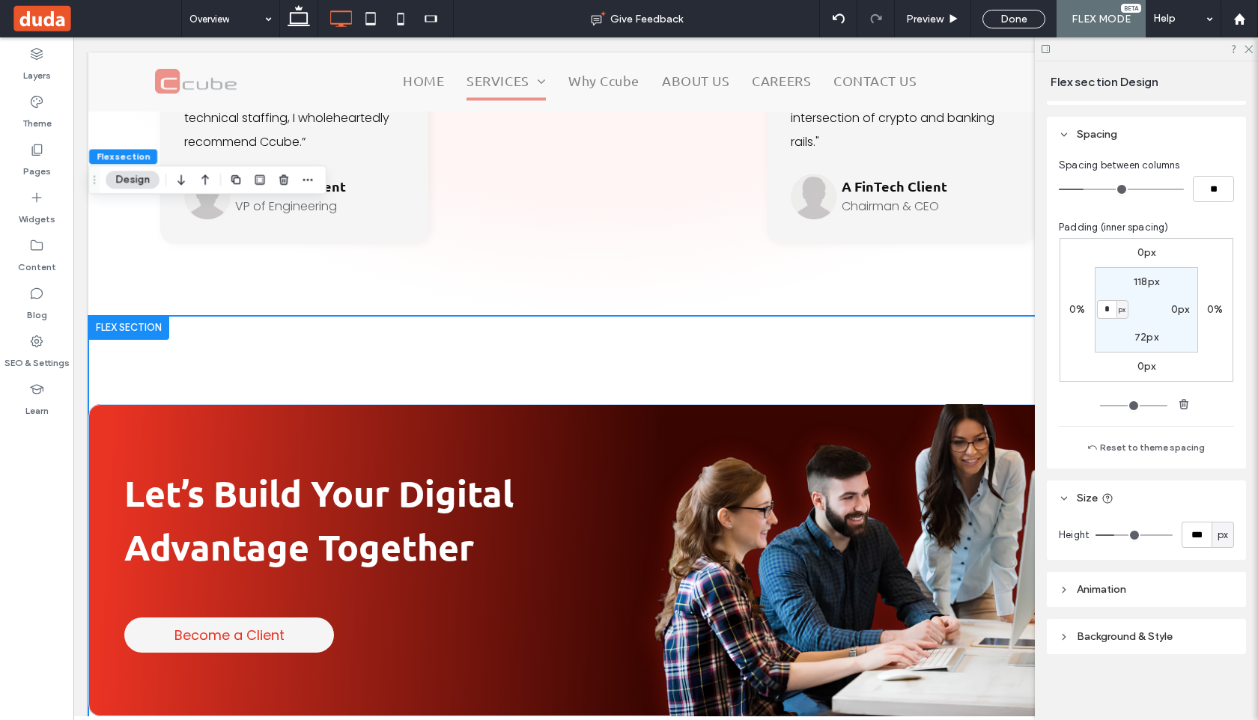
click at [903, 316] on div "Let’s Build Your Digital Advantage Together Become a Client" at bounding box center [597, 543] width 1018 height 455
click at [794, 404] on img at bounding box center [865, 560] width 481 height 313
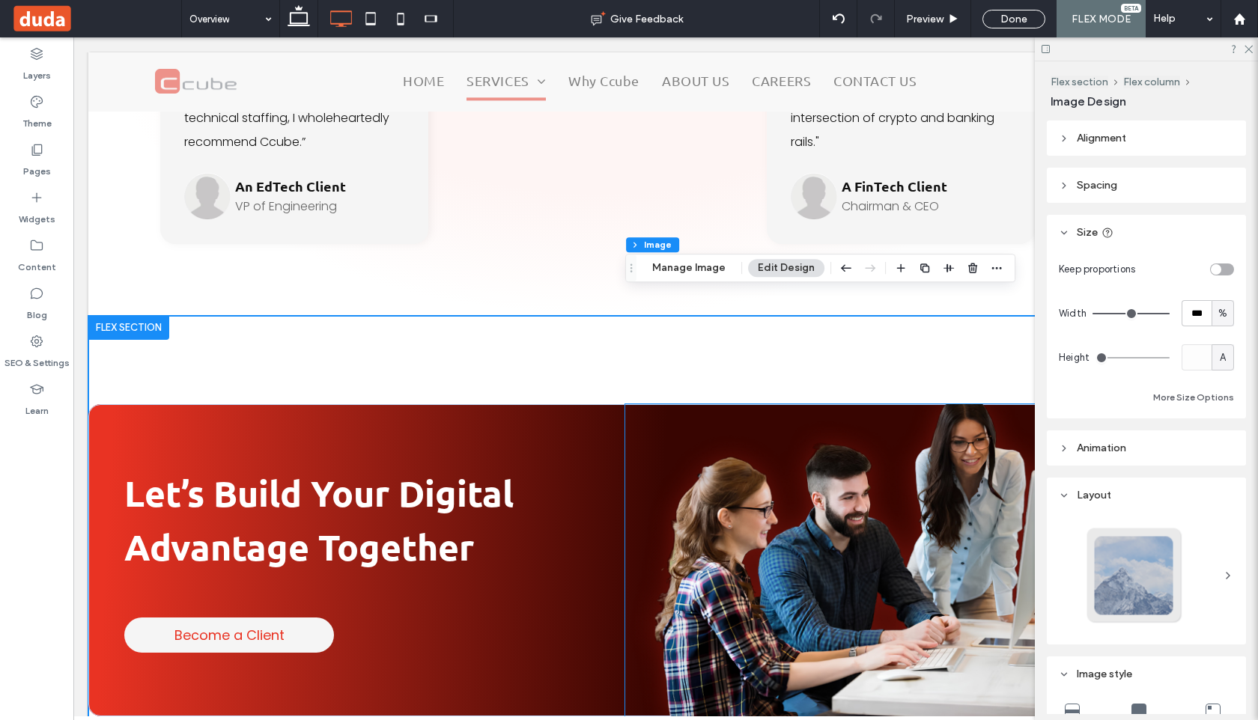
type input "**"
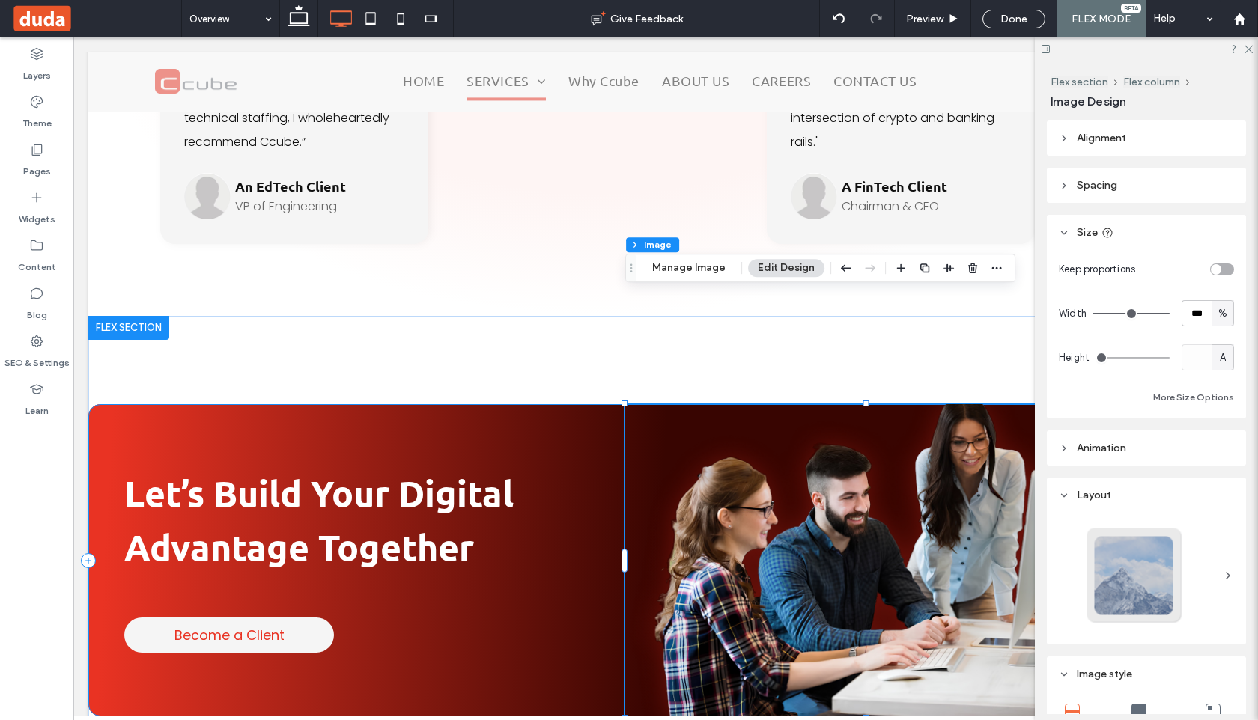
click at [553, 404] on div "Let’s Build Your Digital Advantage Together Become a Client" at bounding box center [597, 560] width 1018 height 313
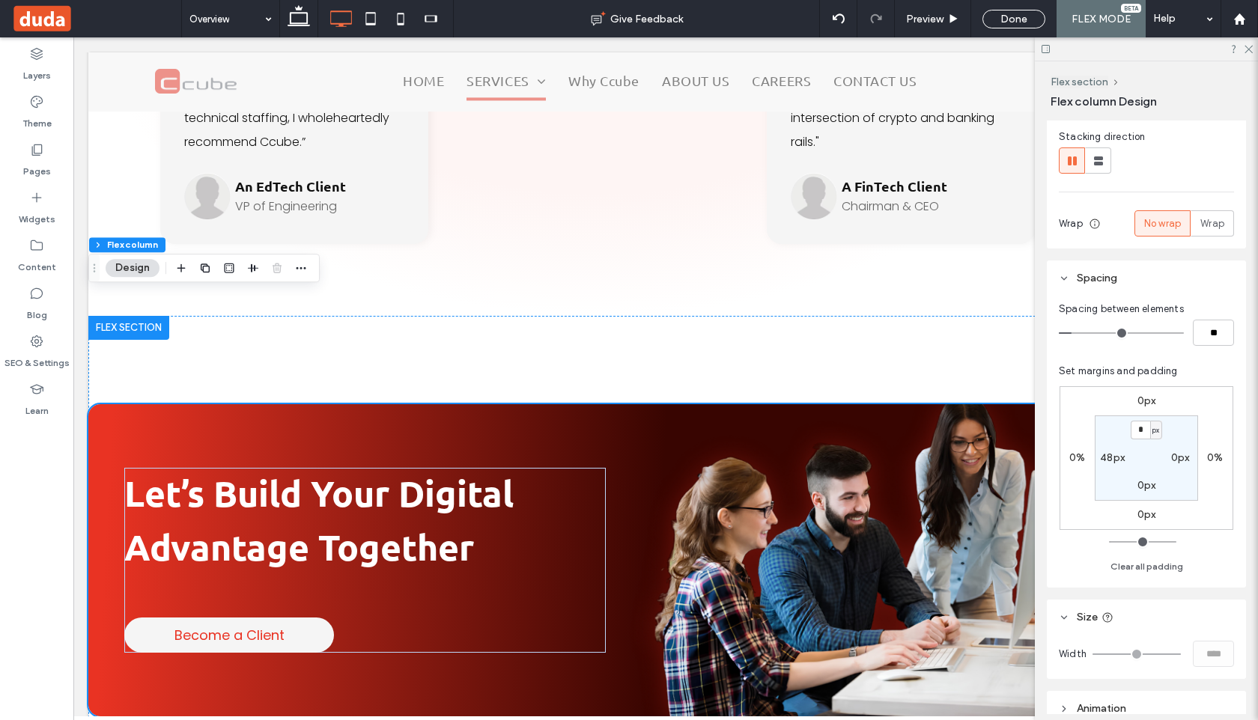
scroll to position [290, 0]
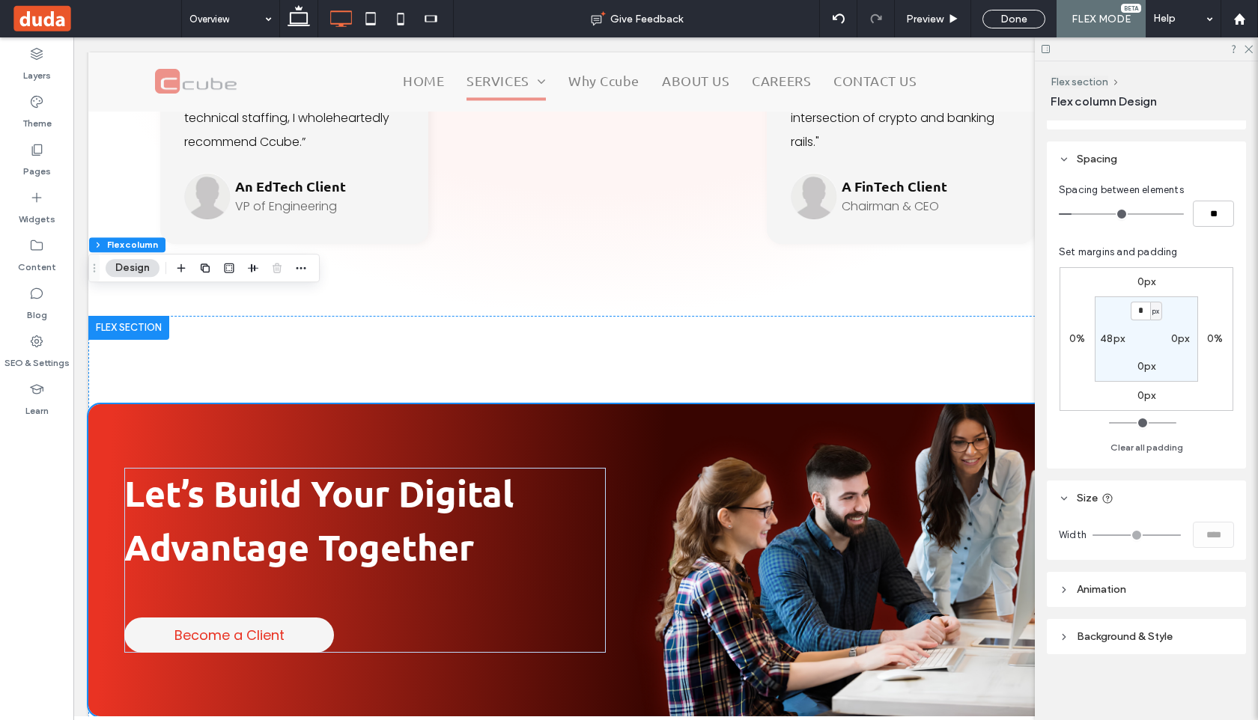
click at [1084, 524] on div "Width ****" at bounding box center [1146, 535] width 175 height 26
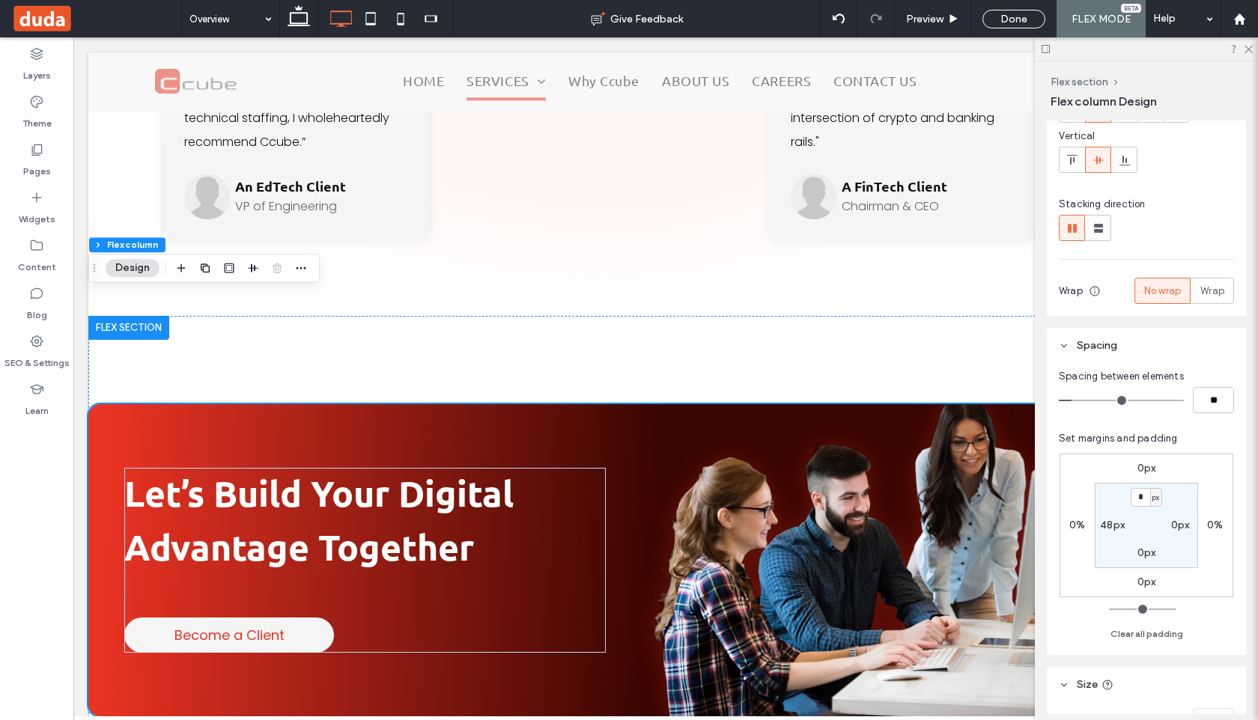
scroll to position [0, 0]
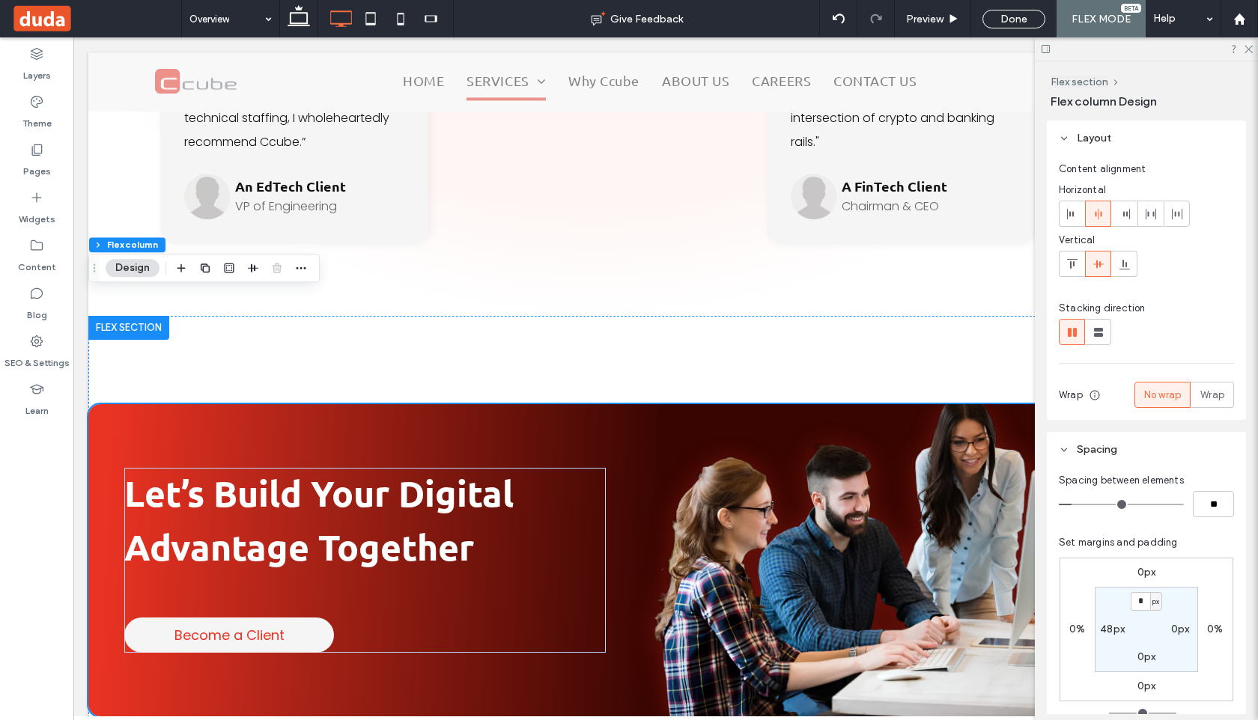
click at [141, 264] on button "Design" at bounding box center [133, 268] width 54 height 18
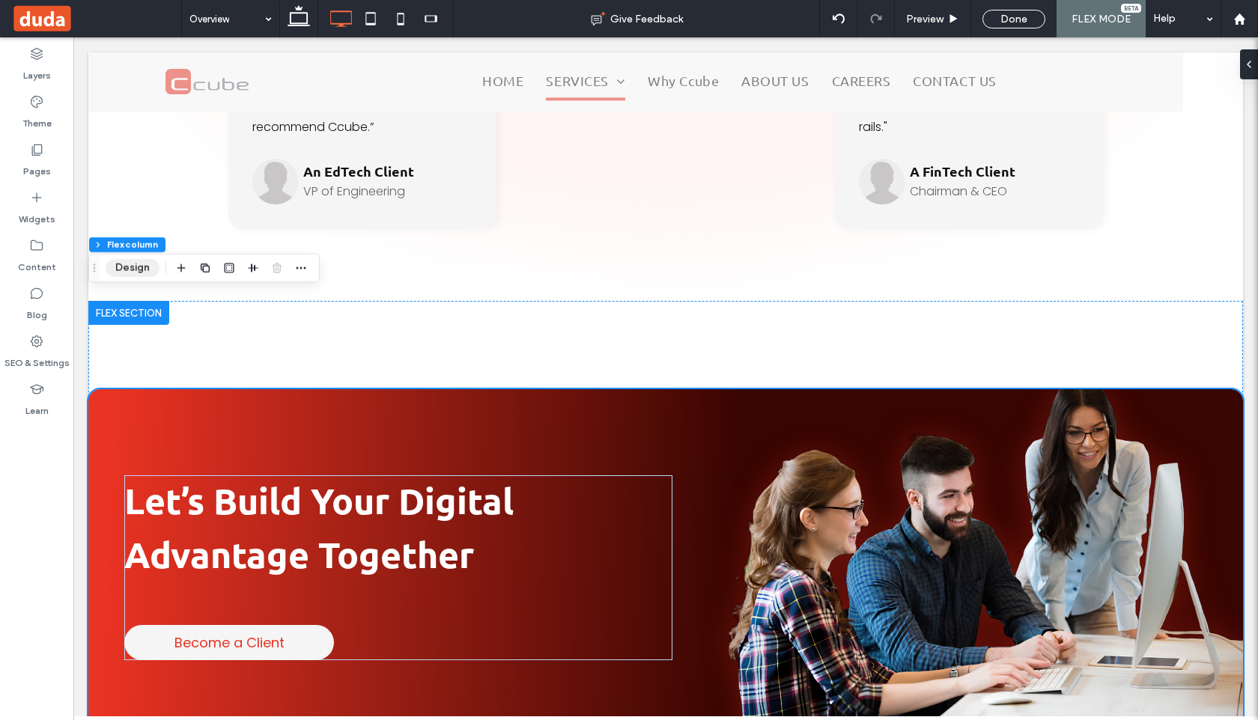
scroll to position [5522, 0]
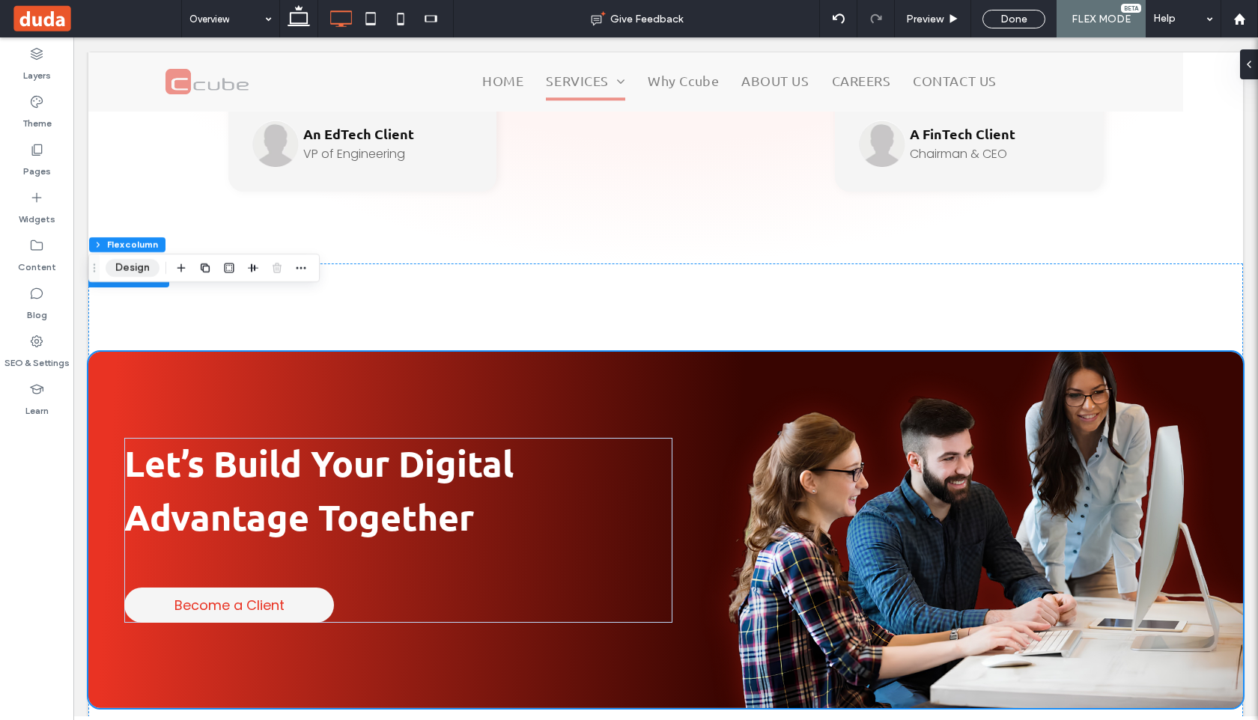
click at [143, 264] on button "Design" at bounding box center [133, 268] width 54 height 18
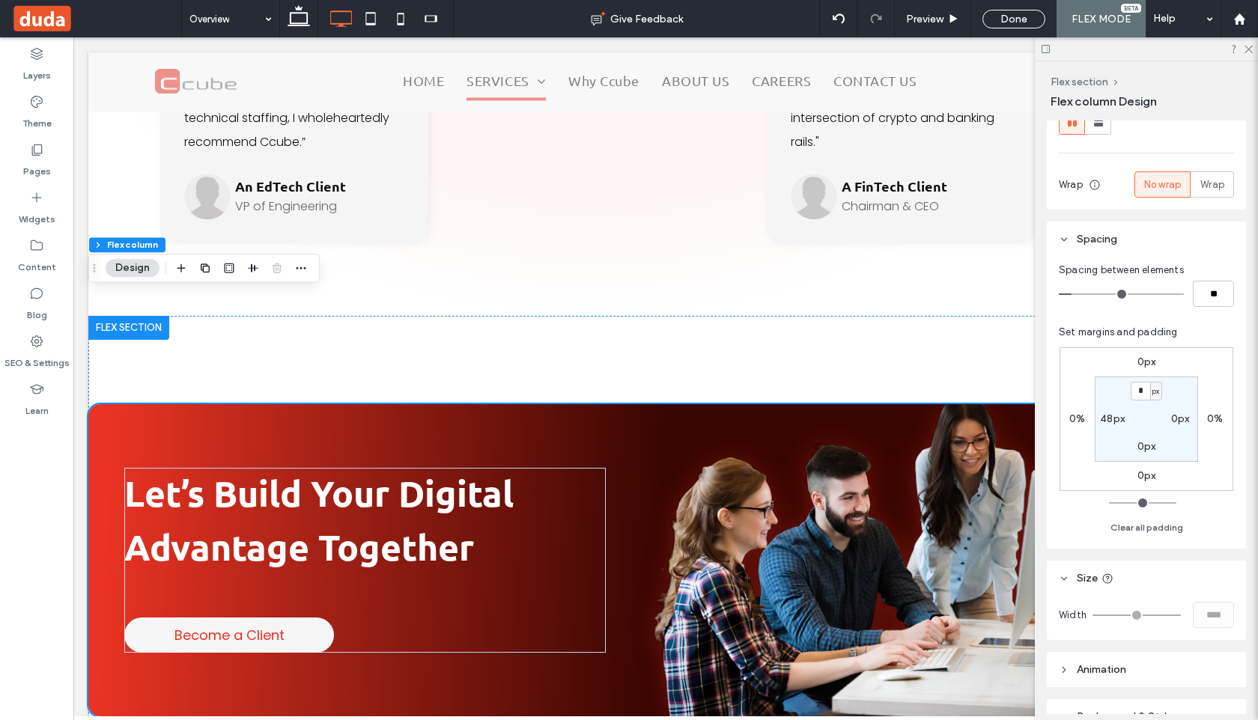
scroll to position [290, 0]
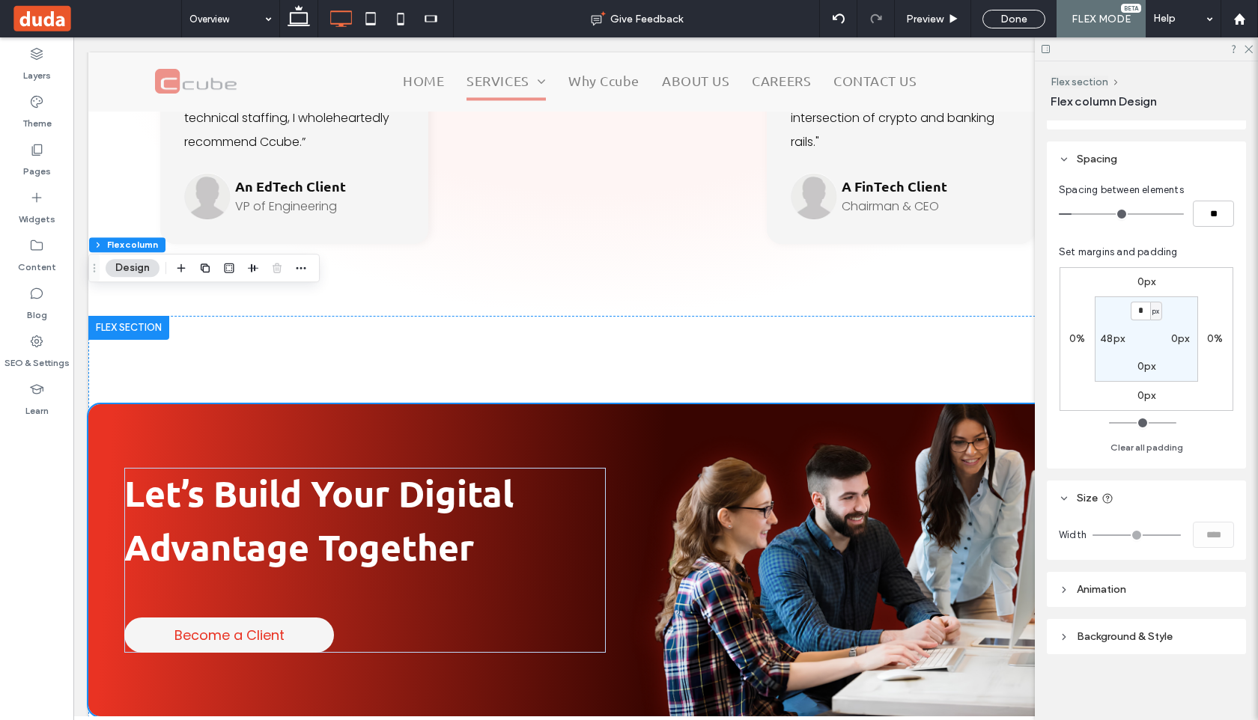
click at [1075, 582] on header "Animation" at bounding box center [1146, 589] width 199 height 35
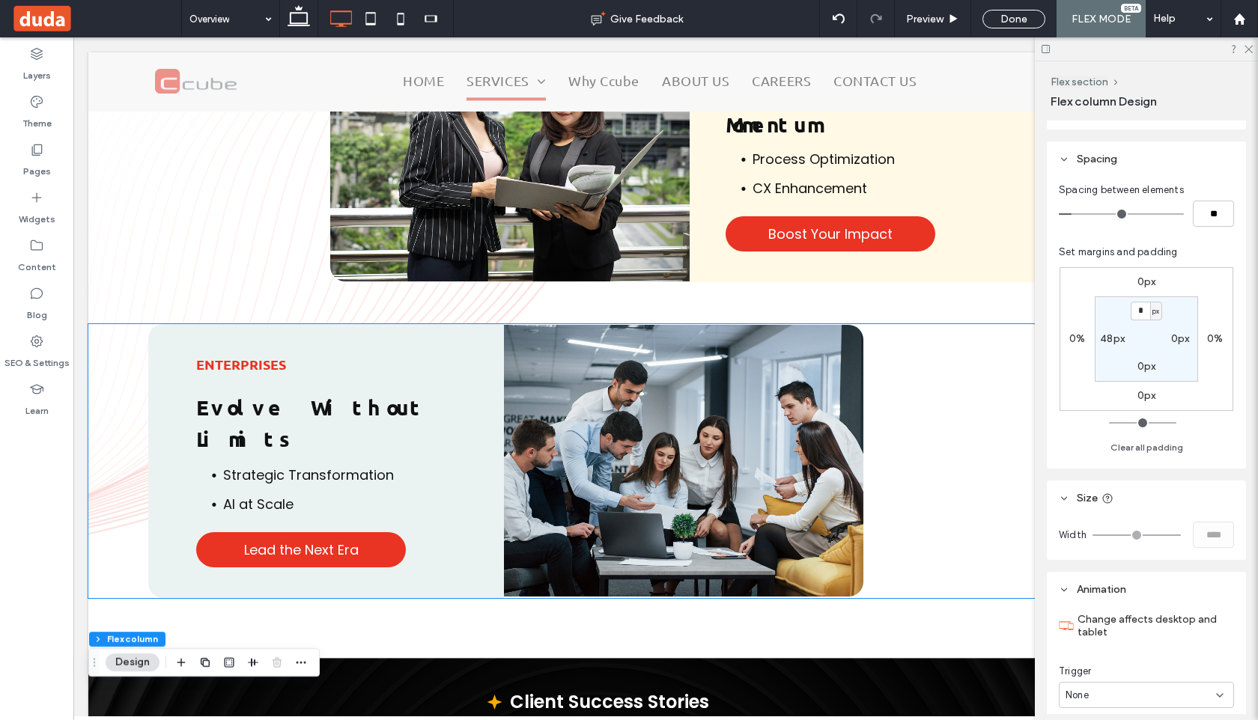
scroll to position [2791, 0]
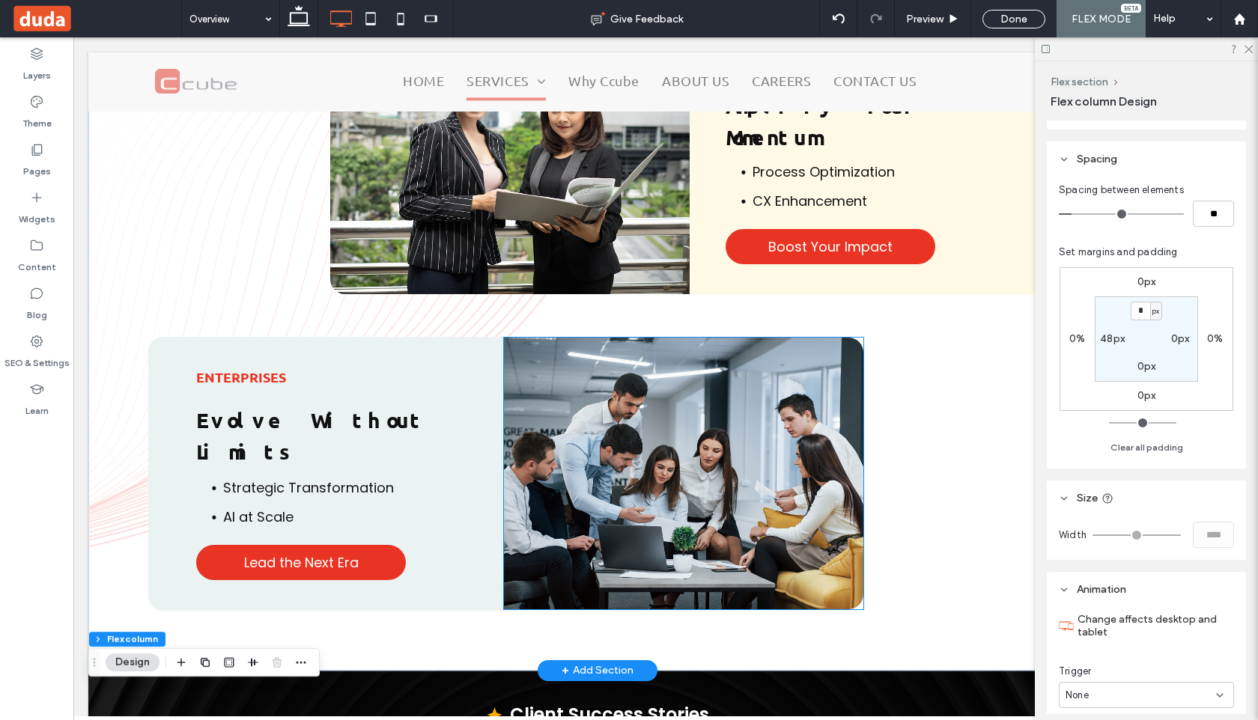
click at [817, 338] on img at bounding box center [683, 474] width 359 height 272
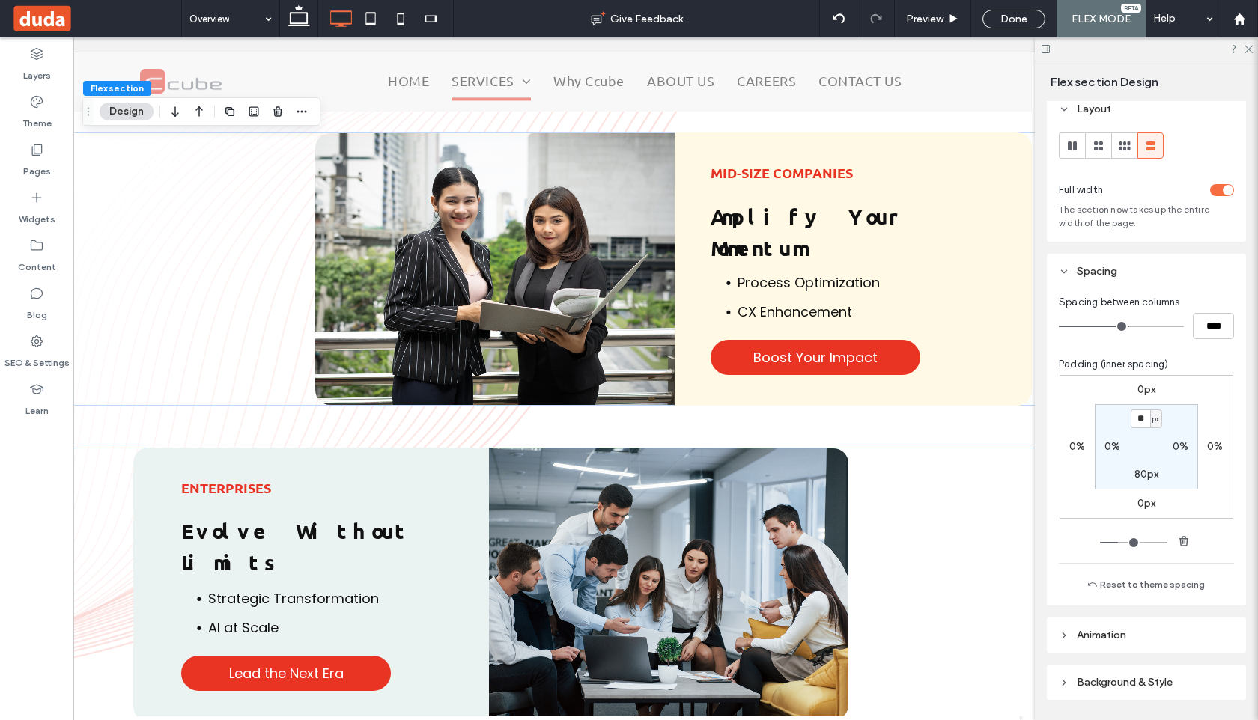
scroll to position [0, 0]
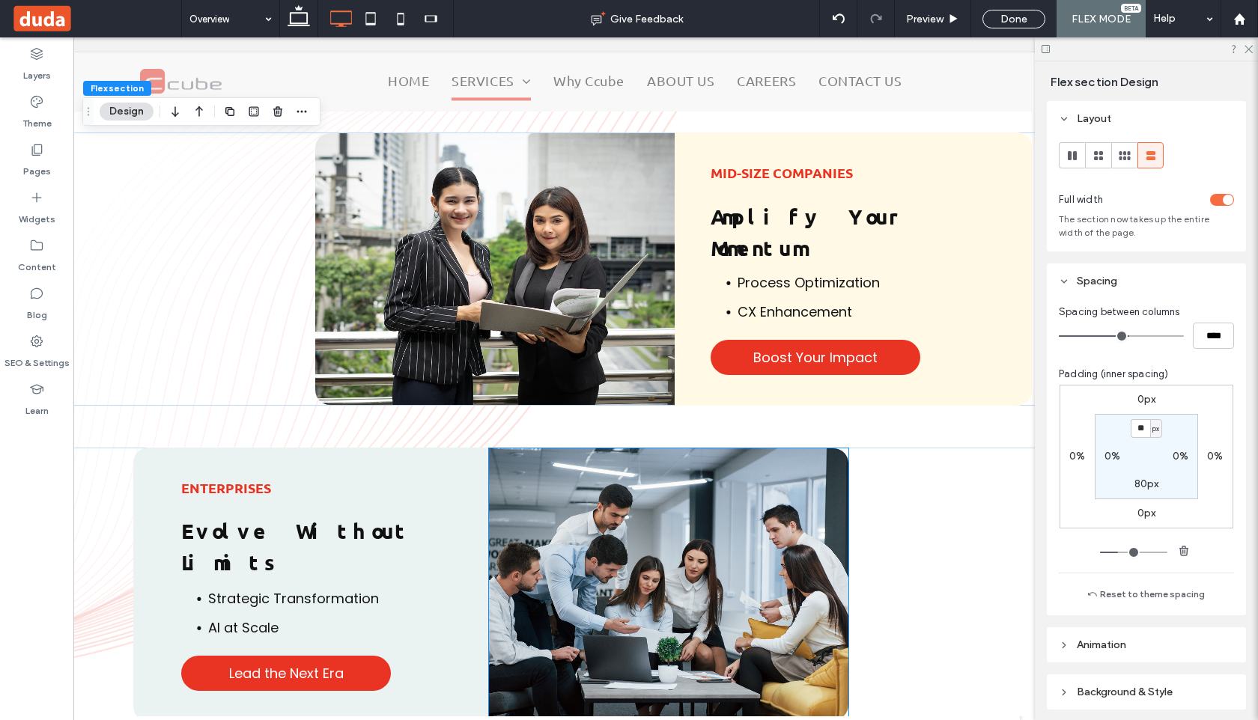
click at [853, 448] on div "Enterprises Evolve Without Limits Strategic Transformation AI at Scale Lead the…" at bounding box center [582, 585] width 1018 height 274
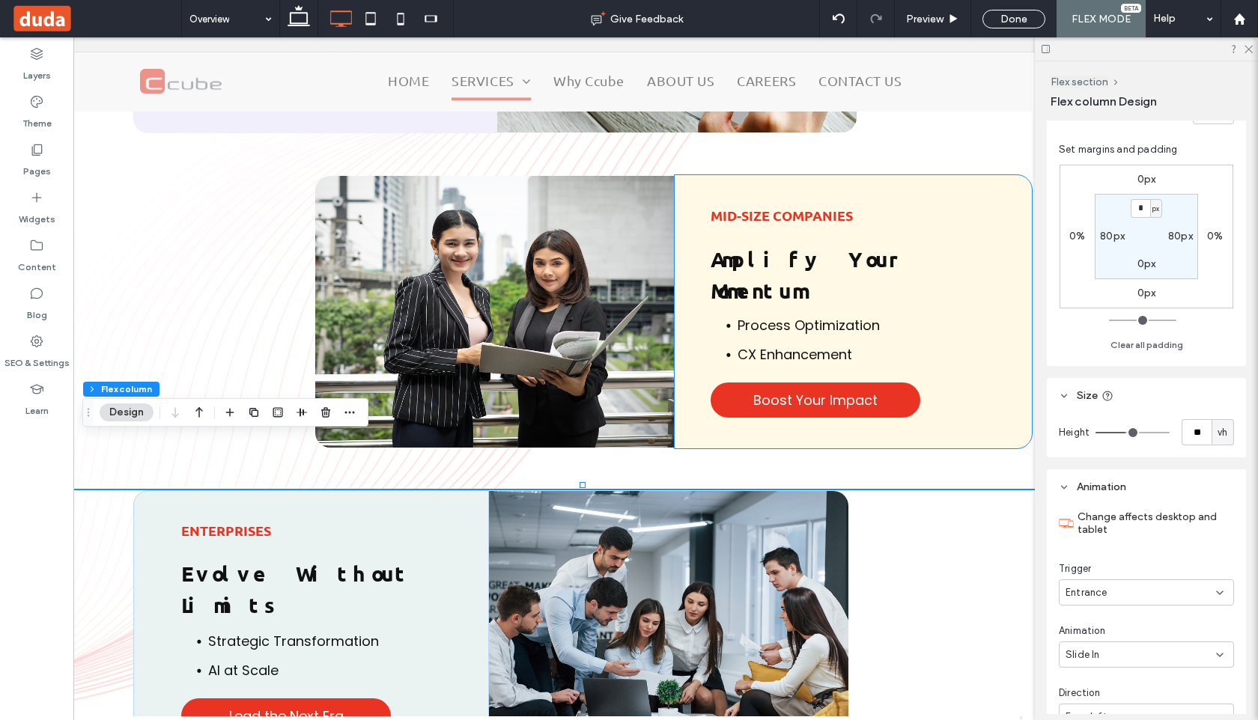
scroll to position [2639, 0]
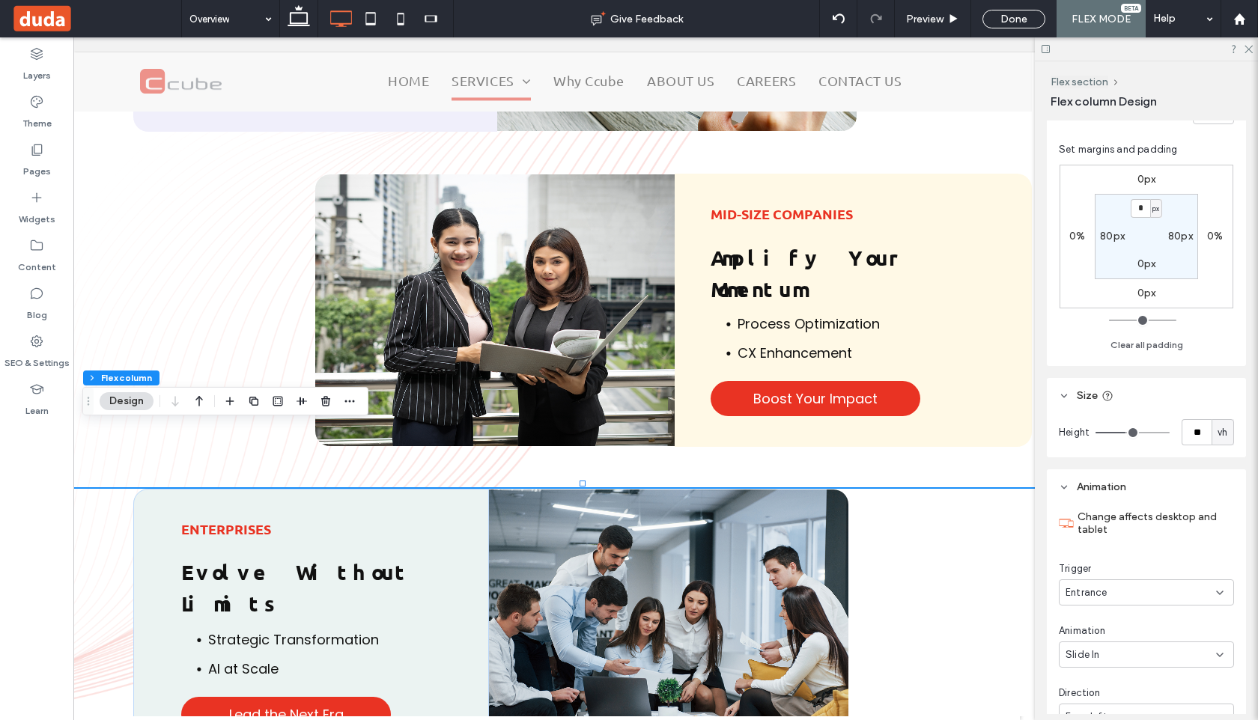
click at [1252, 50] on div at bounding box center [1146, 48] width 223 height 23
click at [1251, 47] on icon at bounding box center [1248, 48] width 10 height 10
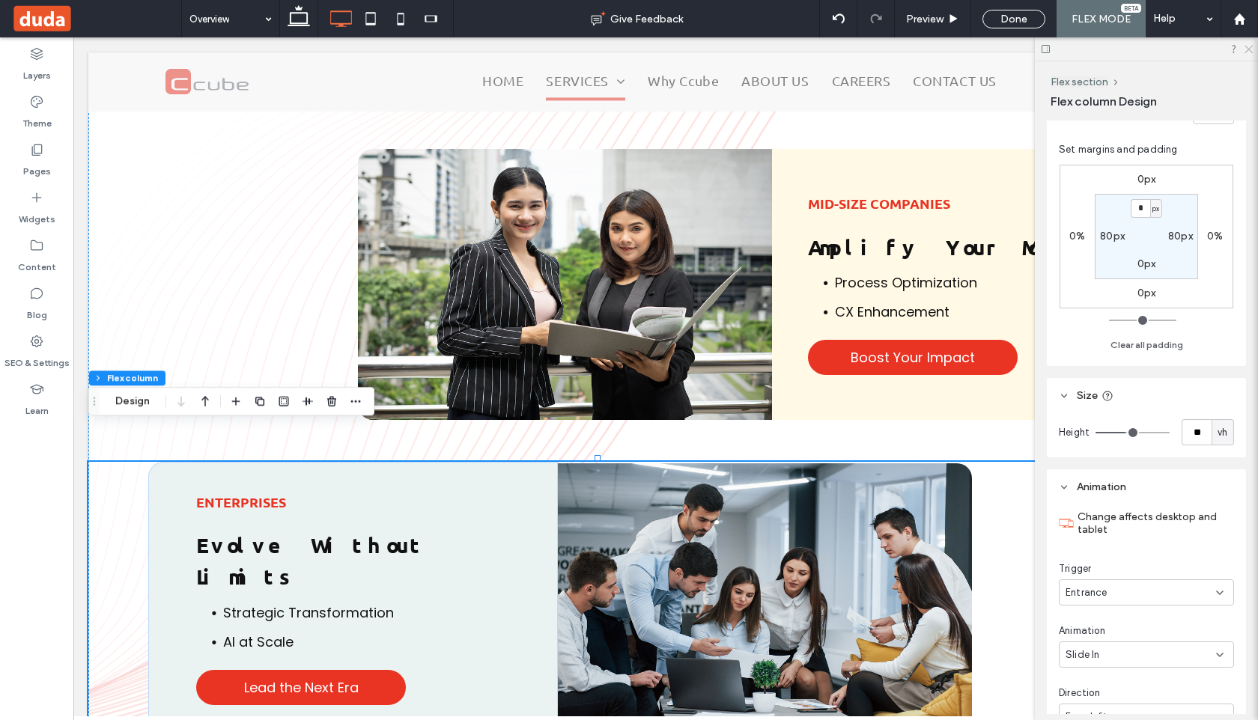
scroll to position [0, 0]
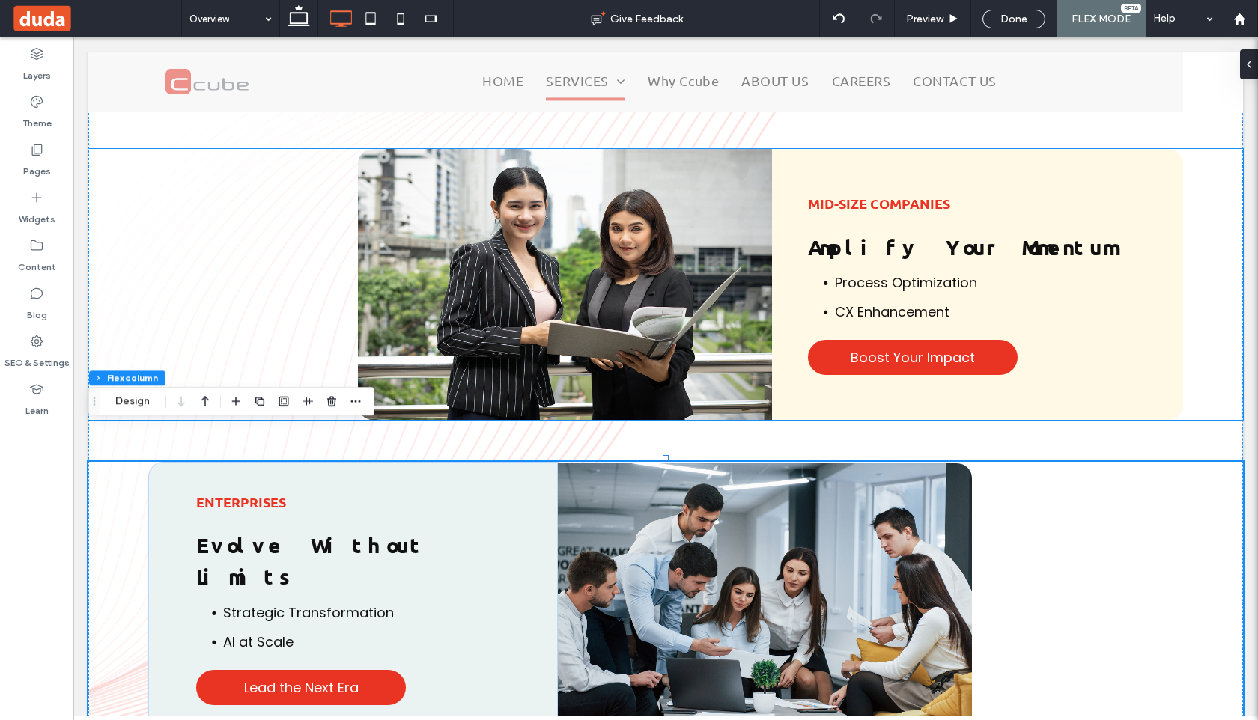
click at [304, 320] on div "Mid-Size Companies Amplify Your Momentum Process Optimization CX Enhancement Bo…" at bounding box center [665, 285] width 1154 height 272
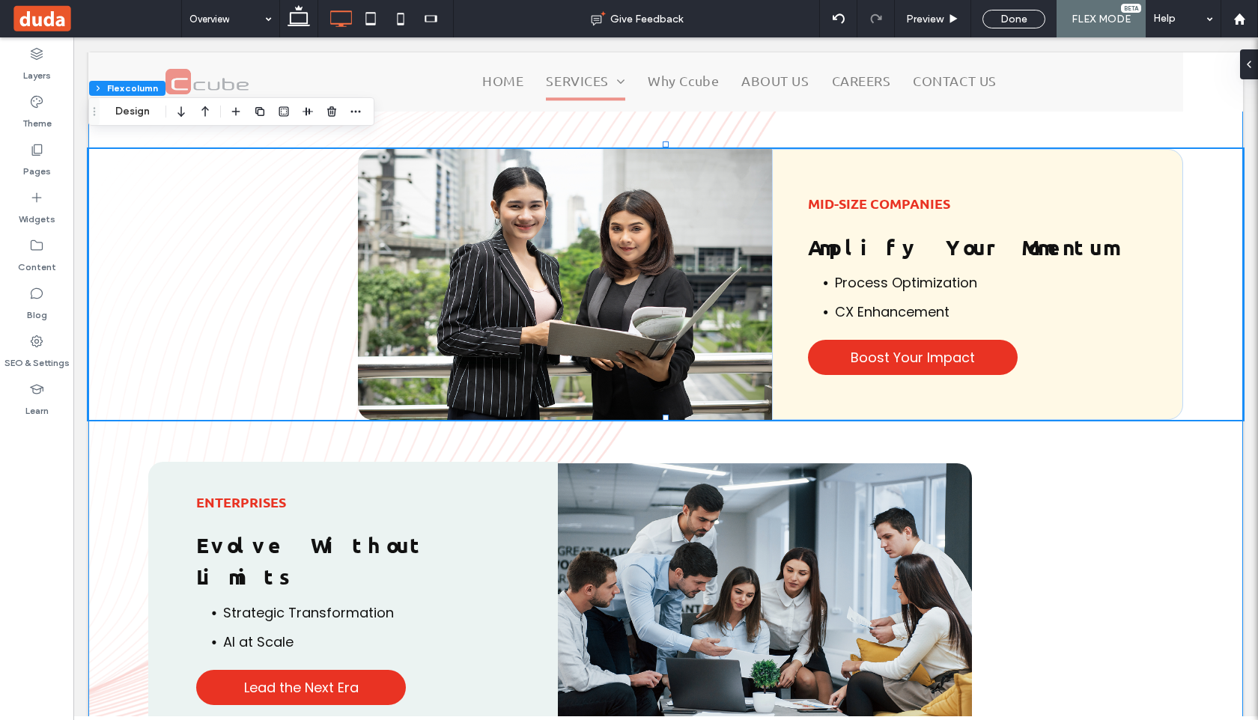
click at [308, 398] on div "Our Target Groups We Fit Where You Are - And Where You're Headed. Early-Age Fun…" at bounding box center [665, 201] width 1154 height 1187
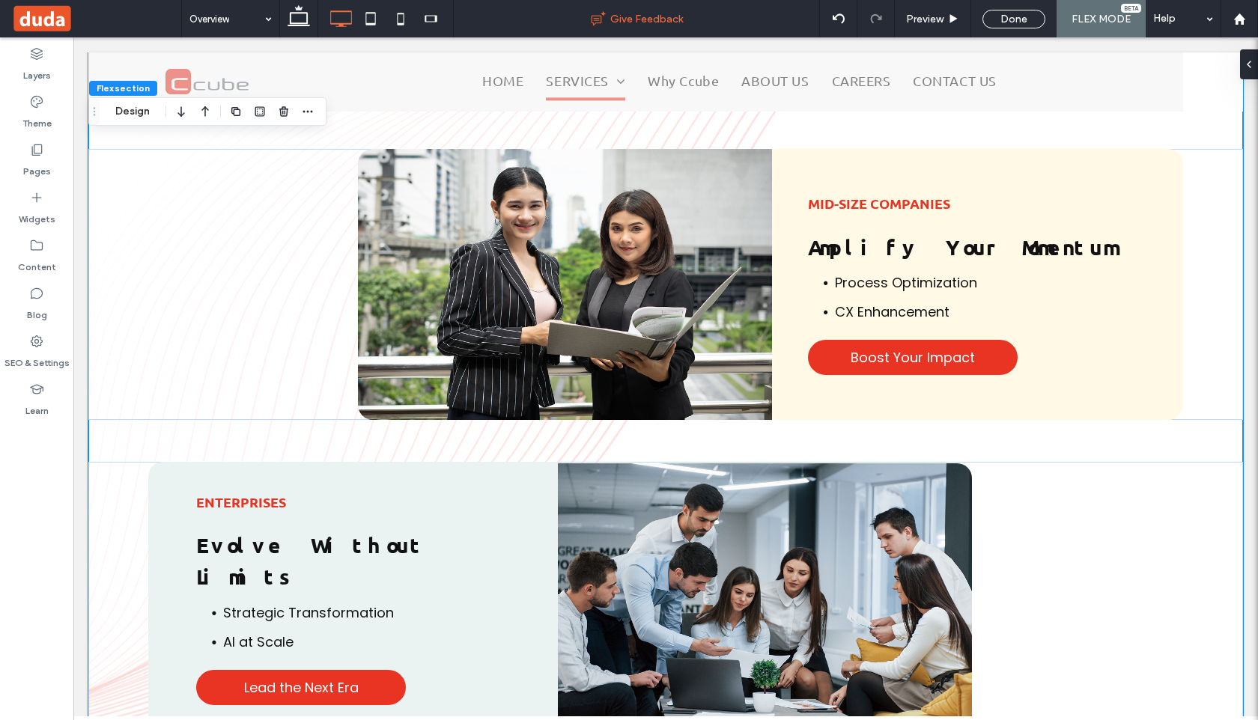
type input "*"
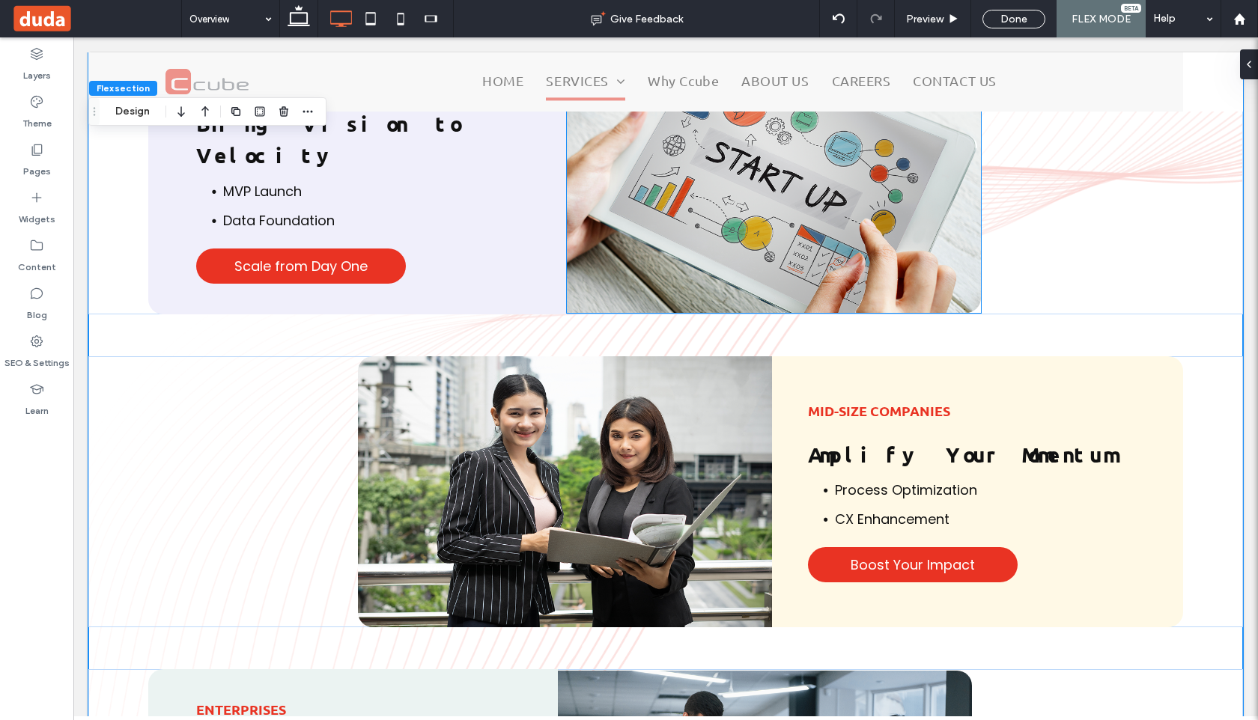
scroll to position [2414, 0]
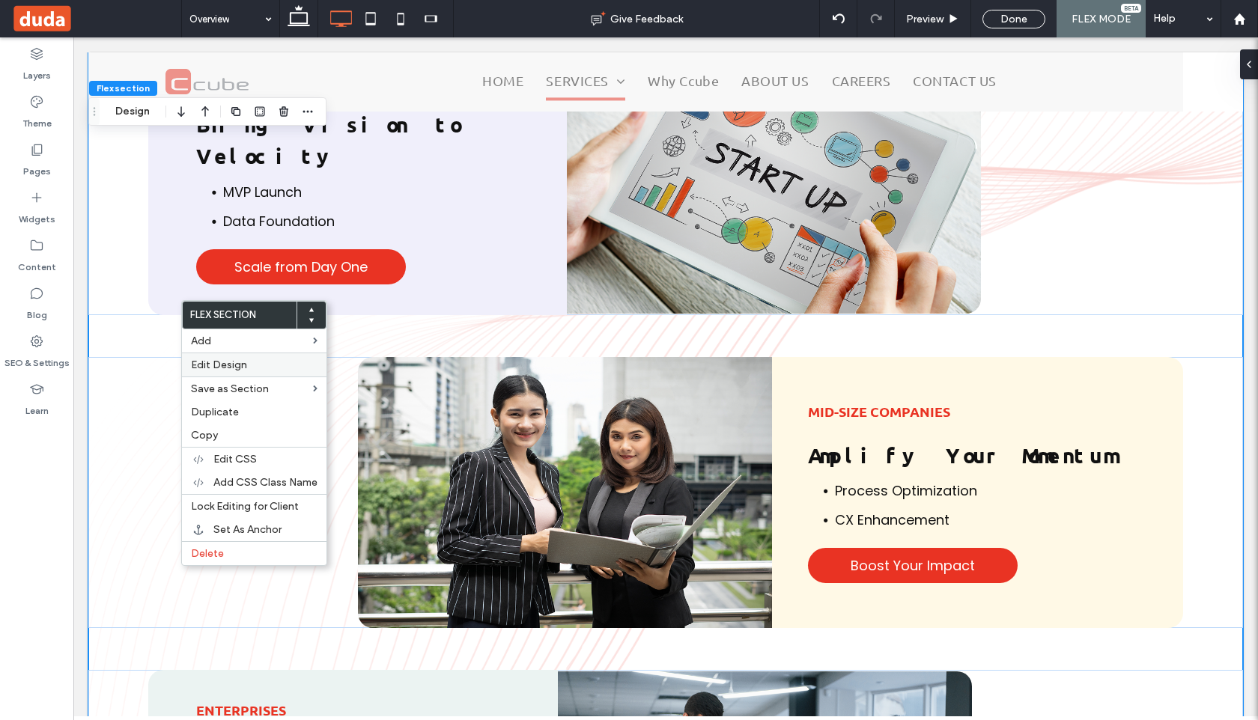
click at [226, 361] on span "Edit Design" at bounding box center [219, 365] width 56 height 13
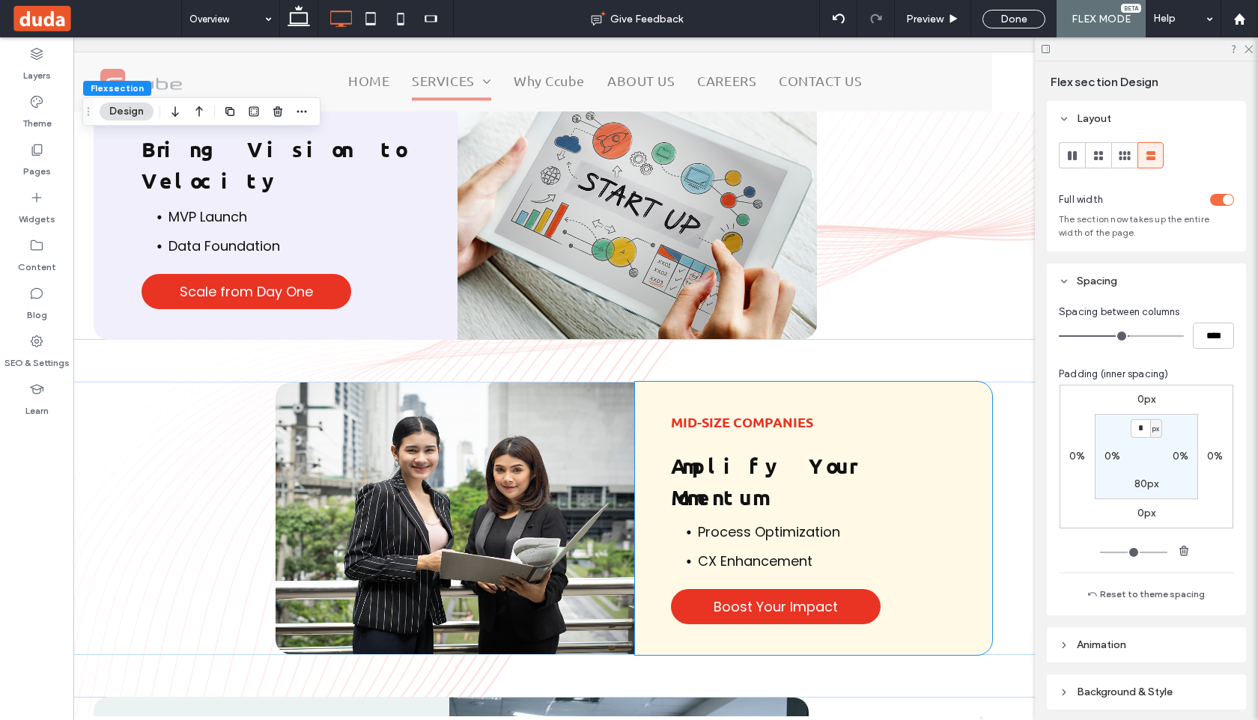
scroll to position [0, 87]
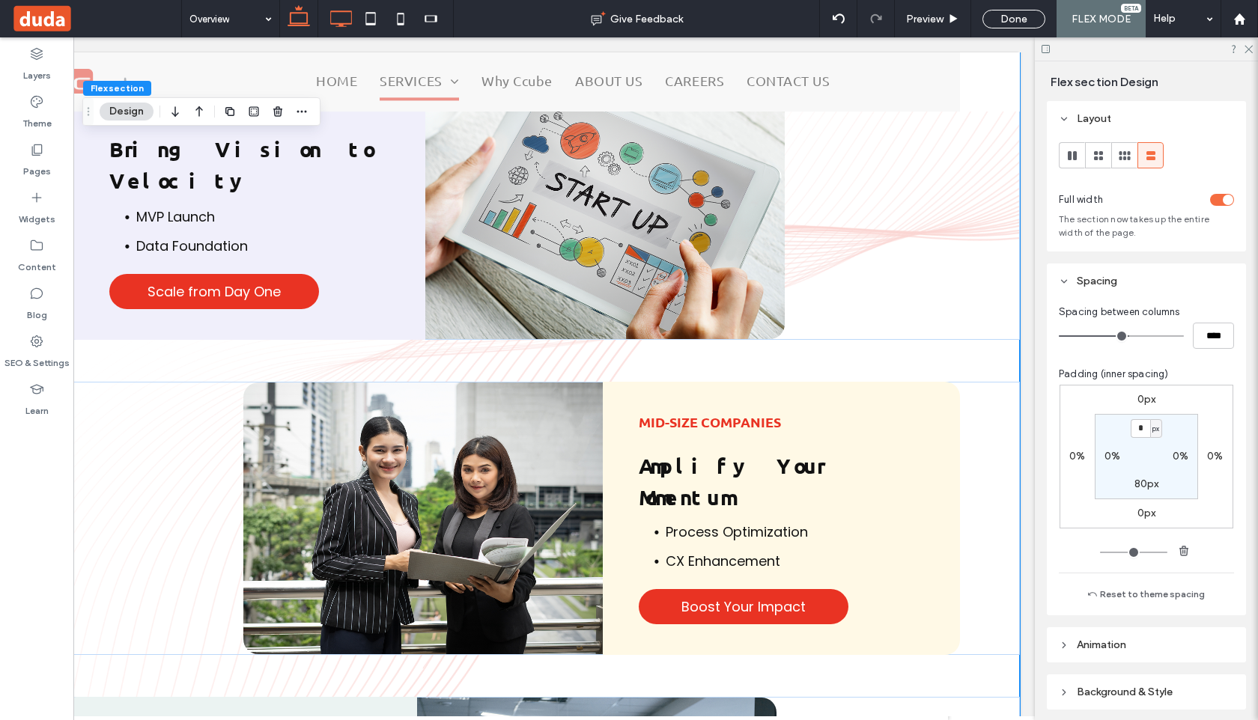
click at [293, 16] on icon at bounding box center [299, 19] width 30 height 30
type input "**"
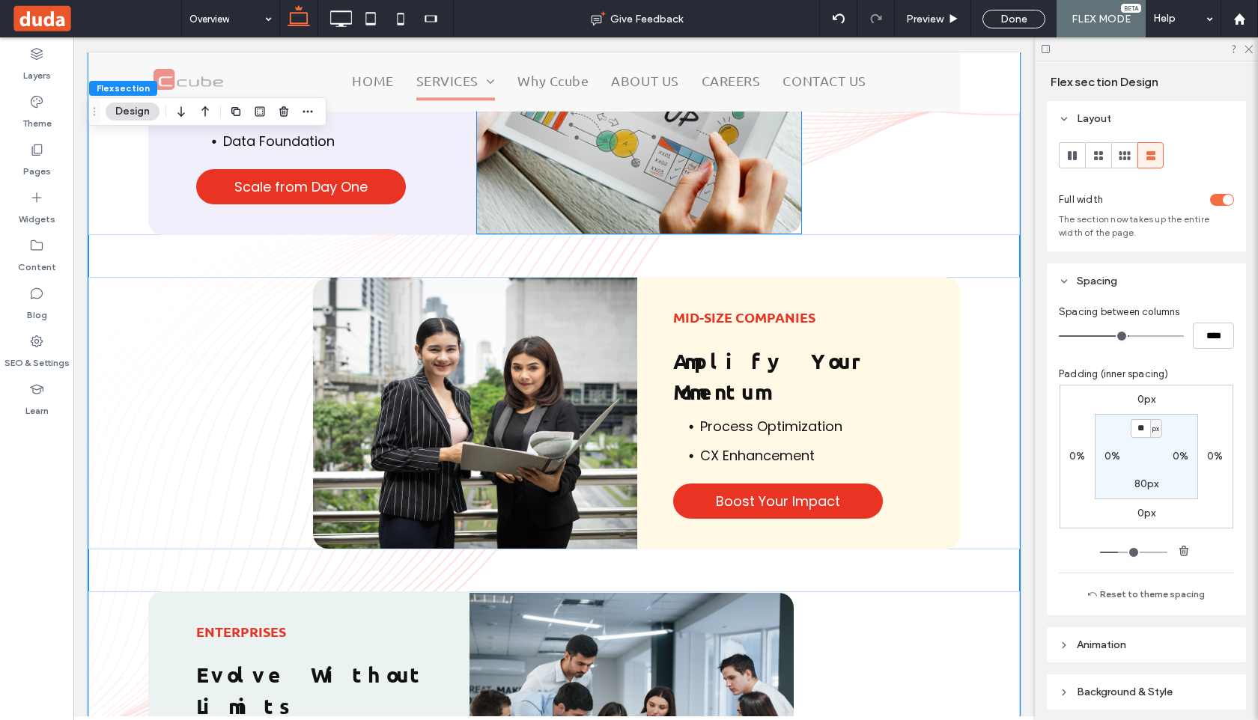
scroll to position [2583, 0]
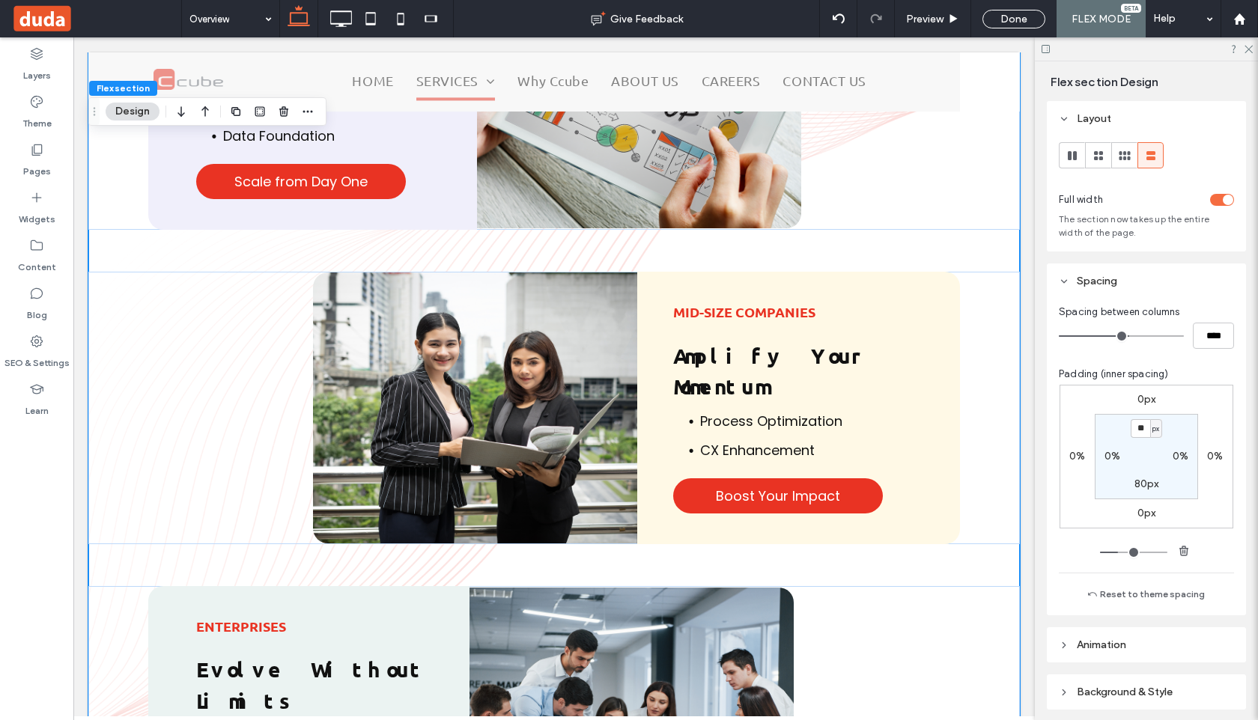
drag, startPoint x: 1110, startPoint y: 382, endPoint x: 1030, endPoint y: 344, distance: 88.7
drag, startPoint x: 1031, startPoint y: 344, endPoint x: 1010, endPoint y: 343, distance: 21.0
click at [298, 17] on icon at bounding box center [299, 19] width 30 height 30
click at [334, 19] on icon at bounding box center [341, 19] width 30 height 30
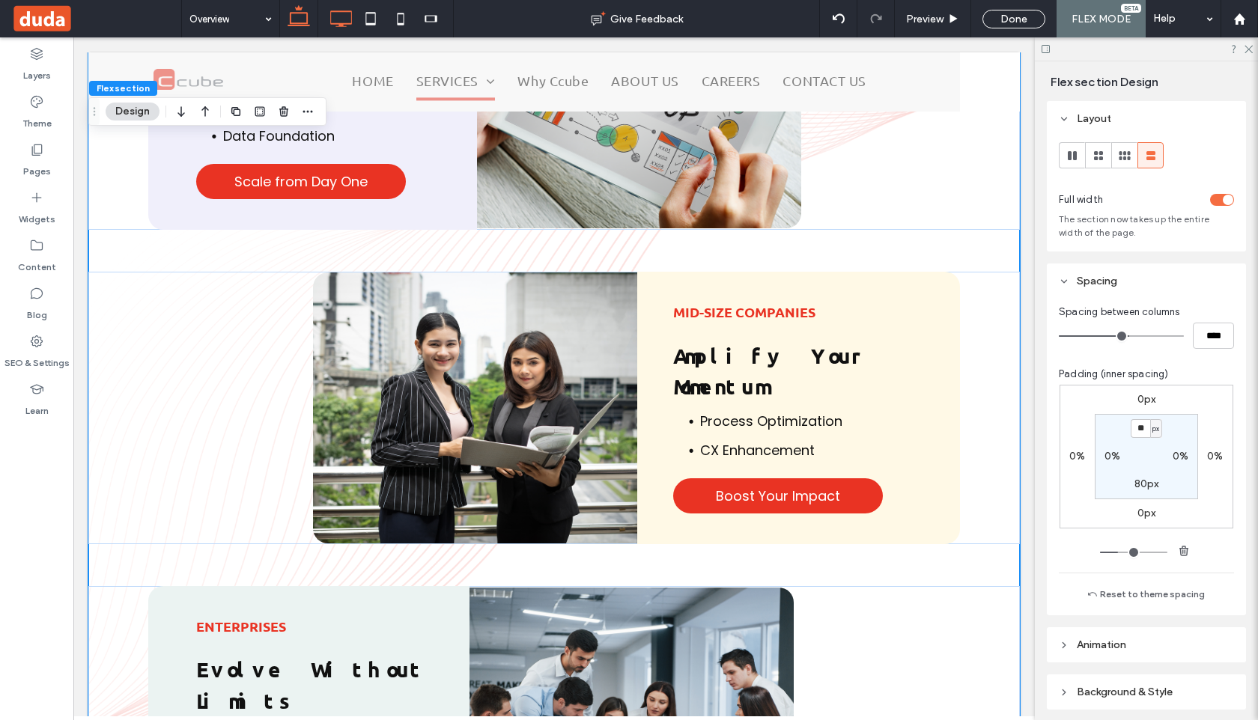
type input "*"
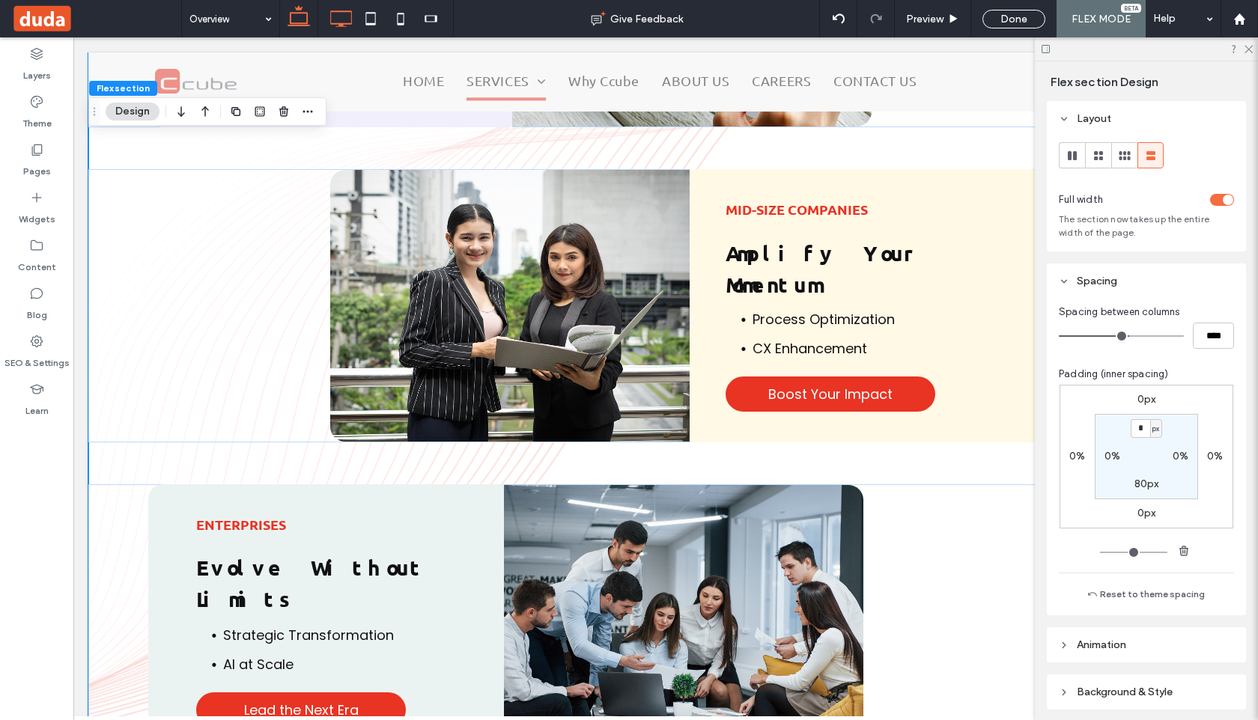
click at [304, 15] on icon at bounding box center [299, 19] width 30 height 30
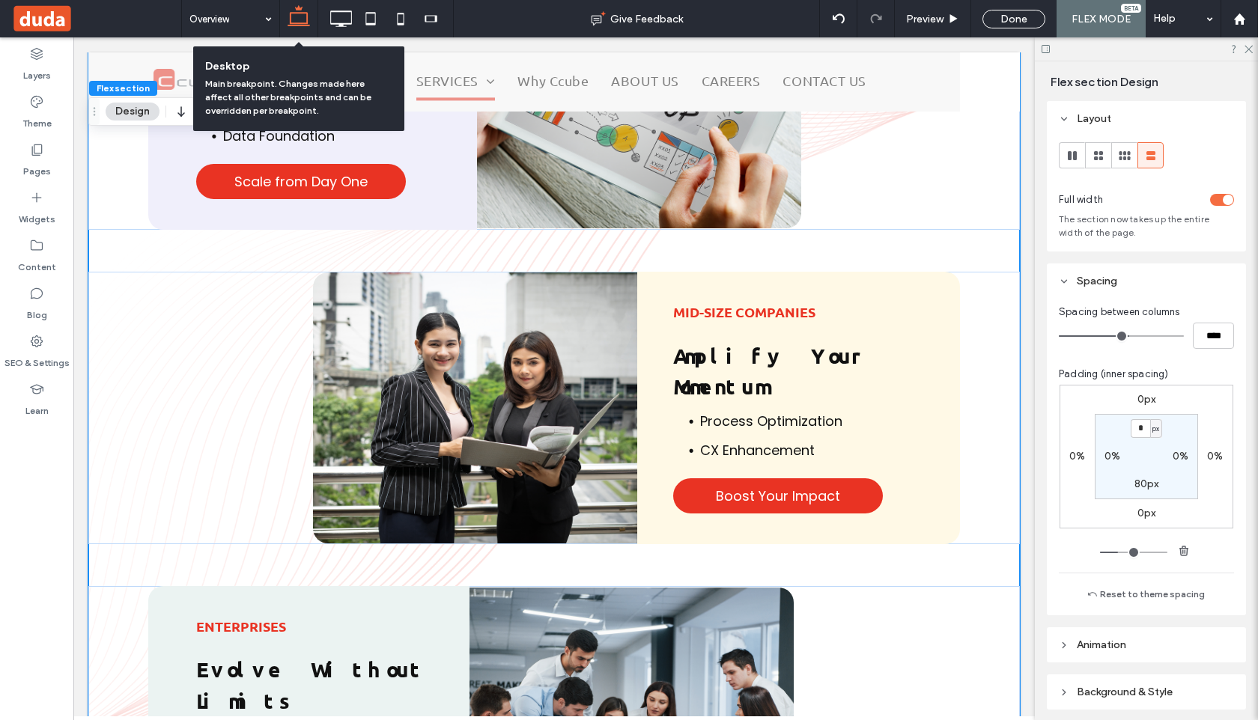
type input "**"
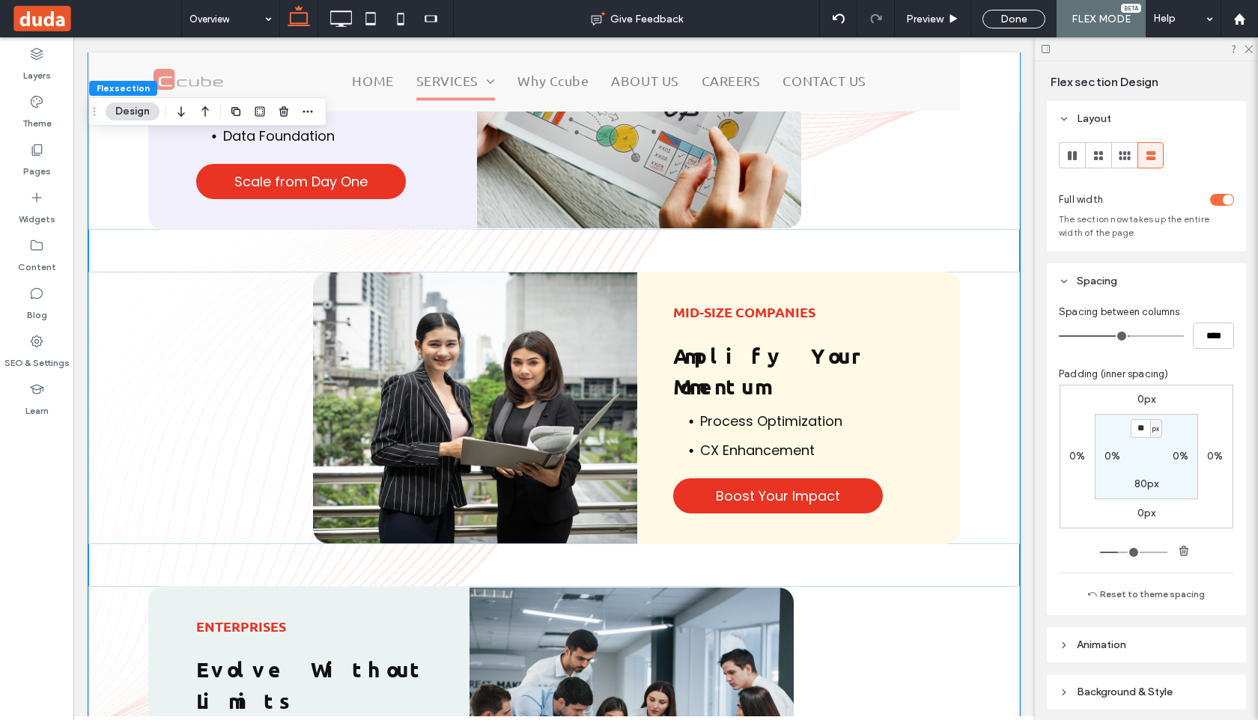
drag, startPoint x: 1108, startPoint y: 435, endPoint x: 1029, endPoint y: 402, distance: 85.9
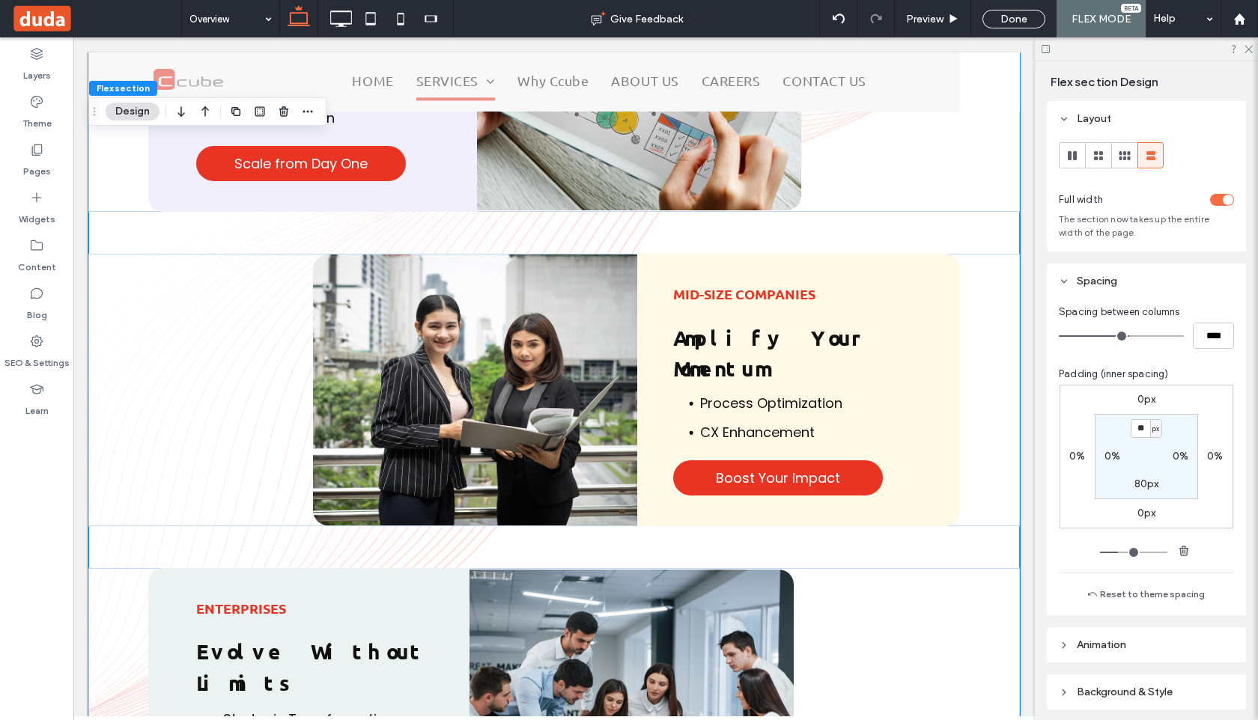
scroll to position [3196, 0]
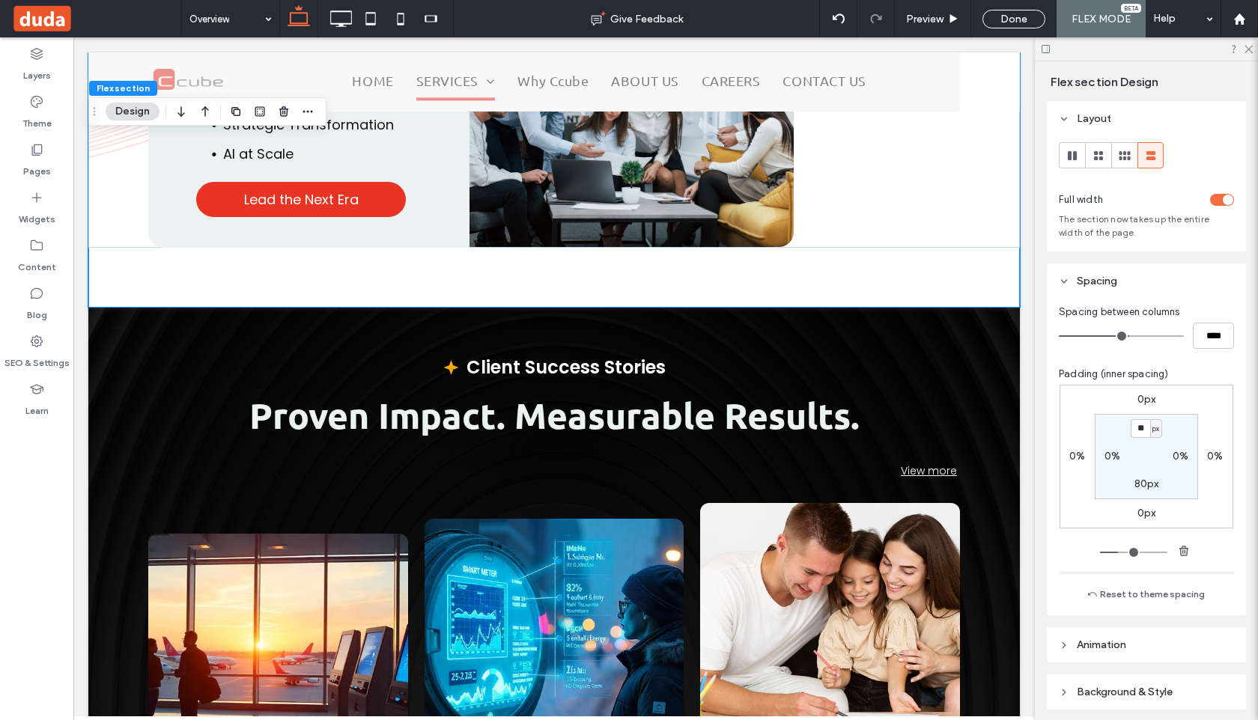
click at [1038, 287] on div "Flex section Design Layout Full width The section now takes up the entire width…" at bounding box center [1146, 390] width 223 height 659
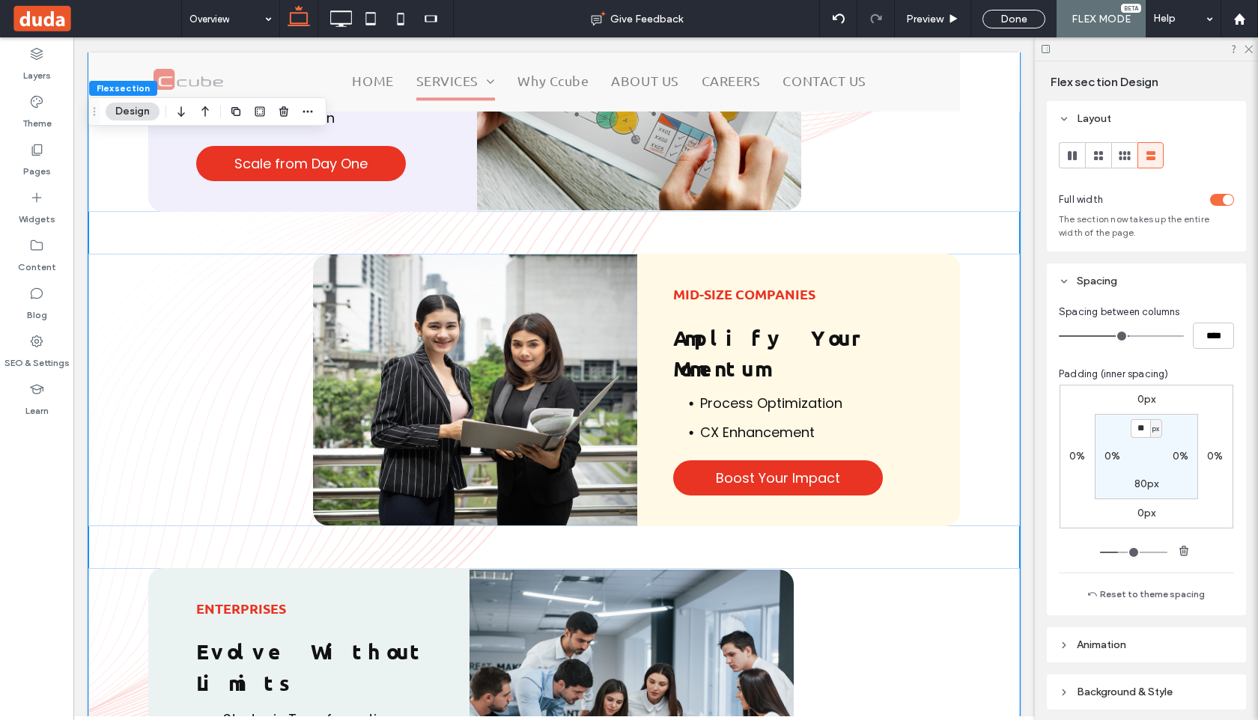
click at [1035, 493] on div "Flex section Design Layout Full width The section now takes up the entire width…" at bounding box center [1146, 390] width 223 height 659
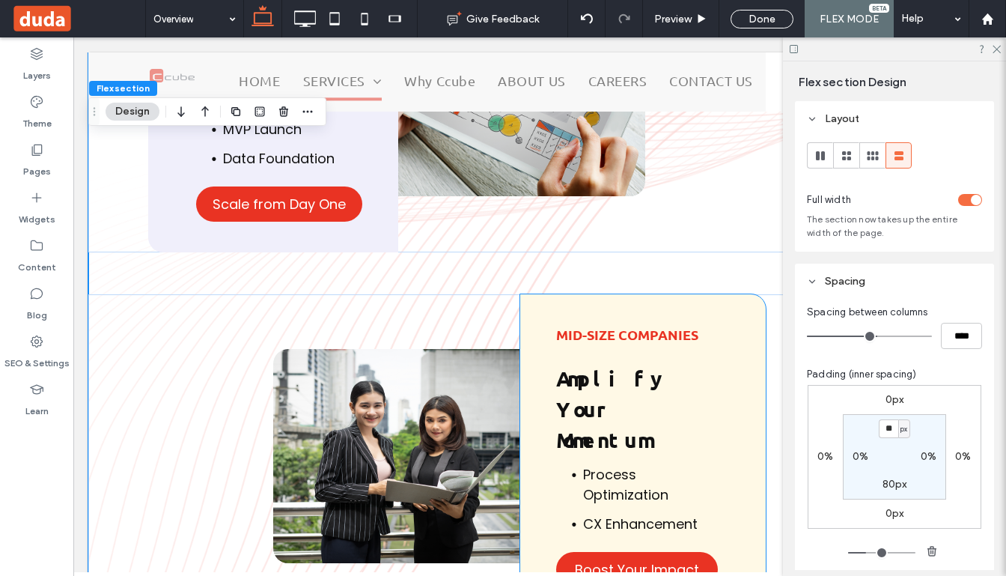
scroll to position [2875, 0]
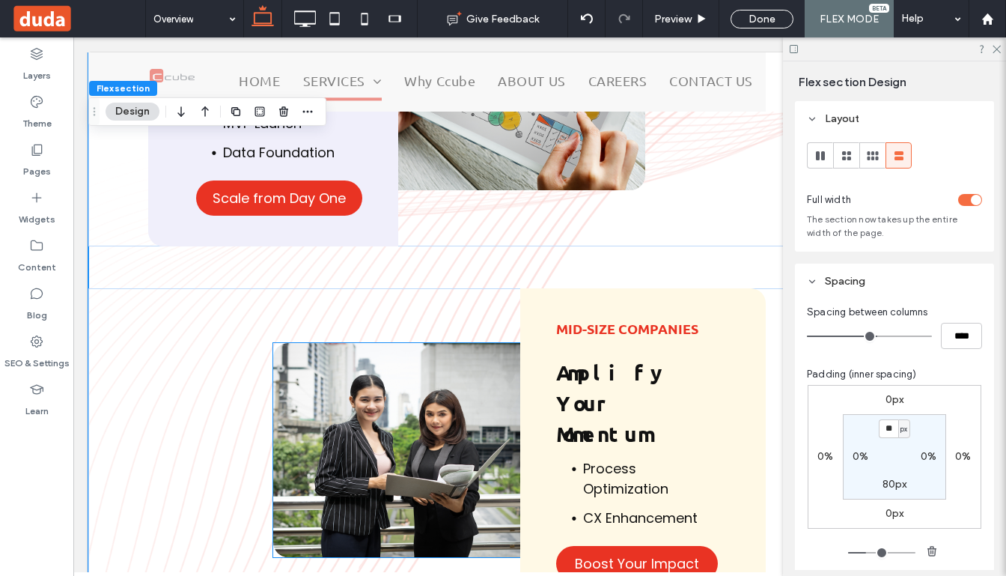
click at [481, 343] on img at bounding box center [396, 450] width 247 height 214
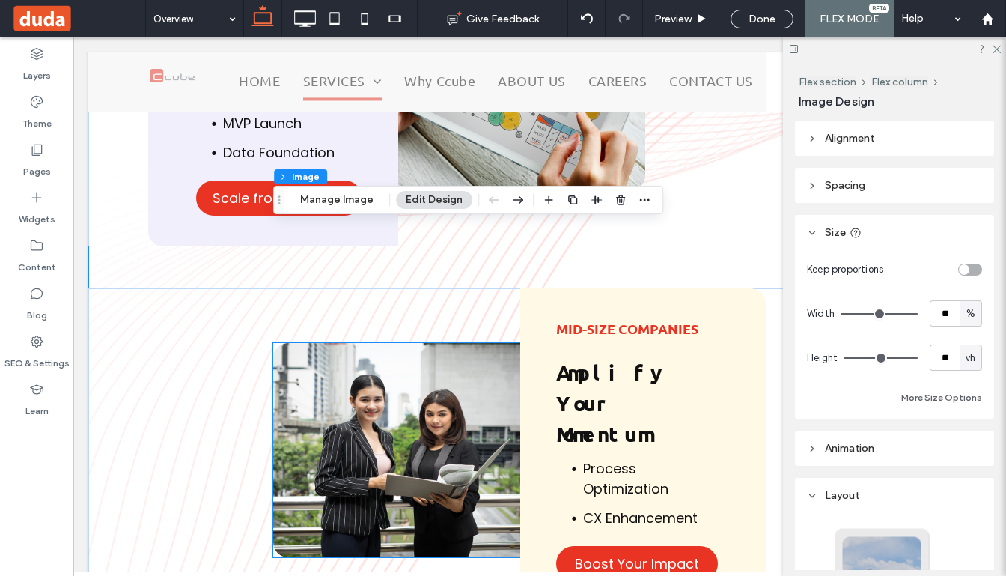
type input "**"
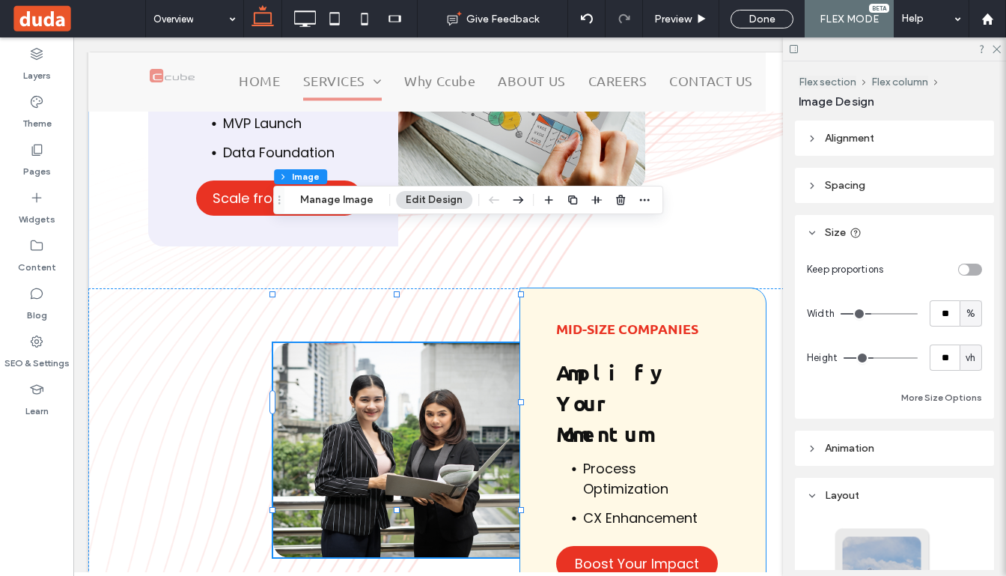
click at [716, 458] on li "Process Optimization" at bounding box center [650, 478] width 135 height 40
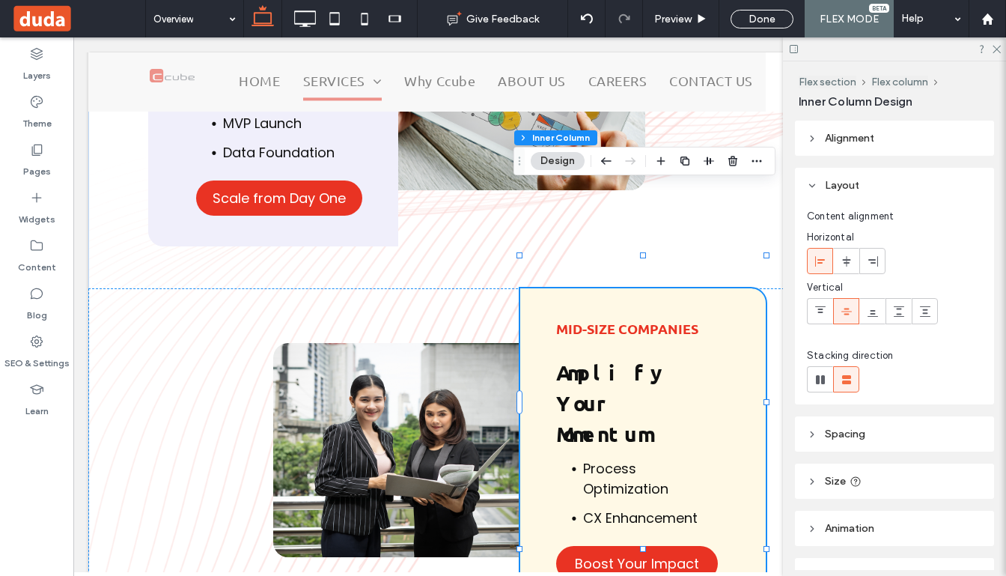
scroll to position [83, 0]
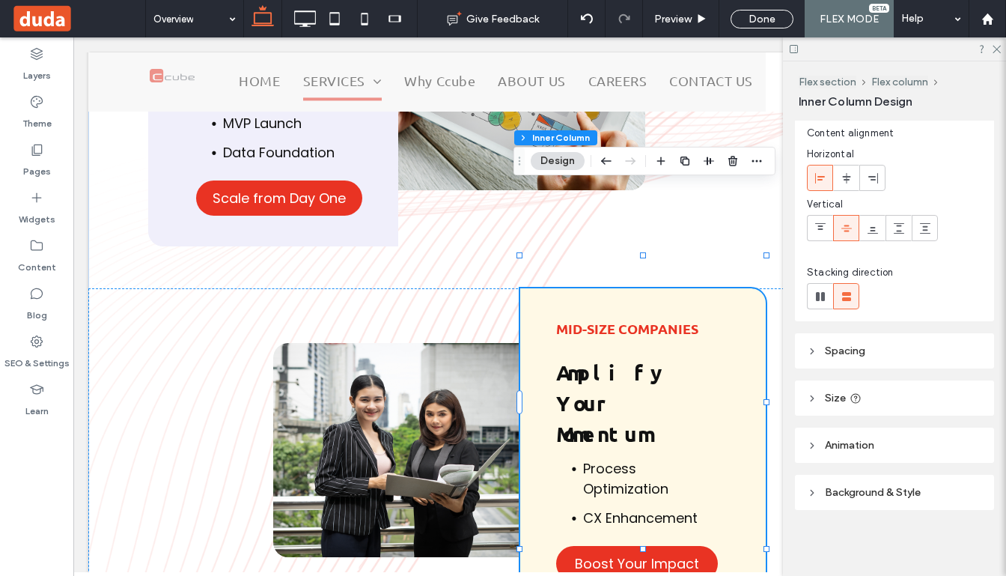
click at [816, 396] on icon at bounding box center [812, 398] width 10 height 10
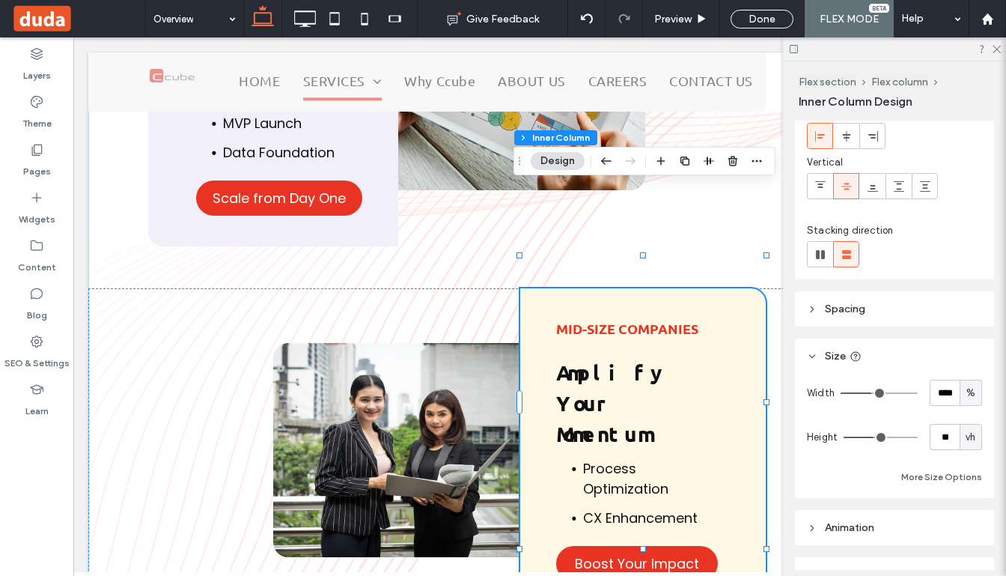
scroll to position [127, 0]
click at [478, 343] on img at bounding box center [396, 450] width 247 height 214
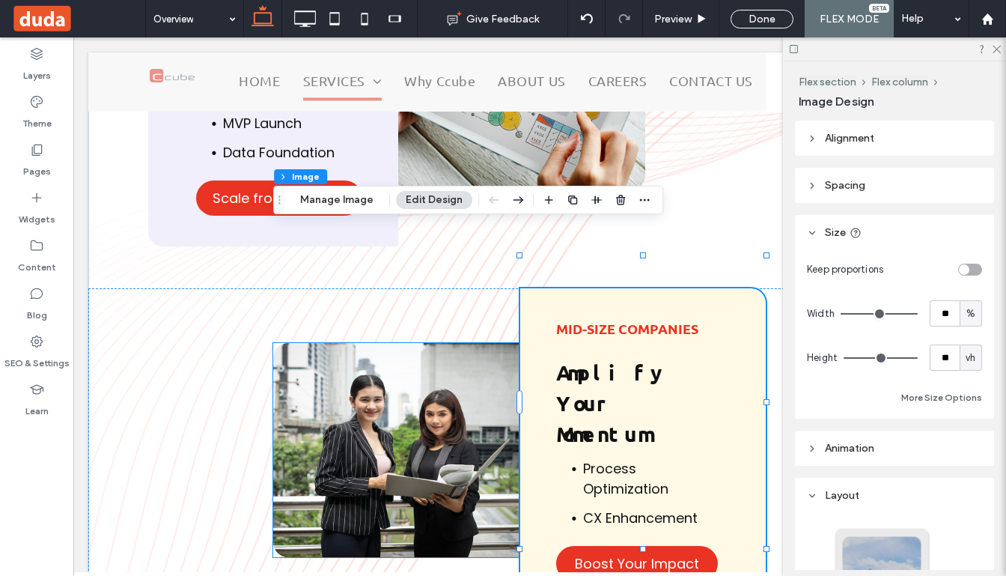
type input "**"
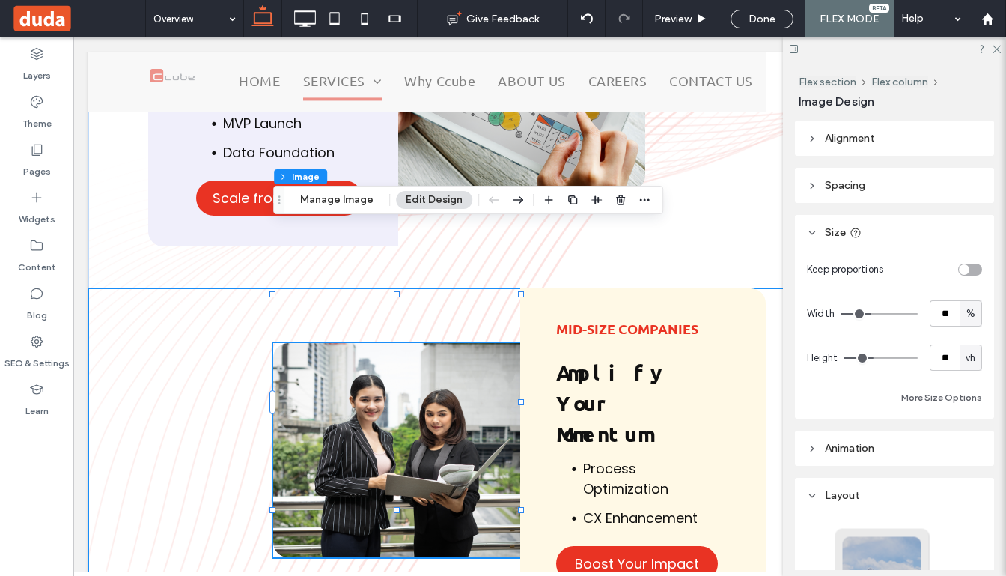
click at [161, 288] on div "Mid-Size Companies Amplify Your Momentum Process Optimization CX Enhancement Bo…" at bounding box center [456, 450] width 737 height 324
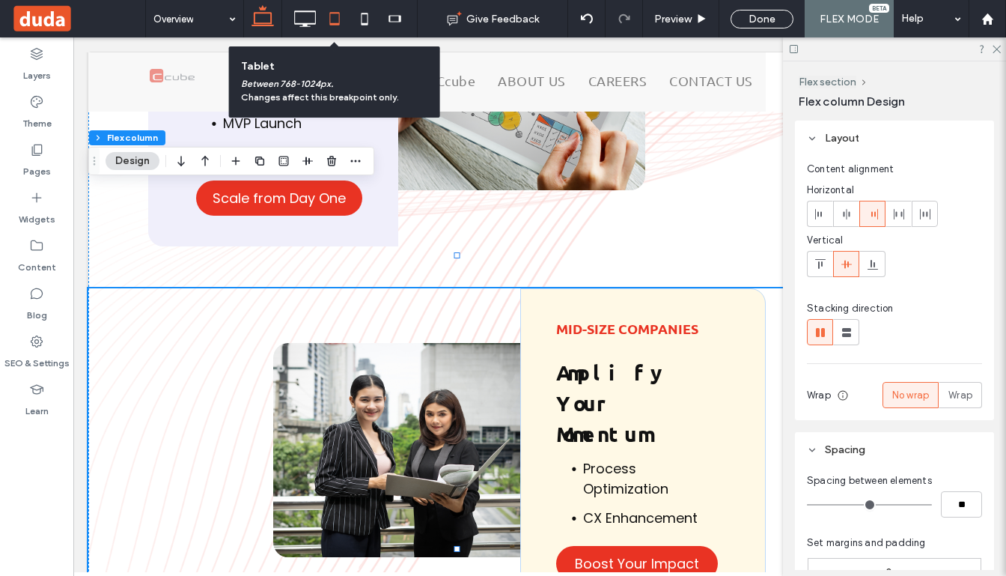
click at [338, 19] on use at bounding box center [334, 18] width 10 height 13
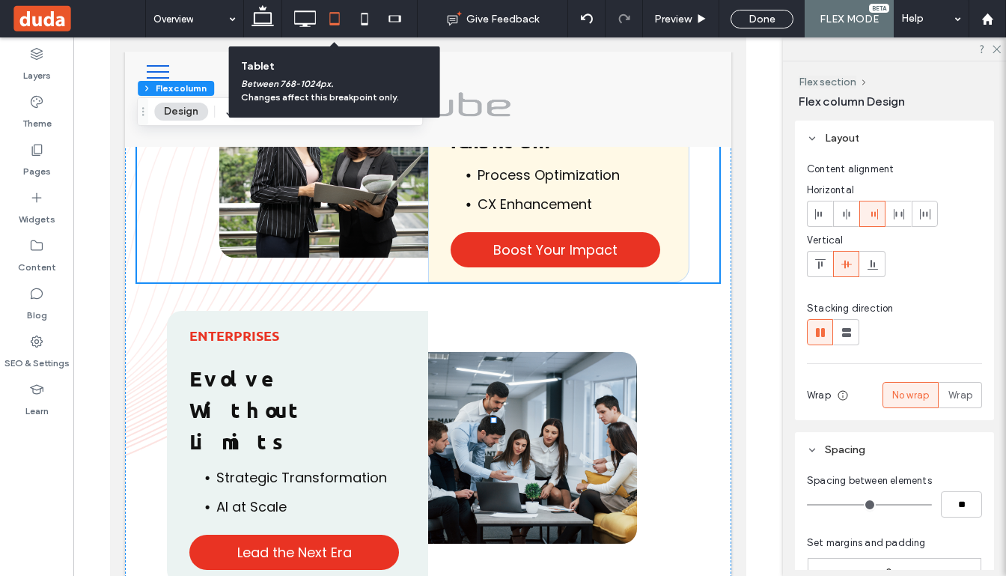
type input "**"
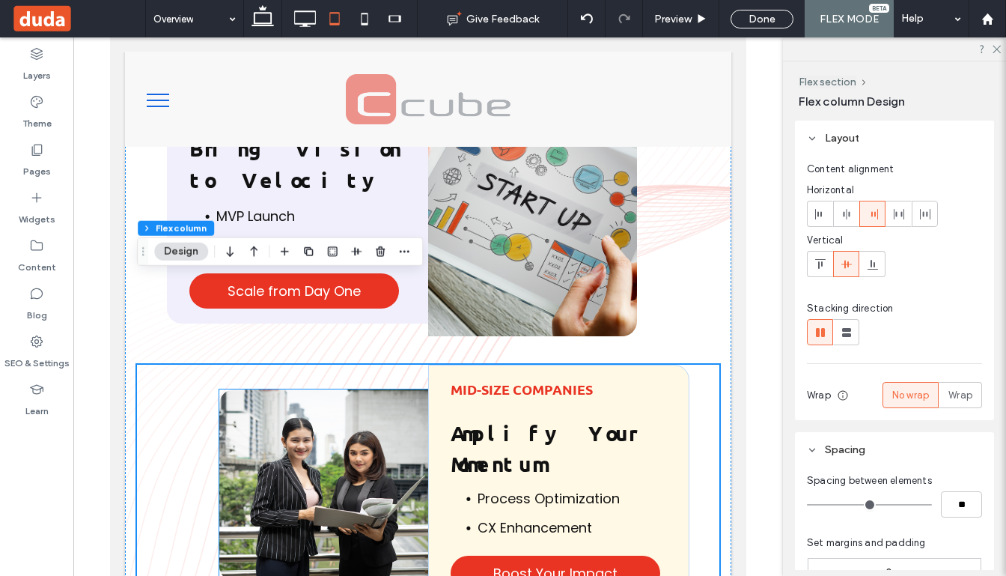
scroll to position [2550, 0]
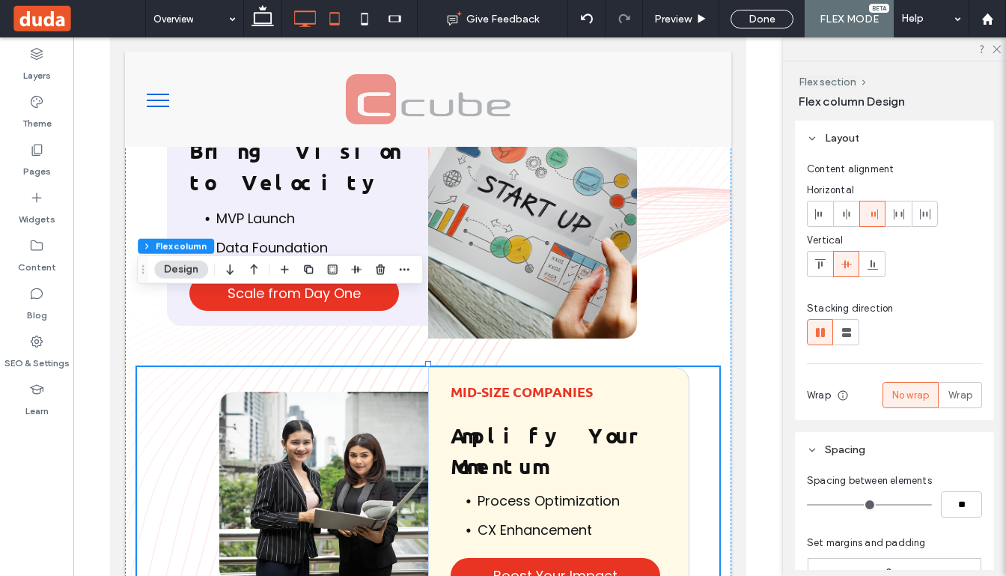
click at [306, 18] on icon at bounding box center [305, 19] width 30 height 30
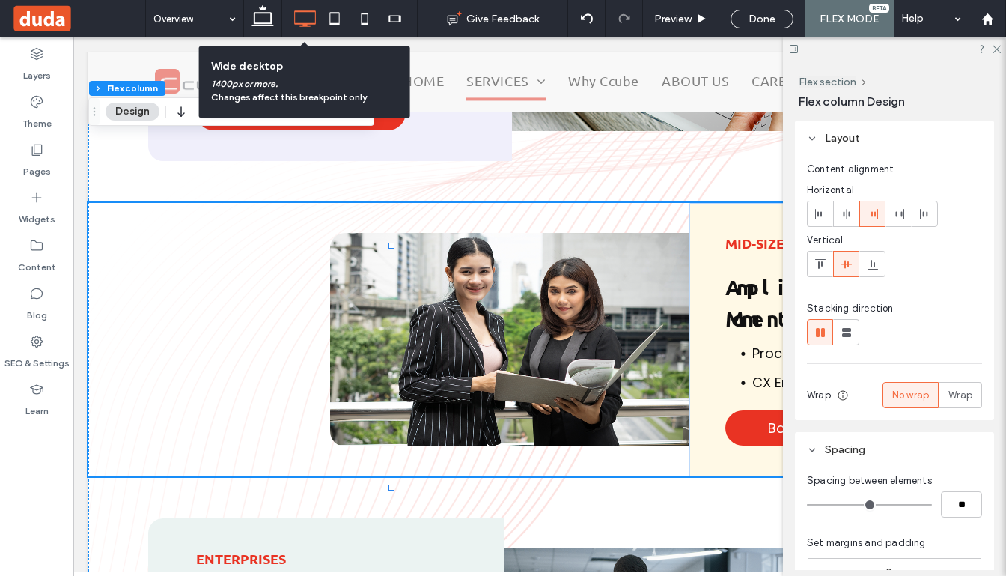
type input "**"
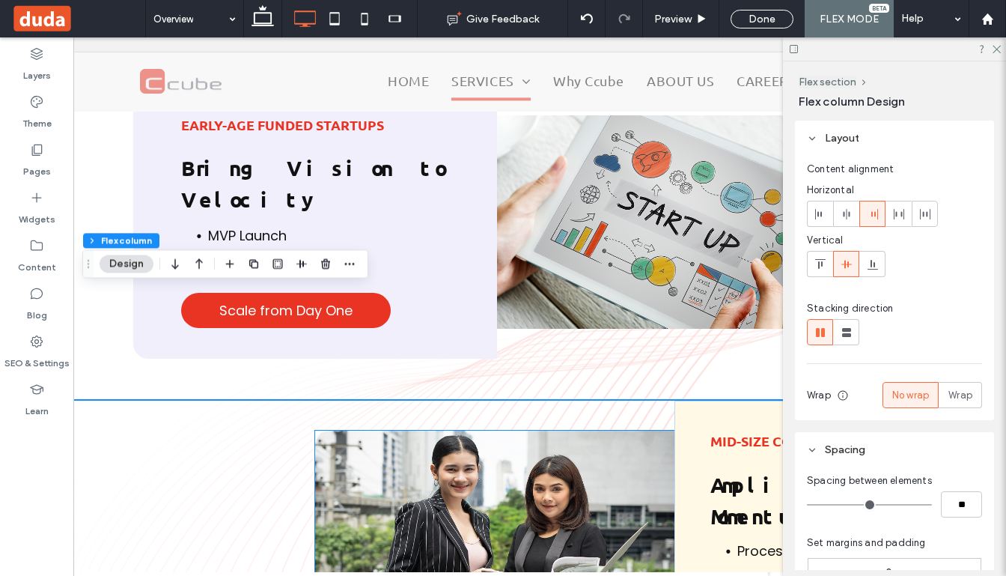
scroll to position [2318, 0]
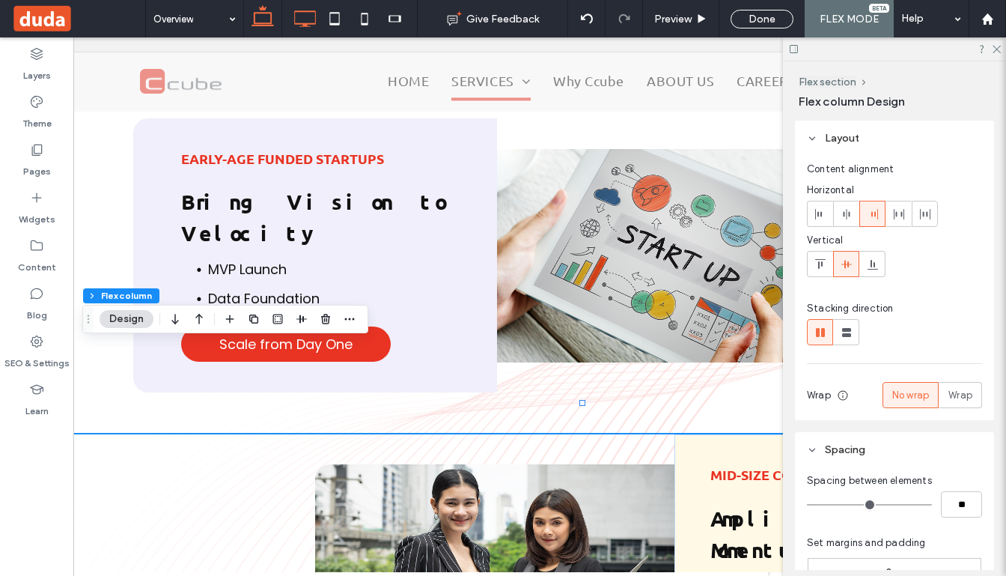
click at [270, 16] on use at bounding box center [263, 15] width 22 height 21
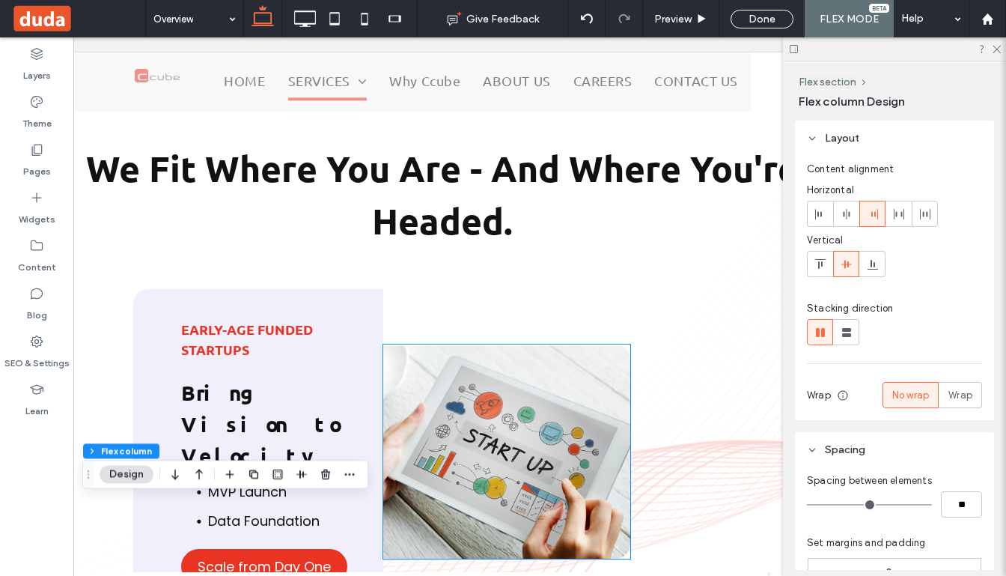
scroll to position [2452, 0]
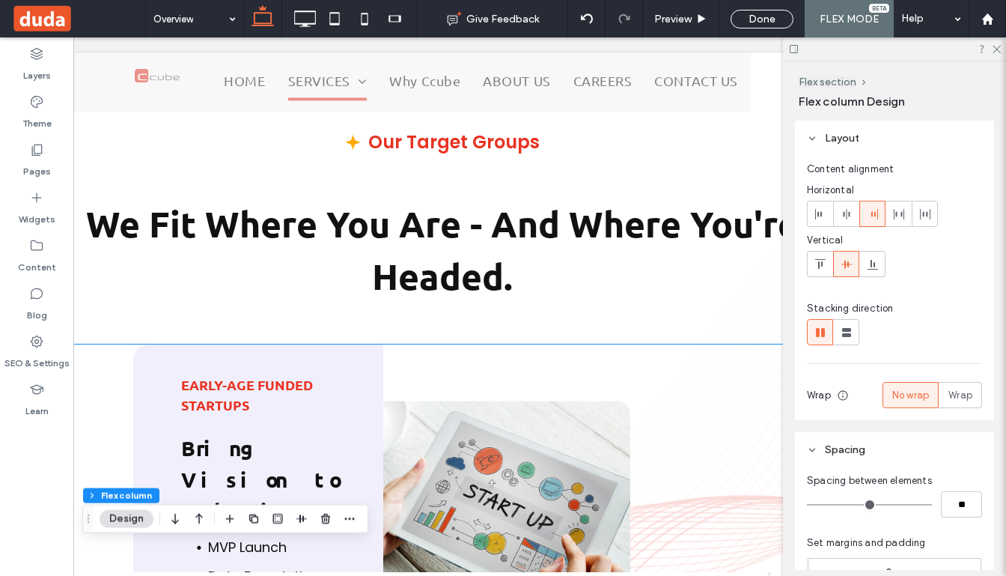
click at [428, 344] on div "Early-Age Funded Startups Bring Vision to Velocity MVP Launch Data Foundation S…" at bounding box center [441, 507] width 737 height 326
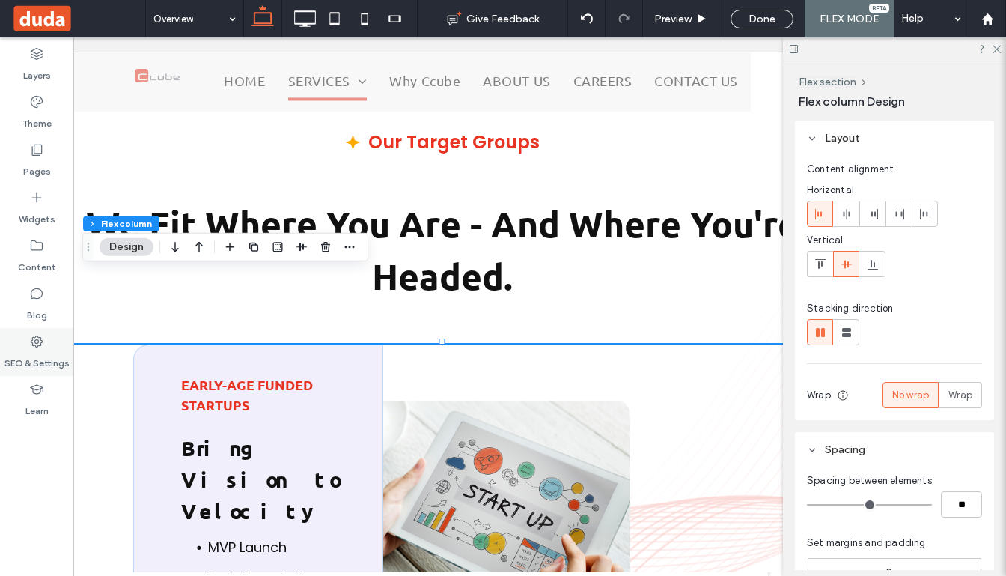
click at [36, 342] on icon at bounding box center [36, 341] width 15 height 15
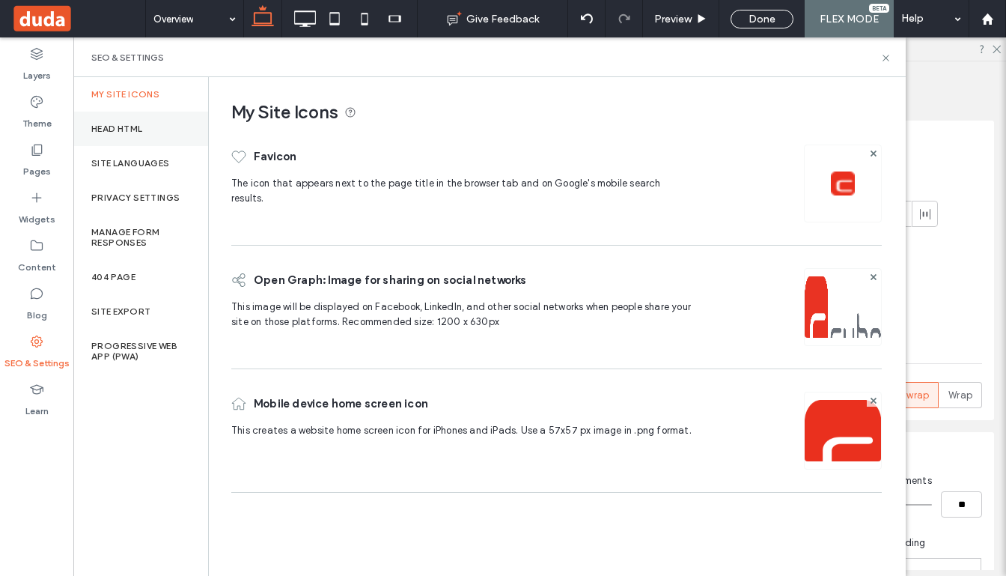
click at [131, 135] on div "Head HTML" at bounding box center [140, 129] width 135 height 34
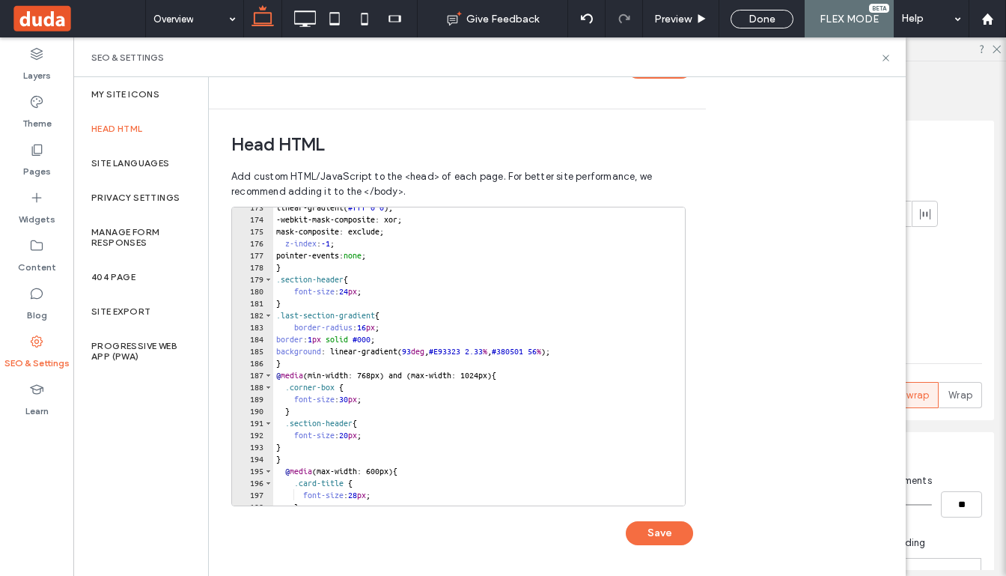
scroll to position [2067, 0]
type textarea "*"
click at [291, 365] on div "linear-gradient( #fff 0 0 ); -webkit-mask-composite: xor; mask-composite: exclu…" at bounding box center [613, 362] width 680 height 322
click at [287, 302] on div "linear-gradient( #fff 0 0 ); -webkit-mask-composite: xor; mask-composite: exclu…" at bounding box center [613, 362] width 680 height 322
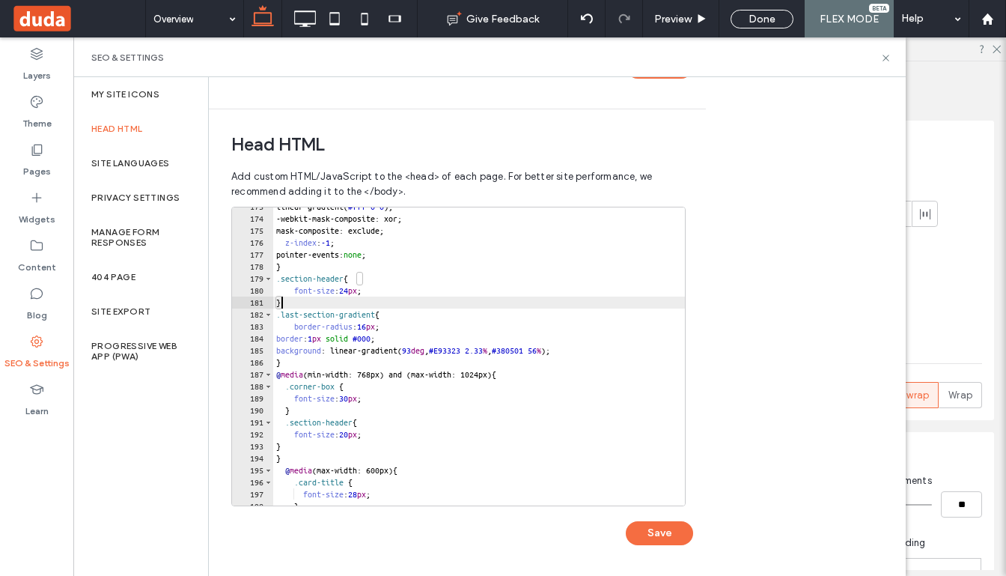
click at [291, 368] on div "linear-gradient( #fff 0 0 ); -webkit-mask-composite: xor; mask-composite: exclu…" at bounding box center [613, 362] width 680 height 322
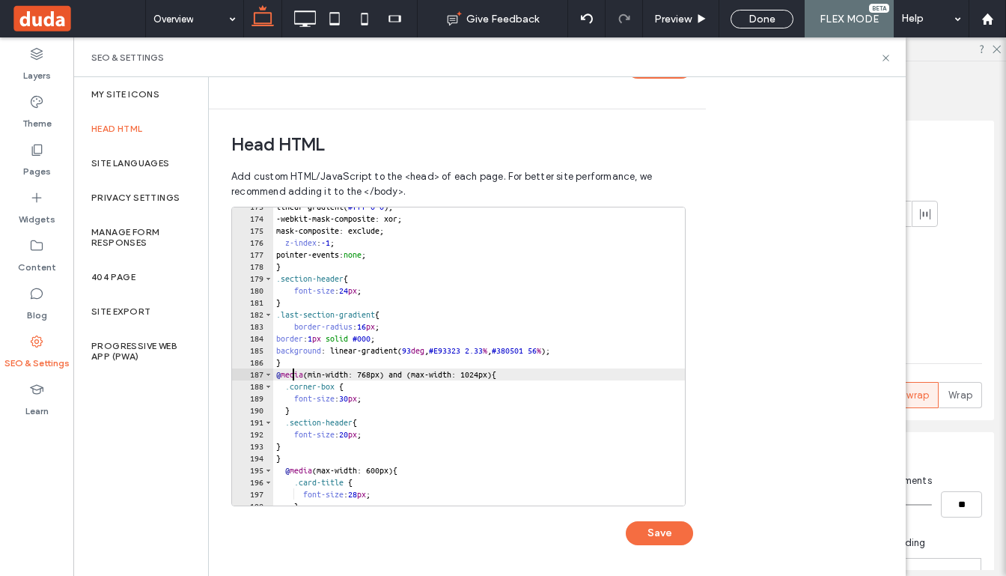
click at [287, 362] on div "linear-gradient( #fff 0 0 ); -webkit-mask-composite: xor; mask-composite: exclu…" at bounding box center [613, 362] width 680 height 322
type textarea "*"
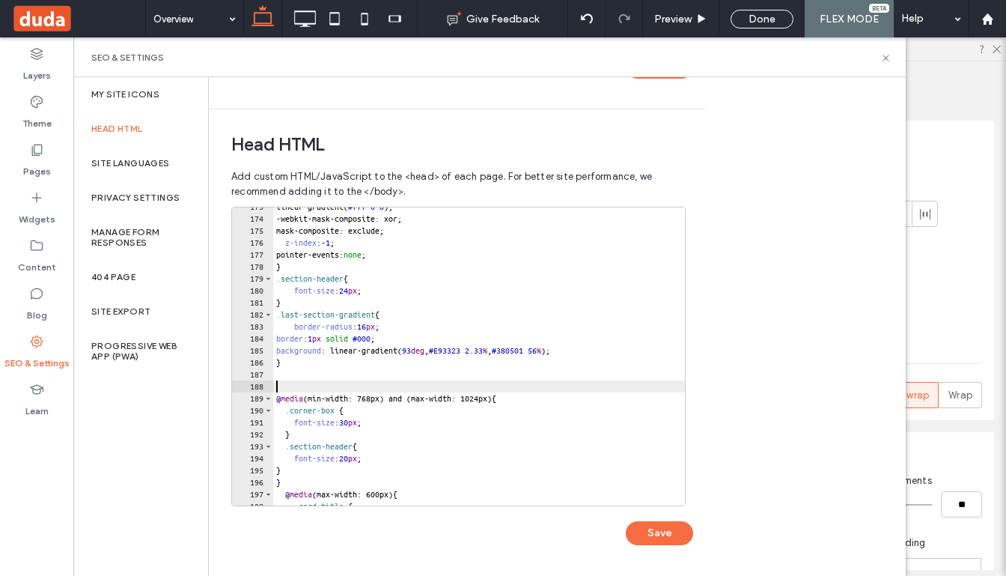
paste textarea "*"
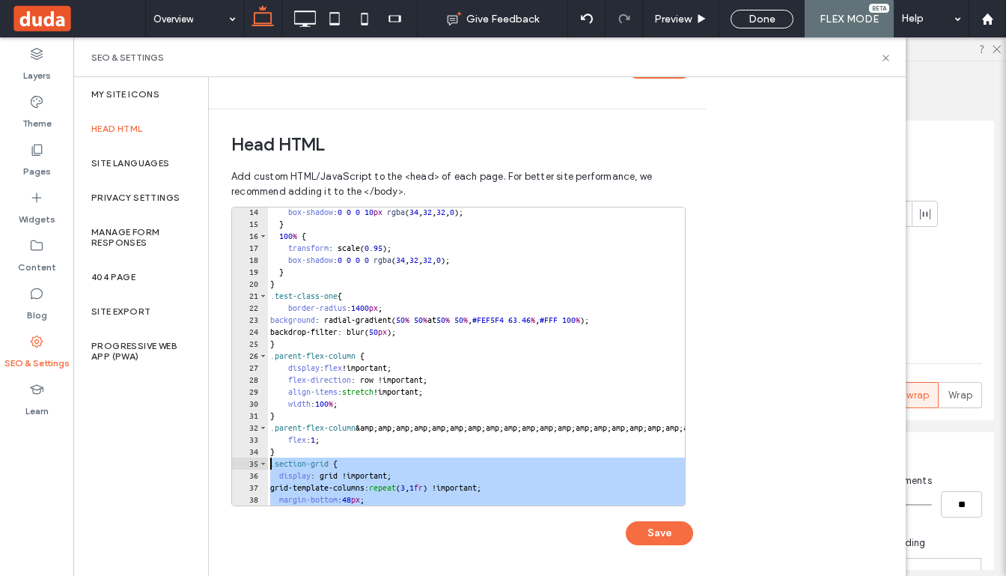
scroll to position [157, 0]
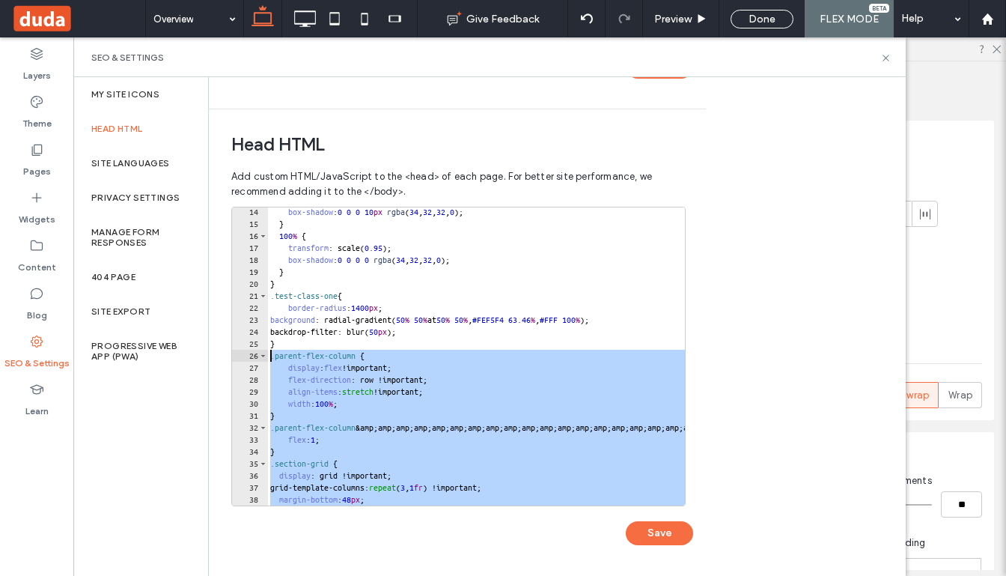
drag, startPoint x: 280, startPoint y: 422, endPoint x: 250, endPoint y: 359, distance: 70.3
click at [250, 359] on div "* 14 15 16 17 18 19 20 21 22 23 24 25 26 27 28 29 30 31 32 33 34 35 36 37 38 39…" at bounding box center [458, 356] width 454 height 299
type textarea "**********"
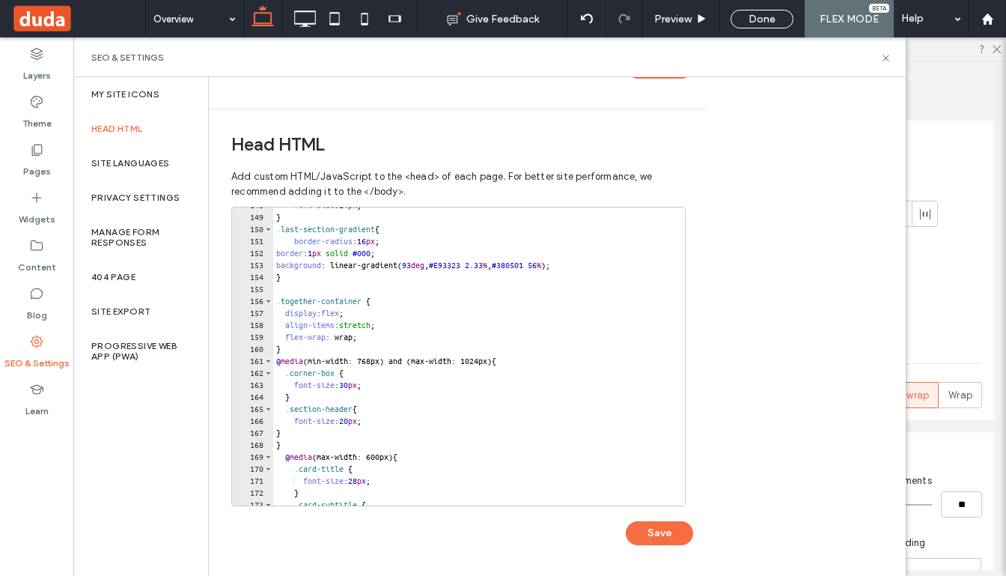
scroll to position [1769, 0]
click at [291, 281] on div "font-size : 24 px ; } .last-section-gradient { border-radius : 16 px ; border :…" at bounding box center [613, 360] width 680 height 322
type textarea "*"
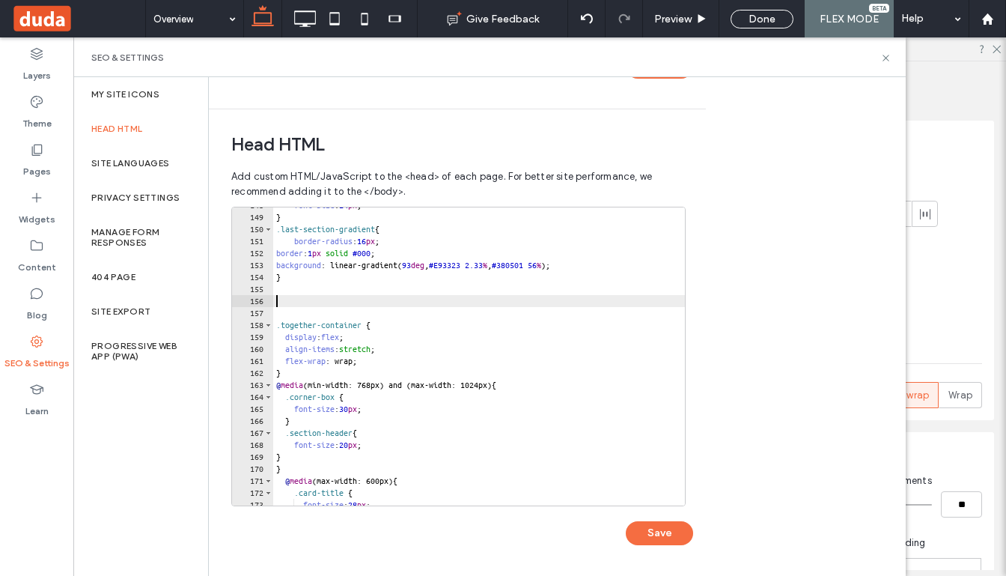
paste textarea "*"
type textarea "*"
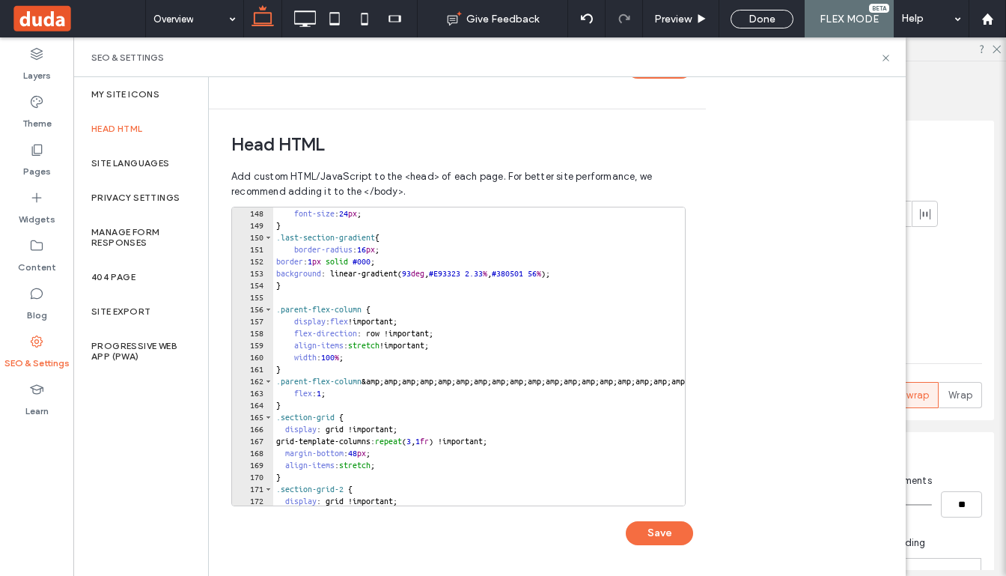
scroll to position [0, 0]
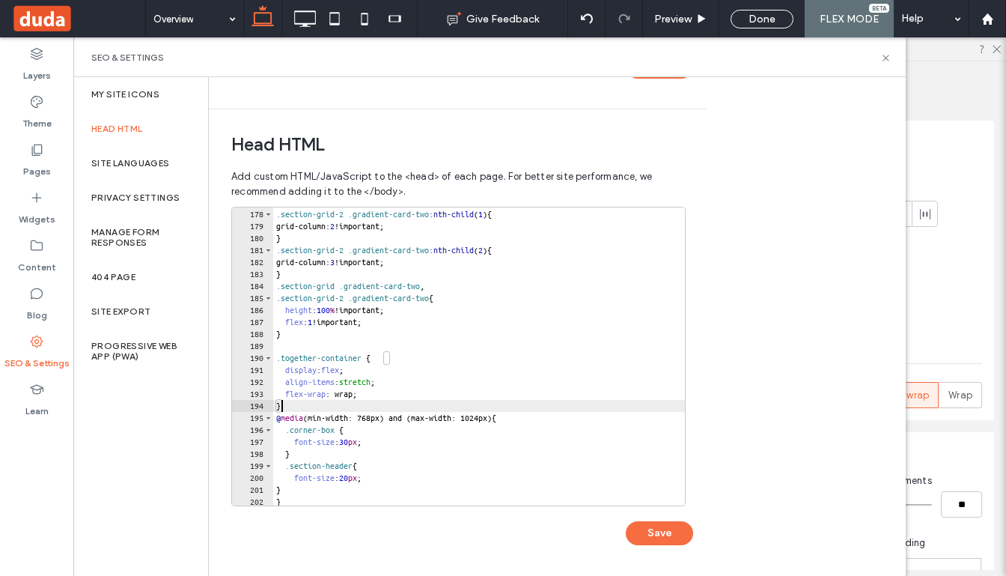
click at [304, 406] on div "} .section-grid-2 .gradient-card-two :nth-child ( 1 ) { grid-column: 2 !importa…" at bounding box center [613, 357] width 680 height 322
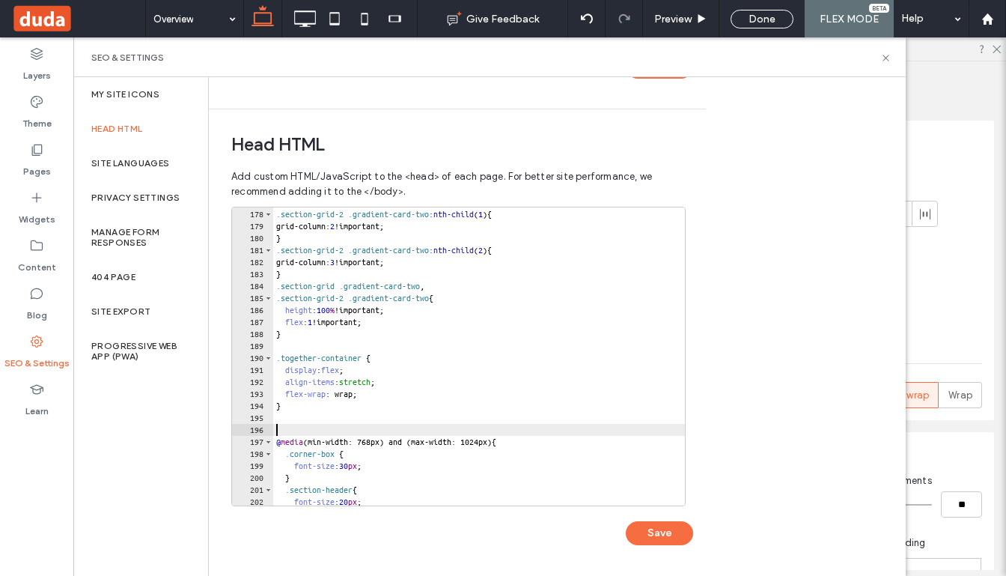
paste textarea "*"
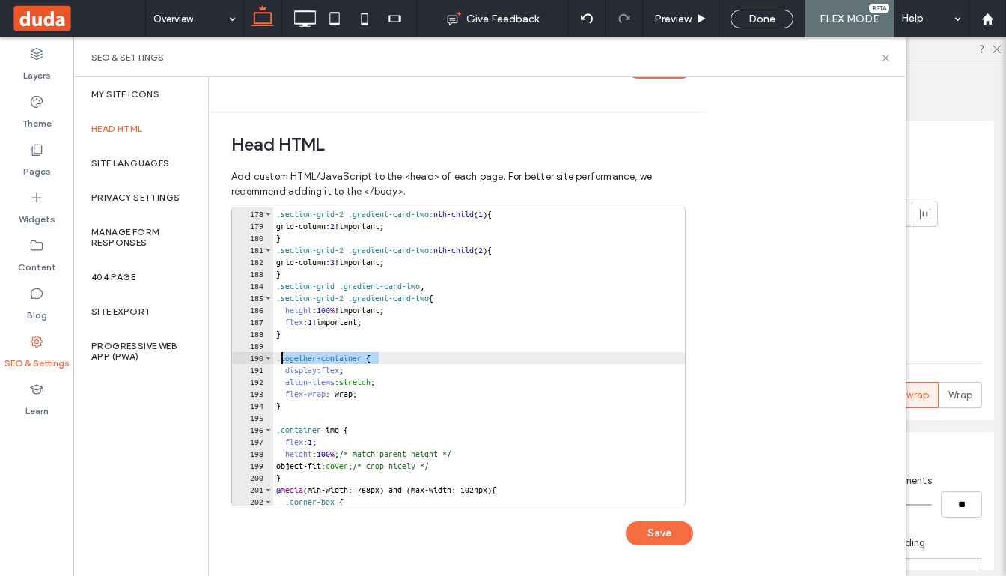
drag, startPoint x: 377, startPoint y: 356, endPoint x: 279, endPoint y: 359, distance: 98.1
click at [279, 359] on div "} .section-grid-2 .gradient-card-two :nth-child ( 1 ) { grid-column: 2 !importa…" at bounding box center [613, 357] width 680 height 322
click at [311, 430] on div "} .section-grid-2 .gradient-card-two :nth-child ( 1 ) { grid-column: 2 !importa…" at bounding box center [613, 357] width 680 height 322
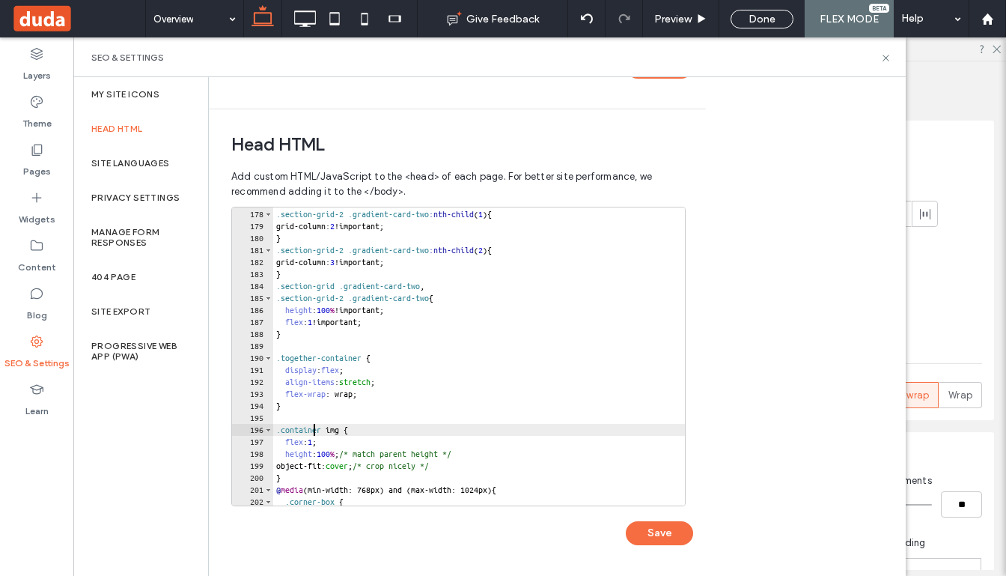
click at [311, 430] on div "} .section-grid-2 .gradient-card-two :nth-child ( 1 ) { grid-column: 2 !importa…" at bounding box center [613, 357] width 680 height 322
paste textarea "*********"
click at [287, 478] on div "} .section-grid-2 .gradient-card-two :nth-child ( 1 ) { grid-column: 2 !importa…" at bounding box center [613, 357] width 680 height 322
type textarea "*"
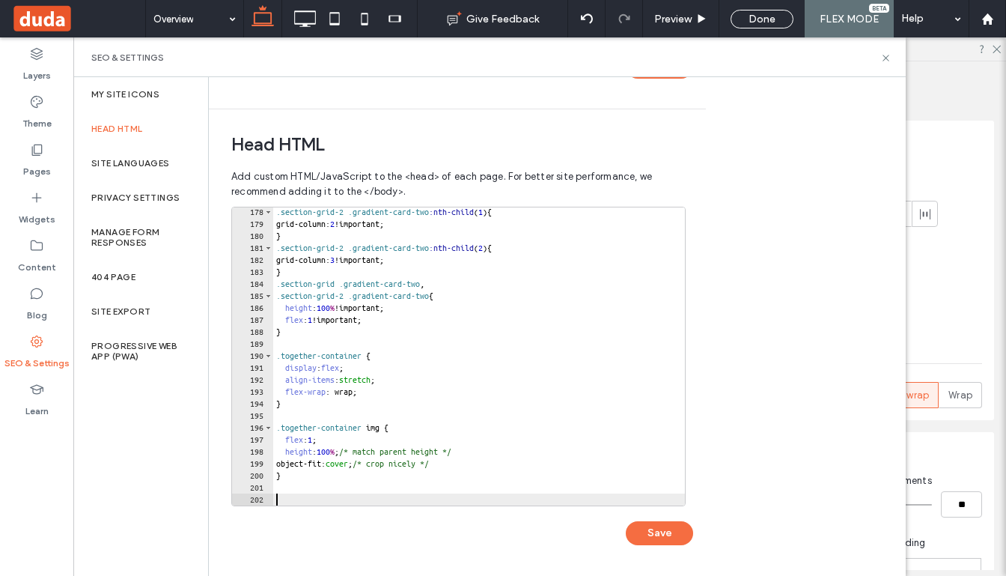
scroll to position [2122, 0]
click at [286, 344] on div ".section-grid-2 .gradient-card-two :nth-child ( 1 ) { grid-column: 2 !important…" at bounding box center [613, 367] width 680 height 322
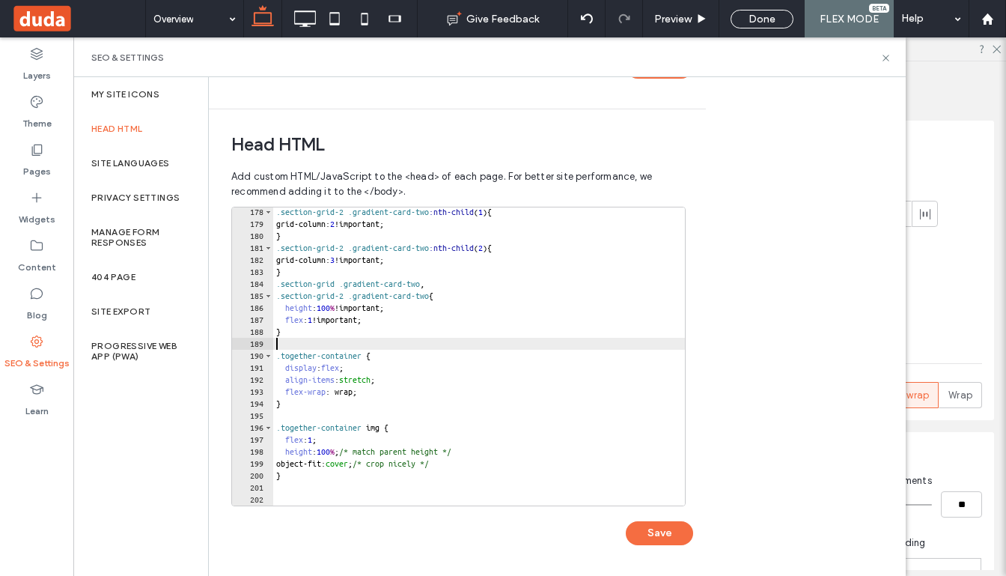
type textarea "*"
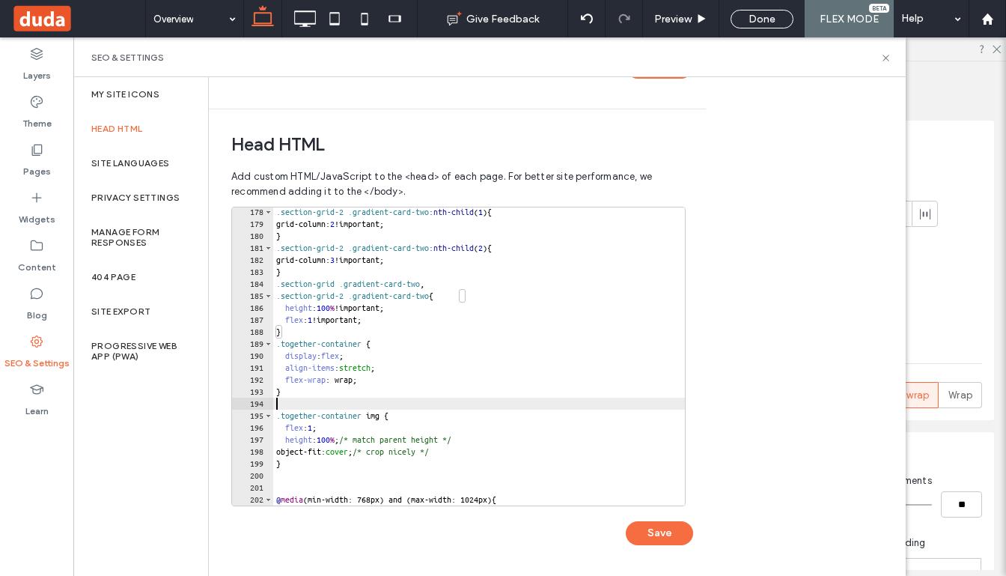
click at [285, 404] on div ".section-grid-2 .gradient-card-two :nth-child ( 1 ) { grid-column: 2 !important…" at bounding box center [613, 367] width 680 height 322
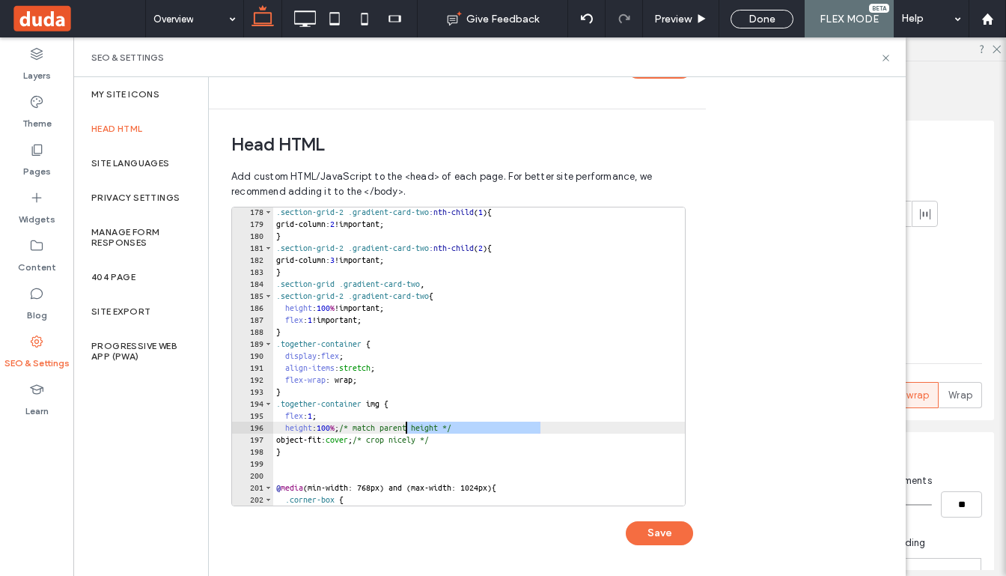
drag, startPoint x: 540, startPoint y: 425, endPoint x: 402, endPoint y: 417, distance: 138.0
click at [402, 424] on div ".section-grid-2 .gradient-card-two :nth-child ( 1 ) { grid-column: 2 !important…" at bounding box center [613, 367] width 680 height 322
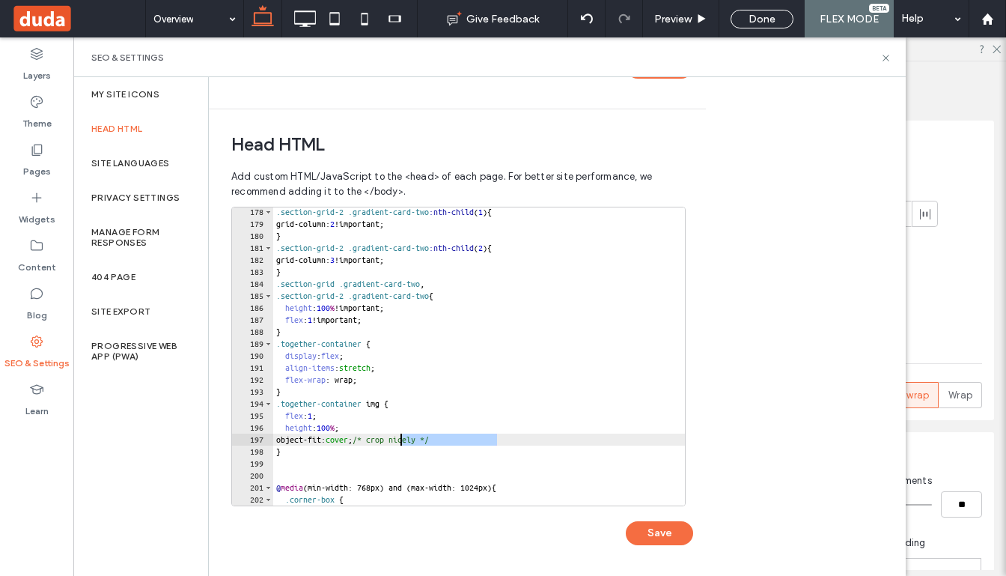
drag, startPoint x: 505, startPoint y: 440, endPoint x: 401, endPoint y: 441, distance: 104.1
click at [401, 441] on div ".section-grid-2 .gradient-card-two :nth-child ( 1 ) { grid-column: 2 !important…" at bounding box center [613, 367] width 680 height 322
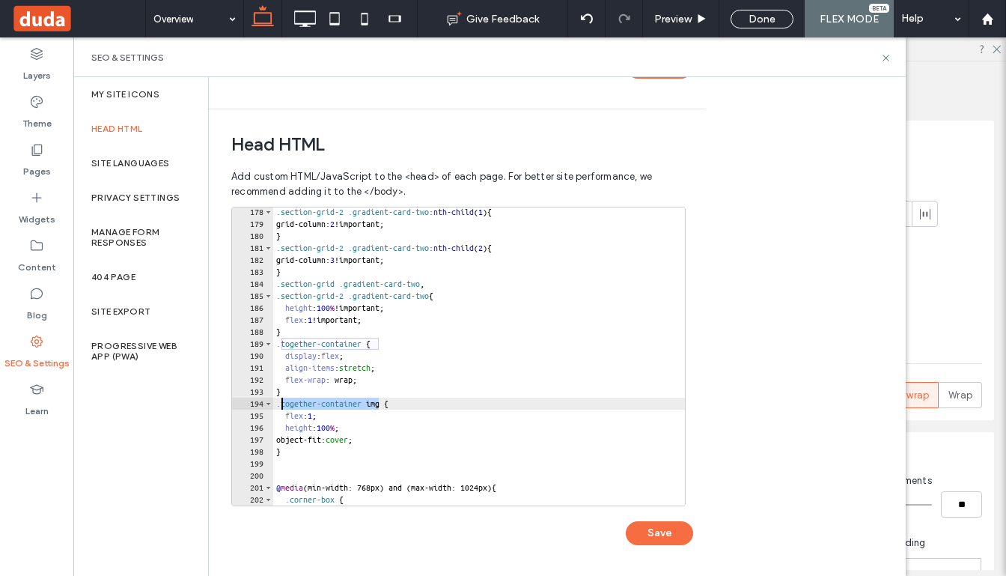
drag, startPoint x: 376, startPoint y: 404, endPoint x: 281, endPoint y: 404, distance: 94.3
click at [281, 404] on div ".section-grid-2 .gradient-card-two :nth-child ( 1 ) { grid-column: 2 !important…" at bounding box center [613, 367] width 680 height 322
type textarea "**********"
click at [677, 539] on button "Save" at bounding box center [659, 533] width 67 height 24
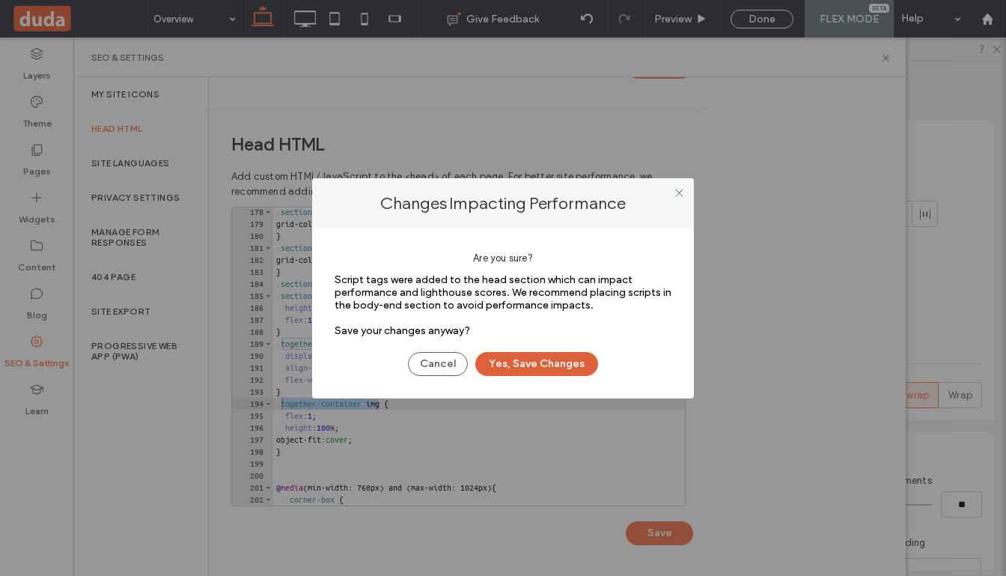
click at [572, 362] on button "Yes, Save Changes" at bounding box center [536, 364] width 123 height 24
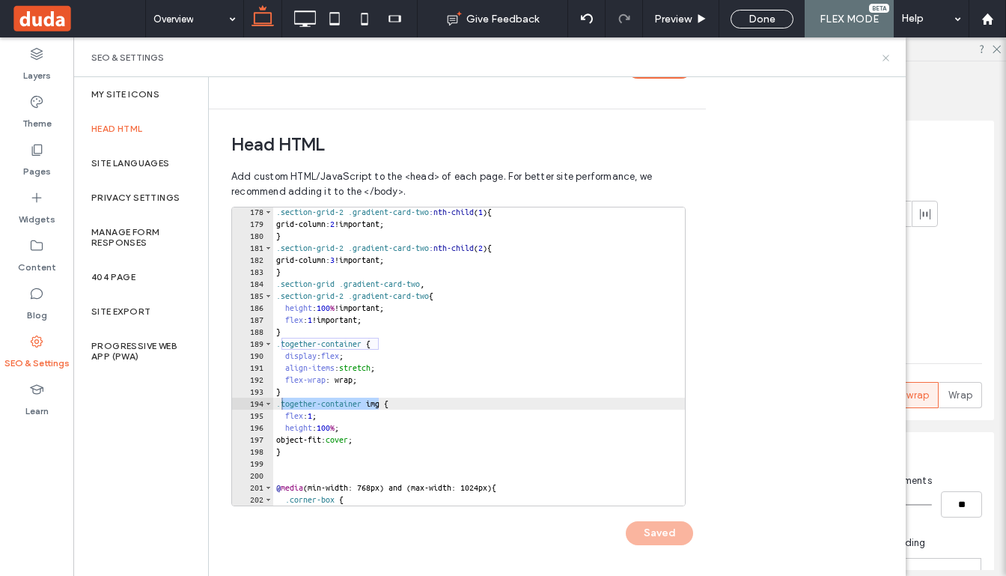
scroll to position [0, 0]
click at [886, 55] on icon at bounding box center [885, 57] width 11 height 11
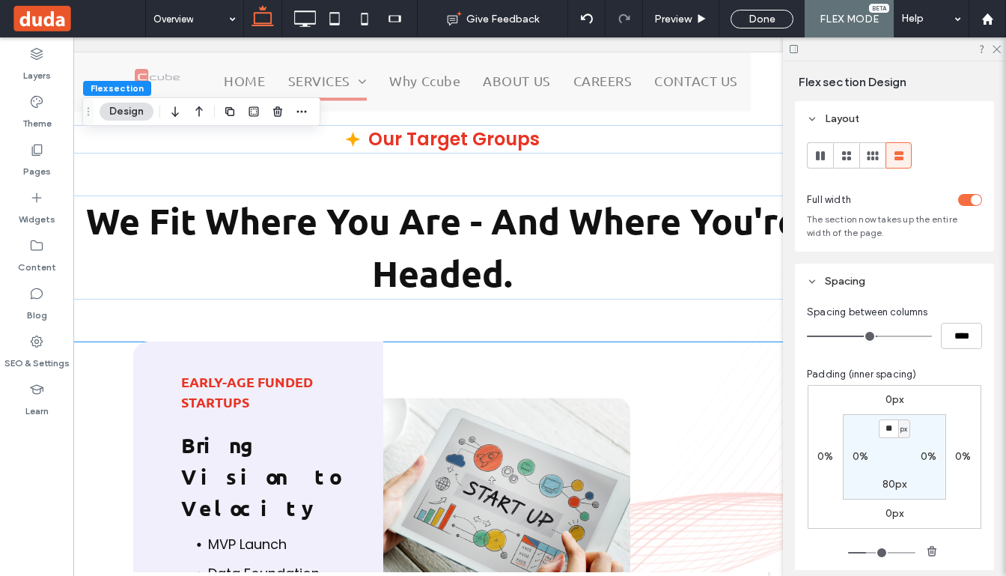
scroll to position [2447, 0]
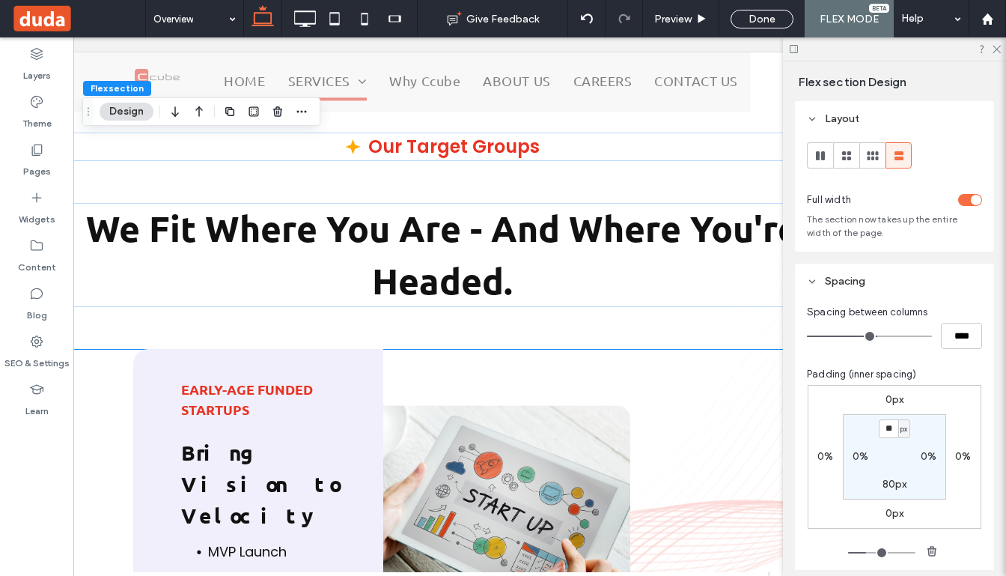
click at [436, 349] on div "Early-Age Funded Startups Bring Vision to Velocity MVP Launch Data Foundation S…" at bounding box center [441, 512] width 737 height 326
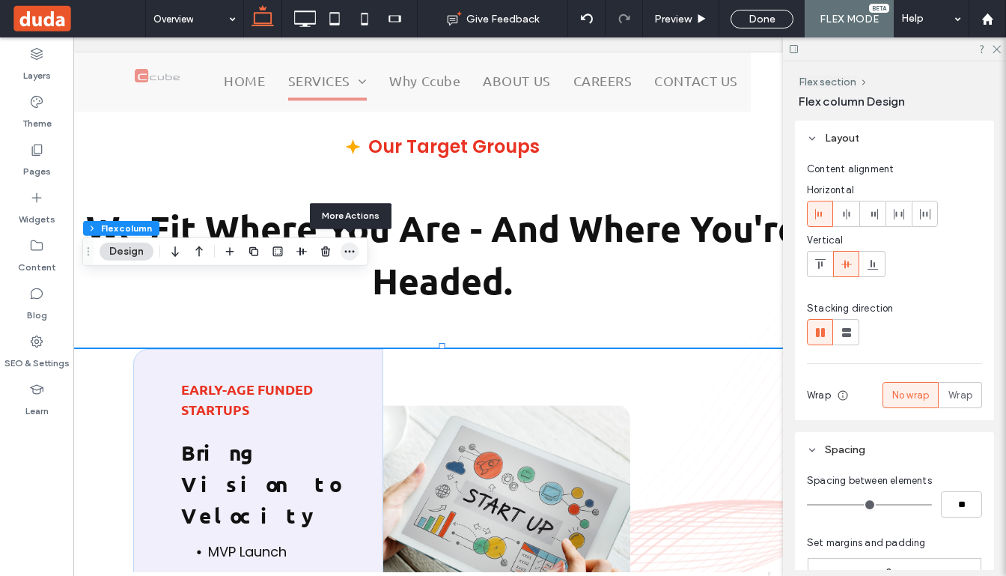
click at [350, 255] on icon "button" at bounding box center [350, 252] width 12 height 12
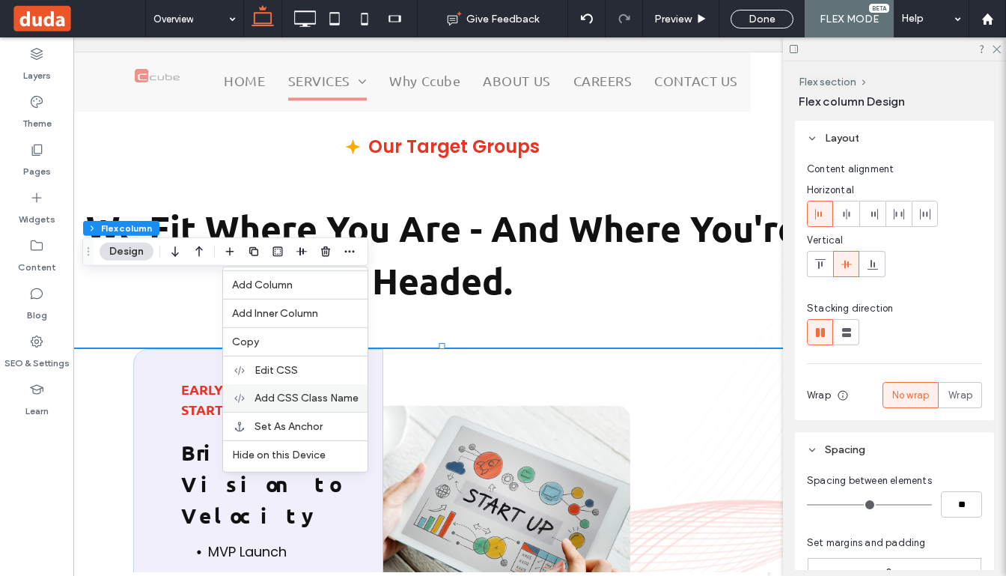
click at [302, 397] on span "Add CSS Class Name" at bounding box center [307, 398] width 104 height 13
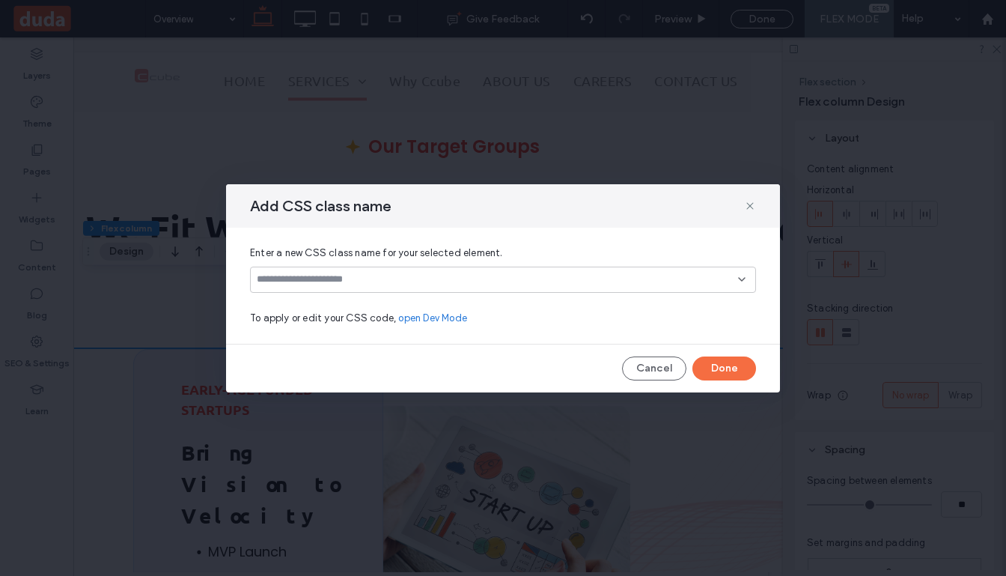
click at [369, 283] on input at bounding box center [497, 279] width 481 height 12
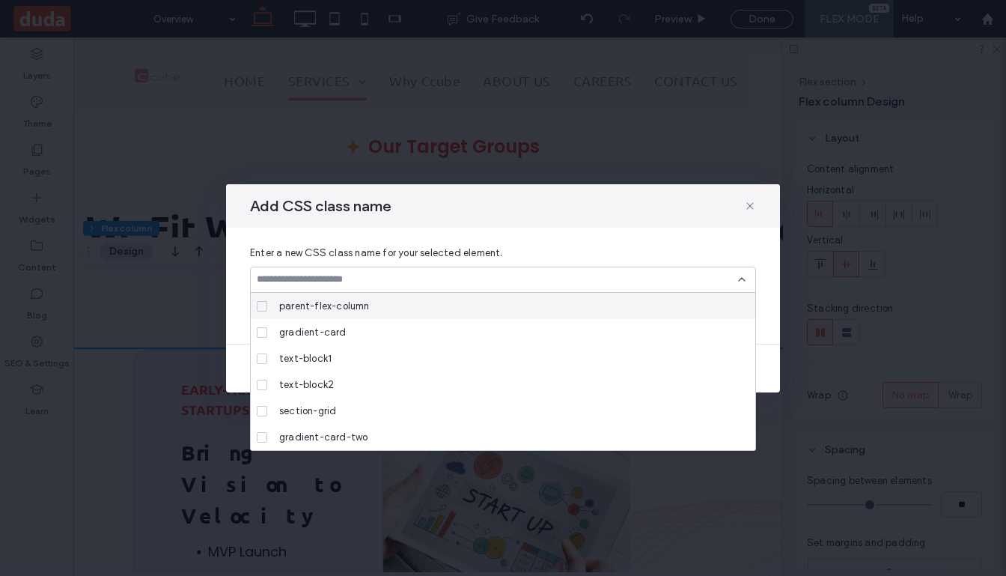
paste input "**********"
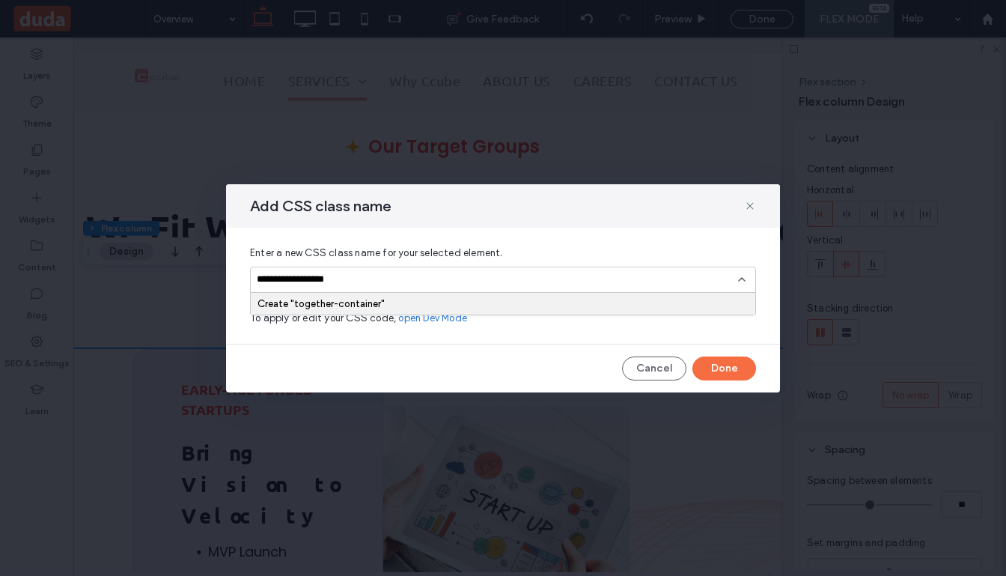
type input "**********"
click at [404, 299] on div "Create "together-container"" at bounding box center [503, 303] width 491 height 11
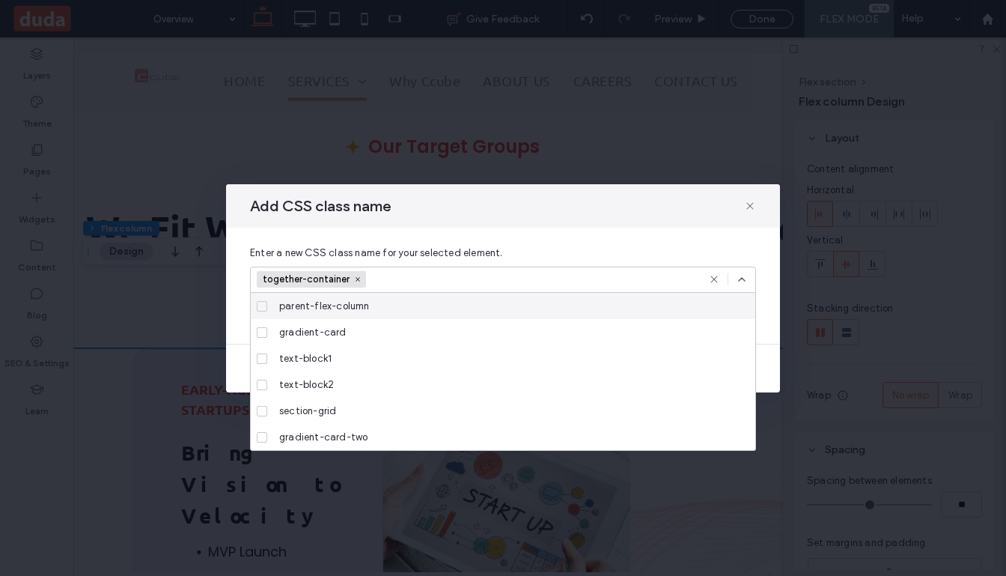
click at [738, 275] on icon at bounding box center [742, 279] width 12 height 12
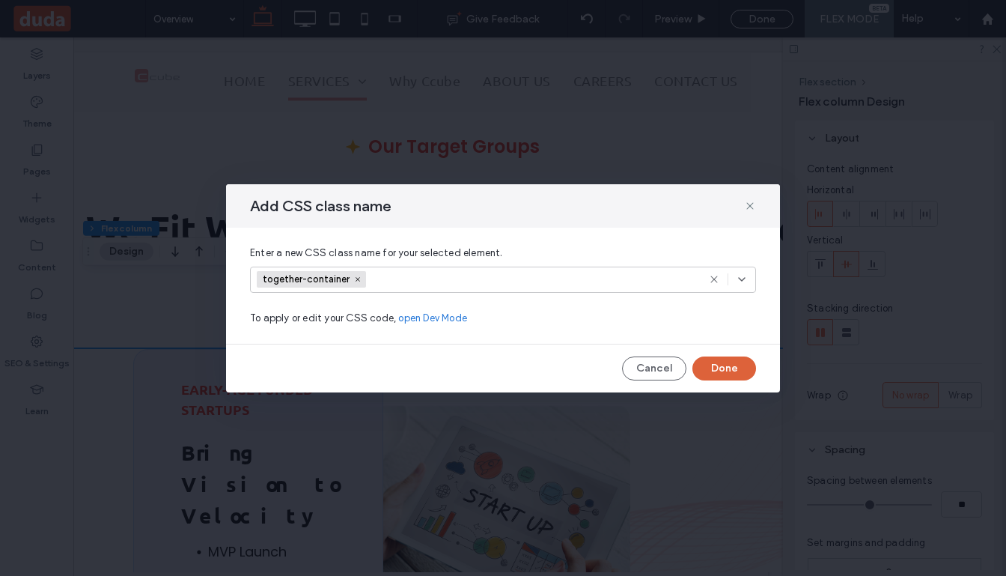
click at [716, 369] on button "Done" at bounding box center [724, 368] width 64 height 24
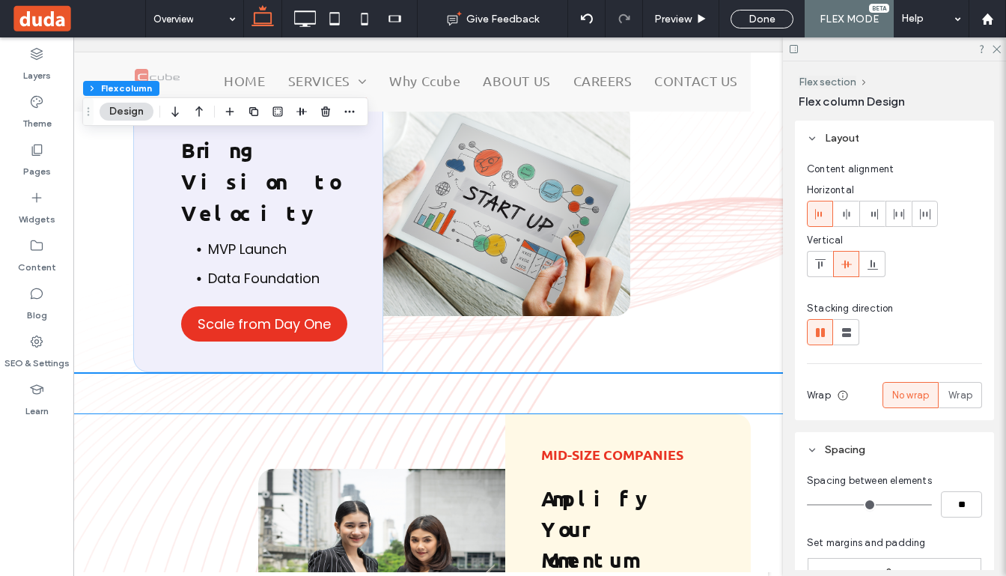
scroll to position [2745, 0]
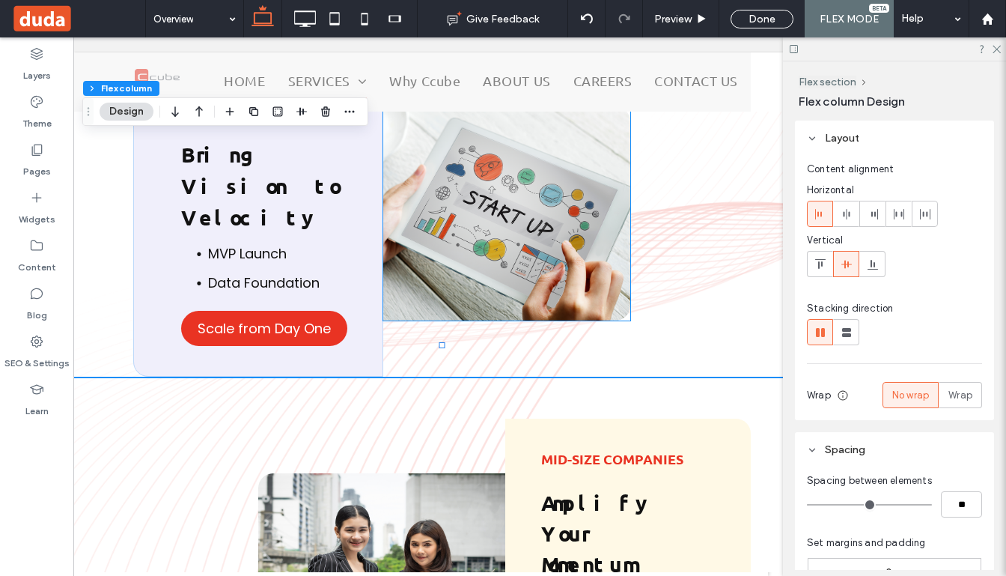
click at [502, 204] on img at bounding box center [506, 213] width 247 height 214
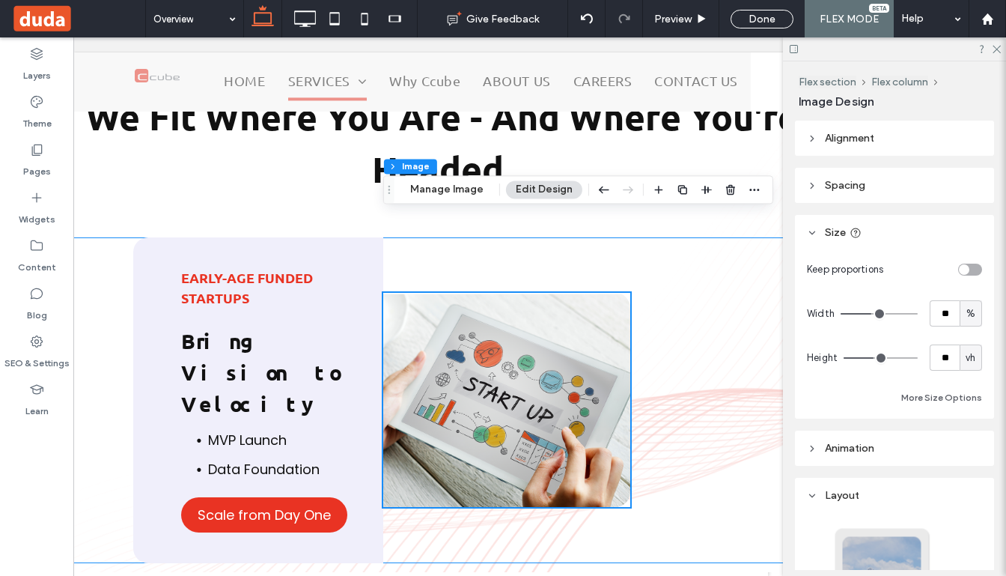
scroll to position [2546, 0]
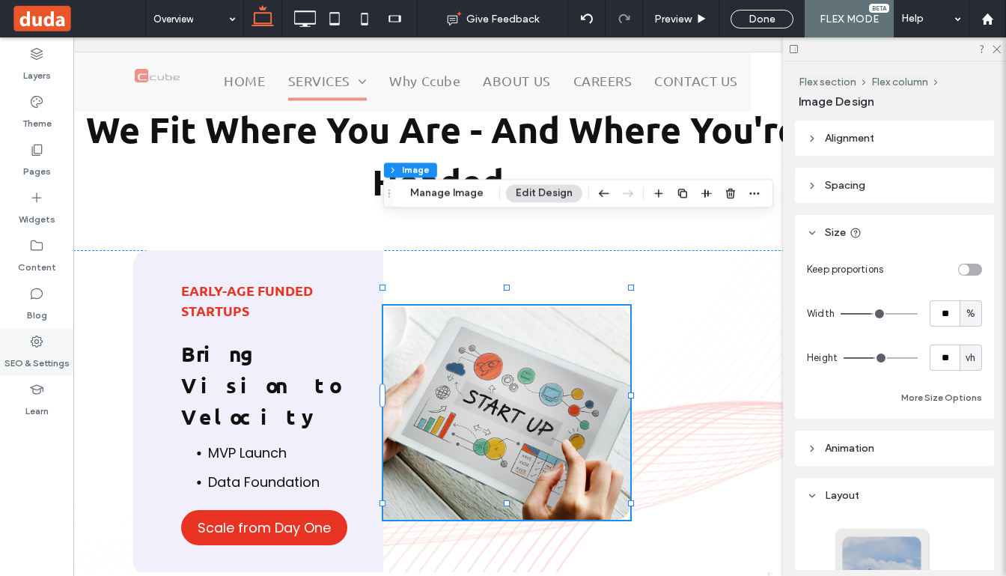
click at [46, 336] on div "SEO & Settings" at bounding box center [36, 352] width 73 height 48
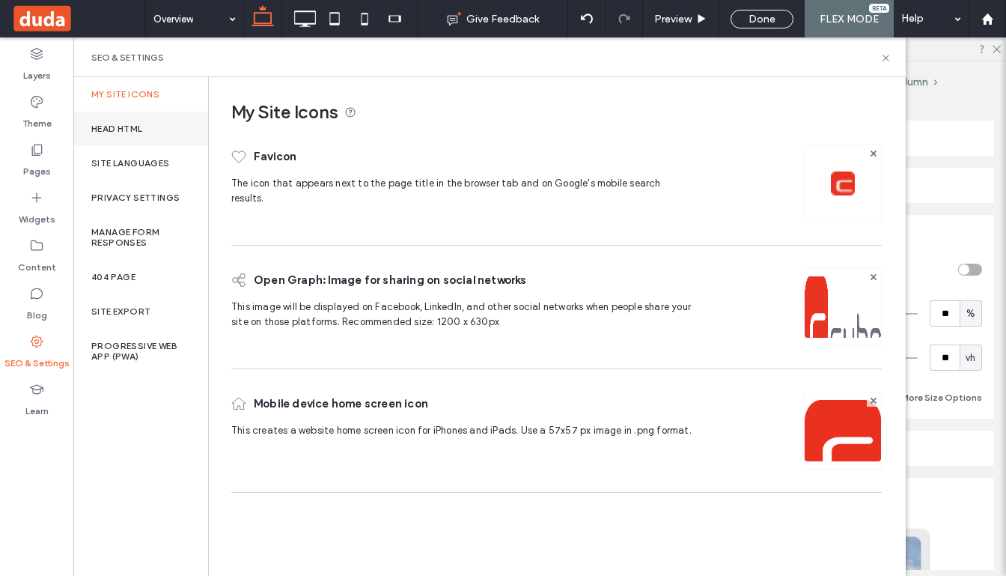
click at [135, 121] on div "Head HTML" at bounding box center [140, 129] width 135 height 34
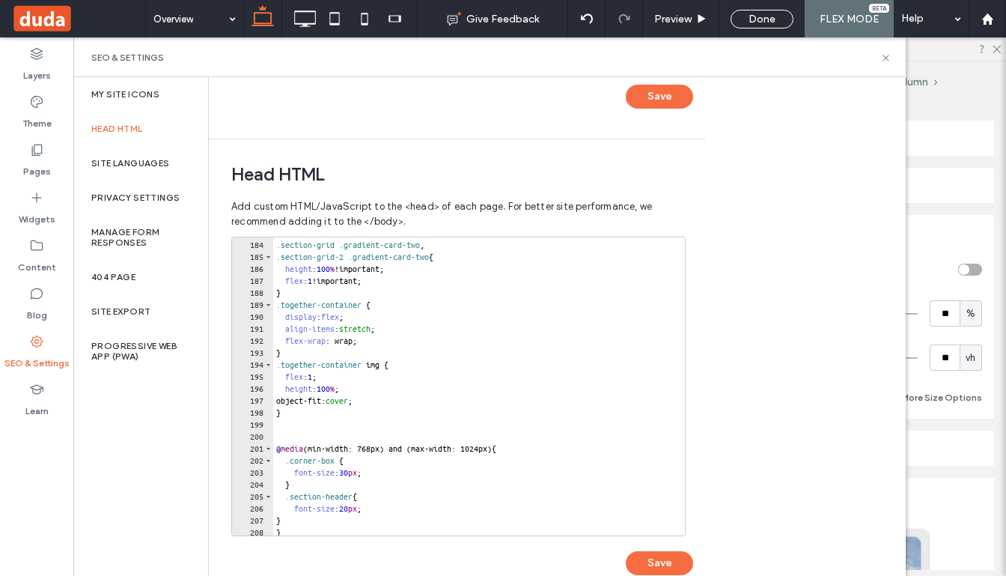
scroll to position [0, 0]
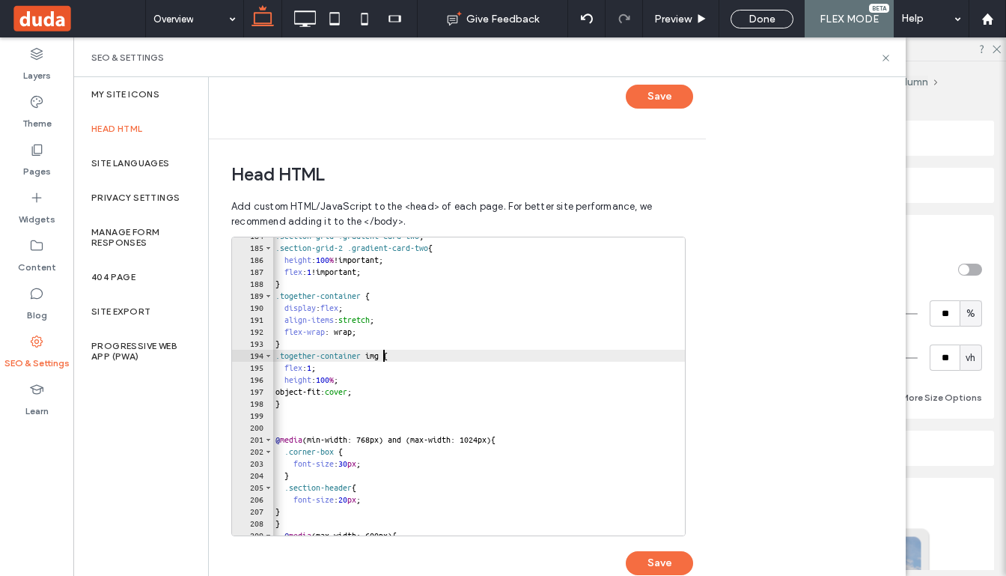
click at [383, 356] on div ".section-grid .gradient-card-two , .section-grid-2 .gradient-card-two { height …" at bounding box center [612, 391] width 680 height 322
drag, startPoint x: 401, startPoint y: 355, endPoint x: 282, endPoint y: 355, distance: 118.3
click at [281, 355] on div ".section-grid .gradient-card-two , .section-grid-2 .gradient-card-two { height …" at bounding box center [613, 391] width 680 height 322
type textarea "**********"
click at [672, 562] on button "Save" at bounding box center [659, 563] width 67 height 24
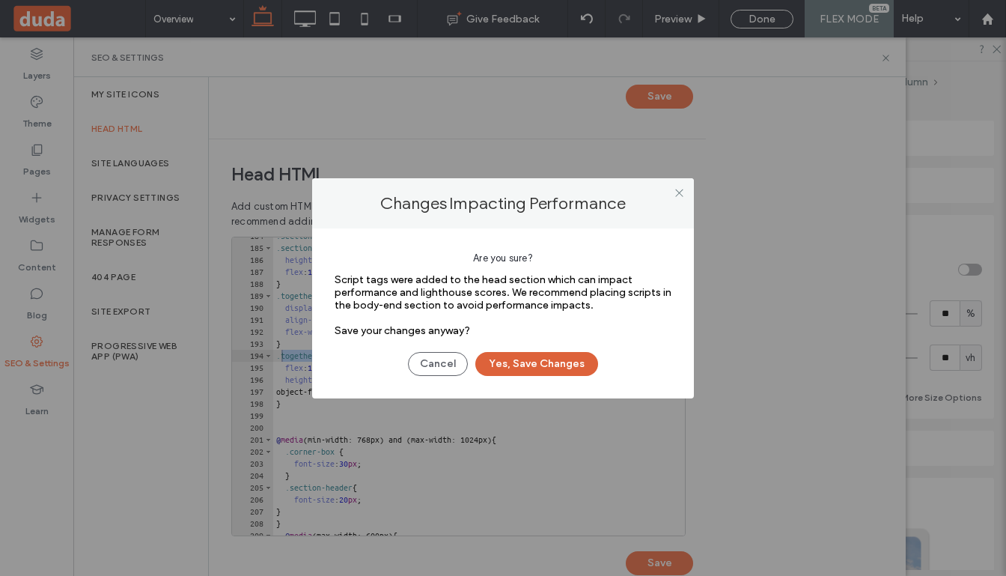
click at [564, 362] on button "Yes, Save Changes" at bounding box center [536, 364] width 123 height 24
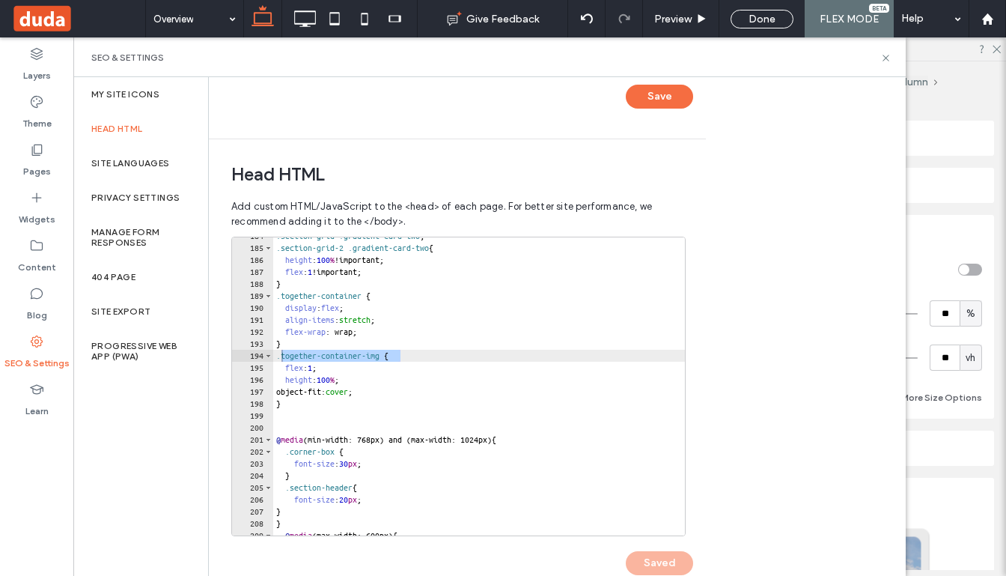
click at [887, 60] on icon at bounding box center [885, 57] width 11 height 11
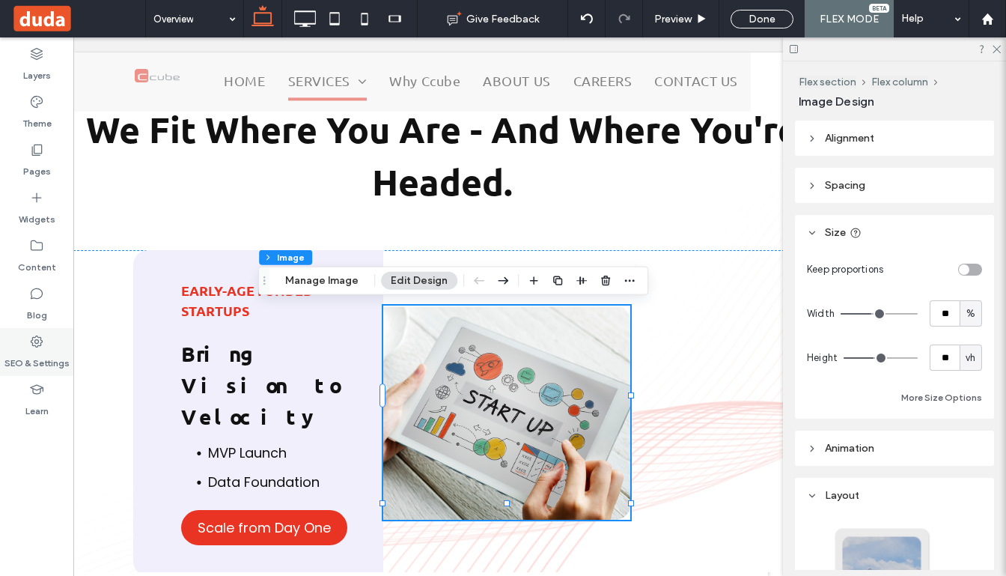
click at [26, 359] on label "SEO & Settings" at bounding box center [36, 359] width 65 height 21
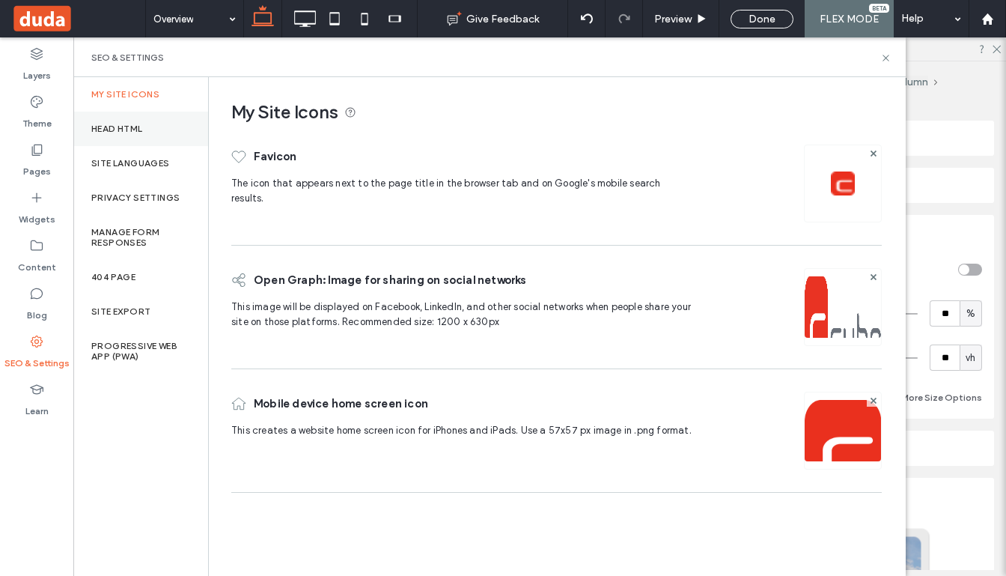
click at [109, 124] on label "Head HTML" at bounding box center [117, 129] width 52 height 10
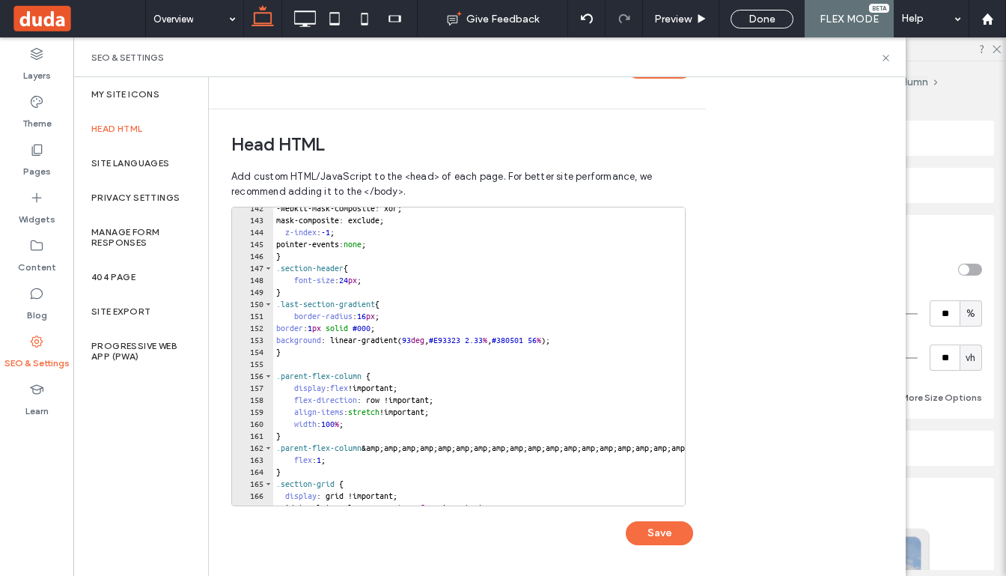
scroll to position [1703, 0]
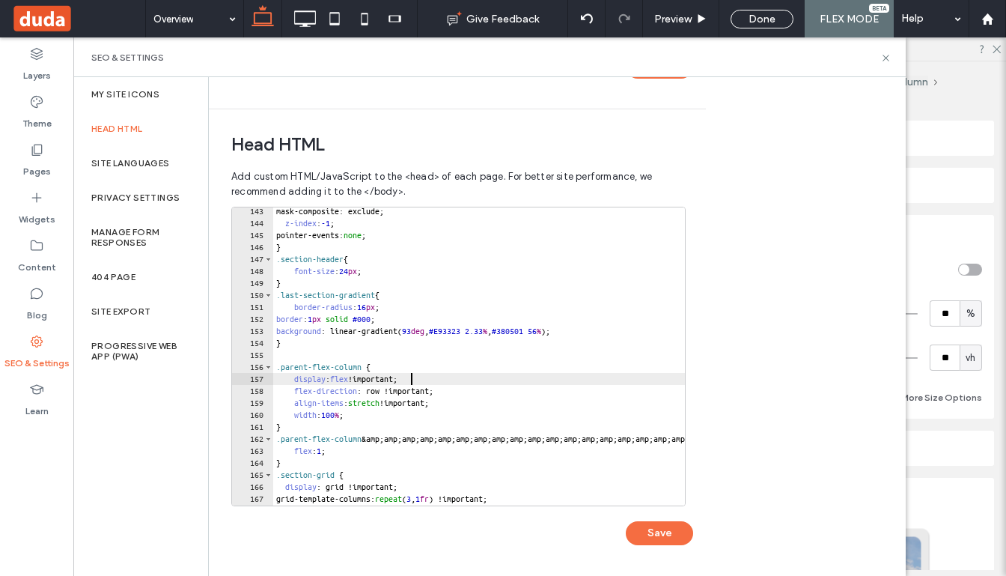
click at [411, 377] on div "mask-composite: exclude; z-index : -1 ; pointer-events: none ; } .section-heade…" at bounding box center [613, 366] width 680 height 322
click at [439, 377] on div "mask-composite: exclude; z-index : -1 ; pointer-events: none ; } .section-heade…" at bounding box center [613, 366] width 680 height 322
drag, startPoint x: 428, startPoint y: 378, endPoint x: 374, endPoint y: 374, distance: 54.8
click at [374, 374] on div "mask-composite: exclude; z-index : -1 ; pointer-events: none ; } .section-heade…" at bounding box center [613, 366] width 680 height 322
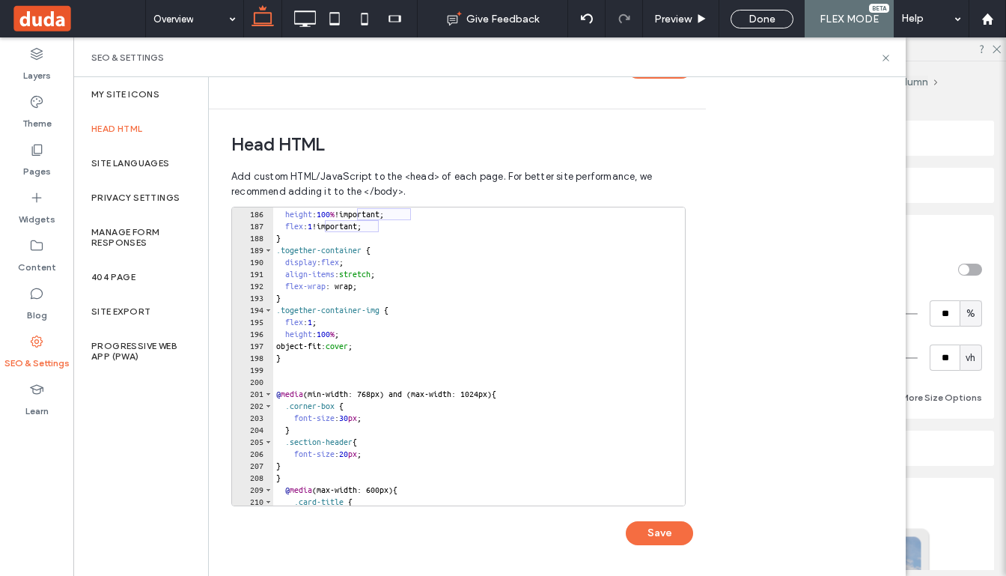
scroll to position [2214, 0]
click at [356, 263] on div ".section-grid-2 .gradient-card-two { height : 100 % !important; flex : 1 !impor…" at bounding box center [613, 358] width 680 height 322
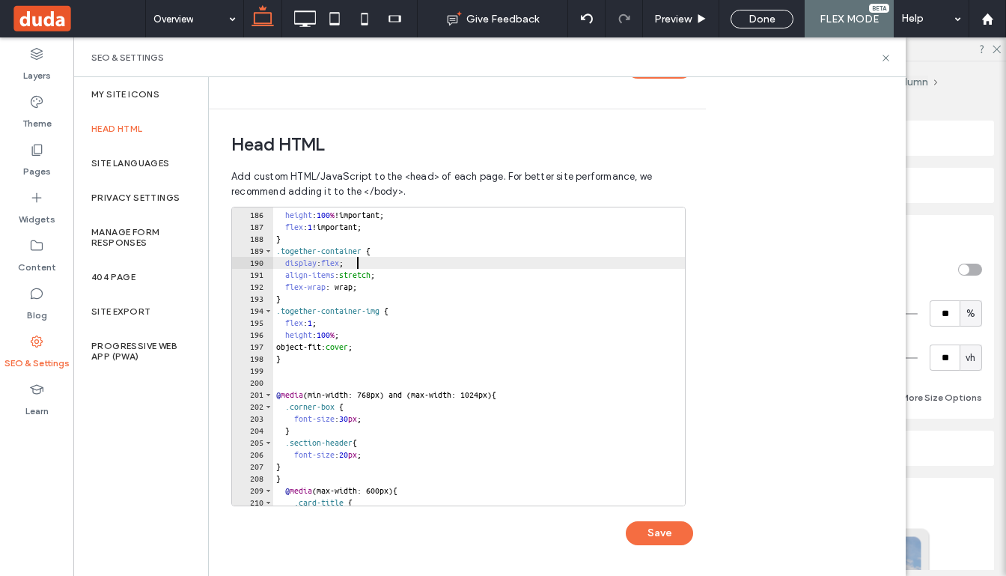
scroll to position [0, 7]
paste textarea "**********"
click at [395, 275] on div ".section-grid-2 .gradient-card-two { height : 100 % !important; flex : 1 !impor…" at bounding box center [613, 358] width 680 height 322
paste textarea "**********"
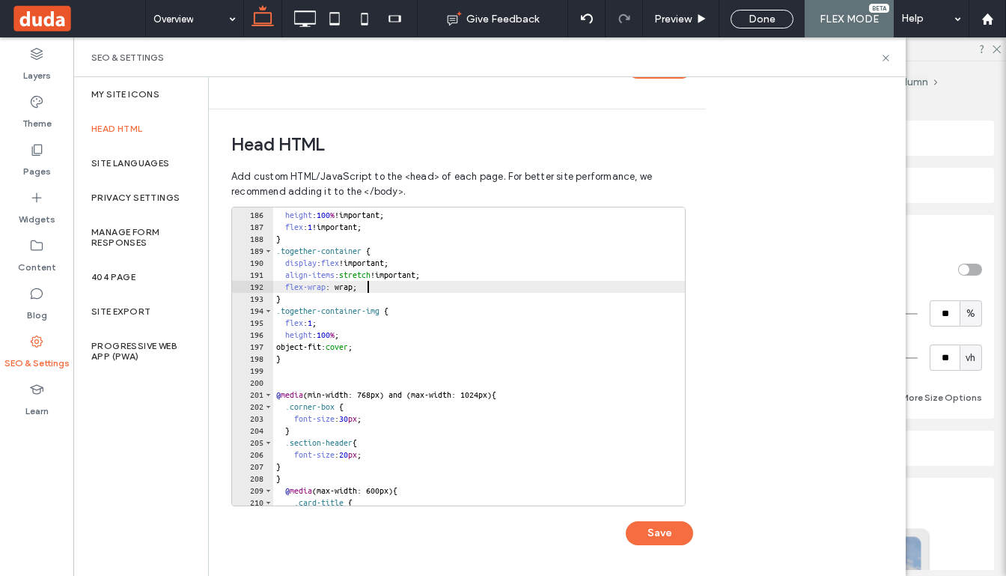
click at [369, 287] on div ".section-grid-2 .gradient-card-two { height : 100 % !important; flex : 1 !impor…" at bounding box center [613, 358] width 680 height 322
paste textarea "**********"
click at [325, 323] on div ".section-grid-2 .gradient-card-two { height : 100 % !important; flex : 1 !impor…" at bounding box center [613, 358] width 680 height 322
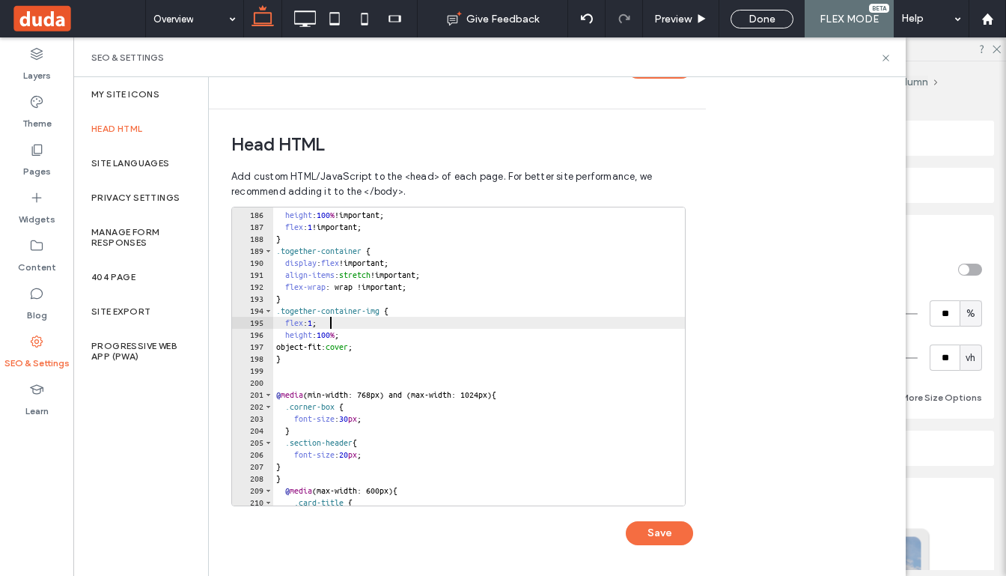
scroll to position [0, 4]
paste textarea "**********"
type textarea "**********"
click at [653, 540] on button "Save" at bounding box center [659, 533] width 67 height 24
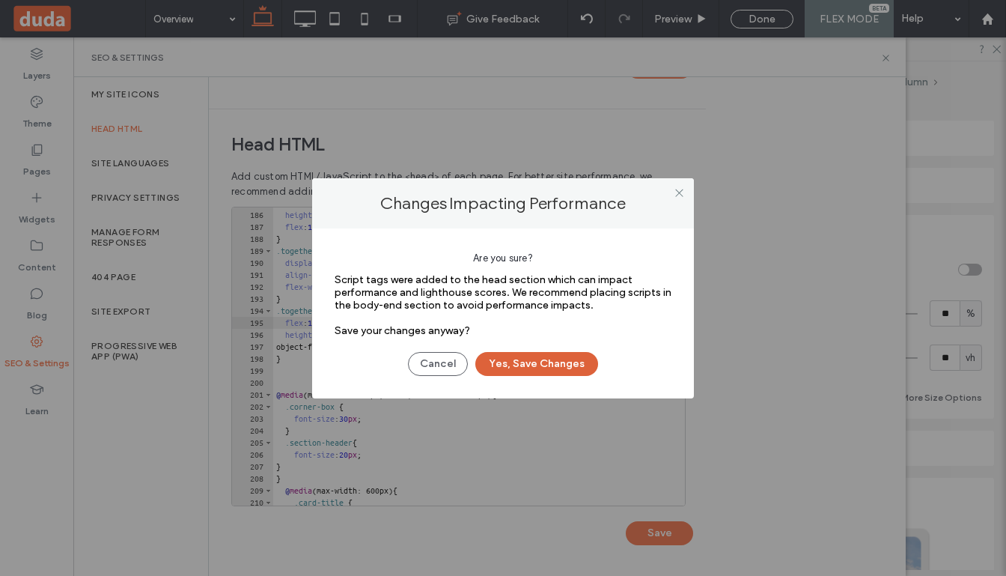
click at [581, 362] on button "Yes, Save Changes" at bounding box center [536, 364] width 123 height 24
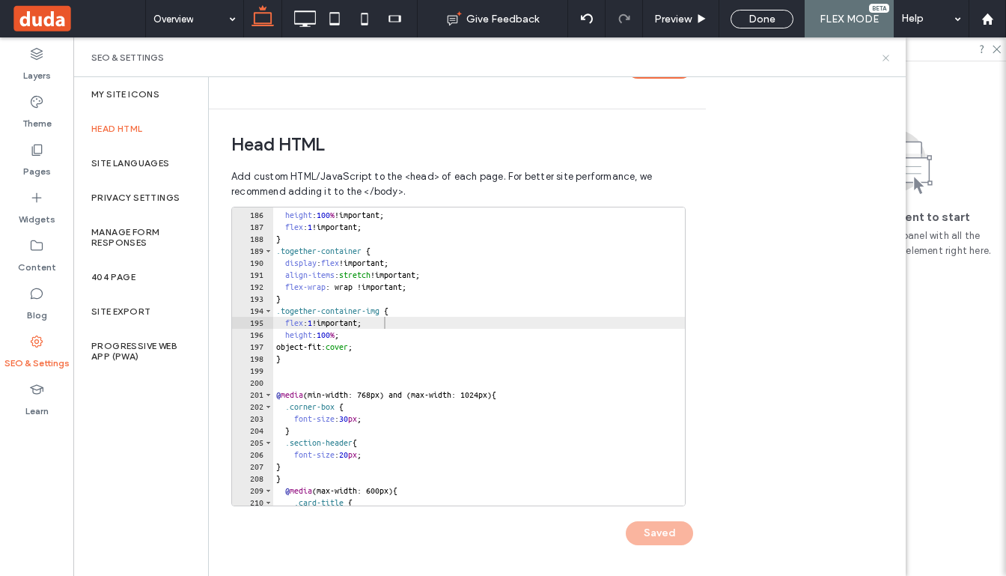
click at [883, 60] on use at bounding box center [886, 58] width 6 height 6
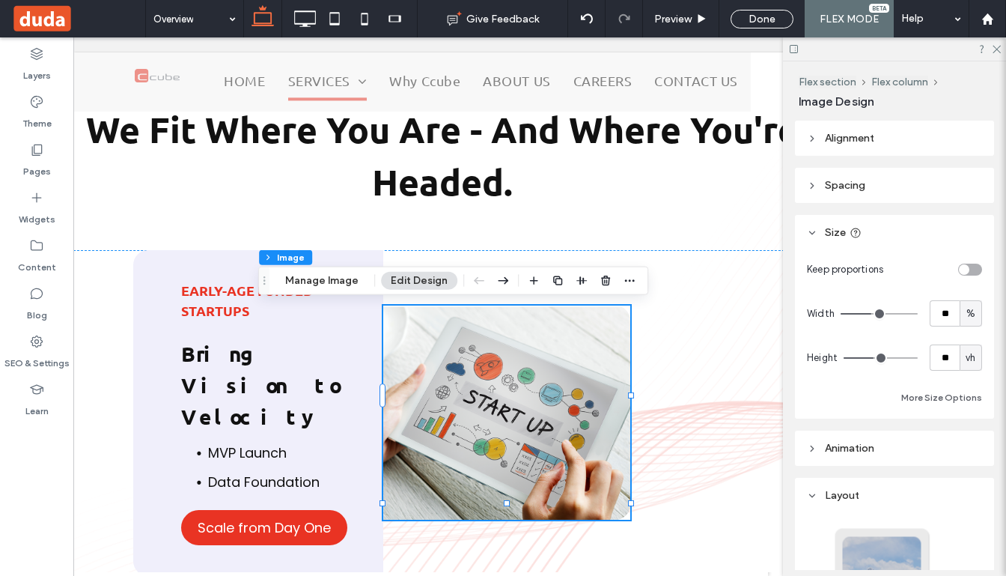
type input "**"
click at [35, 349] on label "SEO & Settings" at bounding box center [36, 359] width 65 height 21
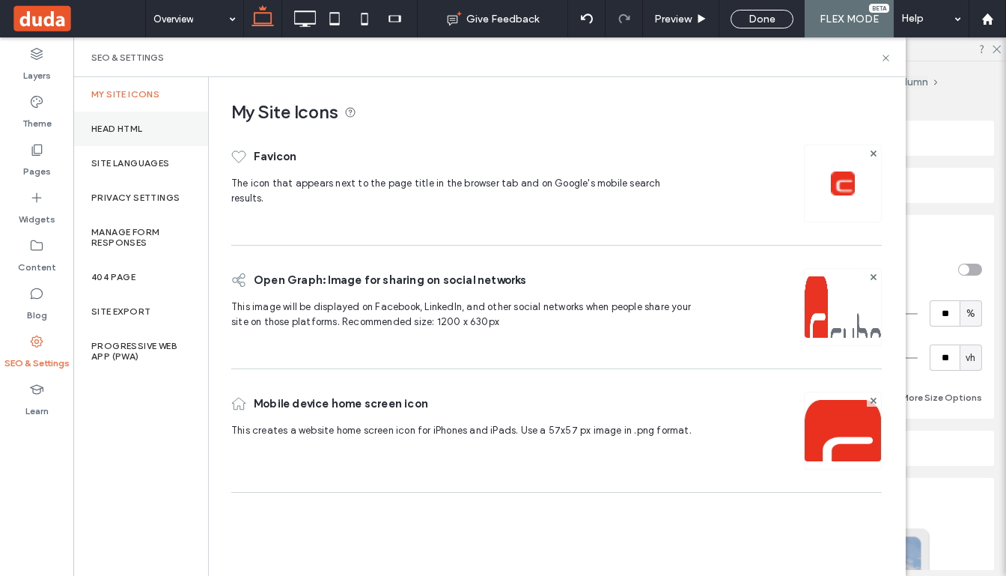
click at [144, 128] on div "Head HTML" at bounding box center [140, 129] width 135 height 34
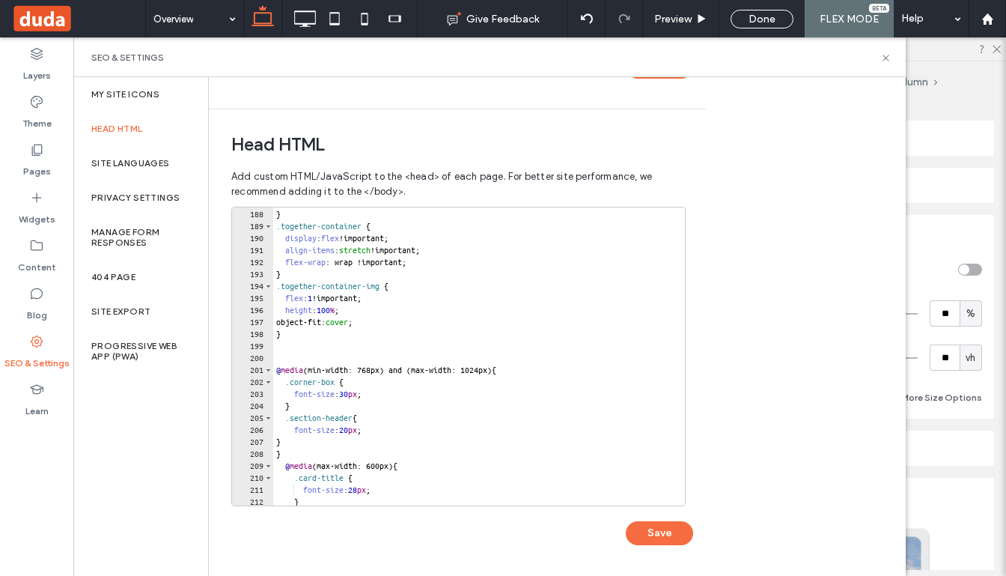
scroll to position [2238, 0]
click at [383, 284] on div "flex : 1 !important; } .together-container { display : flex !important; align-i…" at bounding box center [613, 357] width 680 height 322
type textarea "**********"
click at [665, 535] on button "Save" at bounding box center [659, 533] width 67 height 24
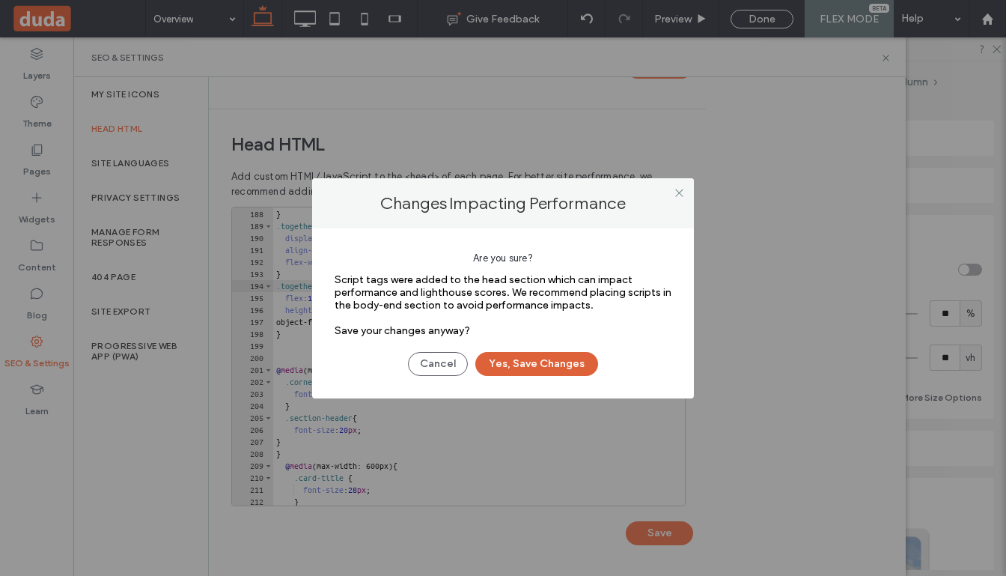
click at [558, 372] on button "Yes, Save Changes" at bounding box center [536, 364] width 123 height 24
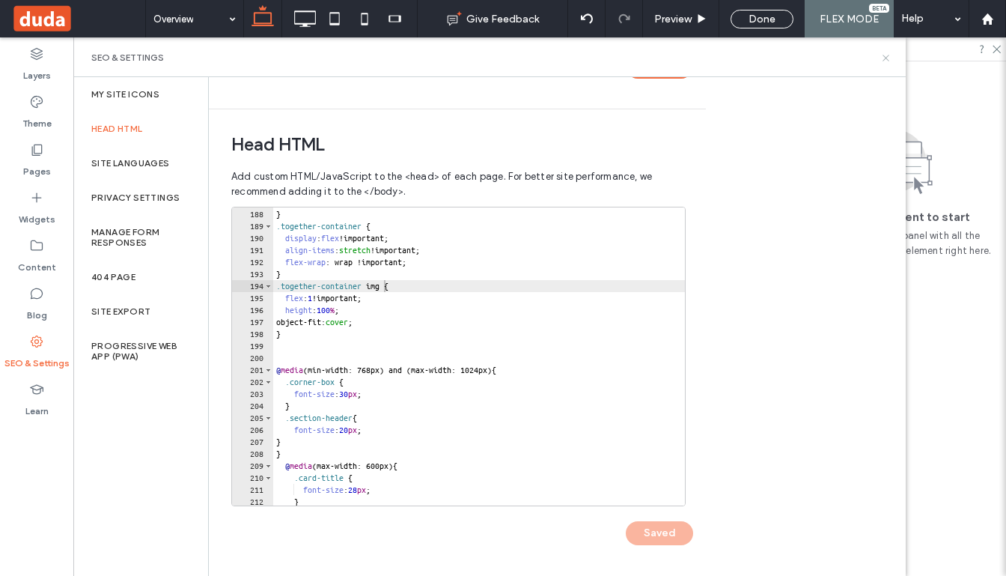
click at [884, 55] on icon at bounding box center [885, 57] width 11 height 11
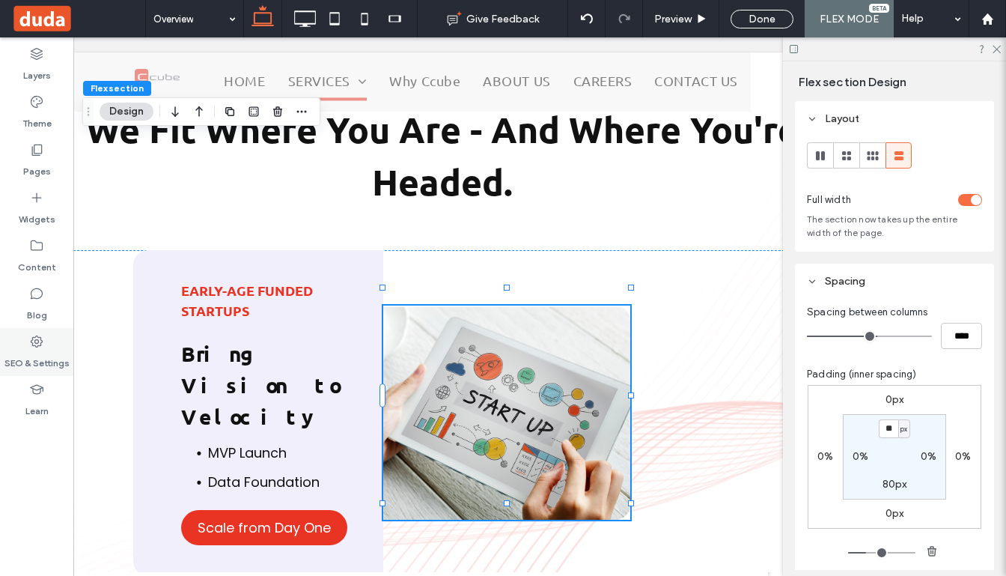
click at [34, 330] on div "SEO & Settings" at bounding box center [36, 352] width 73 height 48
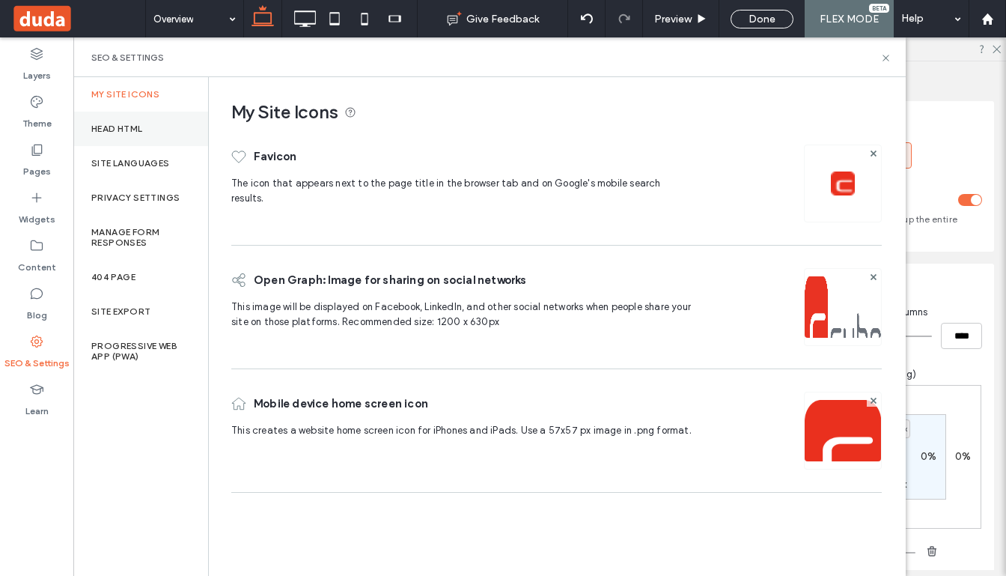
click at [138, 132] on label "Head HTML" at bounding box center [117, 129] width 52 height 10
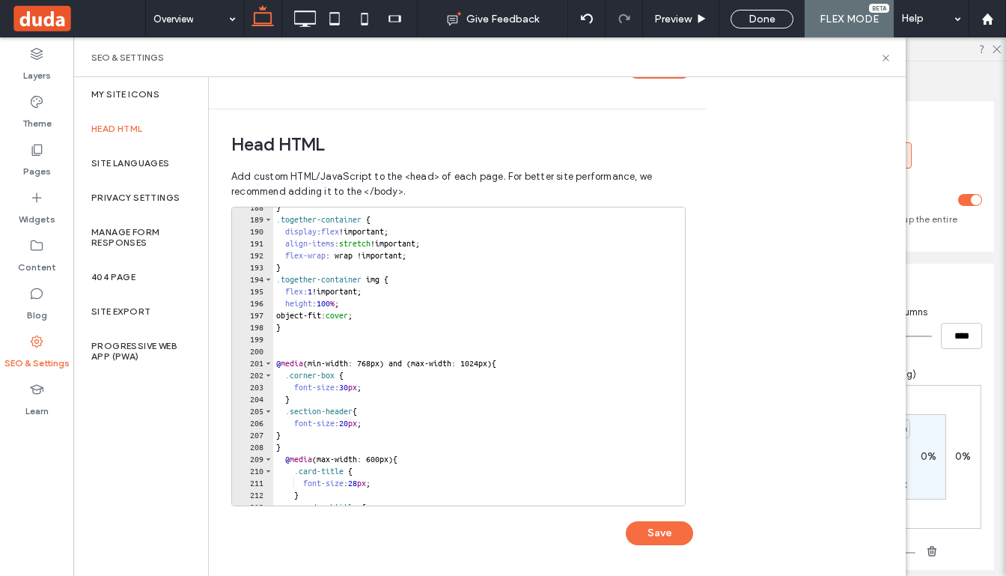
scroll to position [2255, 0]
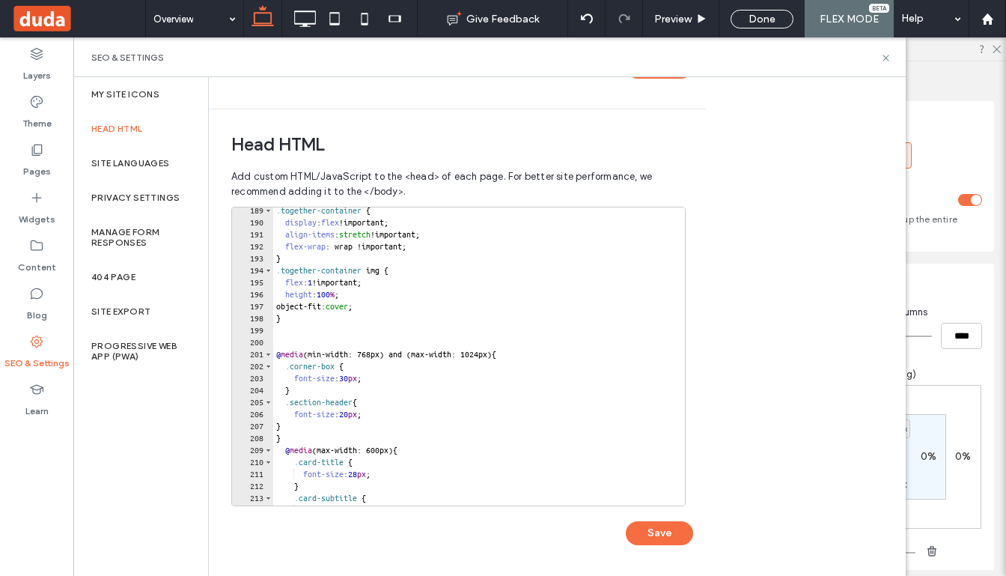
click at [385, 272] on div ".together-container { display : flex !important; align-items : stretch !importa…" at bounding box center [613, 365] width 680 height 322
drag, startPoint x: 401, startPoint y: 269, endPoint x: 266, endPoint y: 271, distance: 135.5
click at [265, 271] on div "**********" at bounding box center [458, 356] width 454 height 299
type textarea "**********"
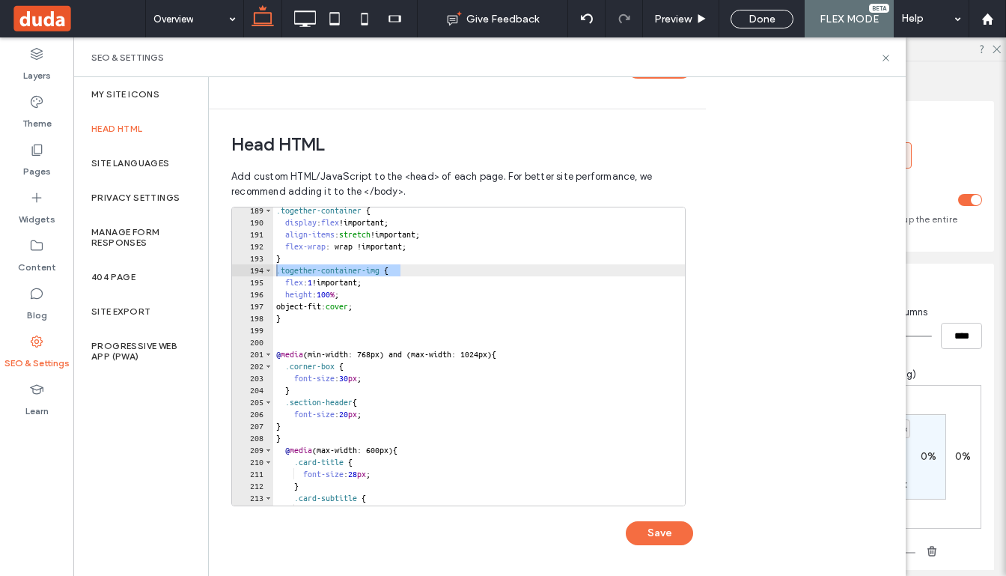
click at [657, 548] on div "**********" at bounding box center [462, 383] width 462 height 353
click at [660, 535] on button "Save" at bounding box center [659, 533] width 67 height 24
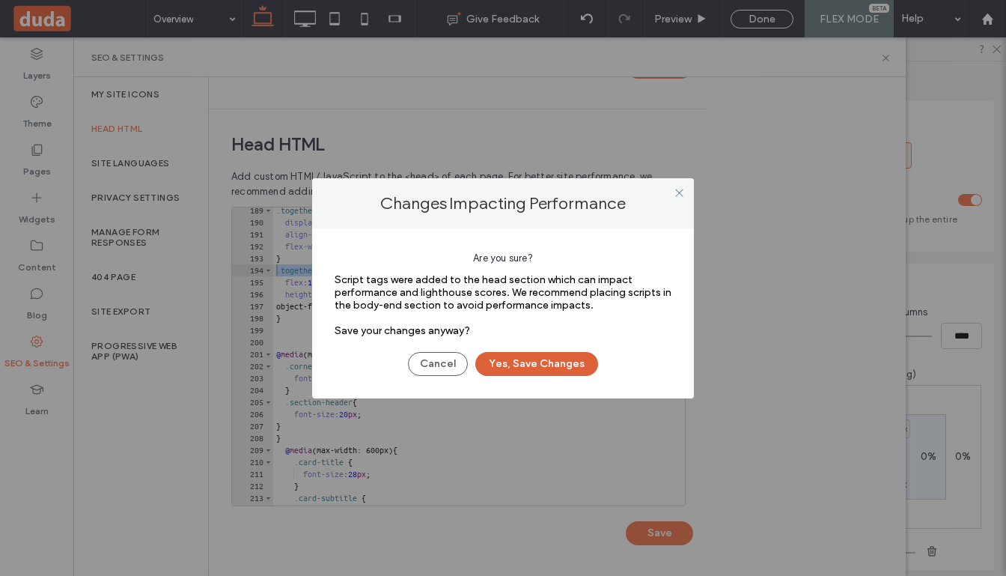
click at [556, 359] on button "Yes, Save Changes" at bounding box center [536, 364] width 123 height 24
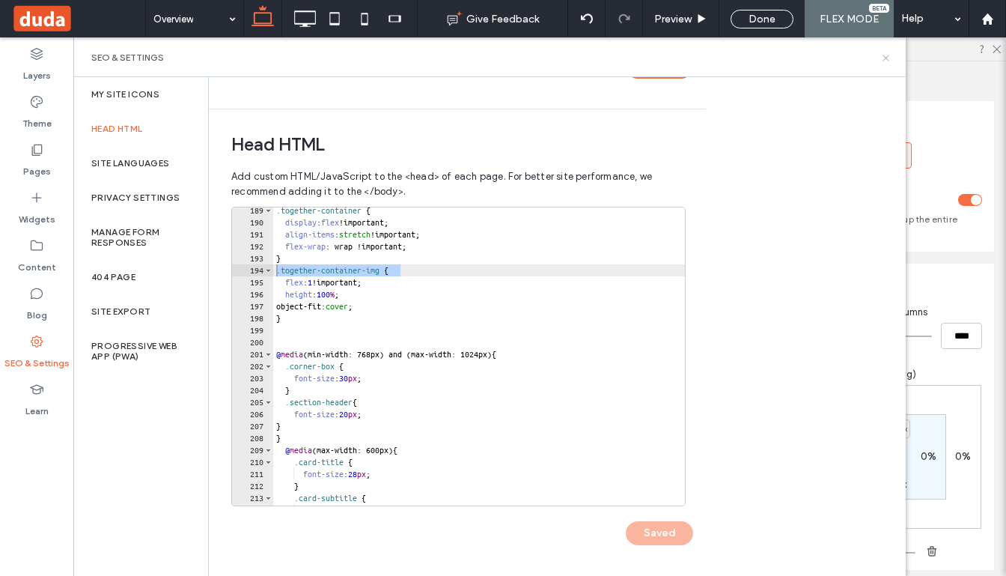
click at [887, 55] on use at bounding box center [886, 58] width 6 height 6
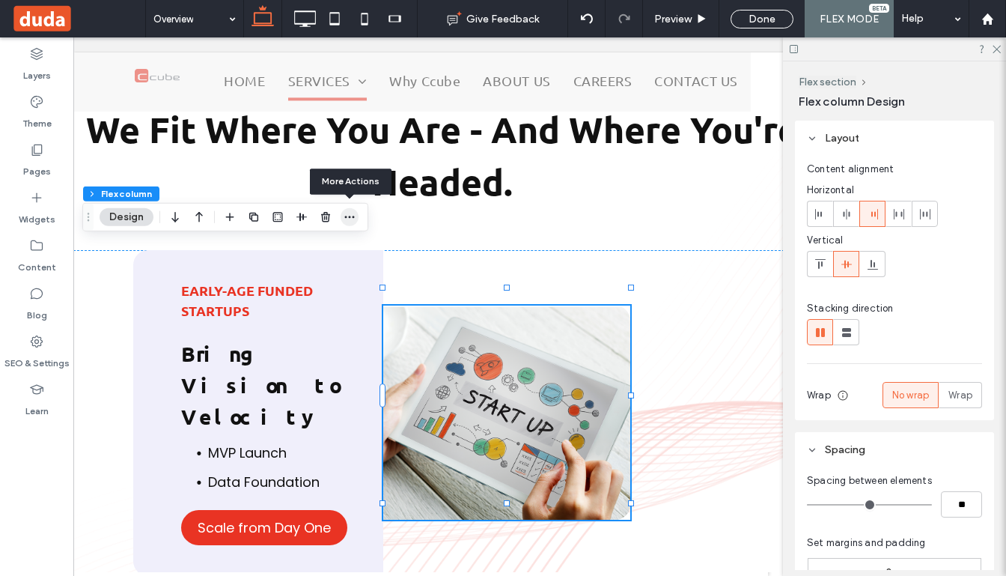
click at [356, 223] on span "button" at bounding box center [350, 217] width 18 height 18
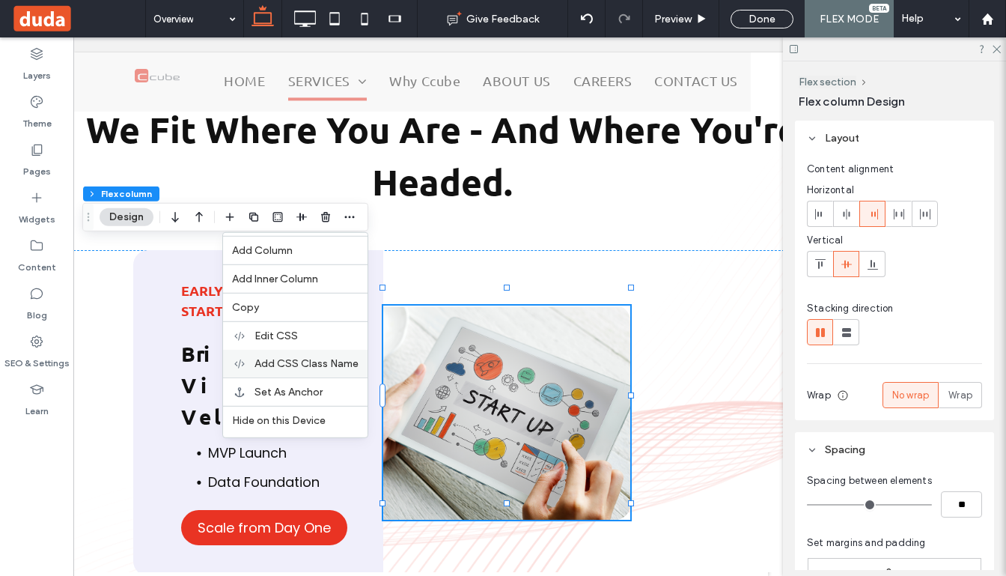
click at [308, 371] on div "Add CSS Class Name" at bounding box center [295, 364] width 144 height 28
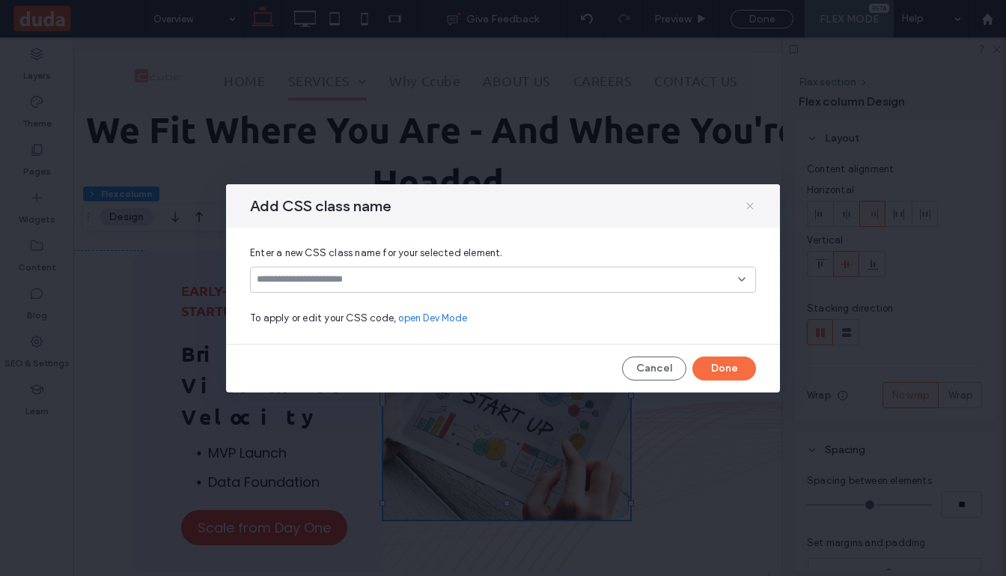
click at [753, 204] on icon at bounding box center [750, 206] width 12 height 12
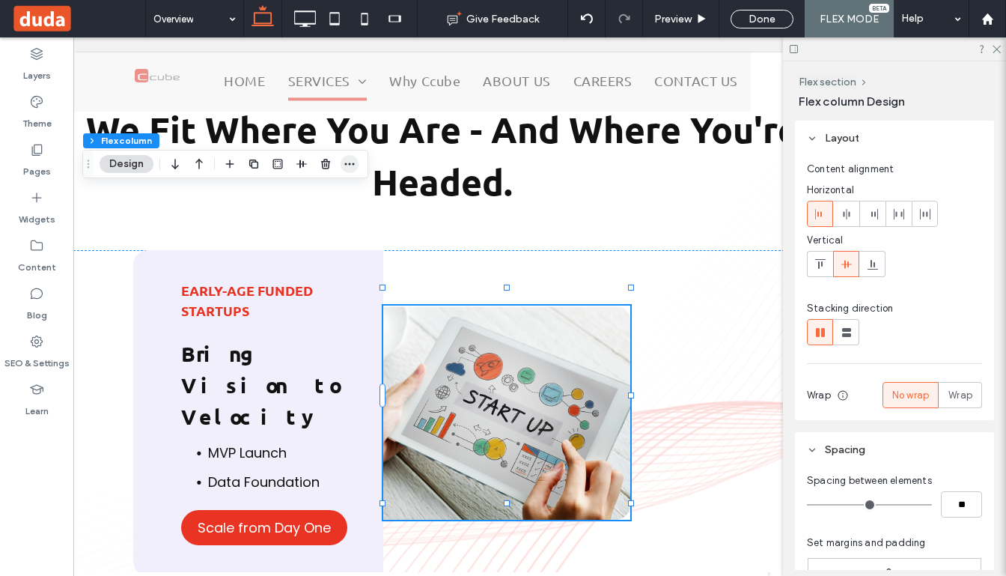
click at [350, 164] on icon "button" at bounding box center [350, 164] width 12 height 12
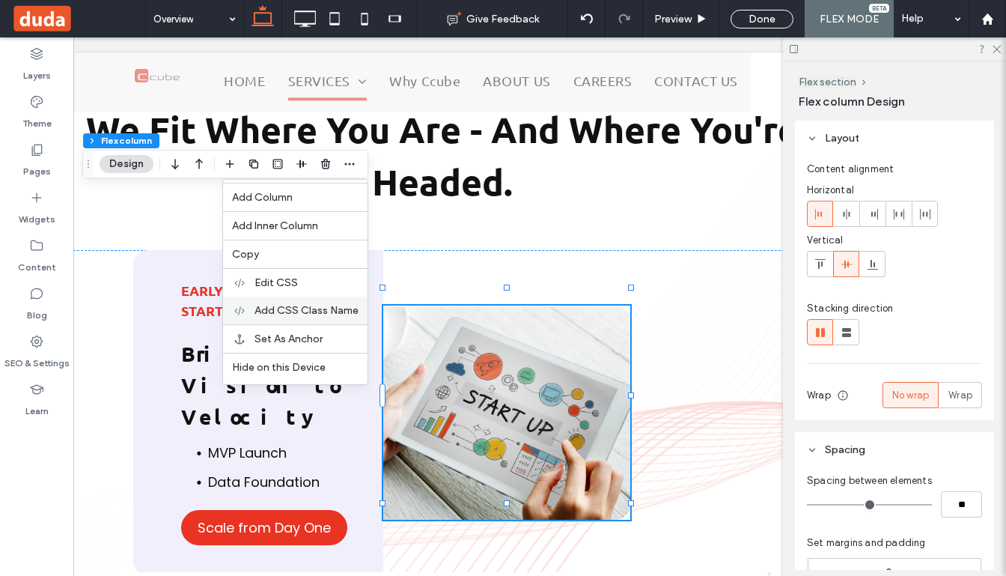
click at [306, 312] on span "Add CSS Class Name" at bounding box center [307, 310] width 104 height 13
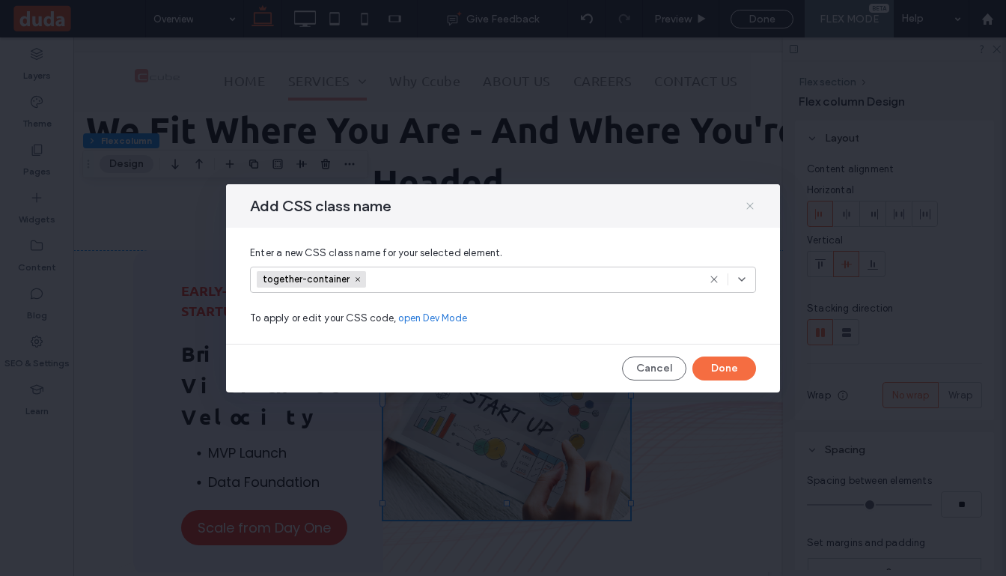
click at [755, 205] on icon at bounding box center [750, 206] width 12 height 12
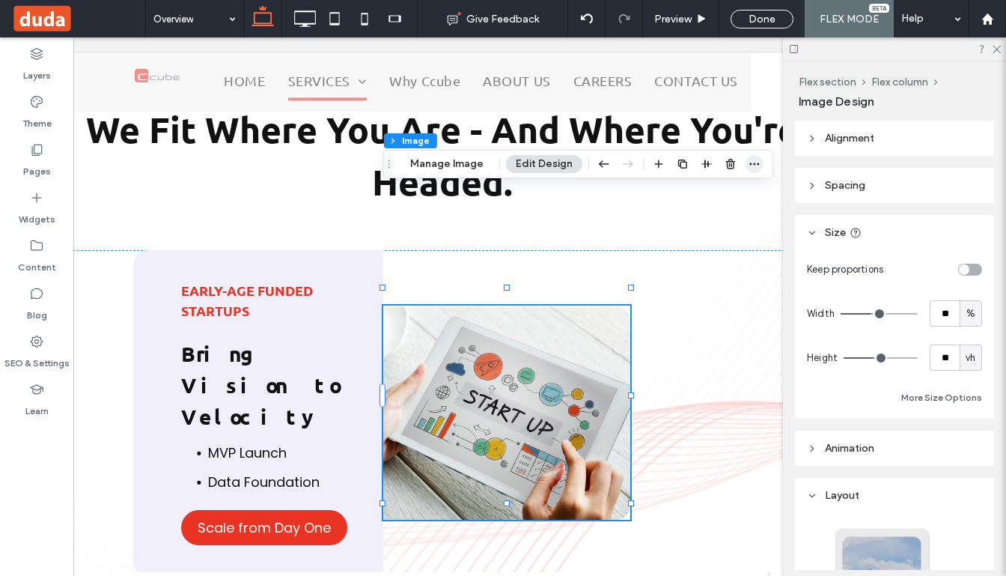
click at [749, 163] on use "button" at bounding box center [754, 163] width 10 height 2
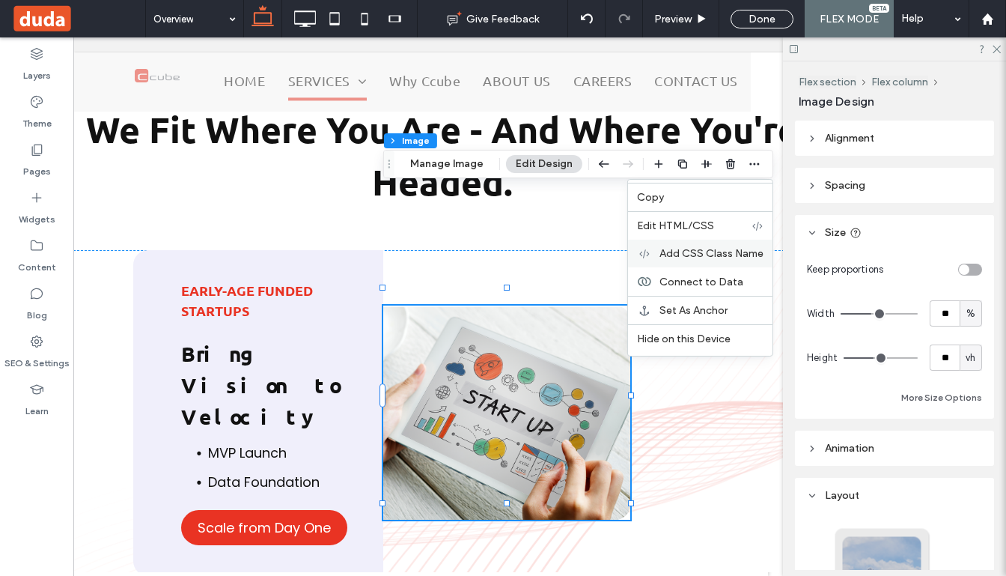
click at [683, 256] on span "Add CSS Class Name" at bounding box center [712, 253] width 104 height 13
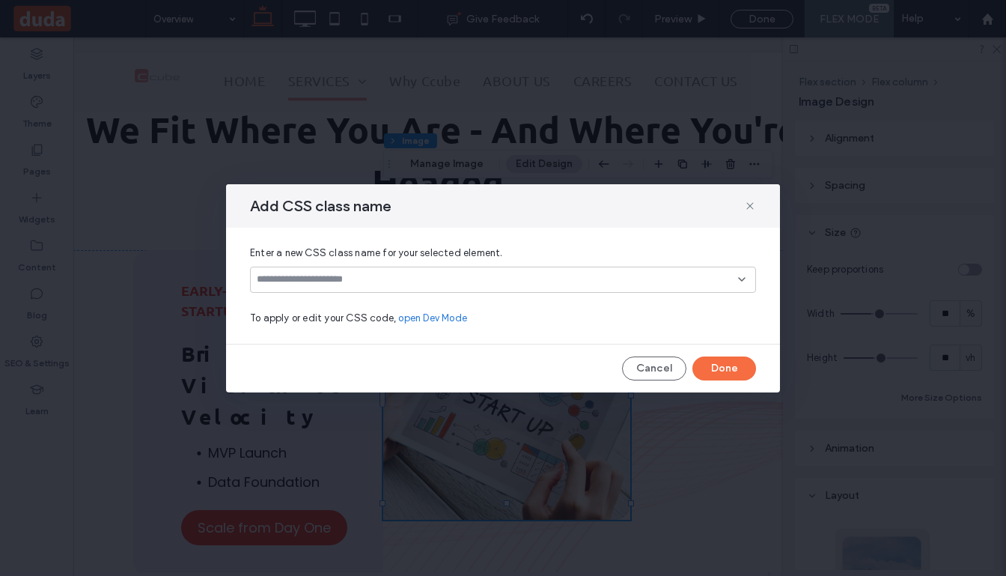
click at [510, 286] on div at bounding box center [503, 280] width 506 height 26
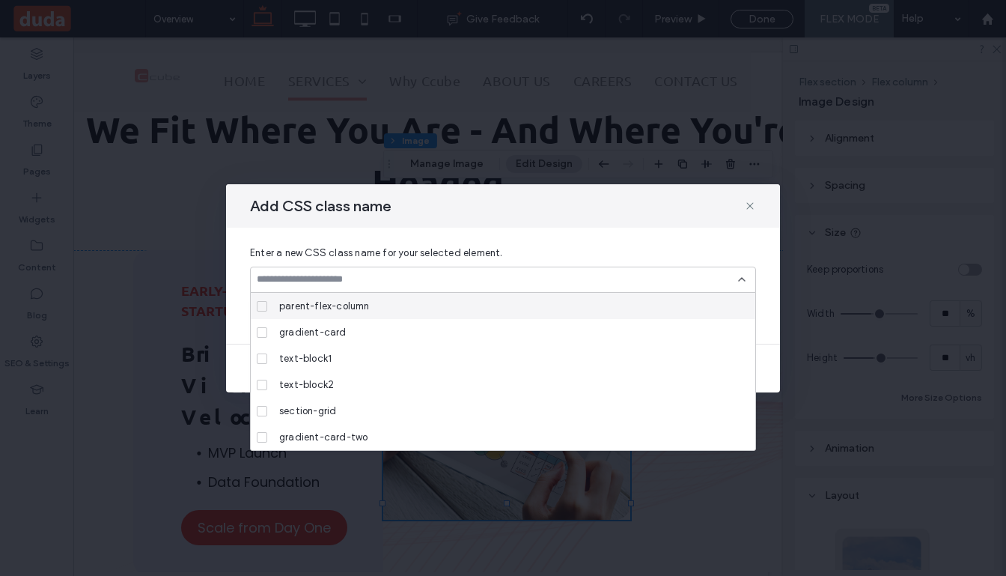
click at [450, 274] on input at bounding box center [497, 279] width 481 height 12
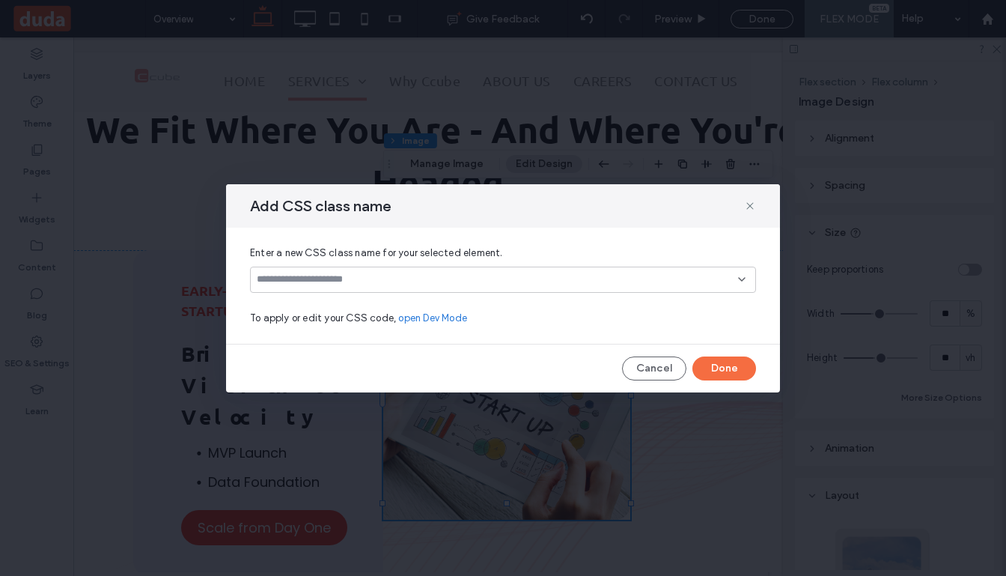
paste input "**********"
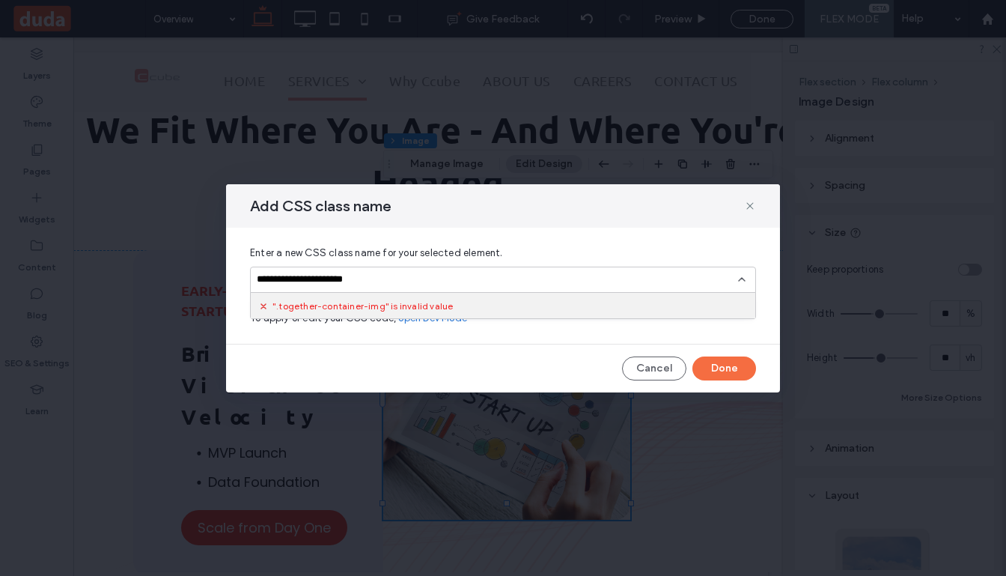
click at [261, 281] on input "**********" at bounding box center [497, 279] width 481 height 12
type input "**********"
click at [366, 304] on div "Create "together-container-img"" at bounding box center [503, 303] width 491 height 11
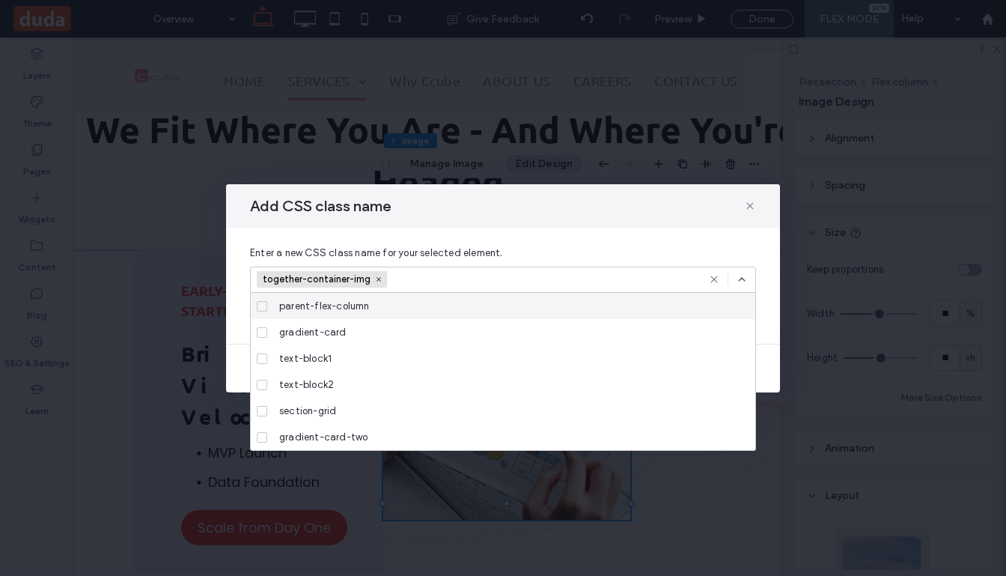
click at [740, 278] on icon at bounding box center [742, 279] width 12 height 12
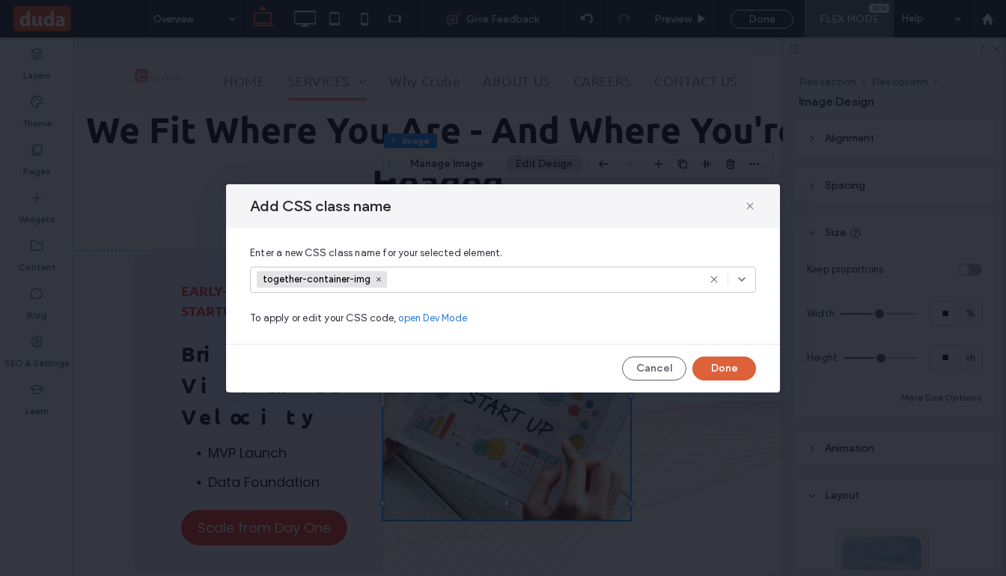
click at [711, 362] on button "Done" at bounding box center [724, 368] width 64 height 24
